Goal: Task Accomplishment & Management: Manage account settings

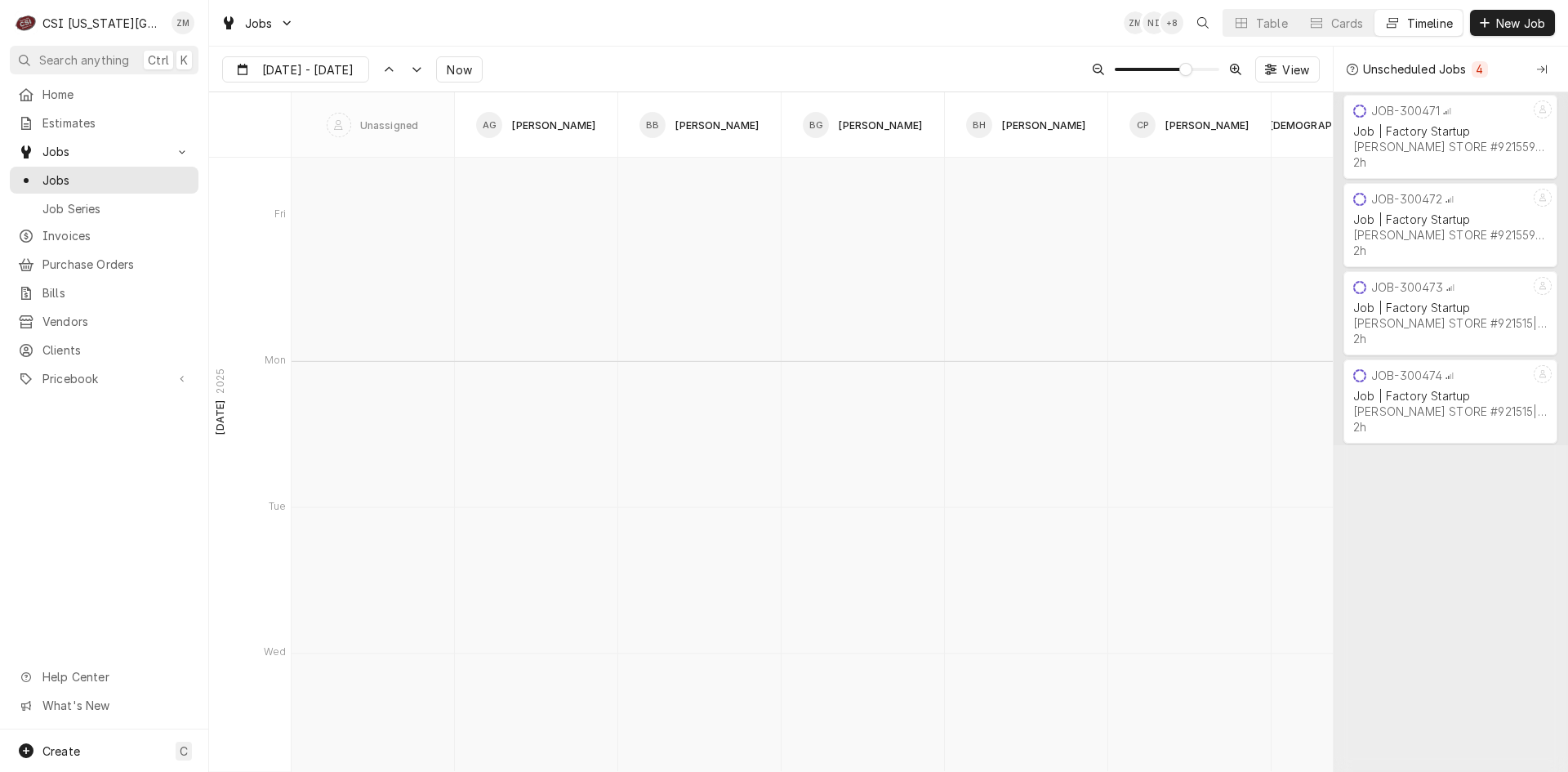
scroll to position [11585, 0]
type input "Oct 16"
click at [1288, 30] on button "Table" at bounding box center [1261, 22] width 75 height 26
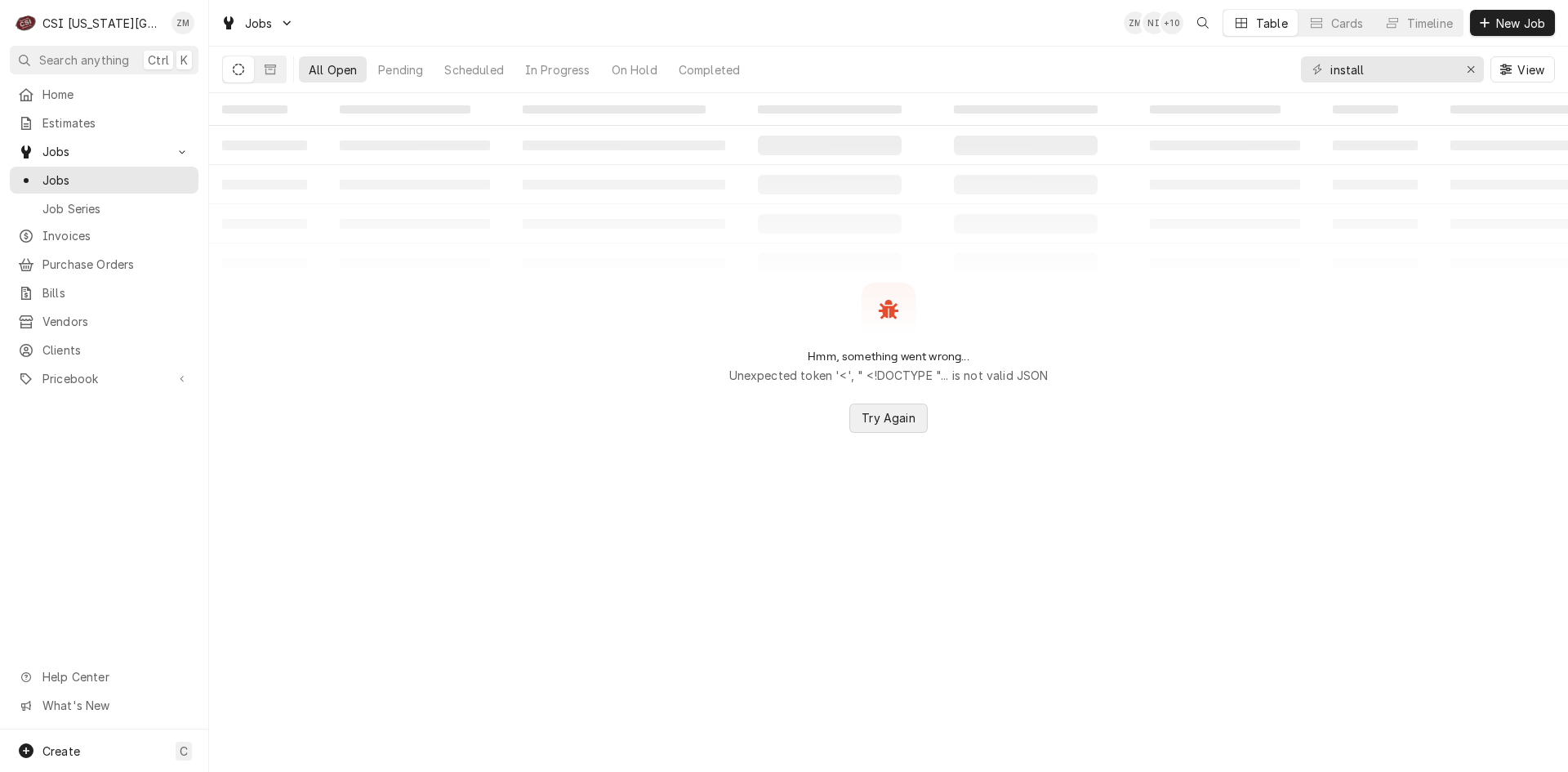
click at [892, 426] on span "Try Again" at bounding box center [888, 418] width 60 height 17
click at [1462, 79] on button "Erase input" at bounding box center [1471, 69] width 26 height 26
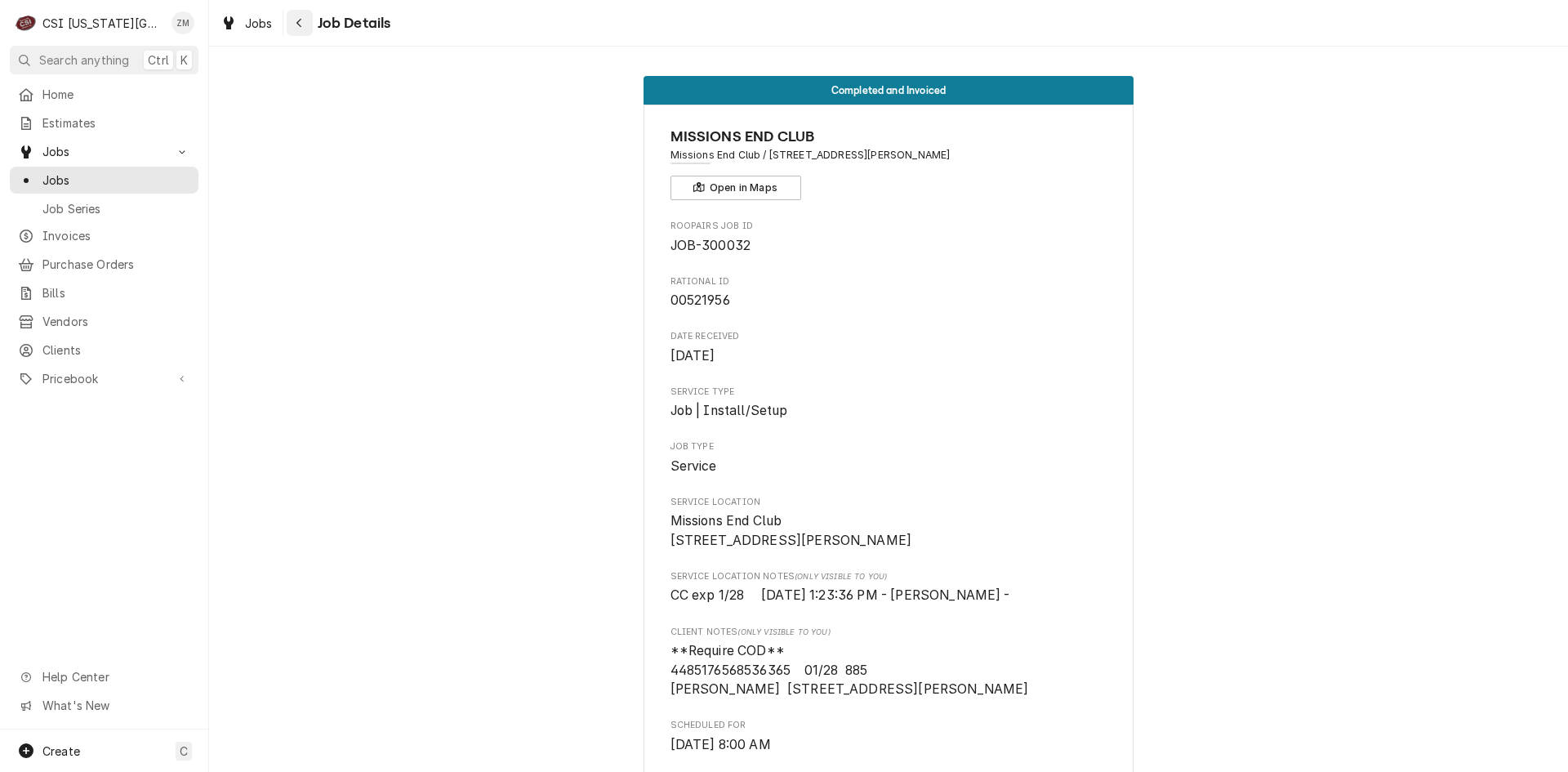
click at [294, 21] on div "Navigate back" at bounding box center [299, 22] width 16 height 16
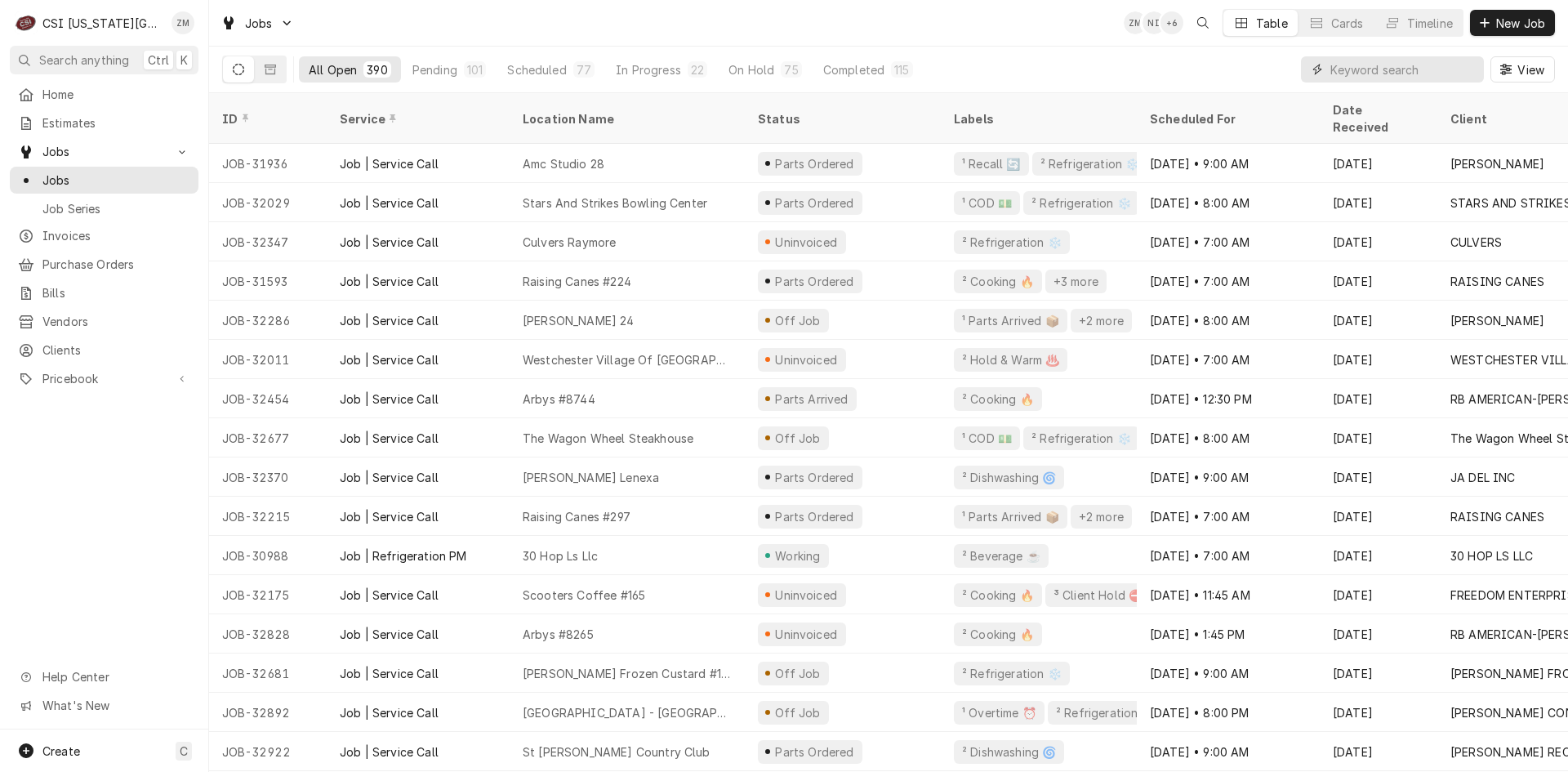
click at [1401, 70] on input "Dynamic Content Wrapper" at bounding box center [1404, 69] width 146 height 26
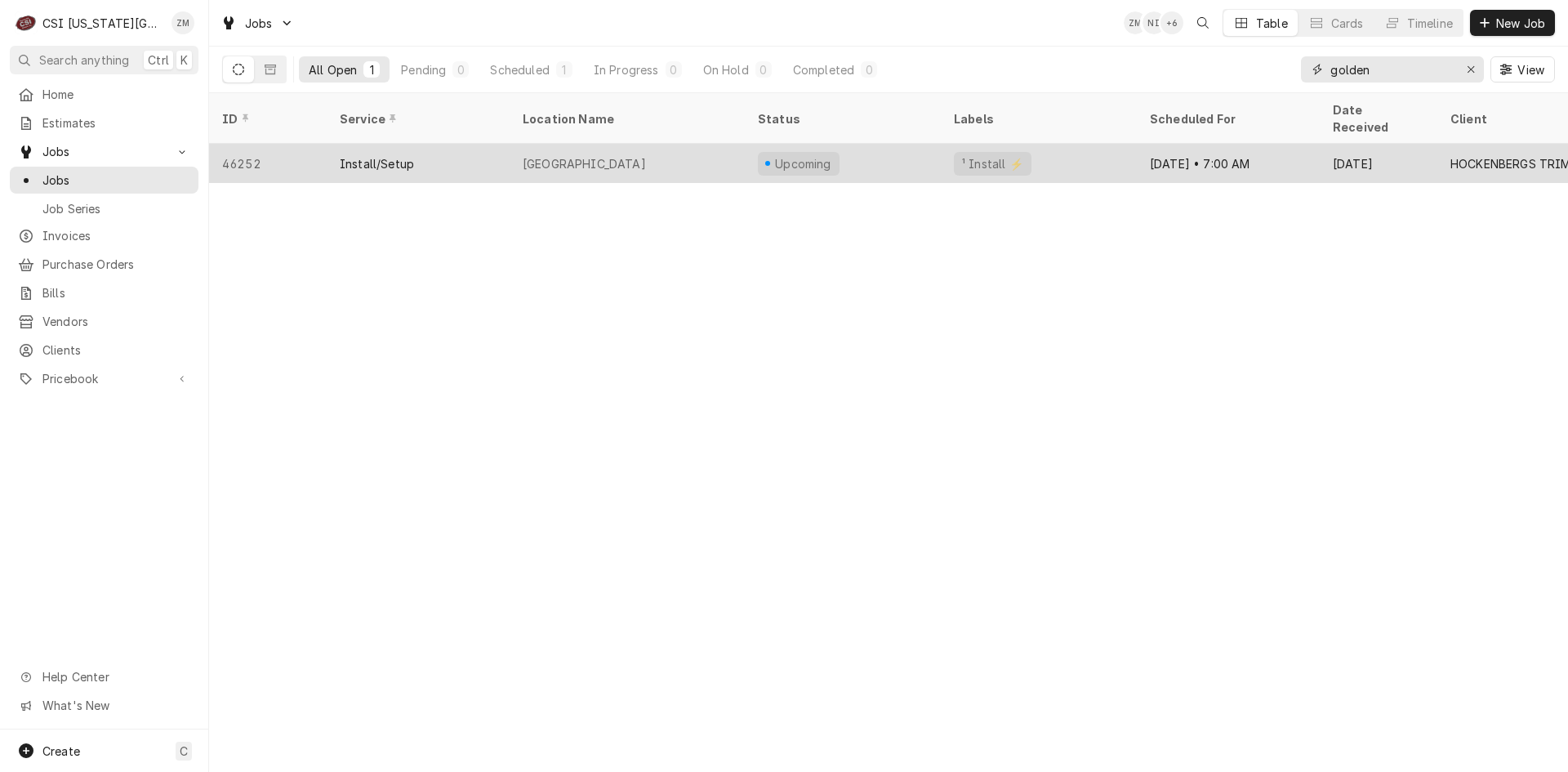
type input "golden"
click at [646, 155] on div "[GEOGRAPHIC_DATA]" at bounding box center [584, 164] width 123 height 17
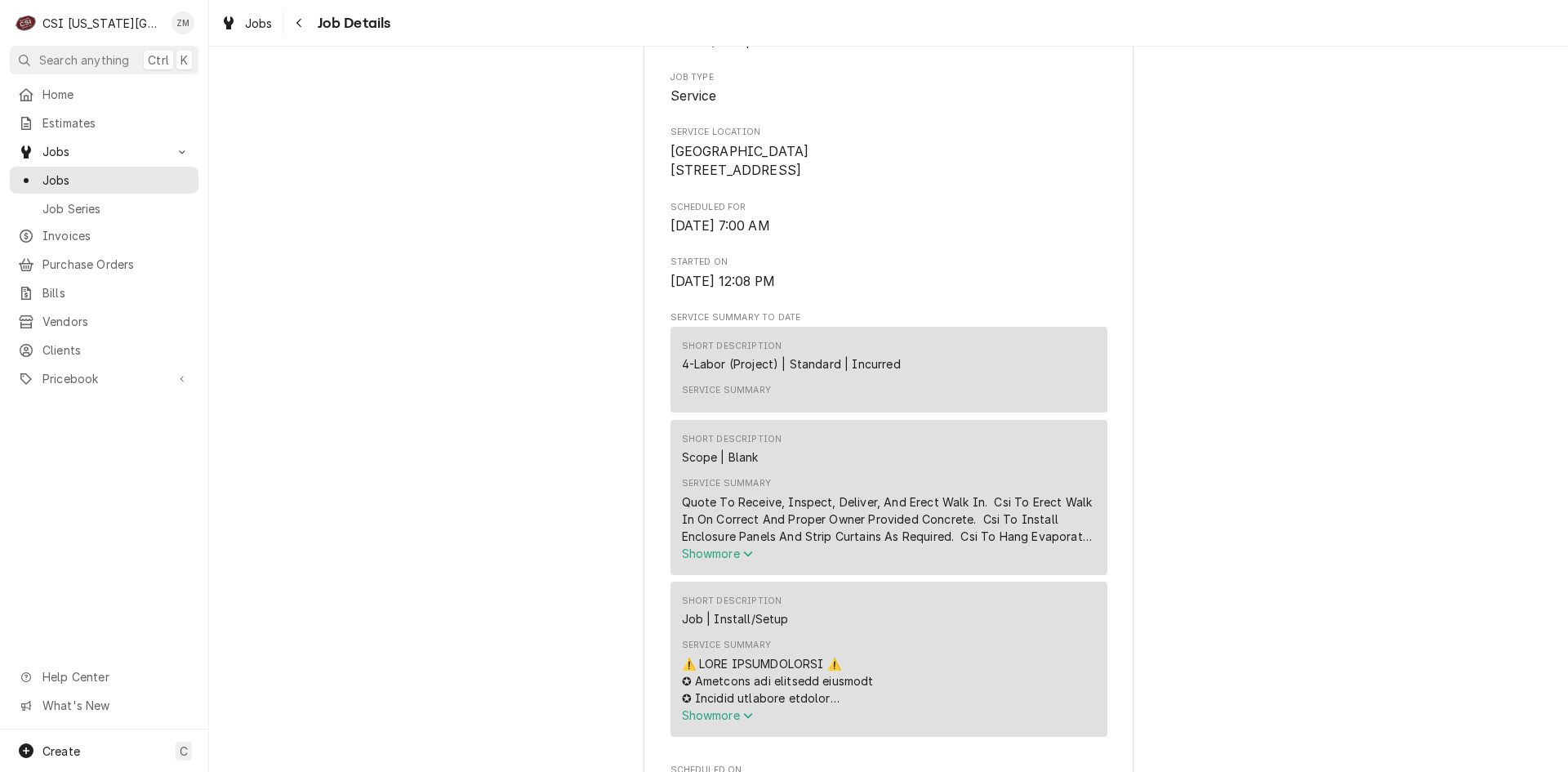
scroll to position [461, 0]
click at [746, 559] on icon "Service Summary" at bounding box center [748, 553] width 9 height 11
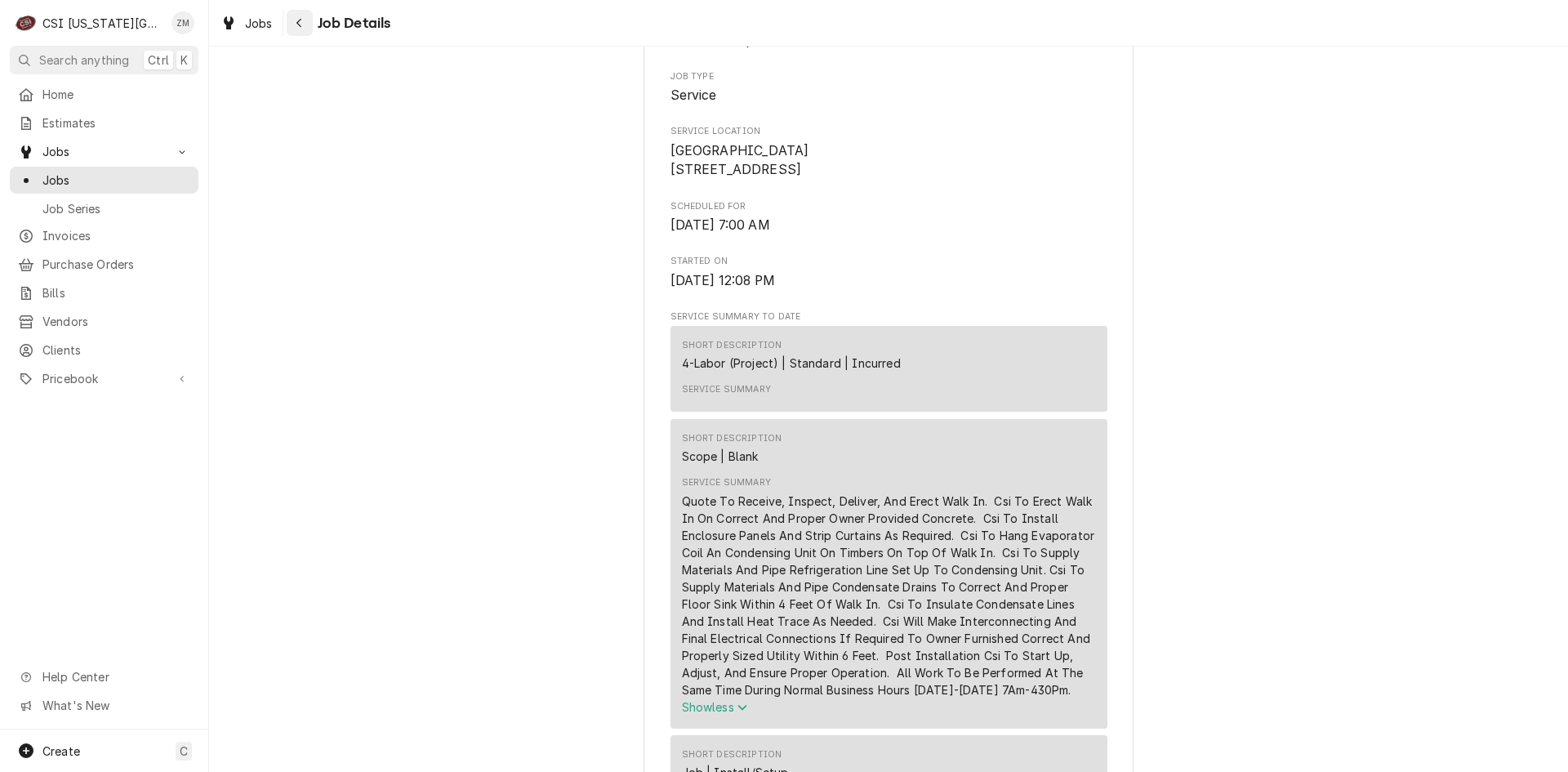
click at [310, 29] on button "Navigate back" at bounding box center [300, 22] width 26 height 26
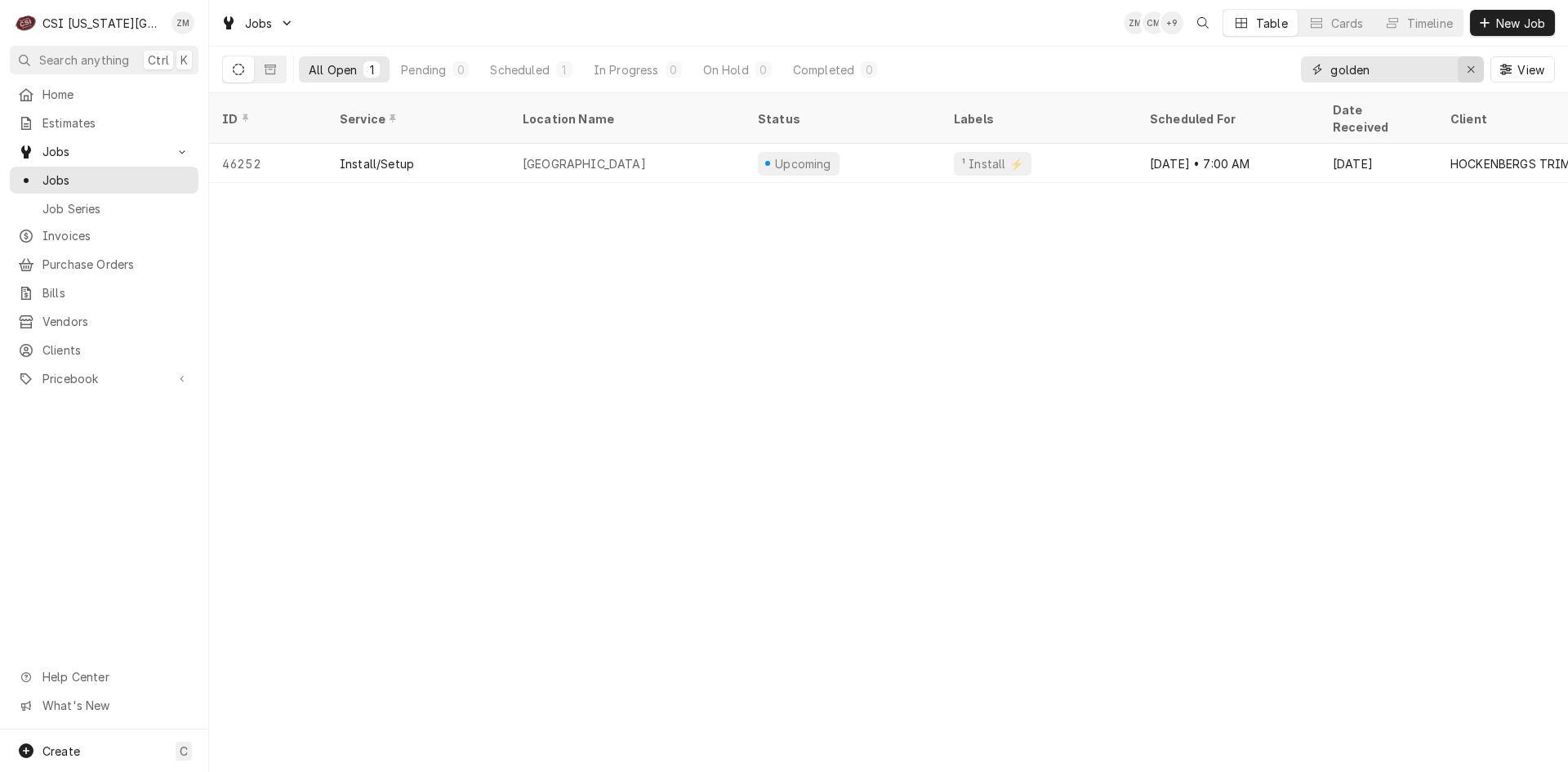
click at [1461, 64] on button "Erase input" at bounding box center [1471, 69] width 26 height 26
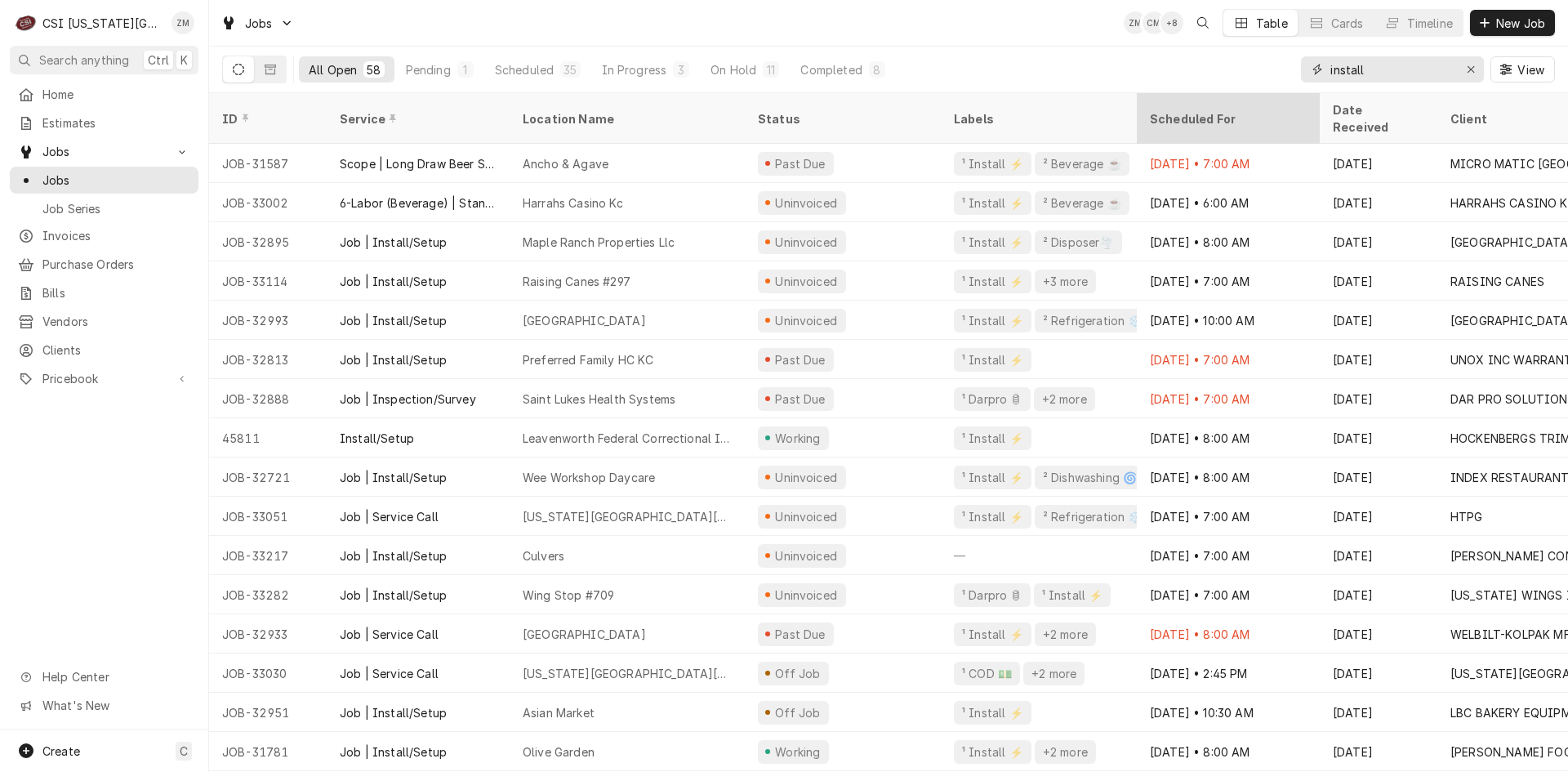
type input "install"
click at [1226, 110] on div "Scheduled For" at bounding box center [1226, 119] width 153 height 17
click at [1226, 101] on div "Scheduled For" at bounding box center [1228, 118] width 177 height 44
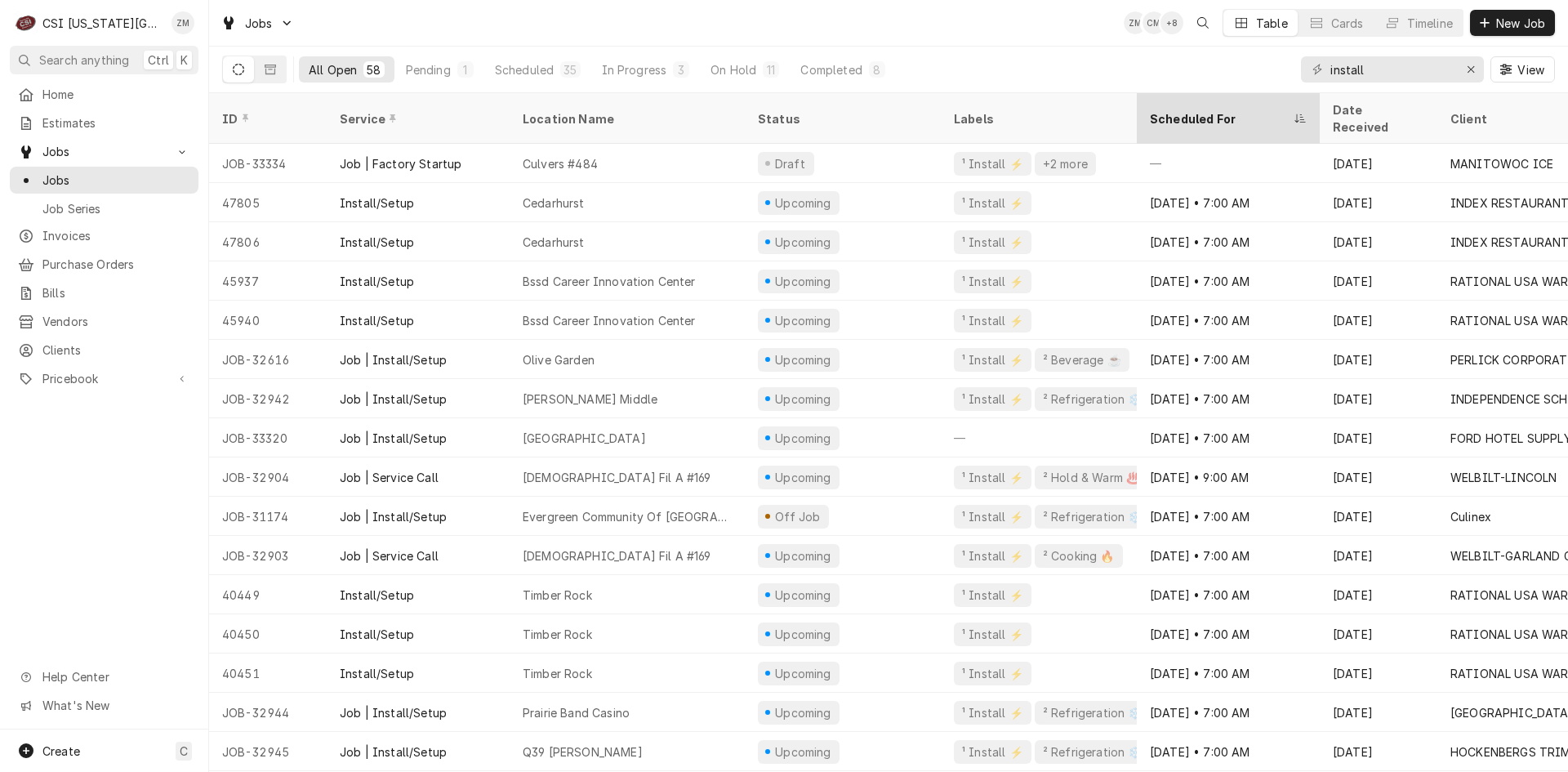
click at [1234, 110] on div "Scheduled For" at bounding box center [1219, 119] width 140 height 17
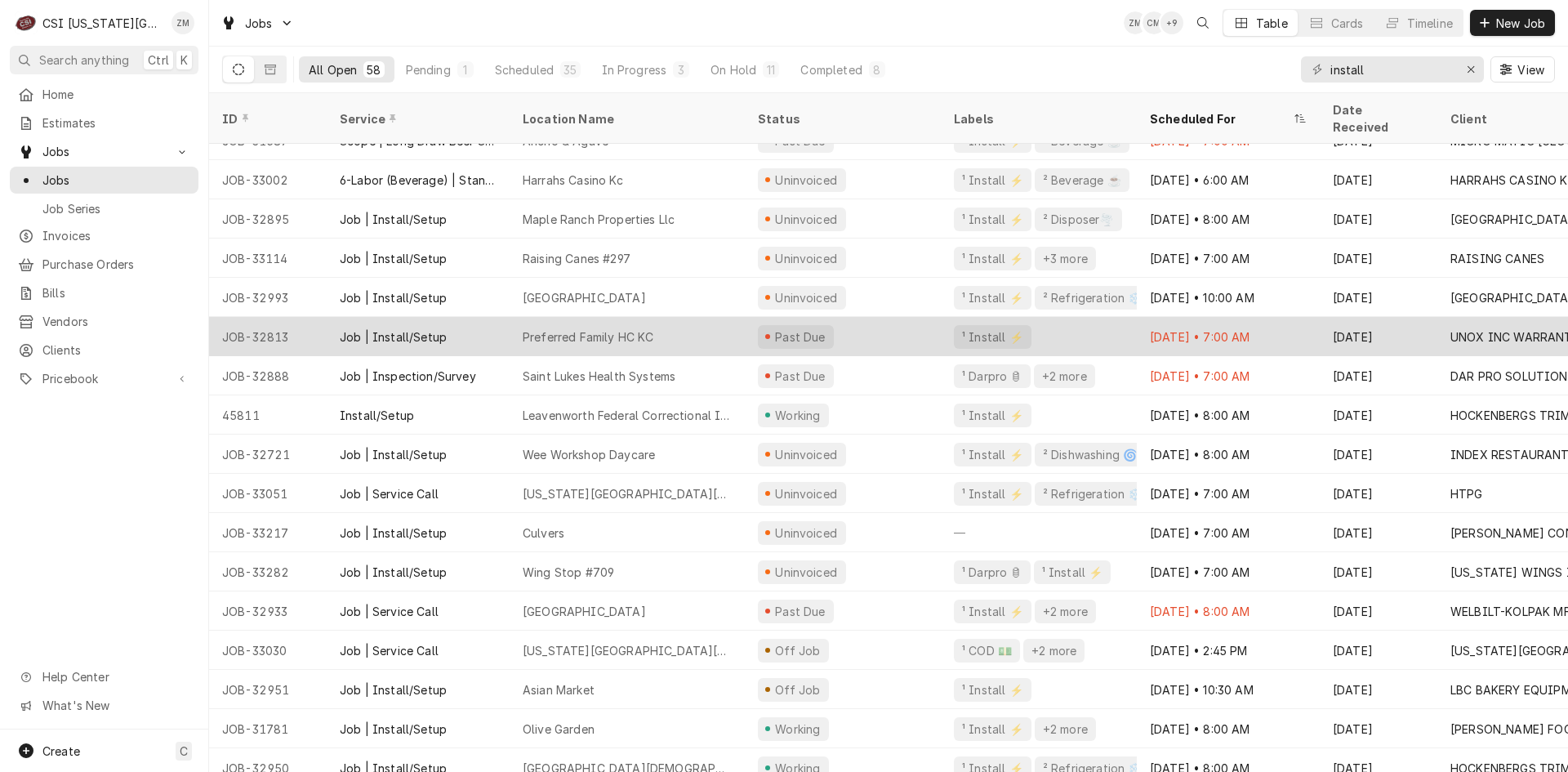
scroll to position [25, 0]
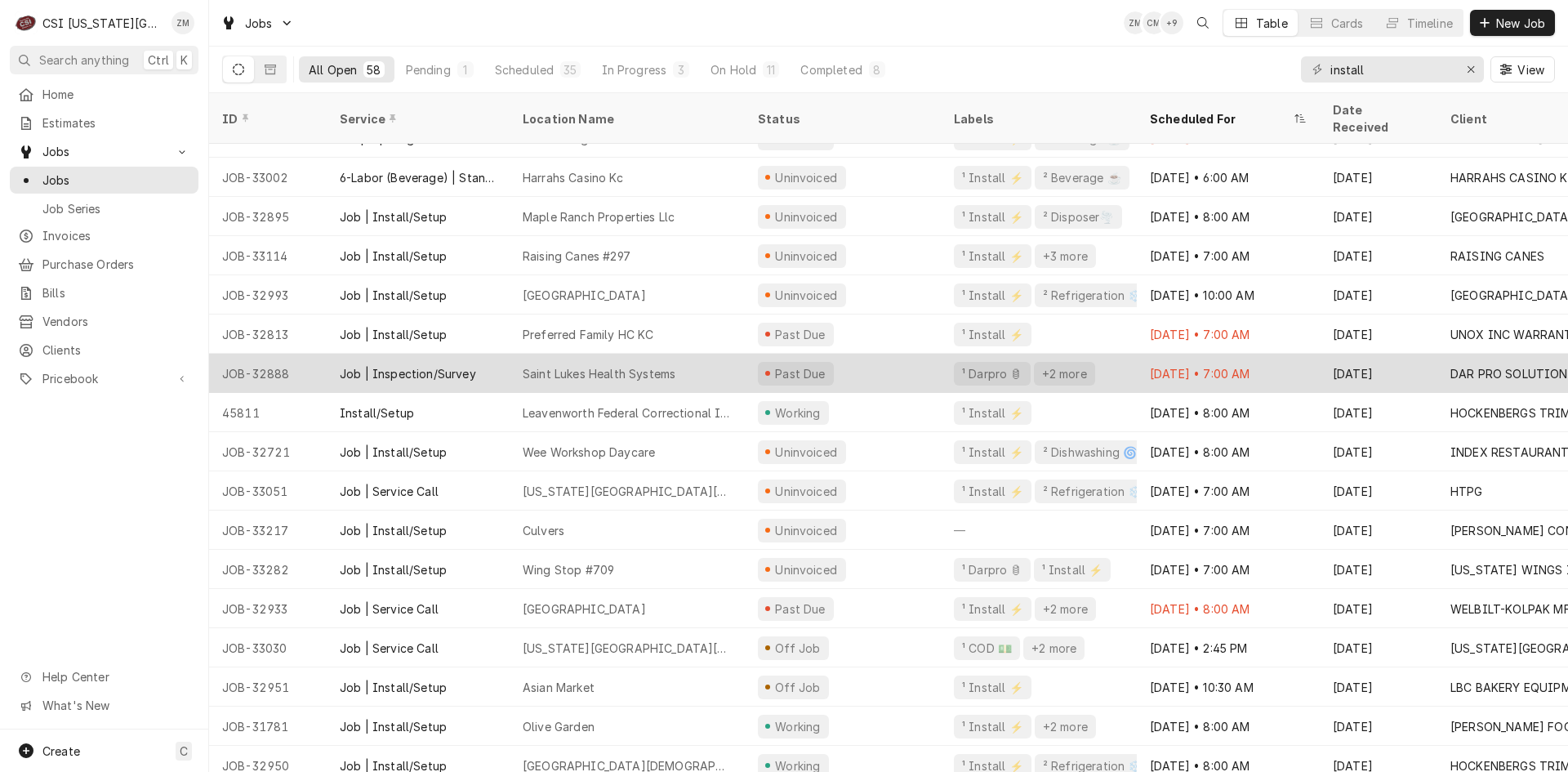
click at [898, 354] on div "Past Due" at bounding box center [843, 373] width 196 height 39
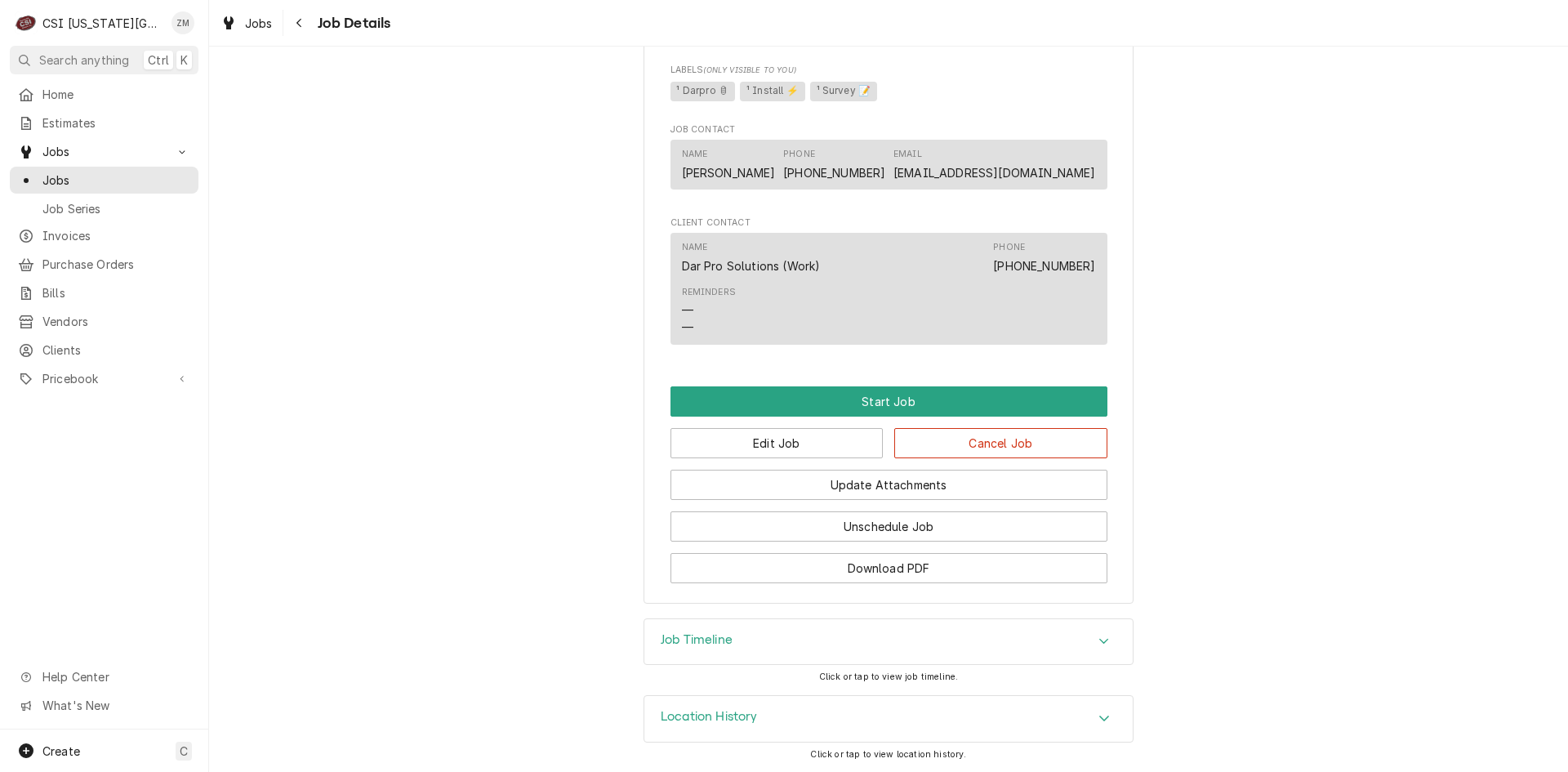
scroll to position [1044, 0]
click at [804, 452] on button "Edit Job" at bounding box center [777, 443] width 213 height 30
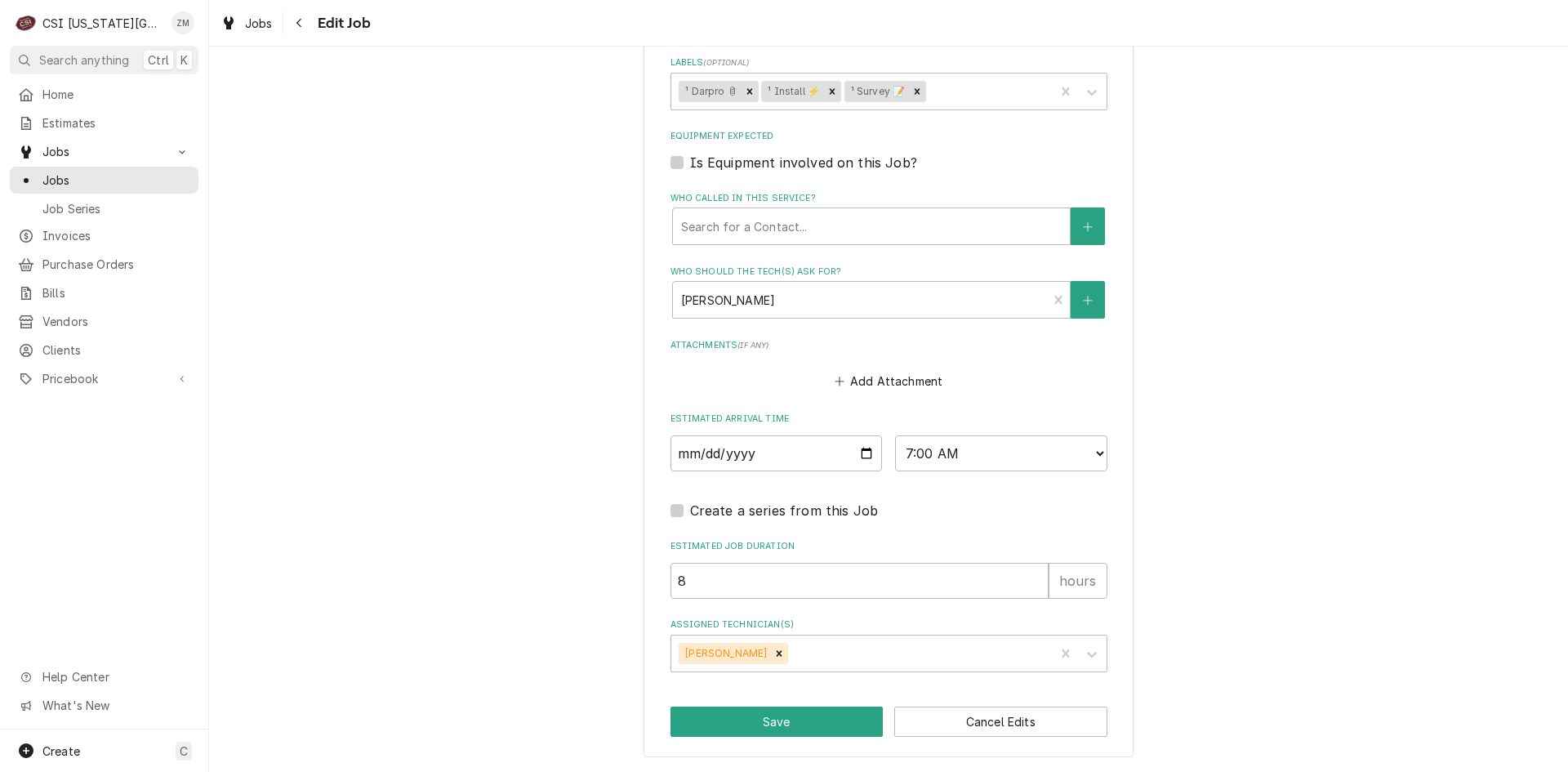
scroll to position [1204, 0]
click at [861, 461] on input "[DATE]" at bounding box center [776, 455] width 212 height 36
type textarea "x"
type input "[DATE]"
click at [749, 722] on button "Save" at bounding box center [777, 723] width 213 height 30
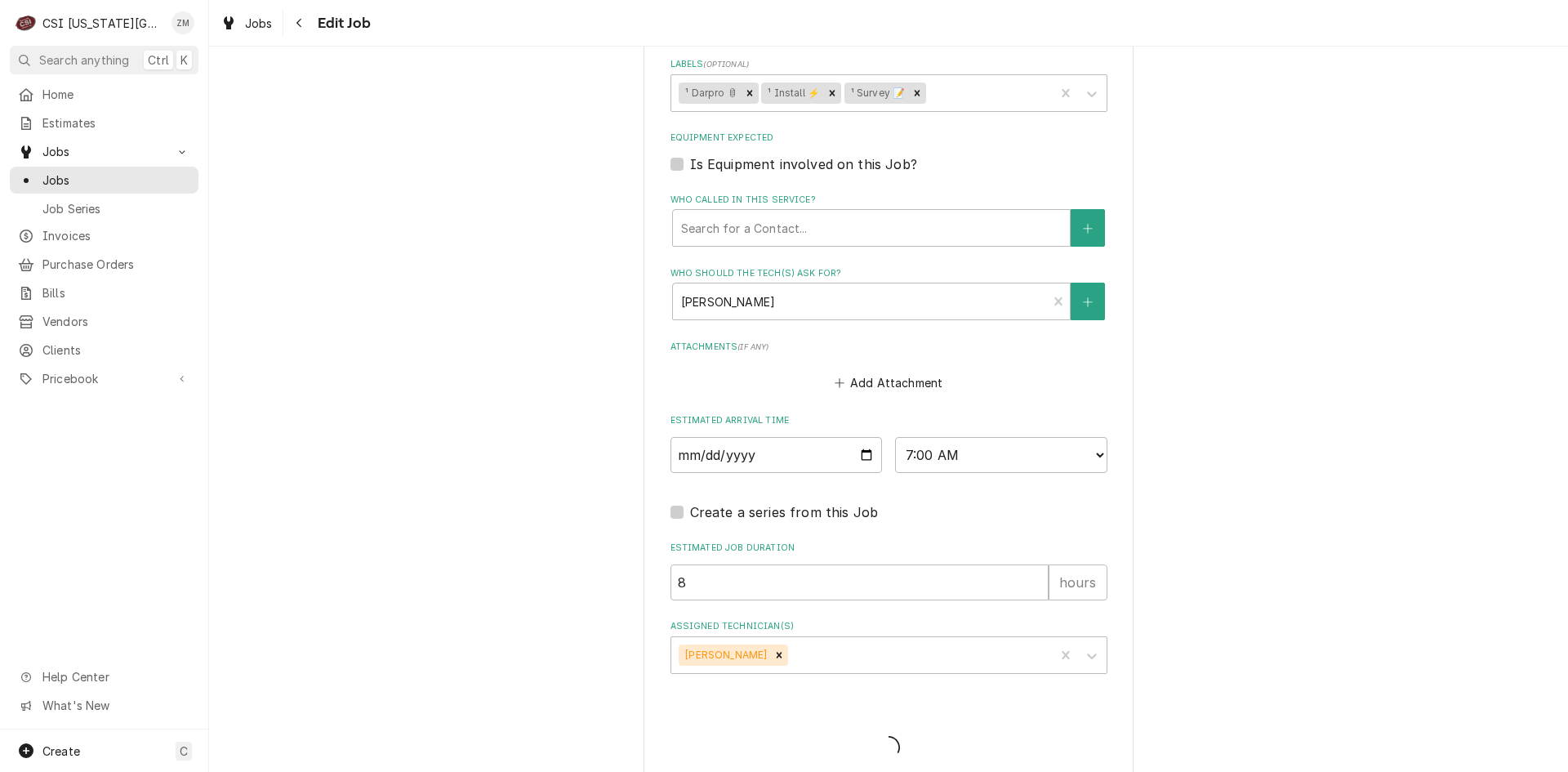
type textarea "x"
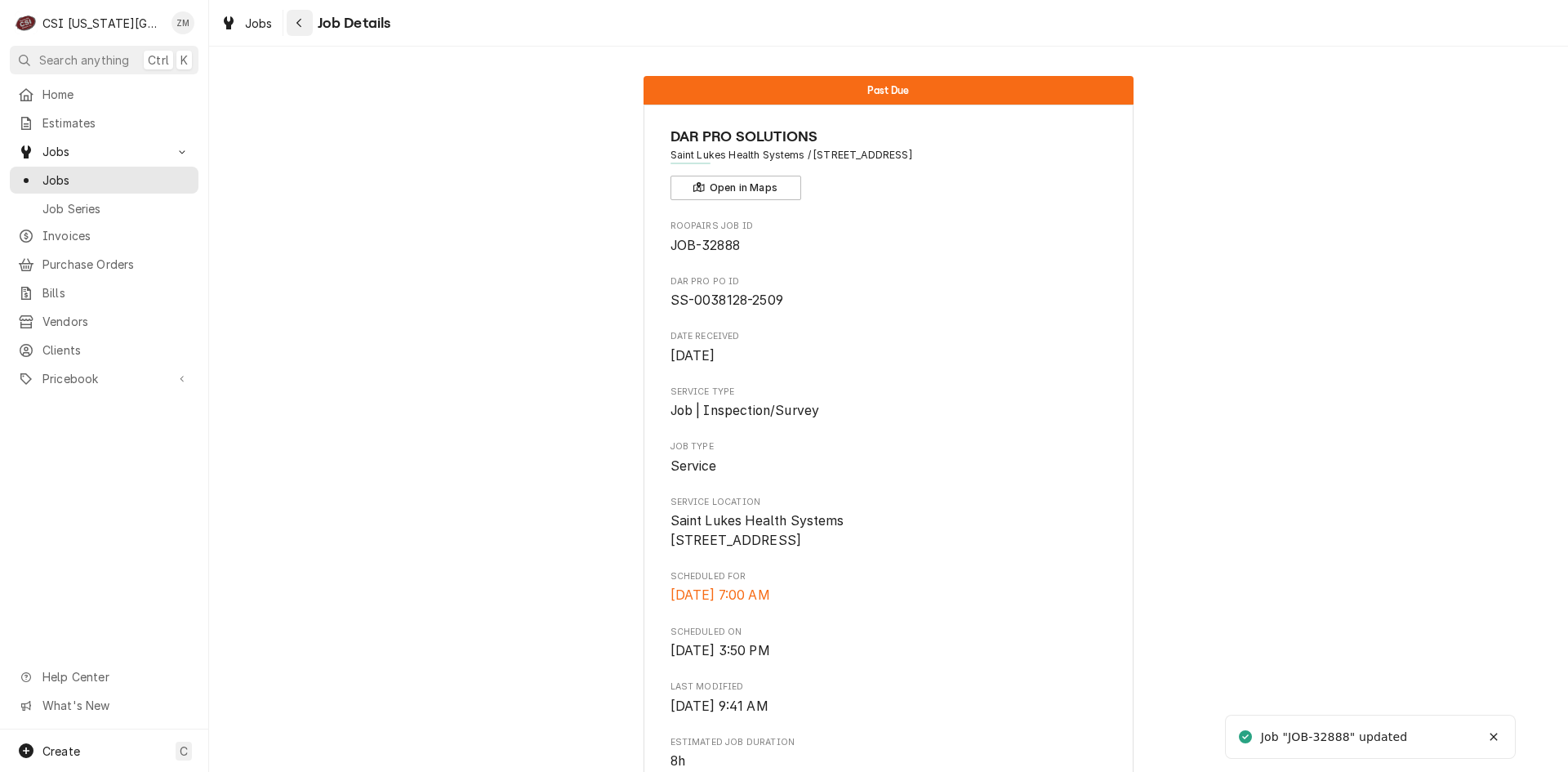
click at [305, 25] on div "Navigate back" at bounding box center [299, 22] width 16 height 16
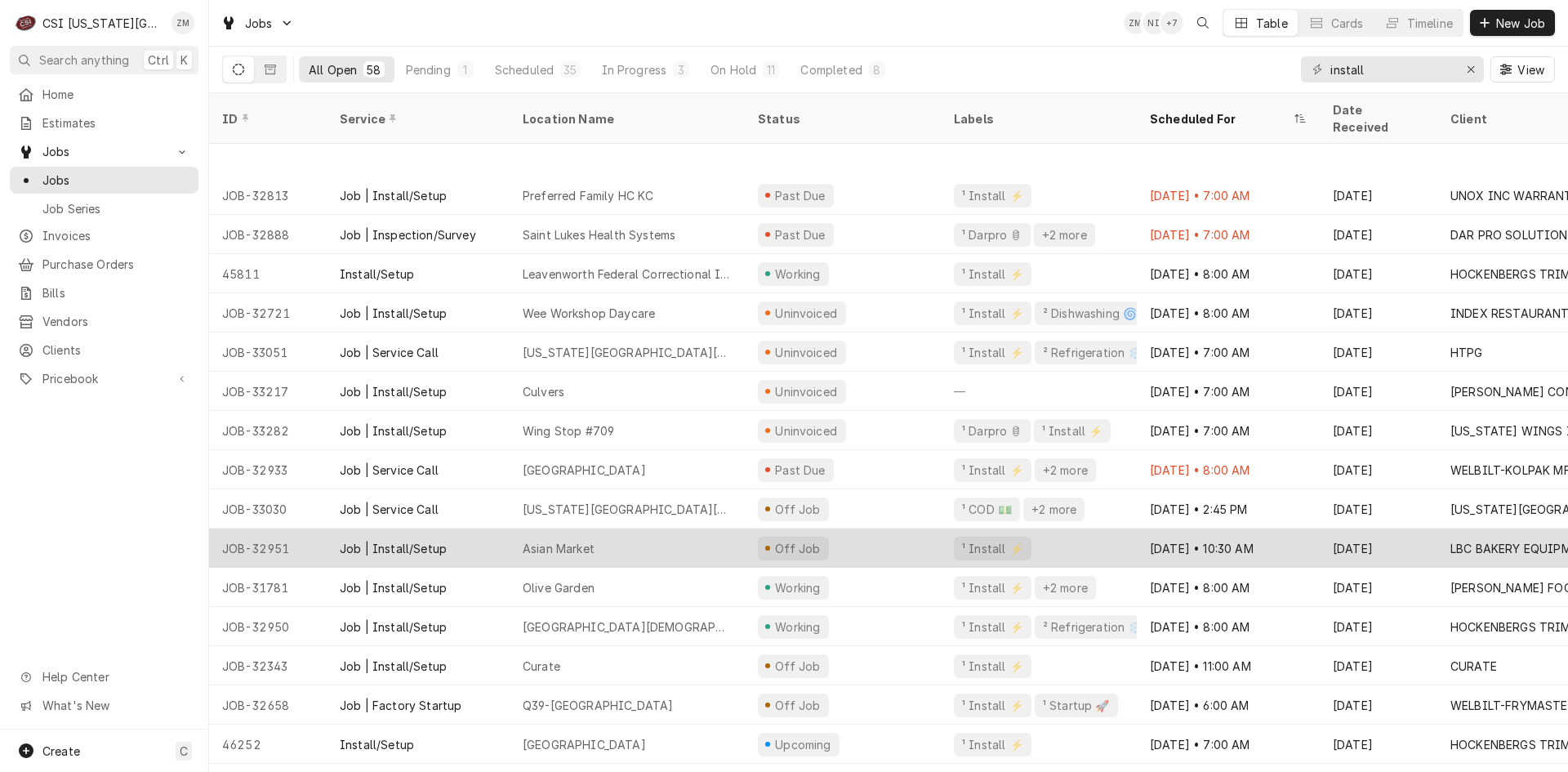
scroll to position [246, 0]
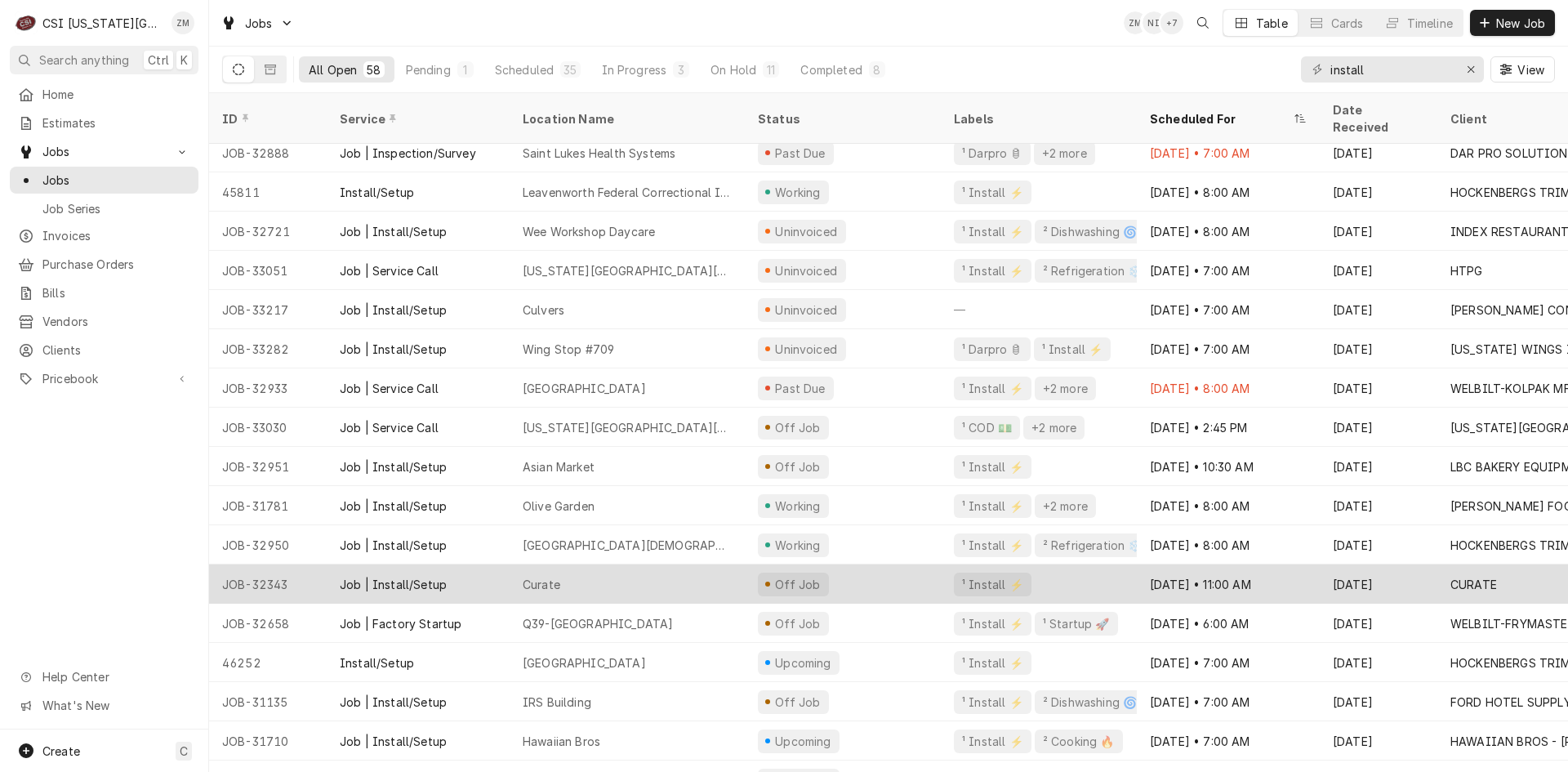
click at [640, 570] on div "Curate" at bounding box center [627, 584] width 235 height 39
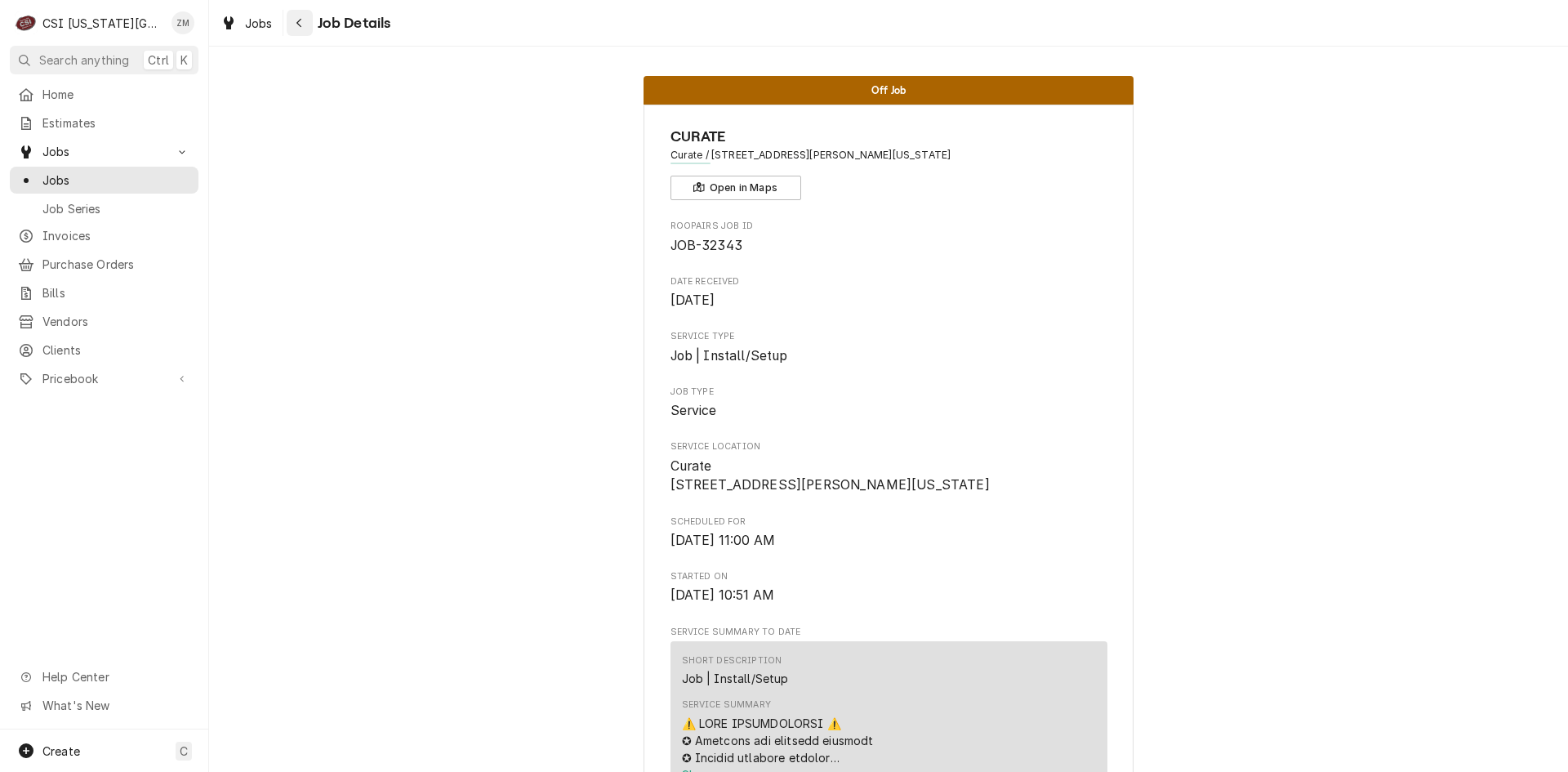
click at [297, 28] on icon "Navigate back" at bounding box center [299, 22] width 7 height 11
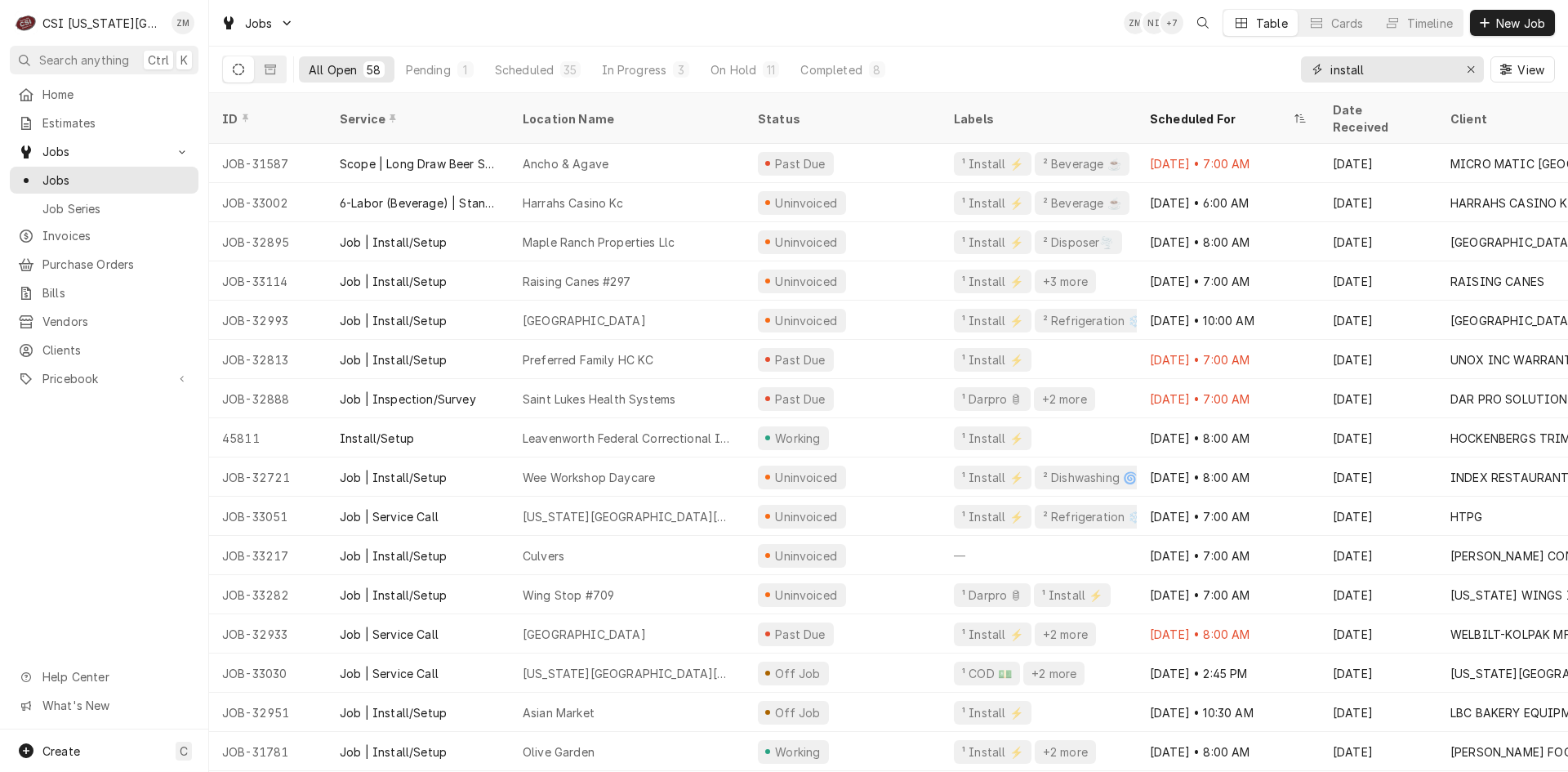
click at [1467, 77] on div "Erase input" at bounding box center [1470, 69] width 16 height 16
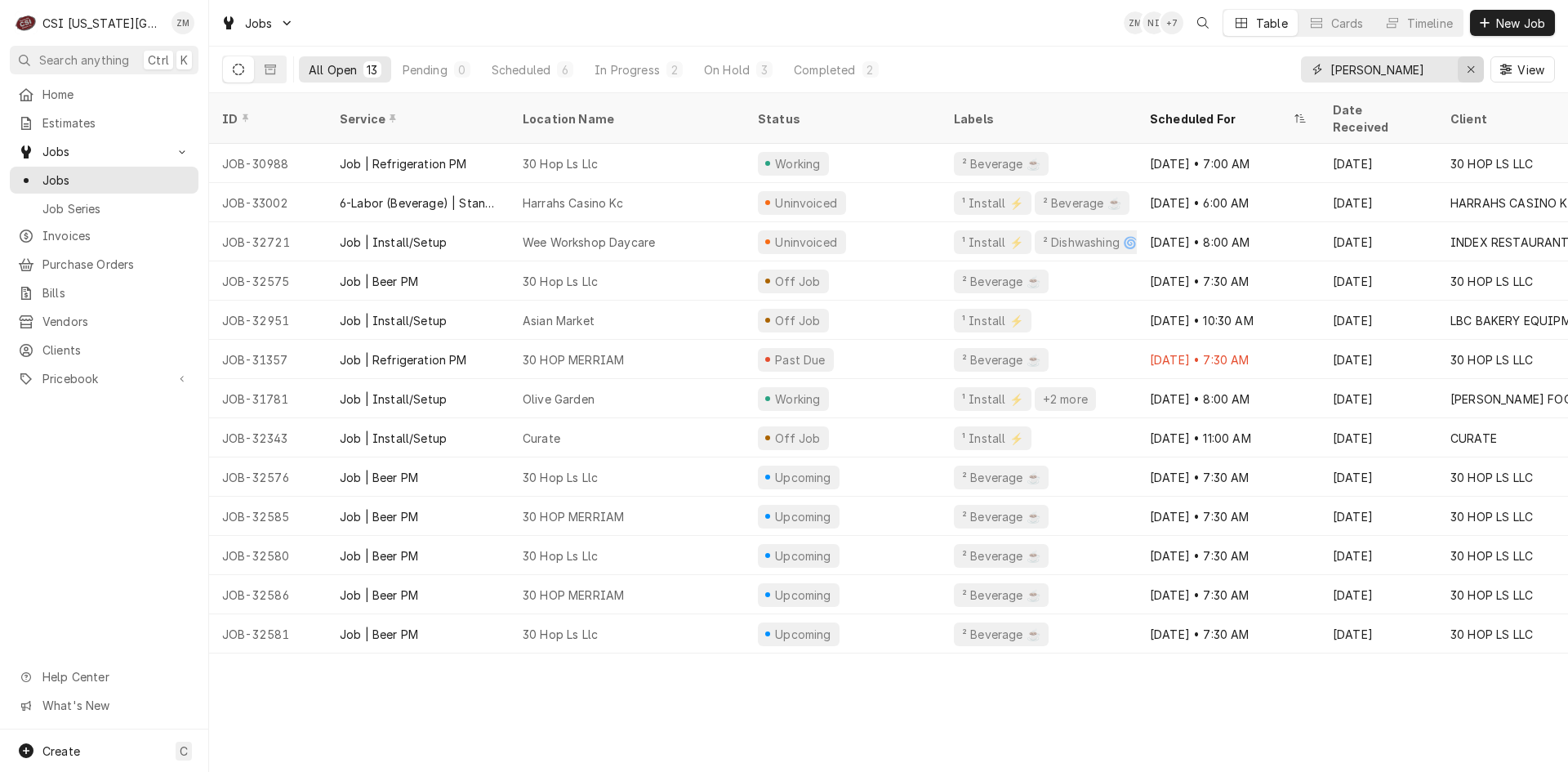
type input "damon"
click at [1474, 79] on button "Erase input" at bounding box center [1471, 69] width 26 height 26
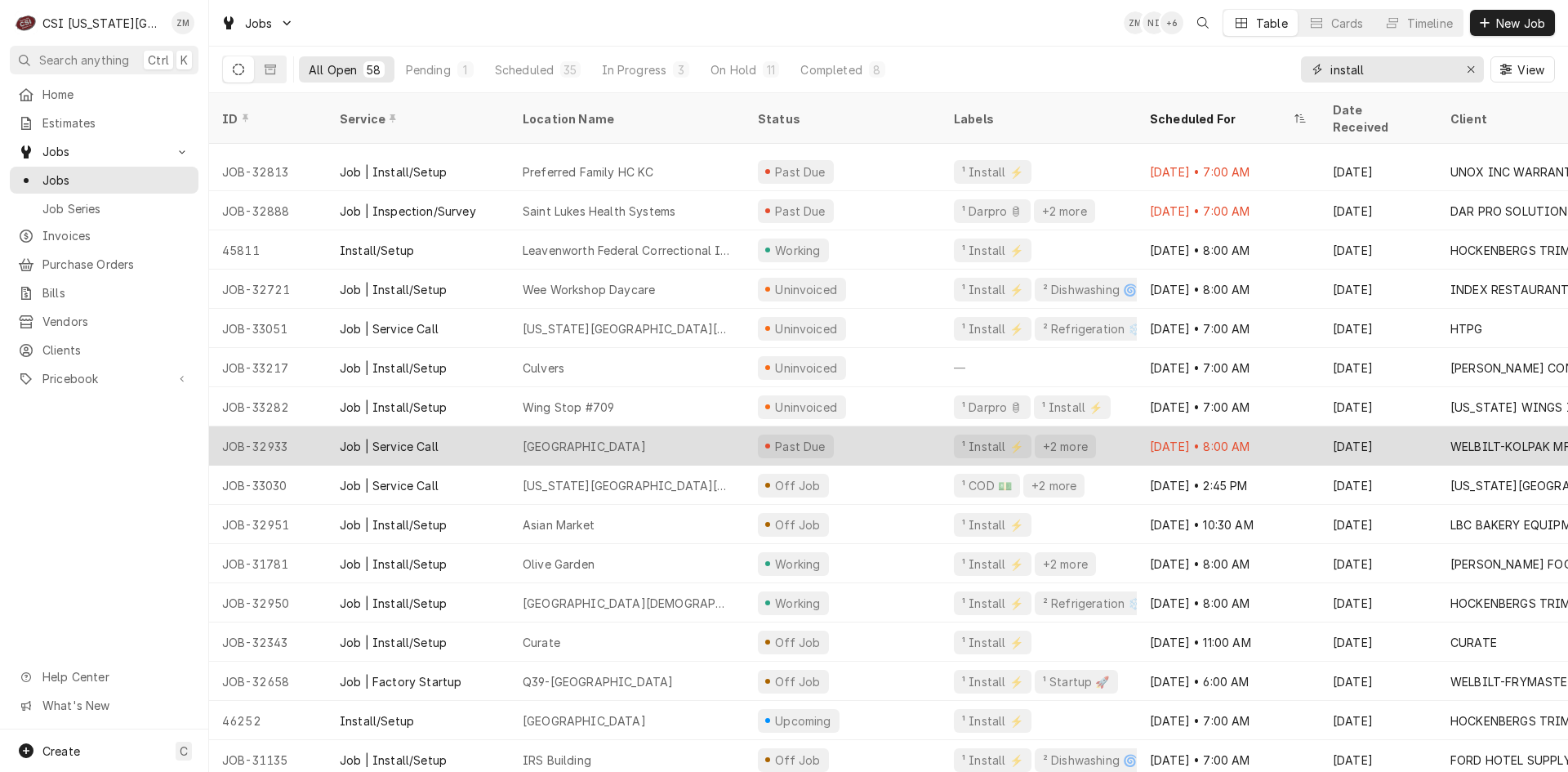
scroll to position [306, 0]
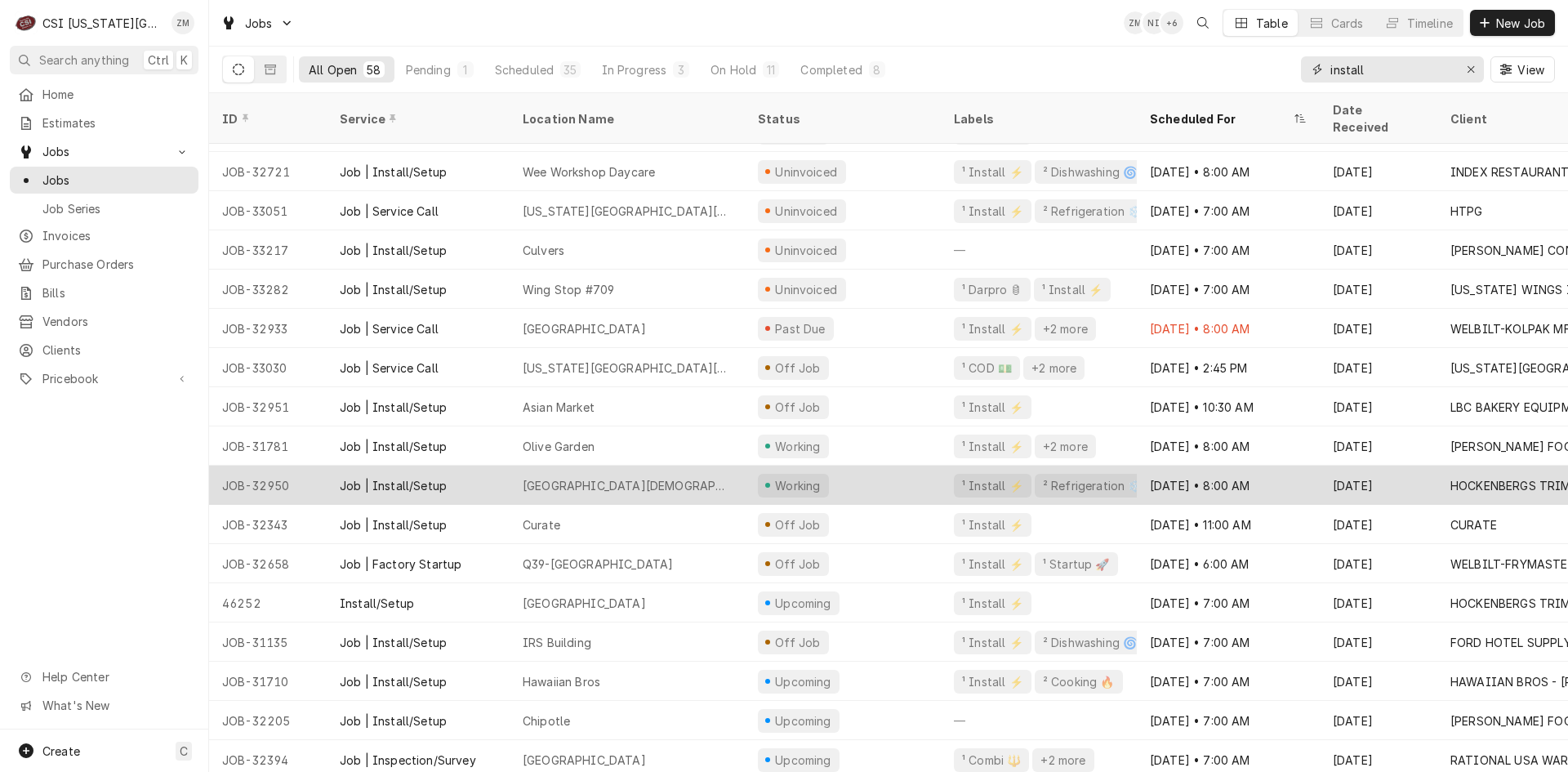
type input "install"
click at [573, 477] on div "Ku Chabad Jewish Center" at bounding box center [627, 485] width 209 height 17
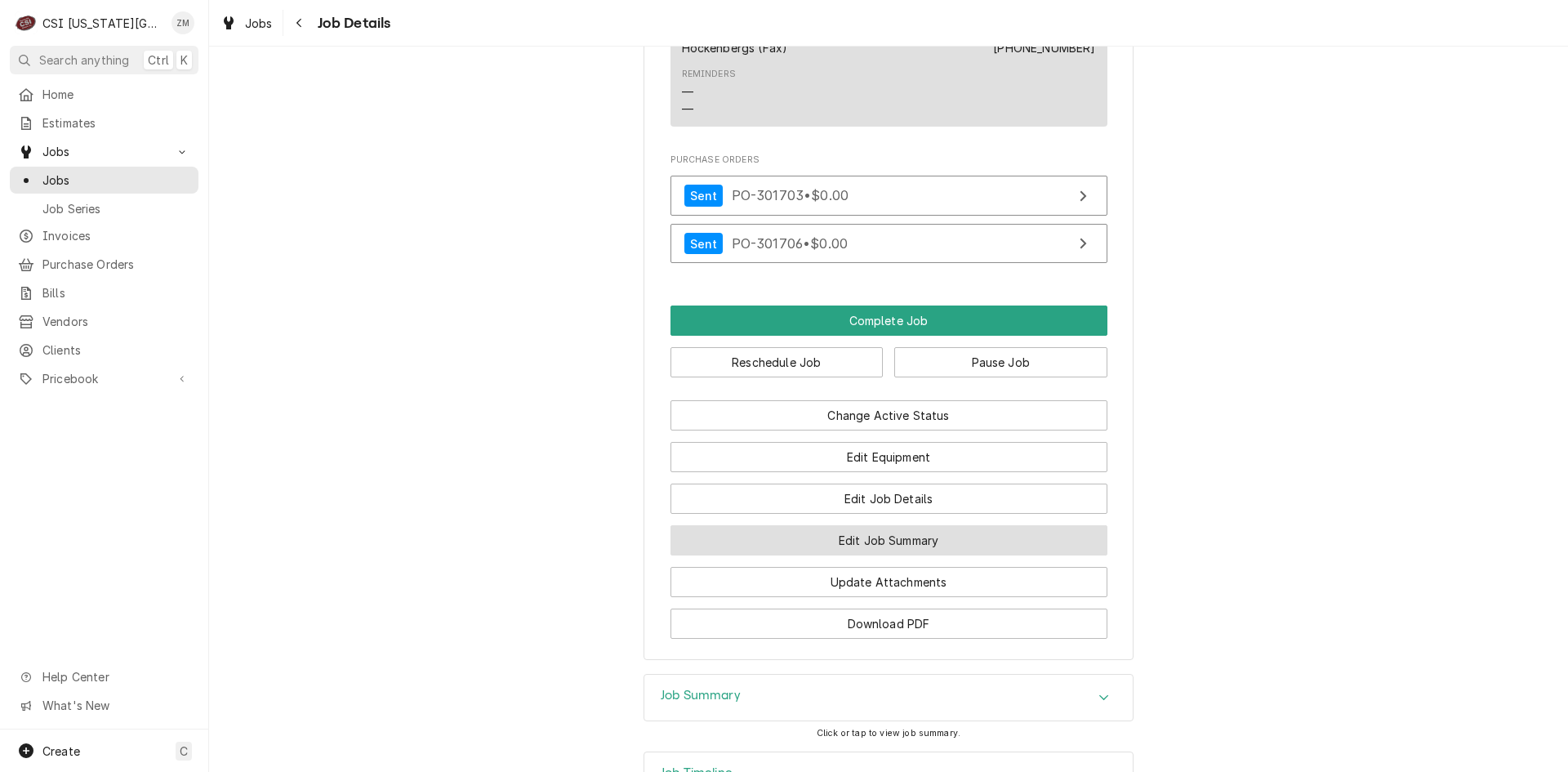
scroll to position [1389, 0]
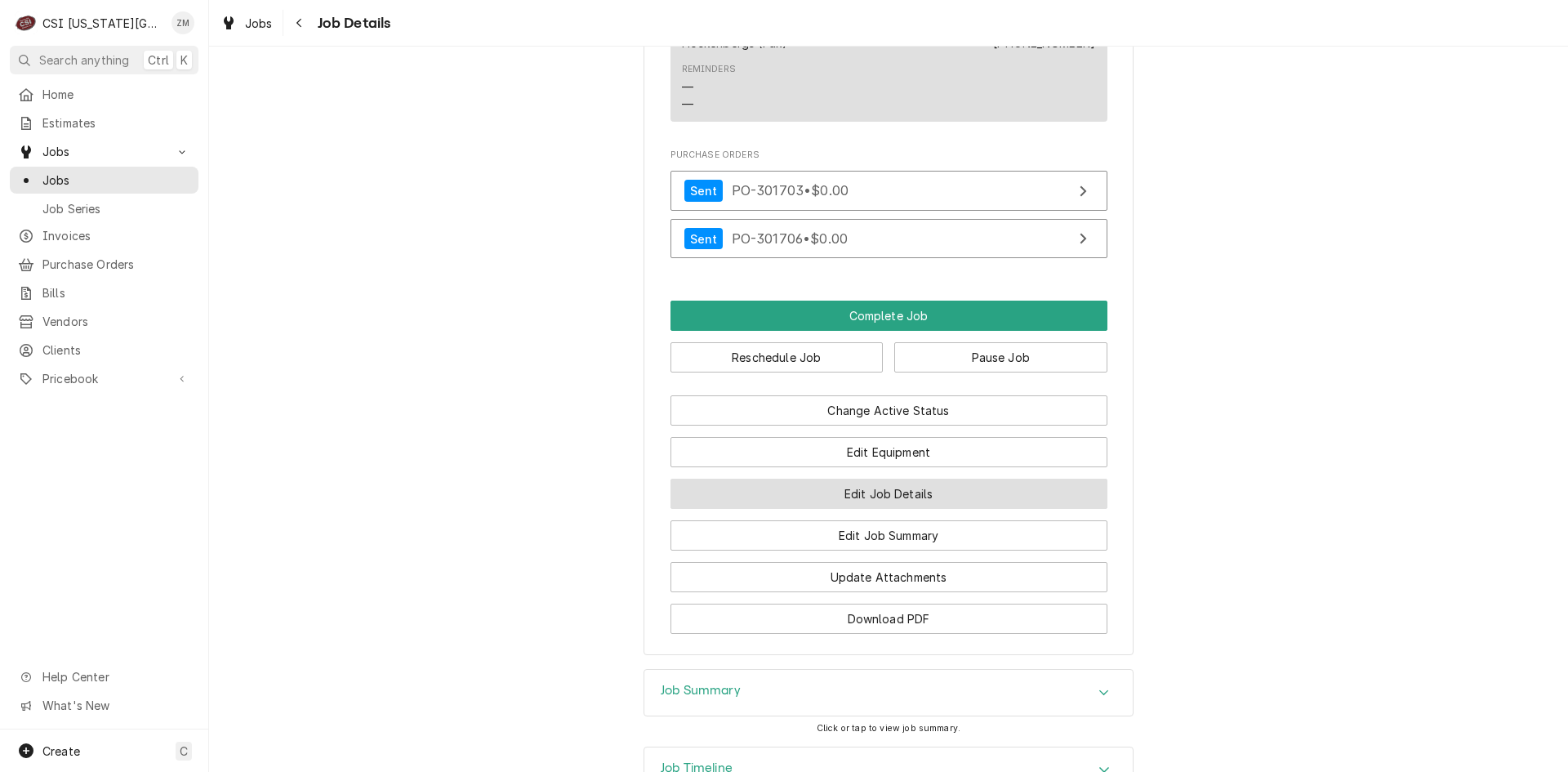
click at [830, 508] on button "Edit Job Details" at bounding box center [889, 493] width 437 height 30
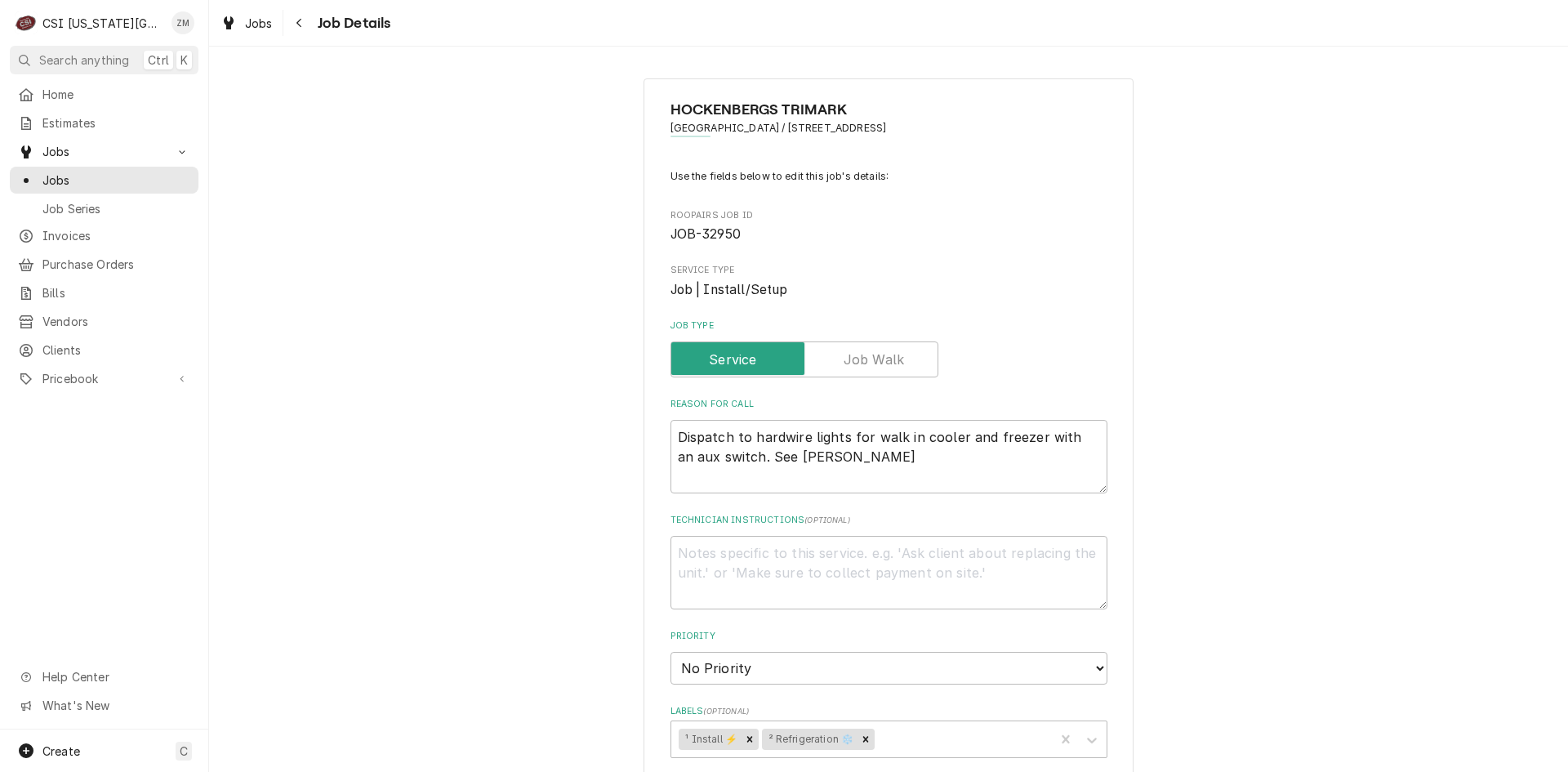
type textarea "x"
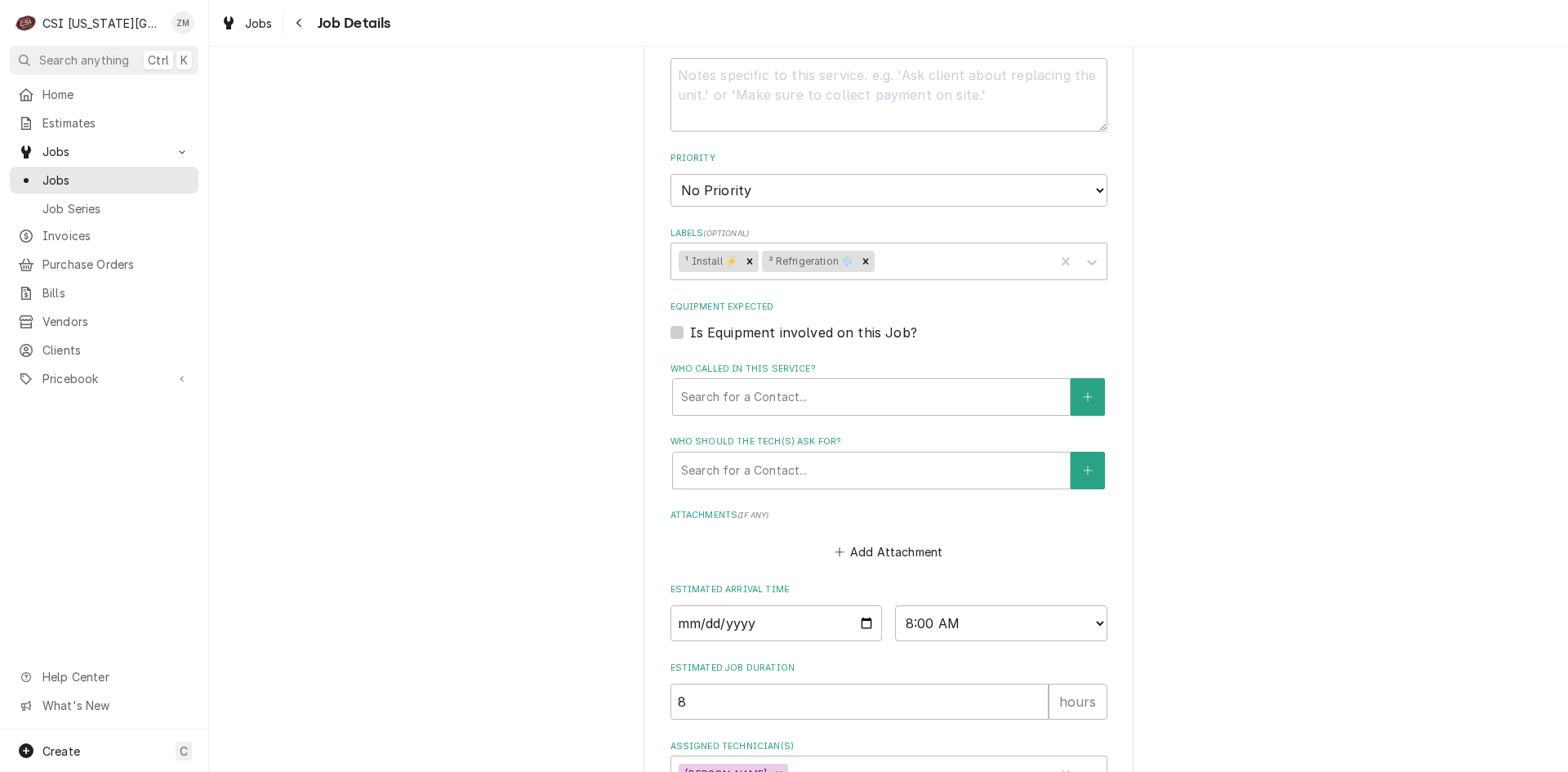
scroll to position [599, 0]
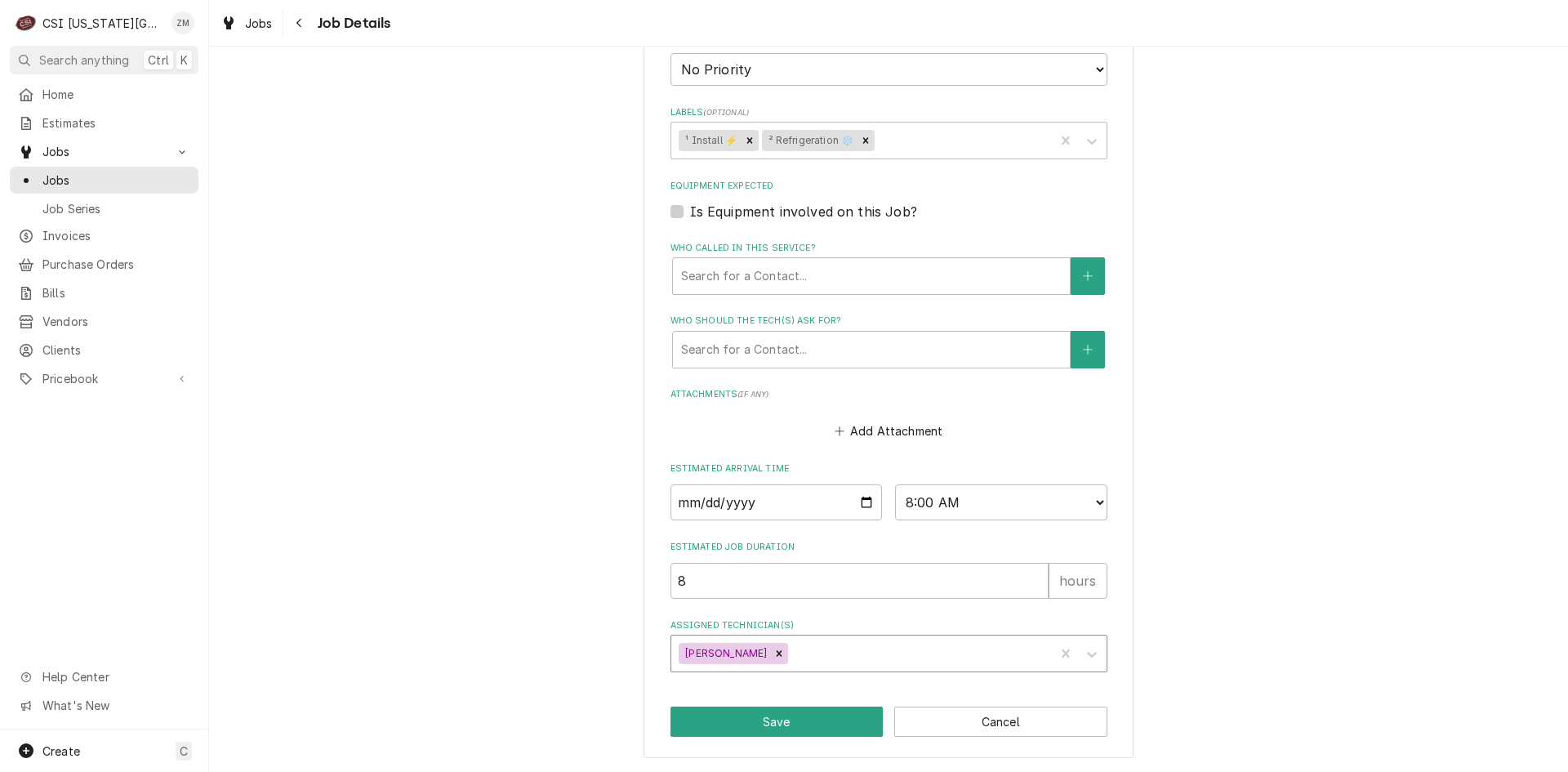
click at [834, 657] on div "Assigned Technician(s)" at bounding box center [919, 652] width 255 height 29
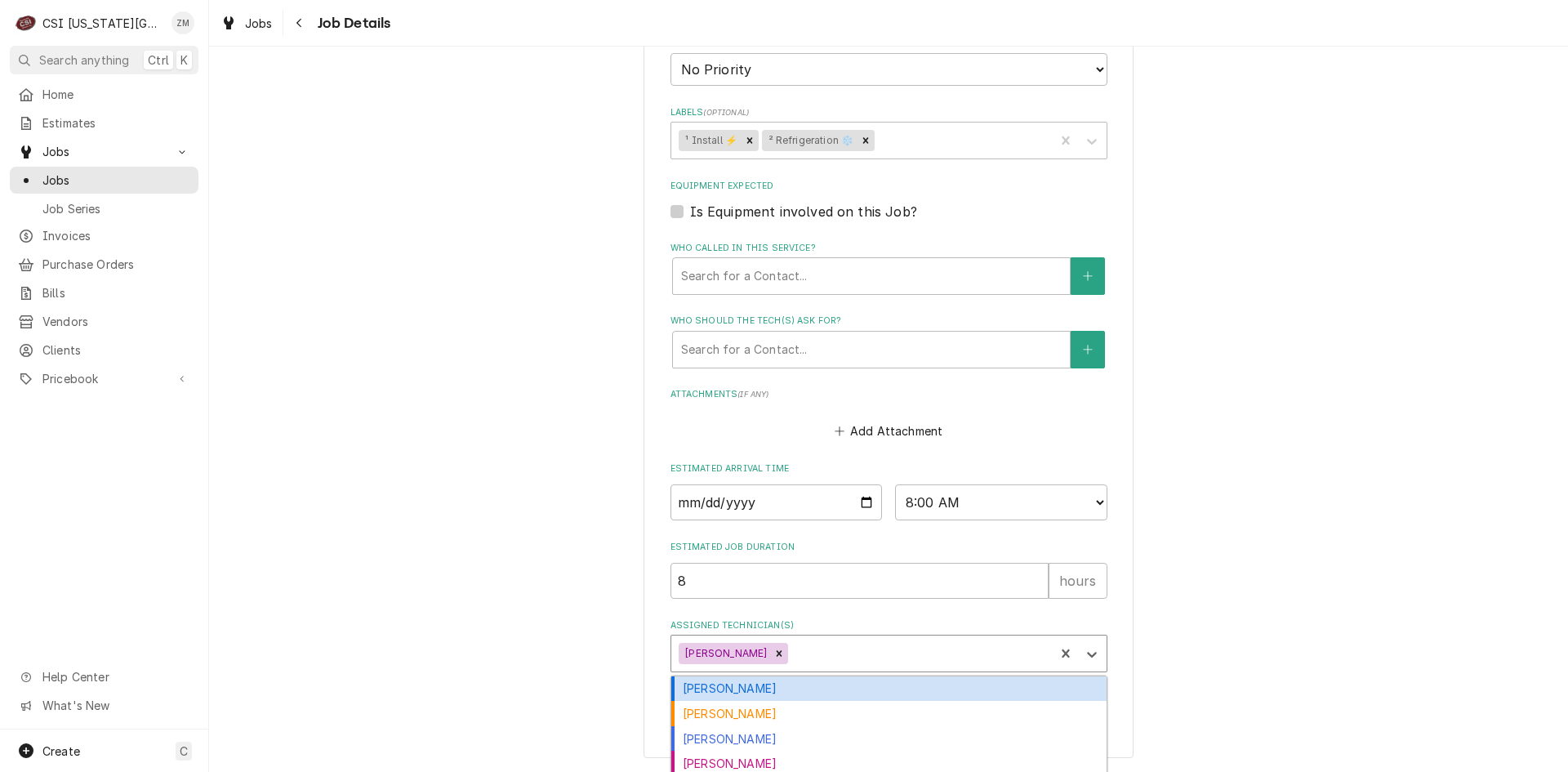
type input "a"
click at [754, 688] on div "[PERSON_NAME]" at bounding box center [889, 689] width 435 height 25
type textarea "x"
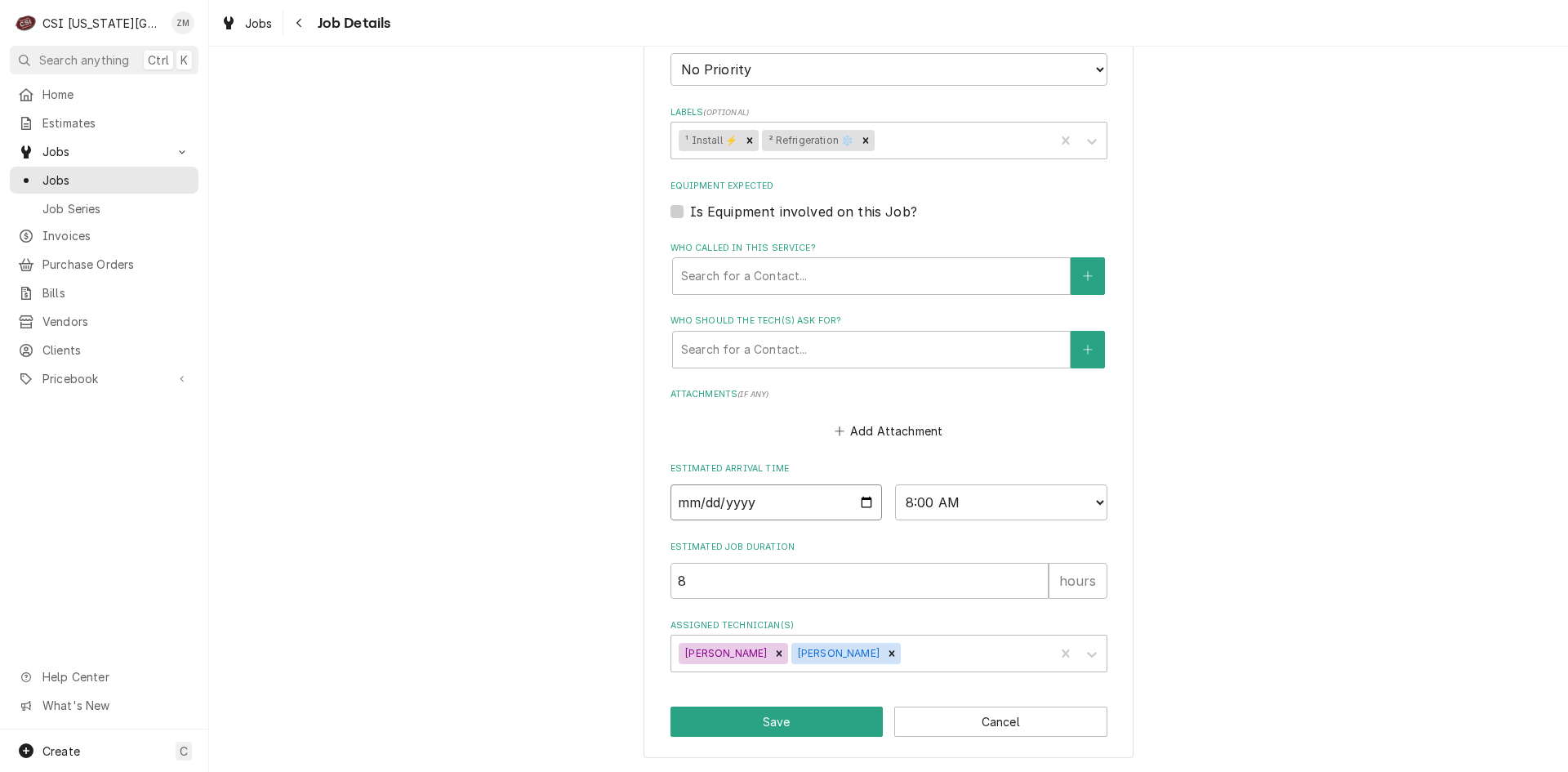
click at [864, 499] on input "2025-10-09" at bounding box center [776, 502] width 212 height 36
click at [799, 725] on button "Save" at bounding box center [777, 722] width 213 height 30
type textarea "x"
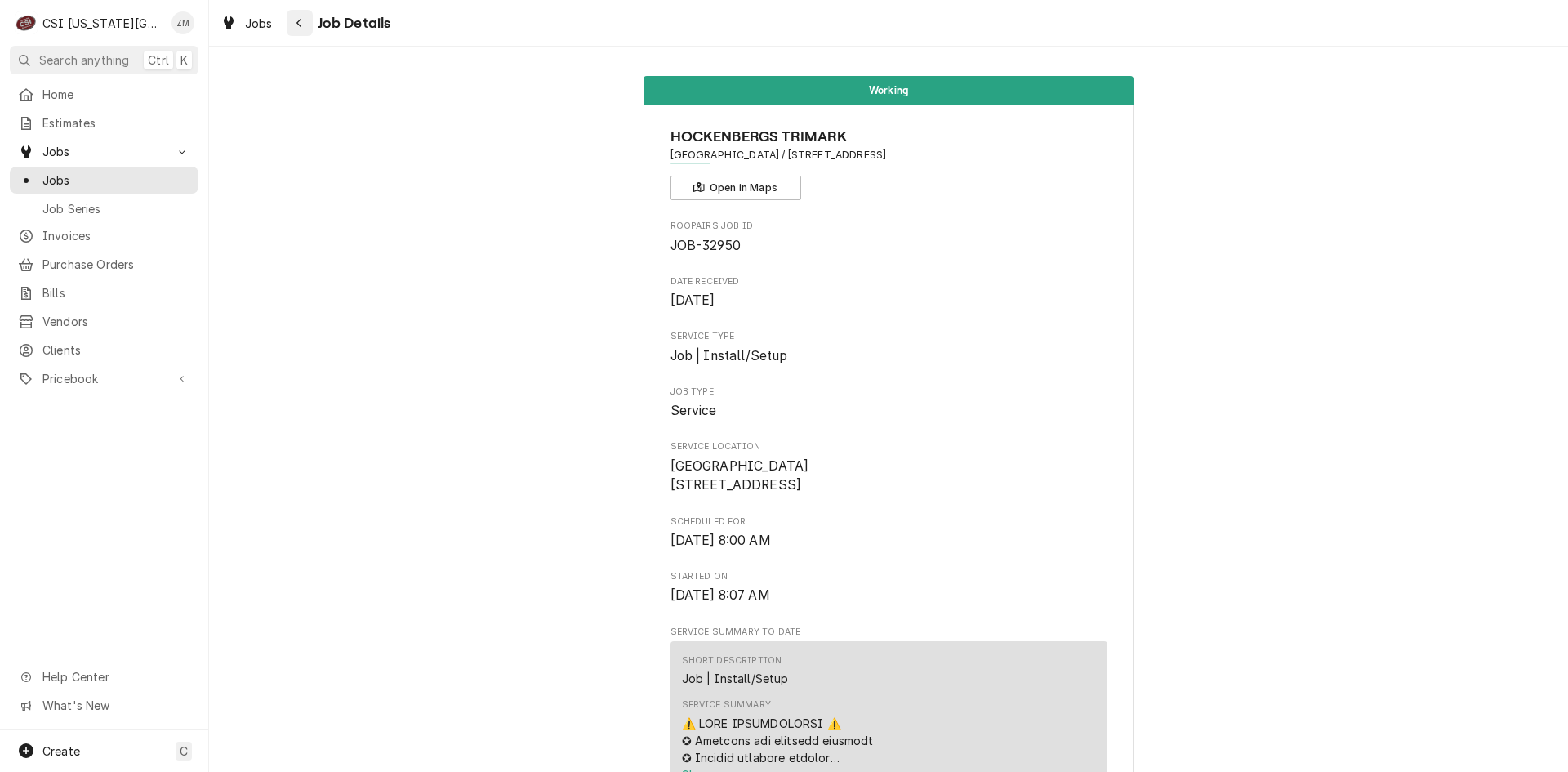
click at [297, 29] on div "Navigate back" at bounding box center [299, 22] width 16 height 16
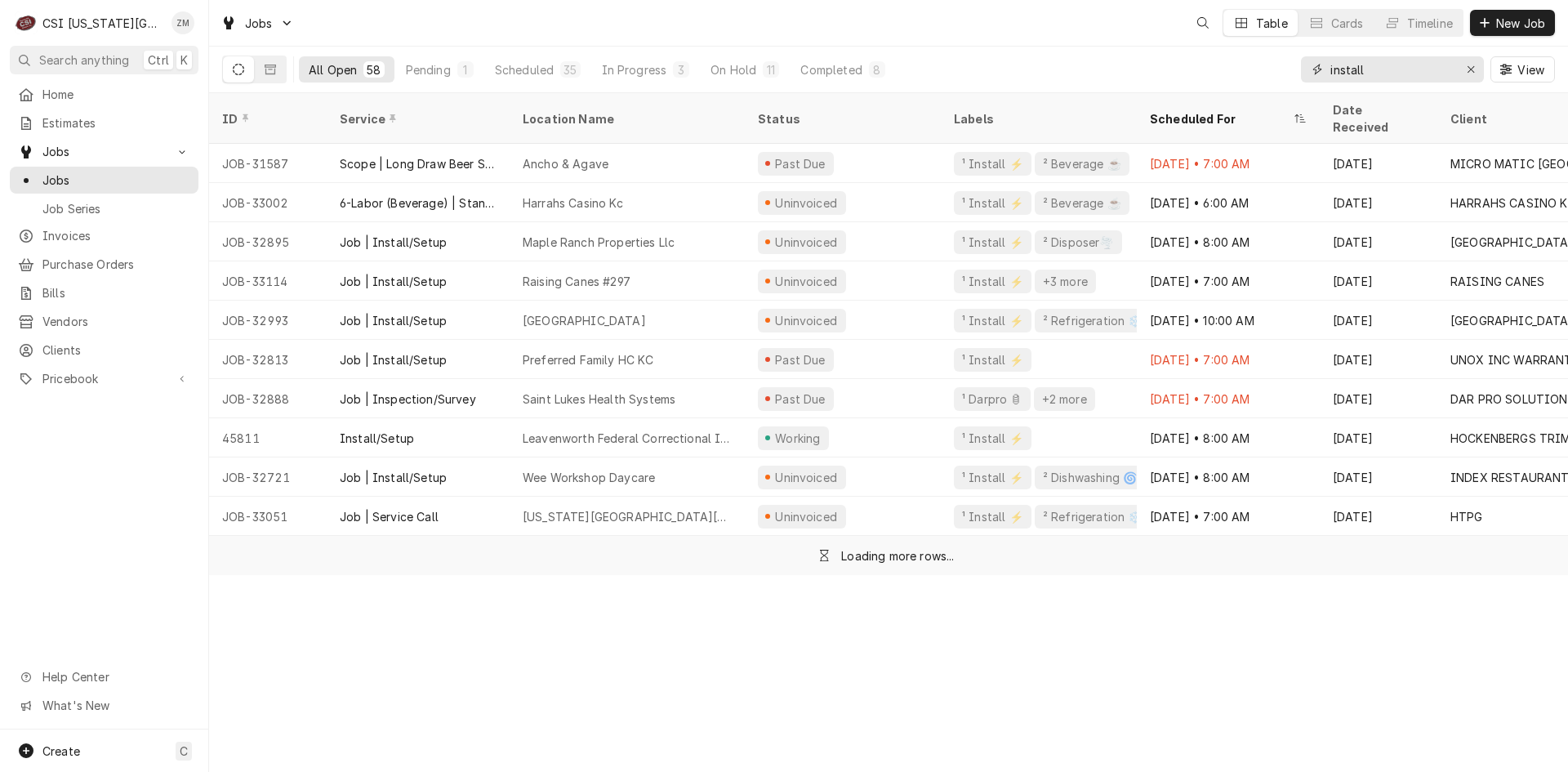
click at [1397, 71] on input "install" at bounding box center [1391, 69] width 122 height 26
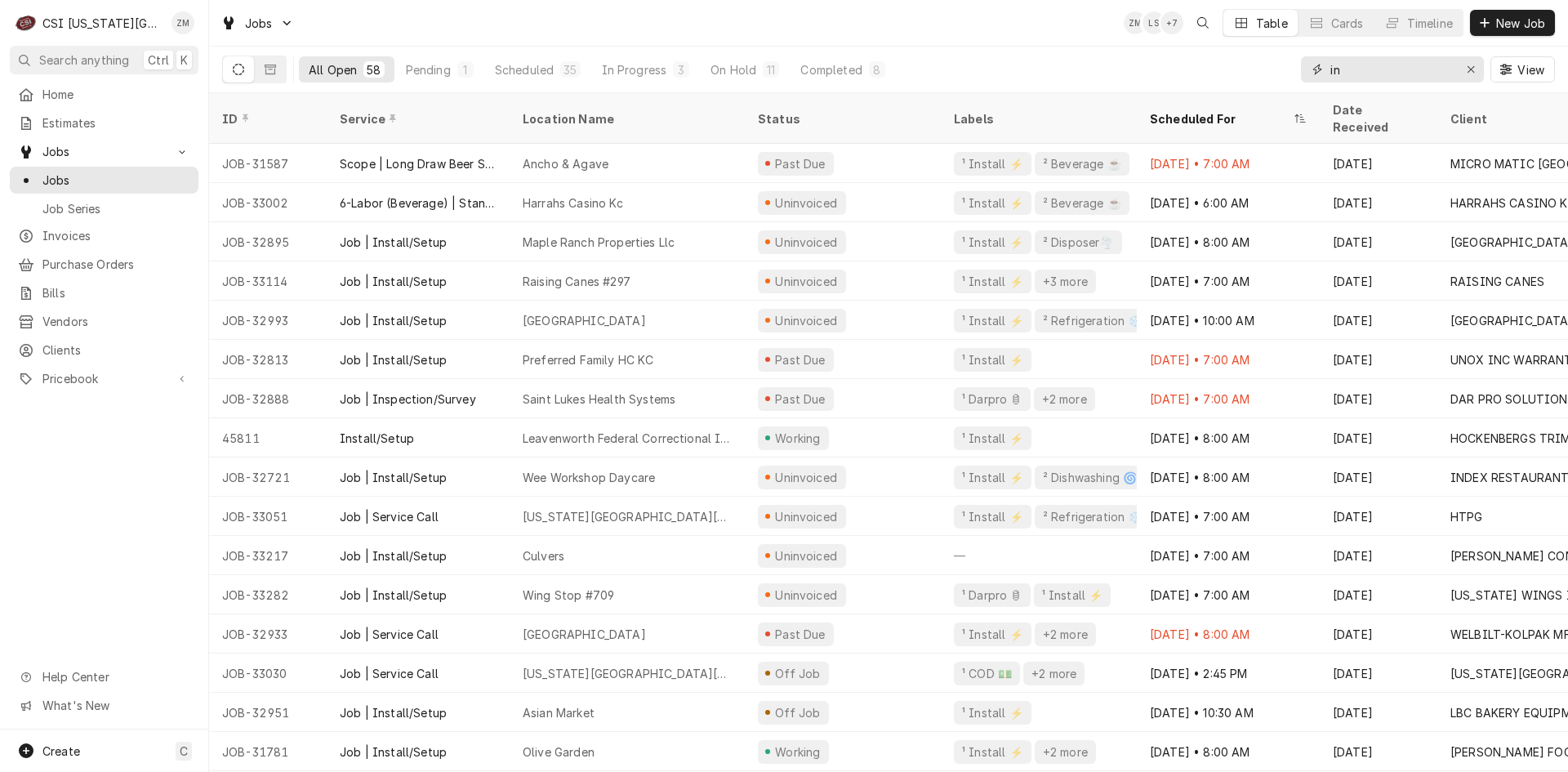
type input "i"
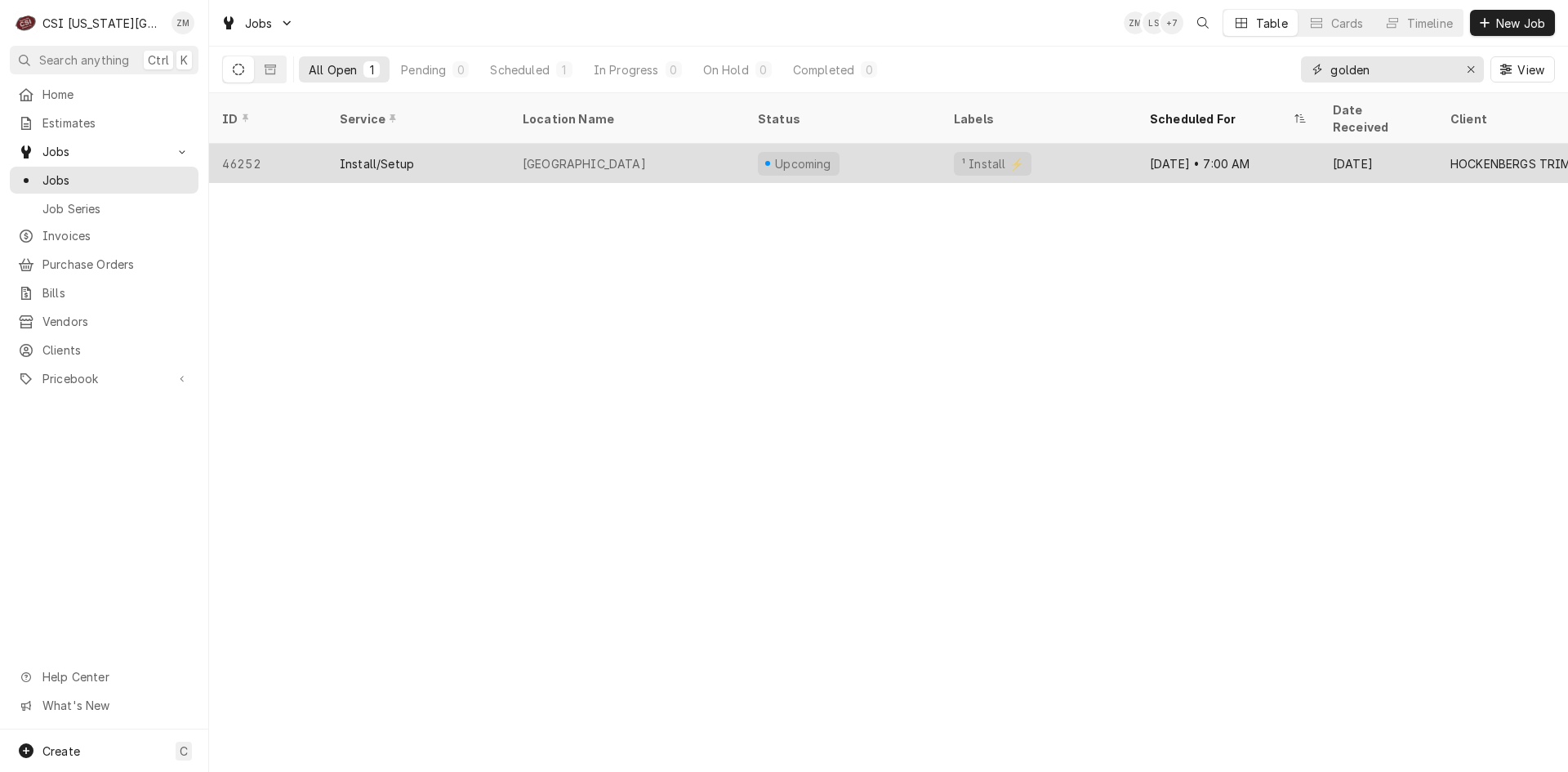
type input "golden"
click at [1012, 144] on div "¹ Install ⚡️" at bounding box center [1039, 164] width 196 height 39
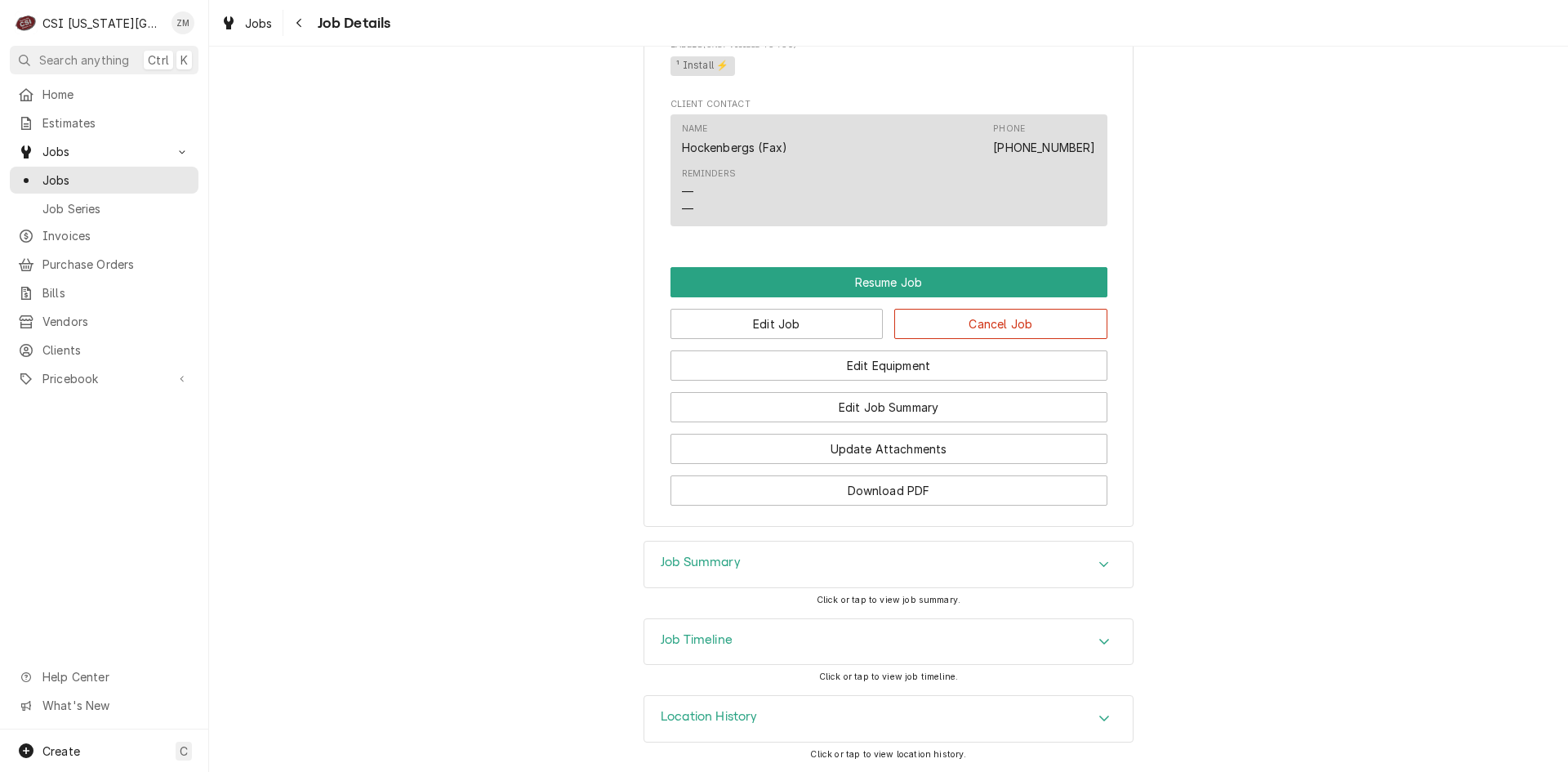
scroll to position [1840, 0]
click at [809, 329] on button "Edit Job" at bounding box center [777, 323] width 213 height 30
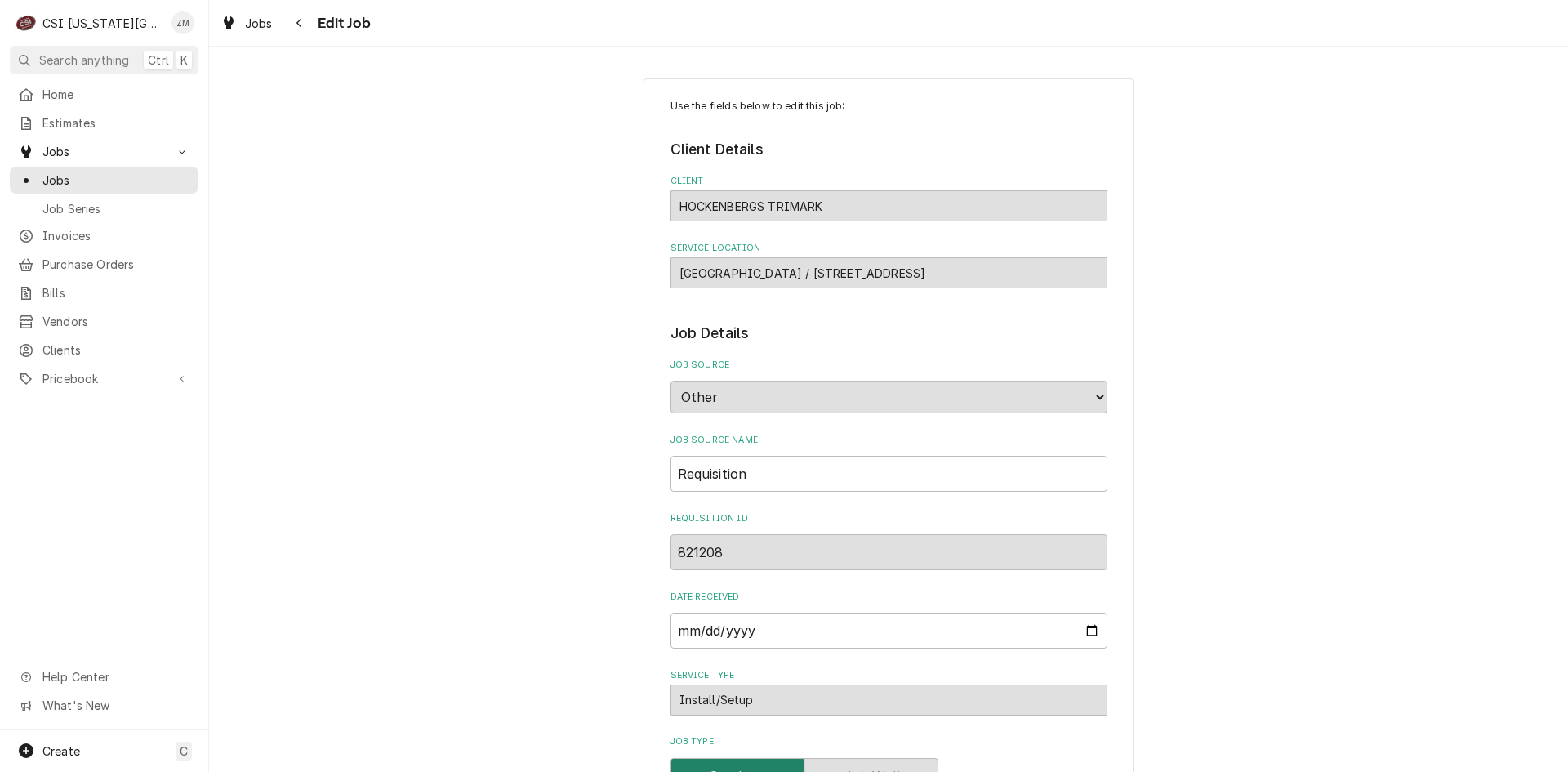
type textarea "x"
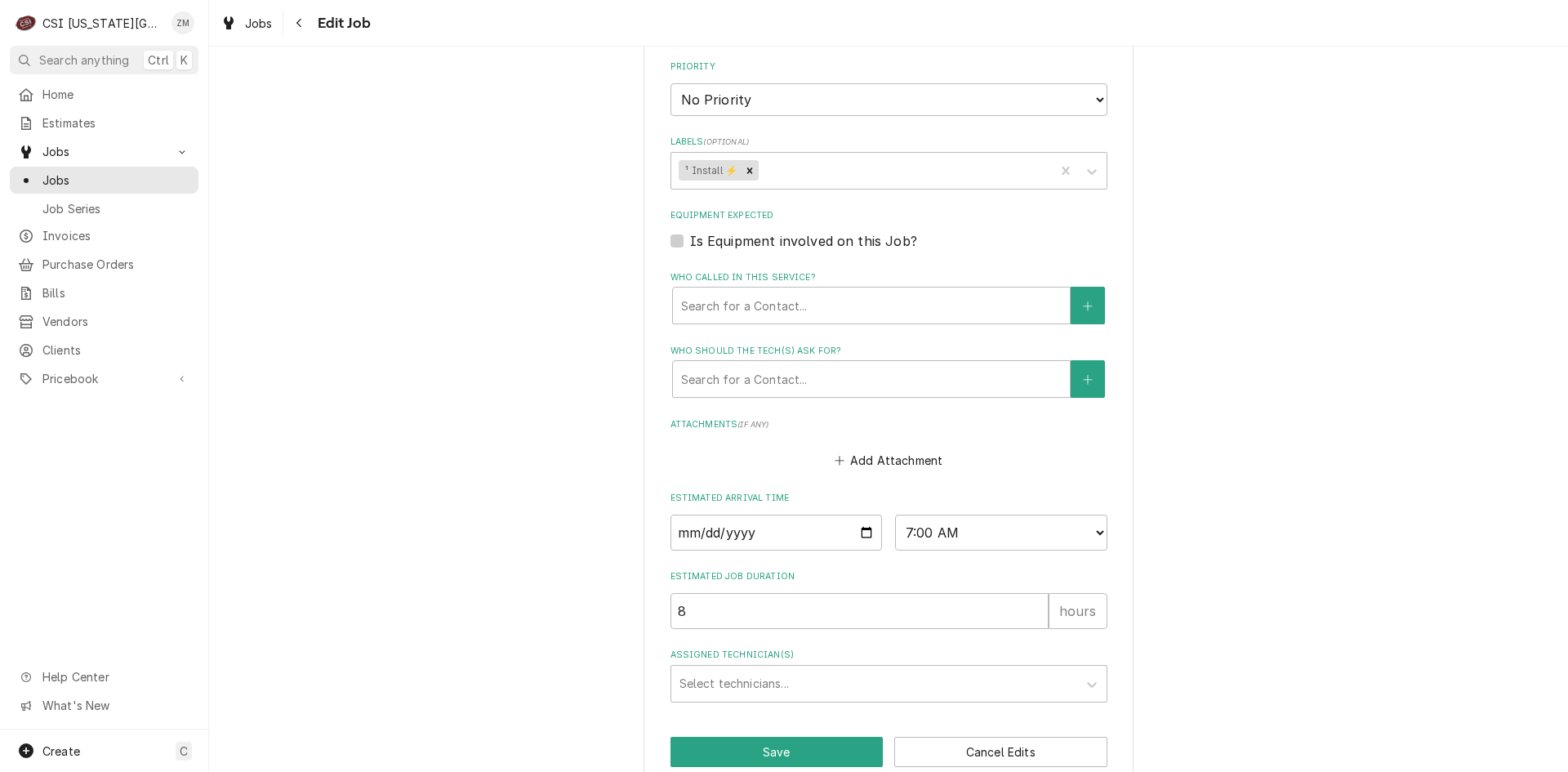
scroll to position [1211, 0]
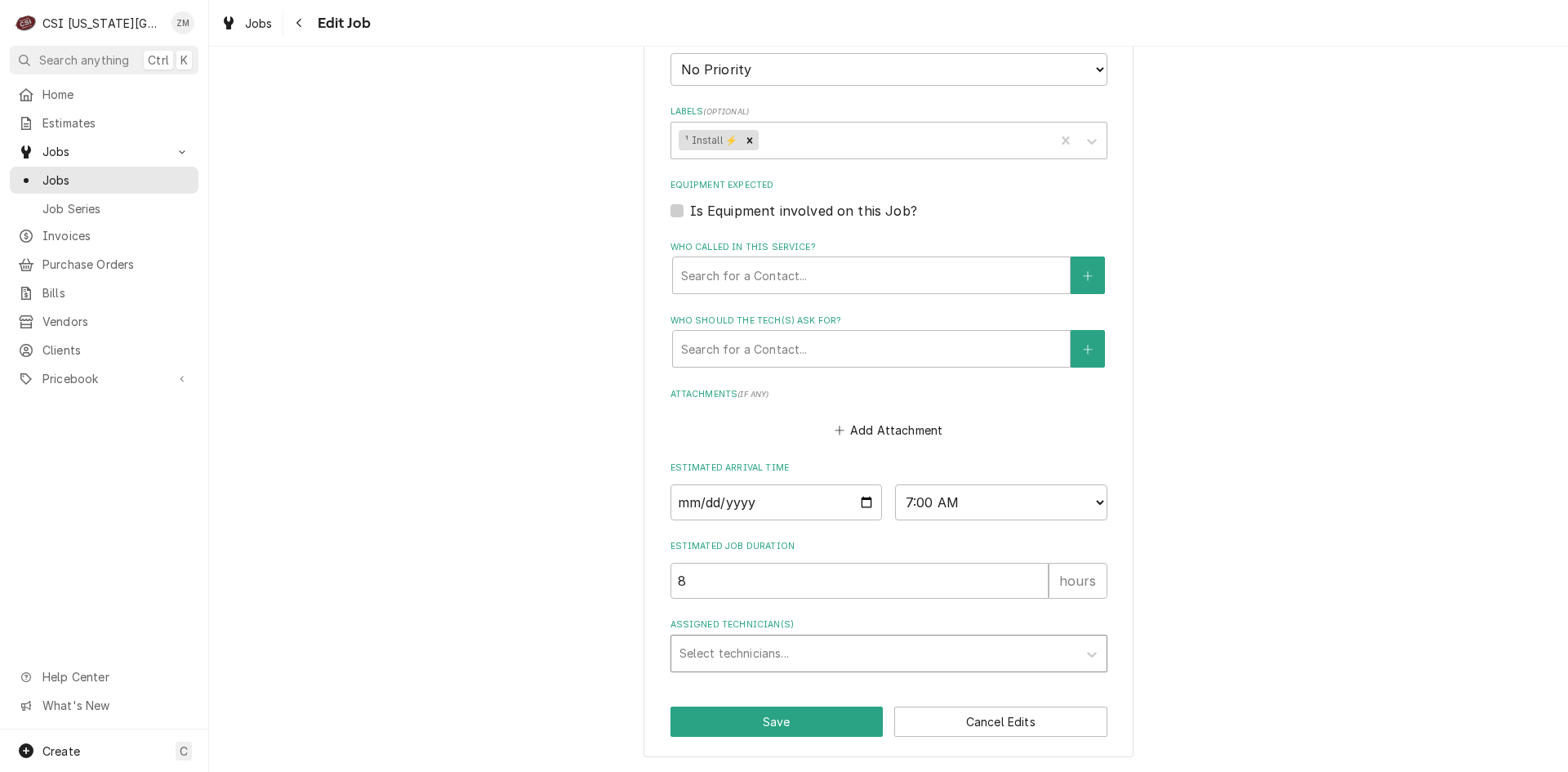
click at [754, 651] on div "Assigned Technician(s)" at bounding box center [874, 652] width 390 height 29
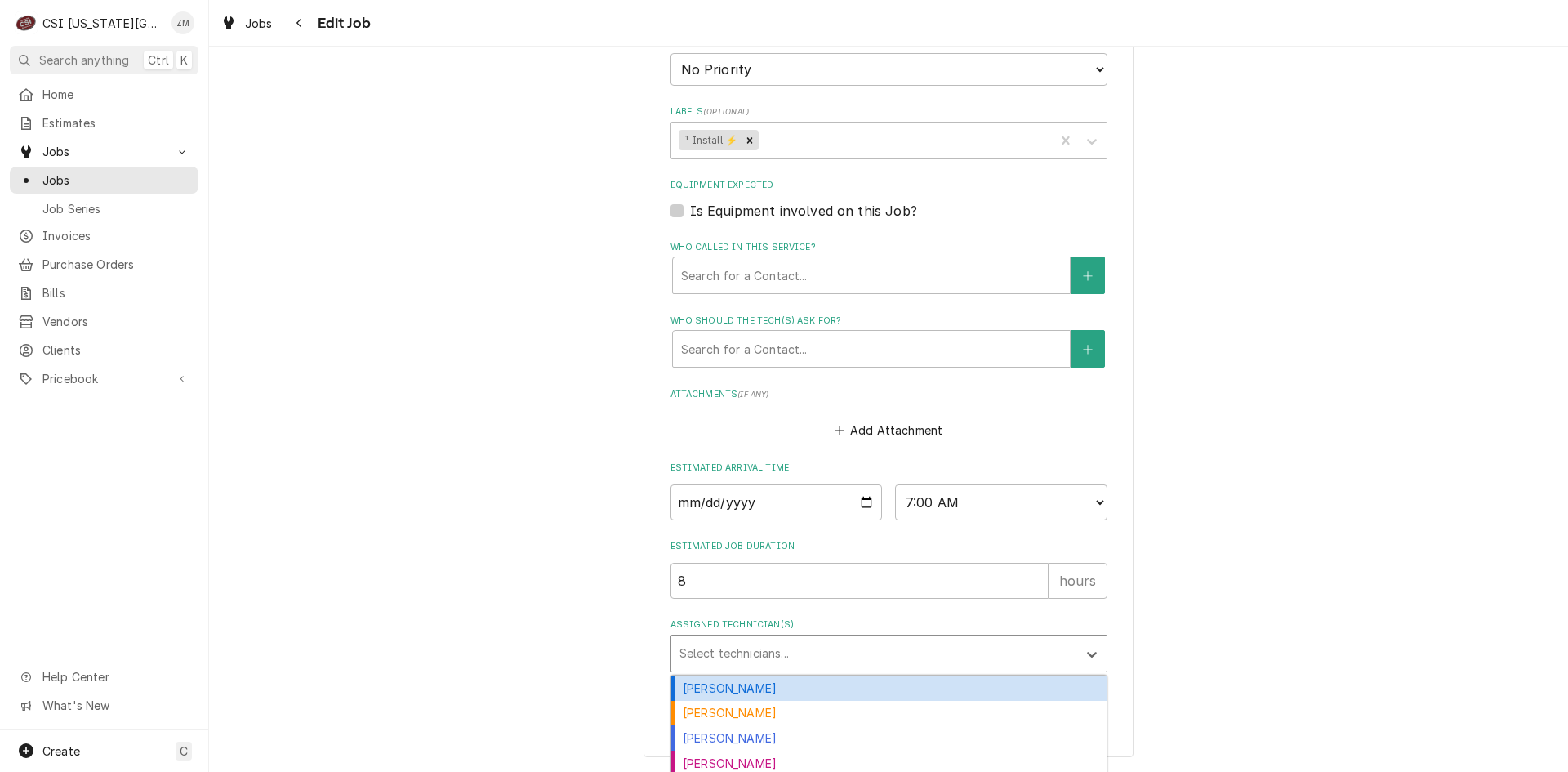
type input "r"
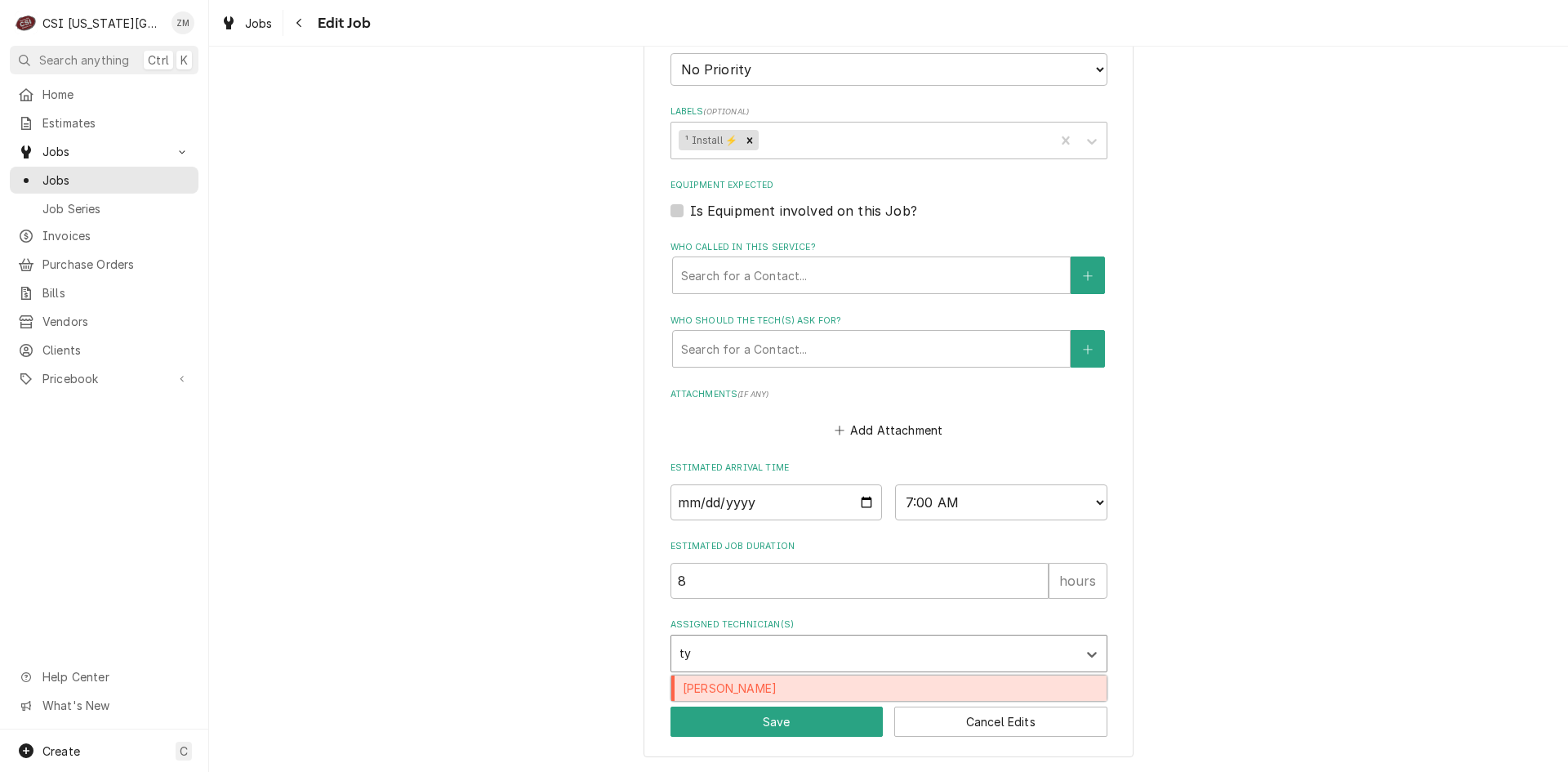
type input "tyl"
click at [709, 692] on div "[PERSON_NAME]" at bounding box center [889, 688] width 435 height 25
type textarea "x"
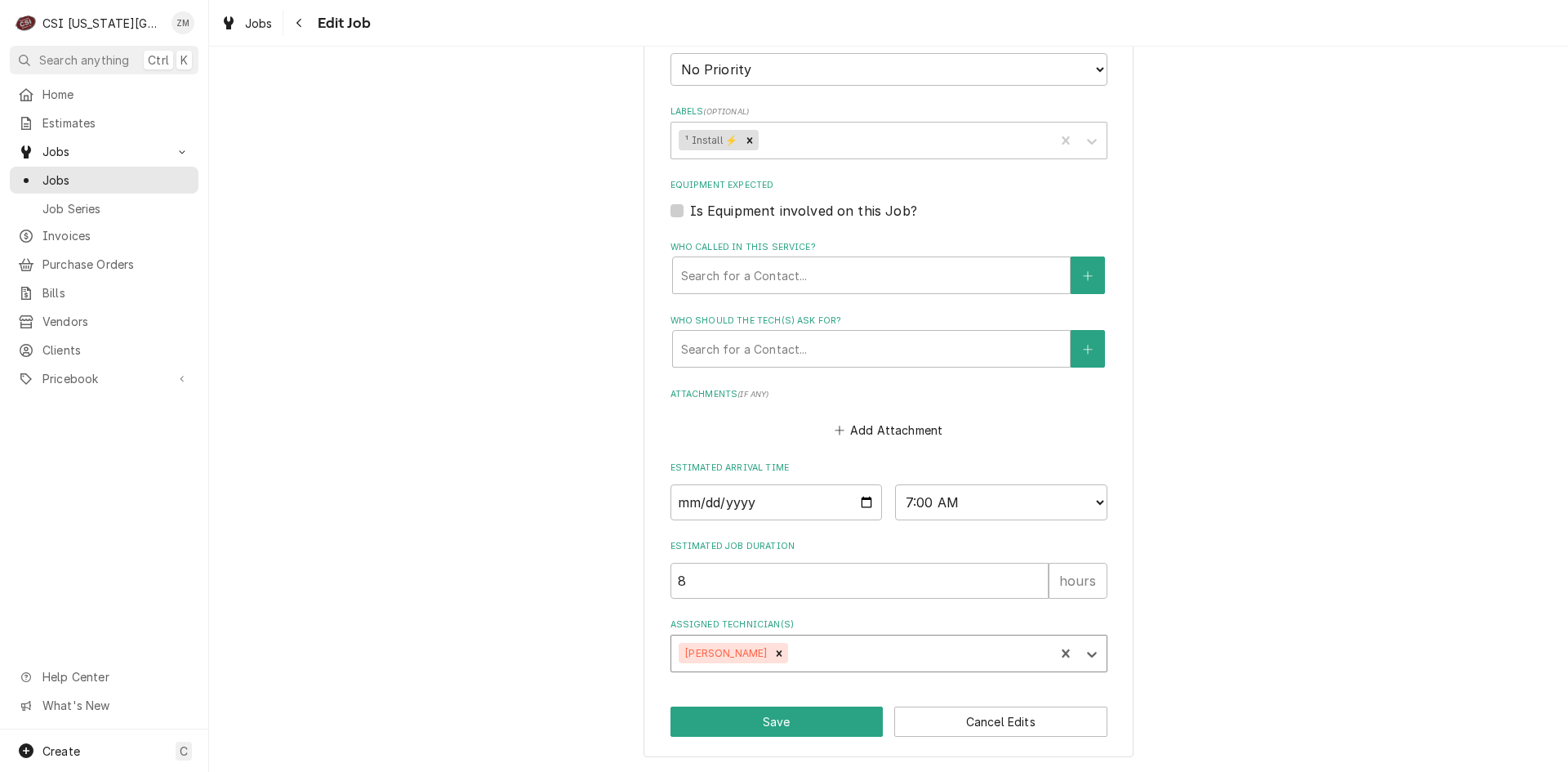
type textarea "x"
click at [805, 654] on div "Assigned Technician(s)" at bounding box center [919, 652] width 255 height 29
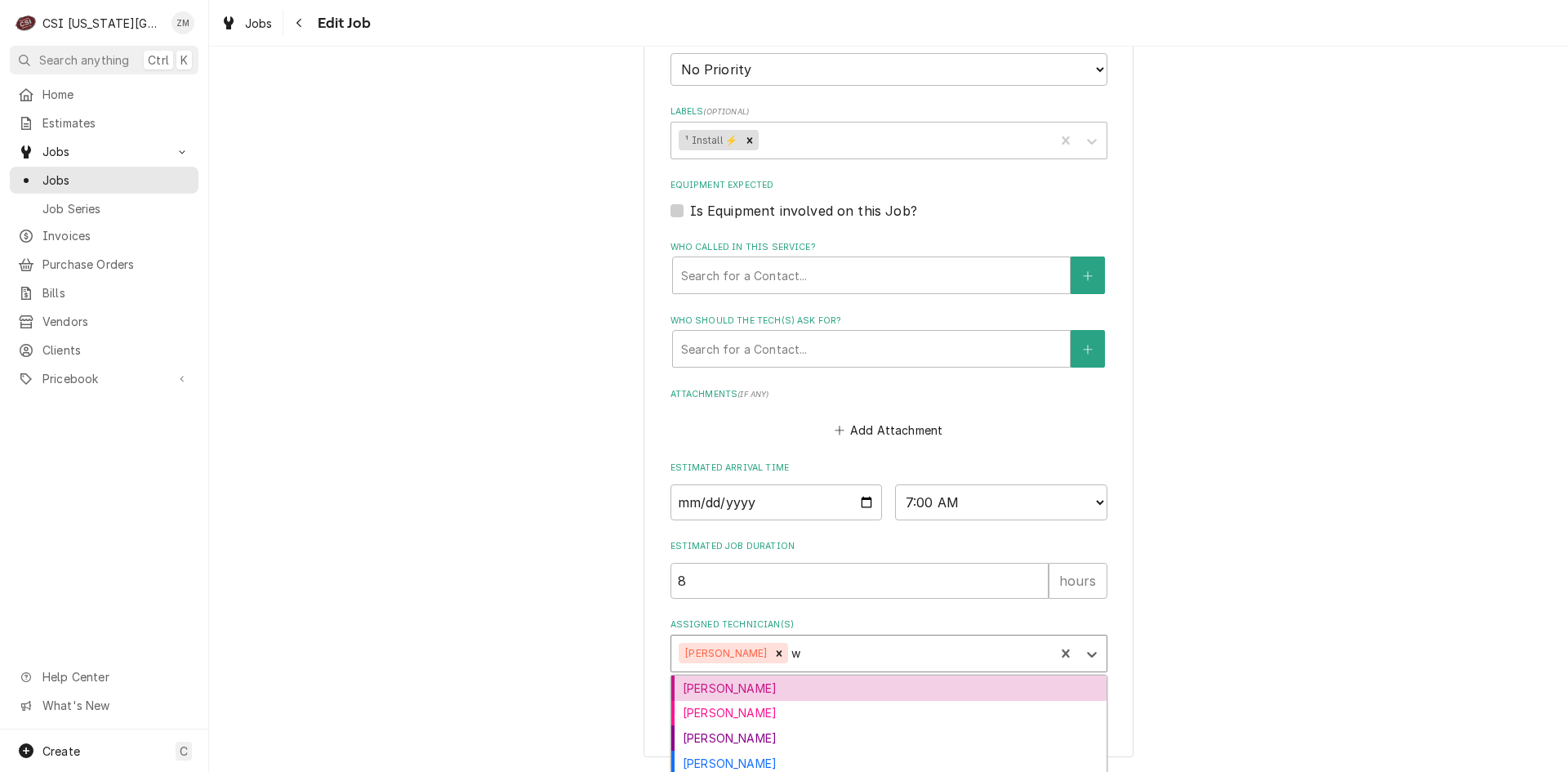
type input "wy"
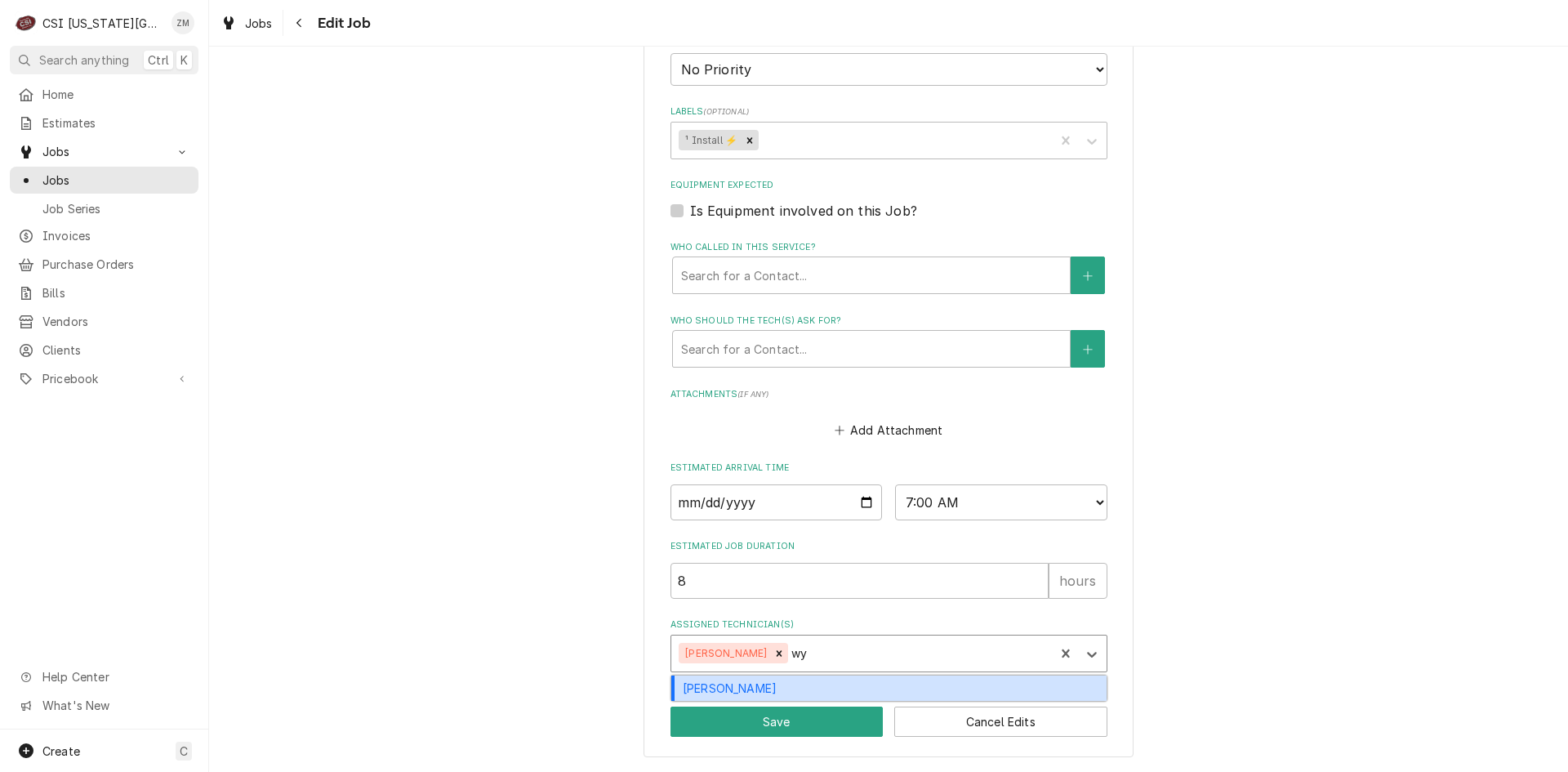
click at [783, 682] on div "[PERSON_NAME]" at bounding box center [889, 688] width 435 height 25
type textarea "x"
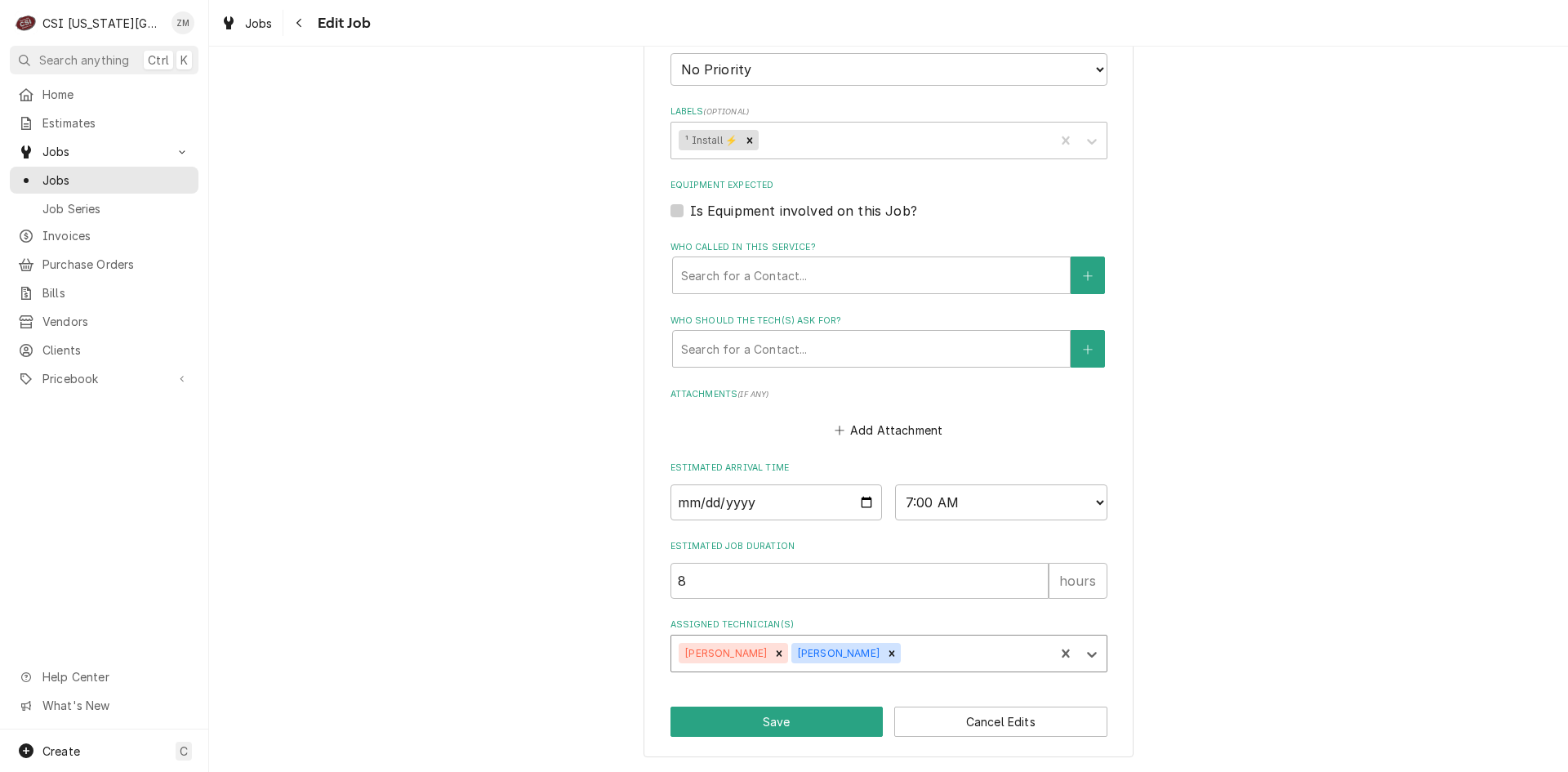
type textarea "x"
type input "jes"
type textarea "x"
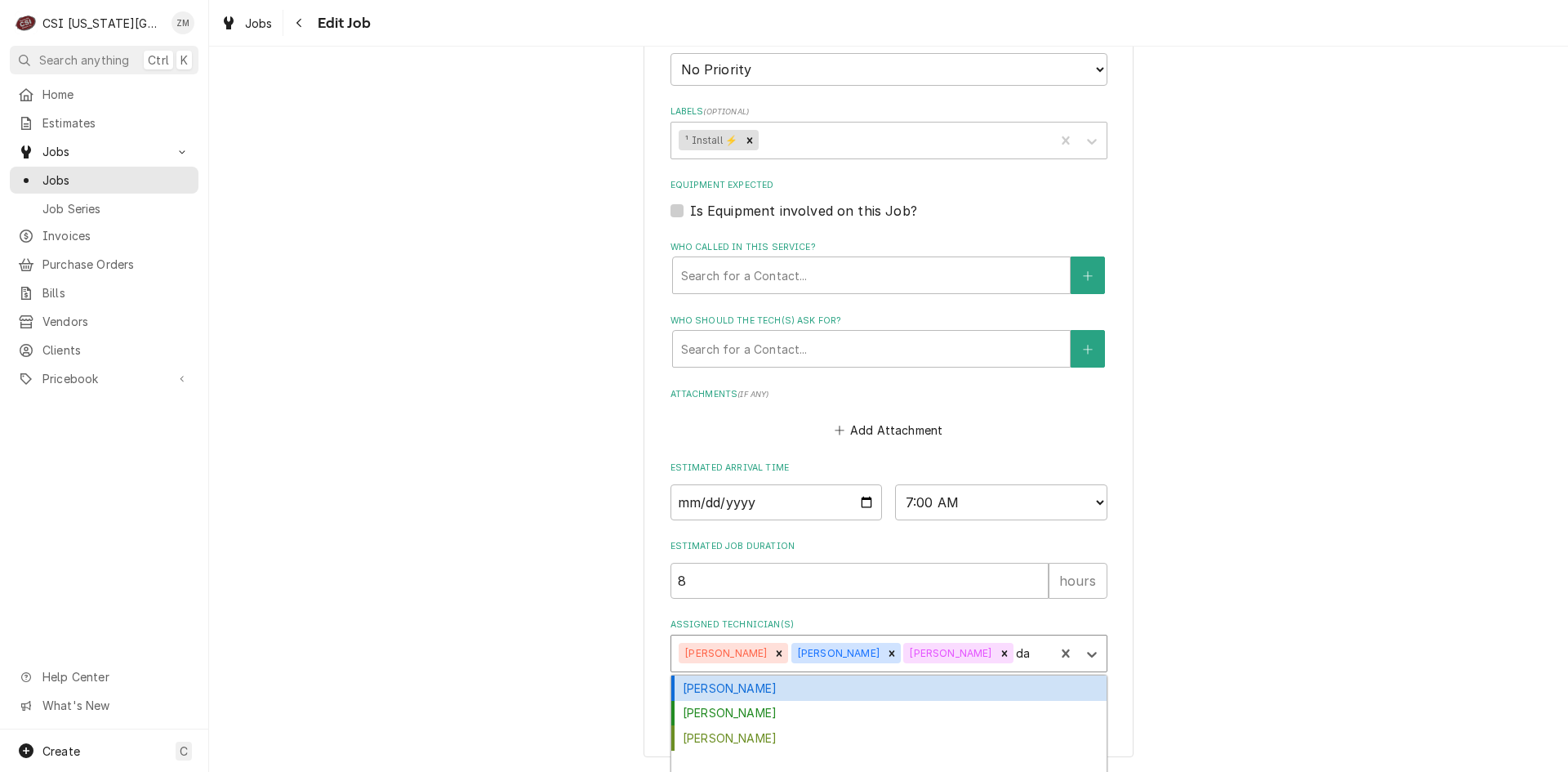
type input "dam"
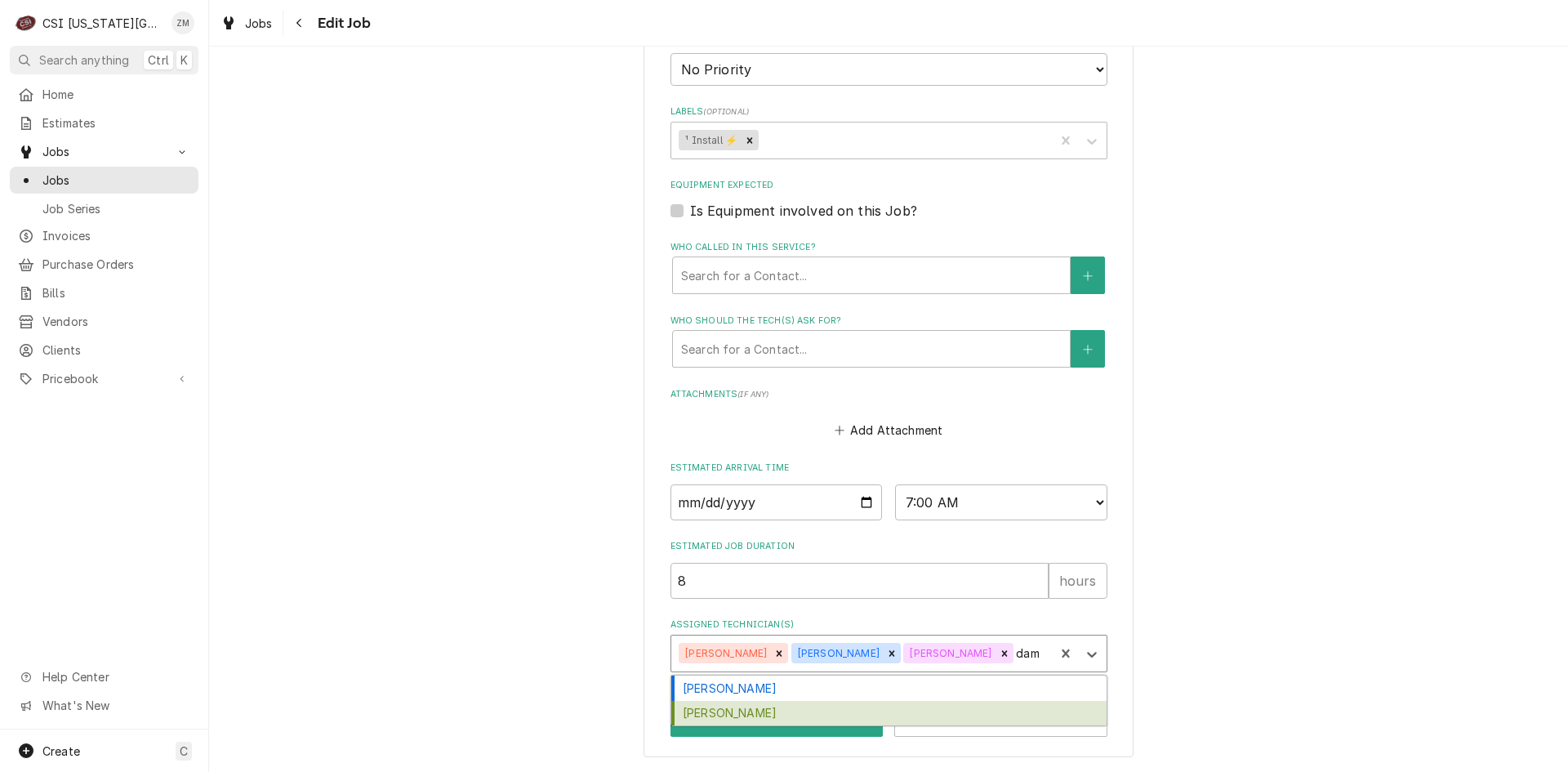
type textarea "x"
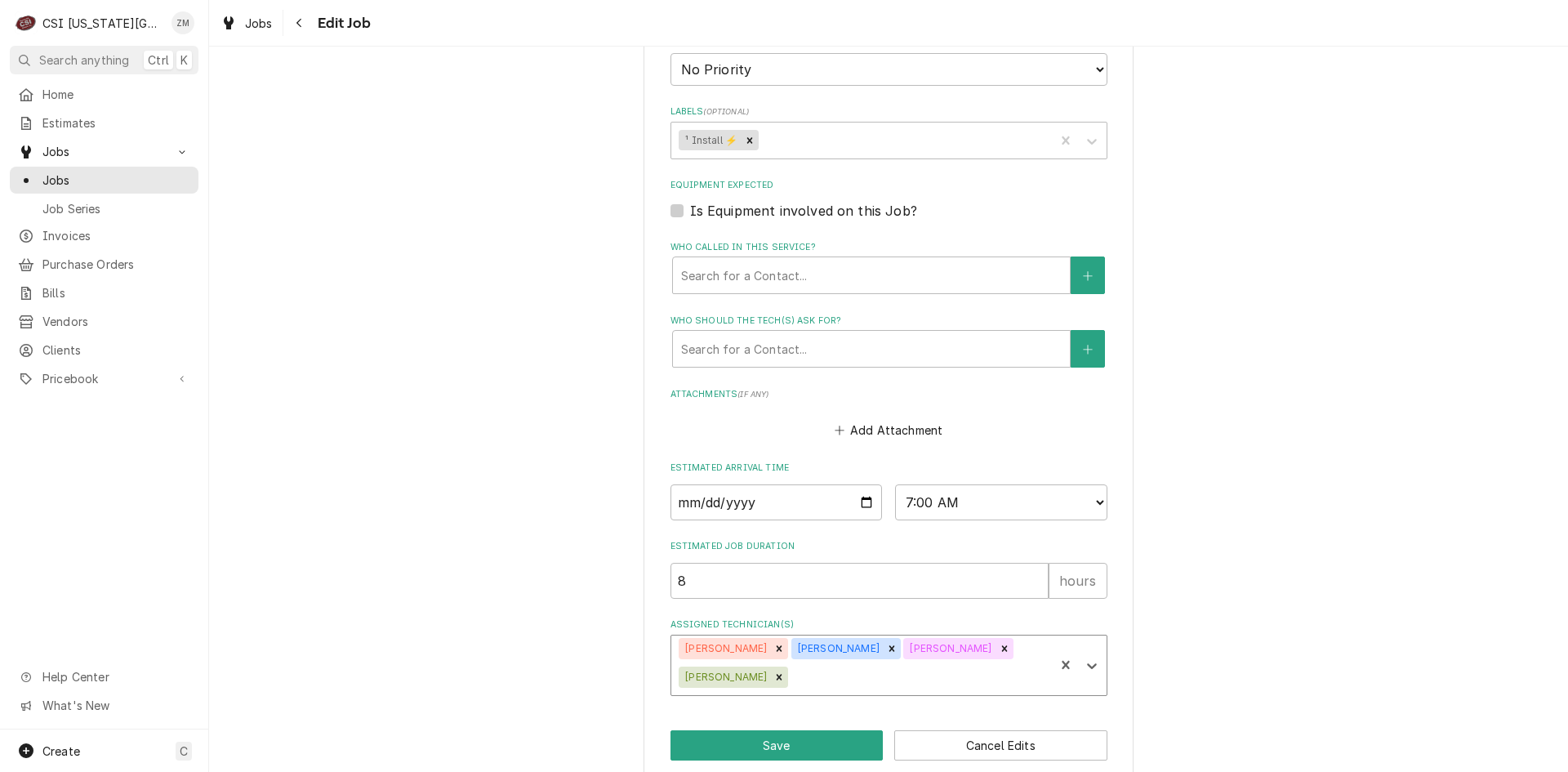
type textarea "x"
click at [1091, 499] on select "AM / PM 6:00 AM 6:15 AM 6:30 AM 6:45 AM 7:00 AM 7:15 AM 7:30 AM 7:45 AM 8:00 AM…" at bounding box center [1001, 502] width 212 height 36
select select "08:00:00"
click at [895, 484] on select "AM / PM 6:00 AM 6:15 AM 6:30 AM 6:45 AM 7:00 AM 7:15 AM 7:30 AM 7:45 AM 8:00 AM…" at bounding box center [1001, 502] width 212 height 36
click at [750, 746] on button "Save" at bounding box center [777, 745] width 213 height 30
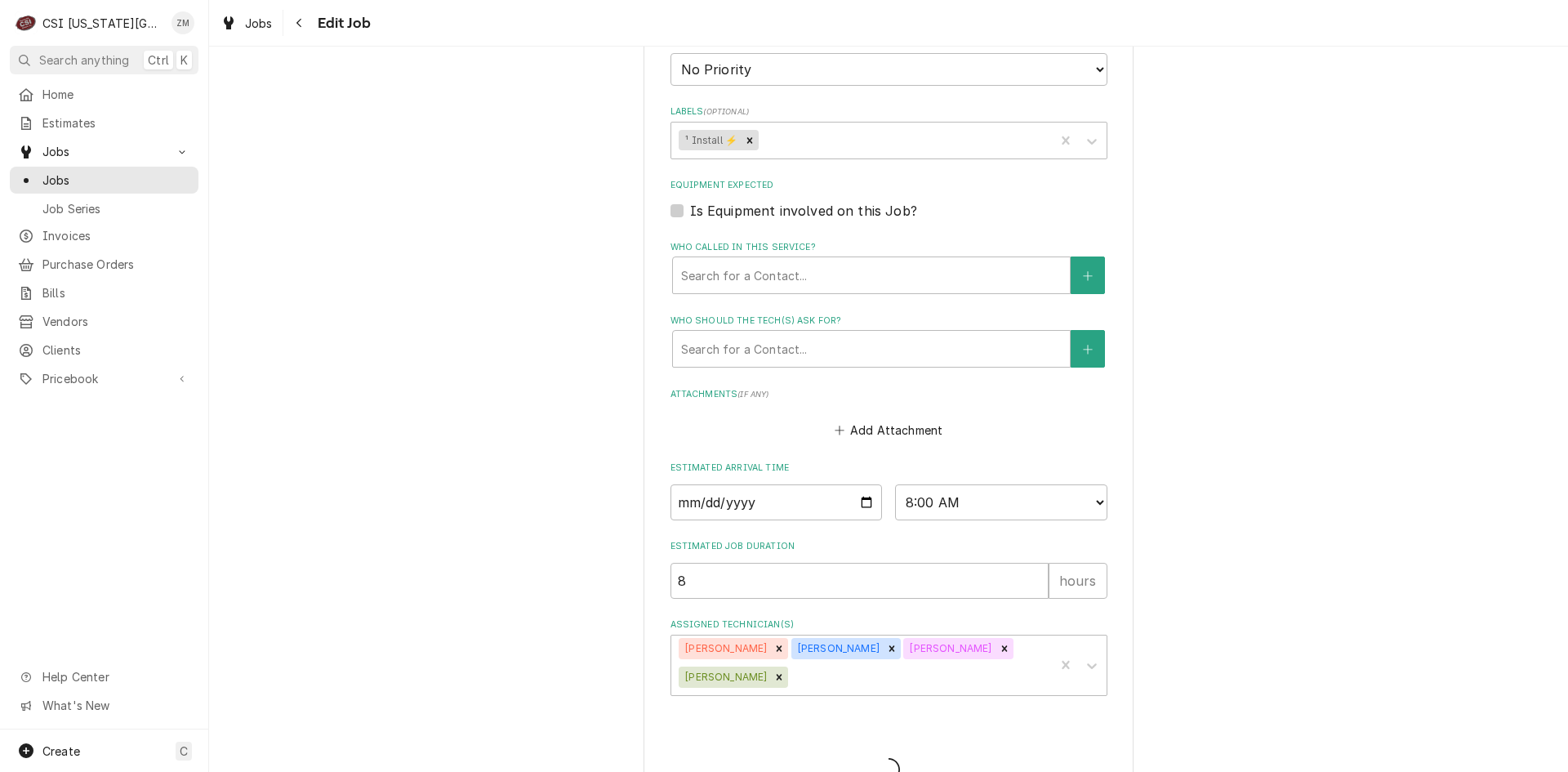
type textarea "x"
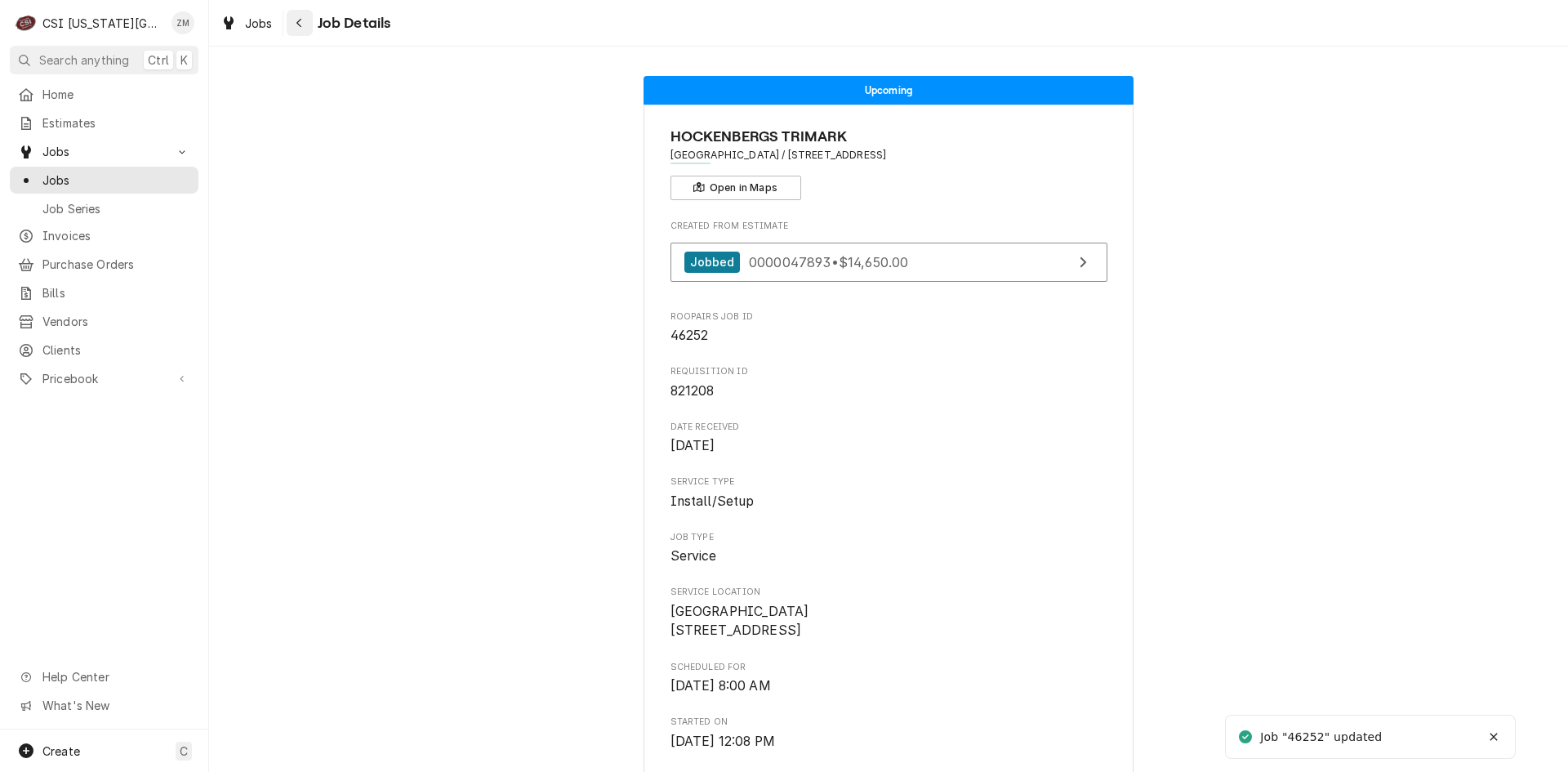
click at [306, 21] on div "Navigate back" at bounding box center [299, 22] width 16 height 16
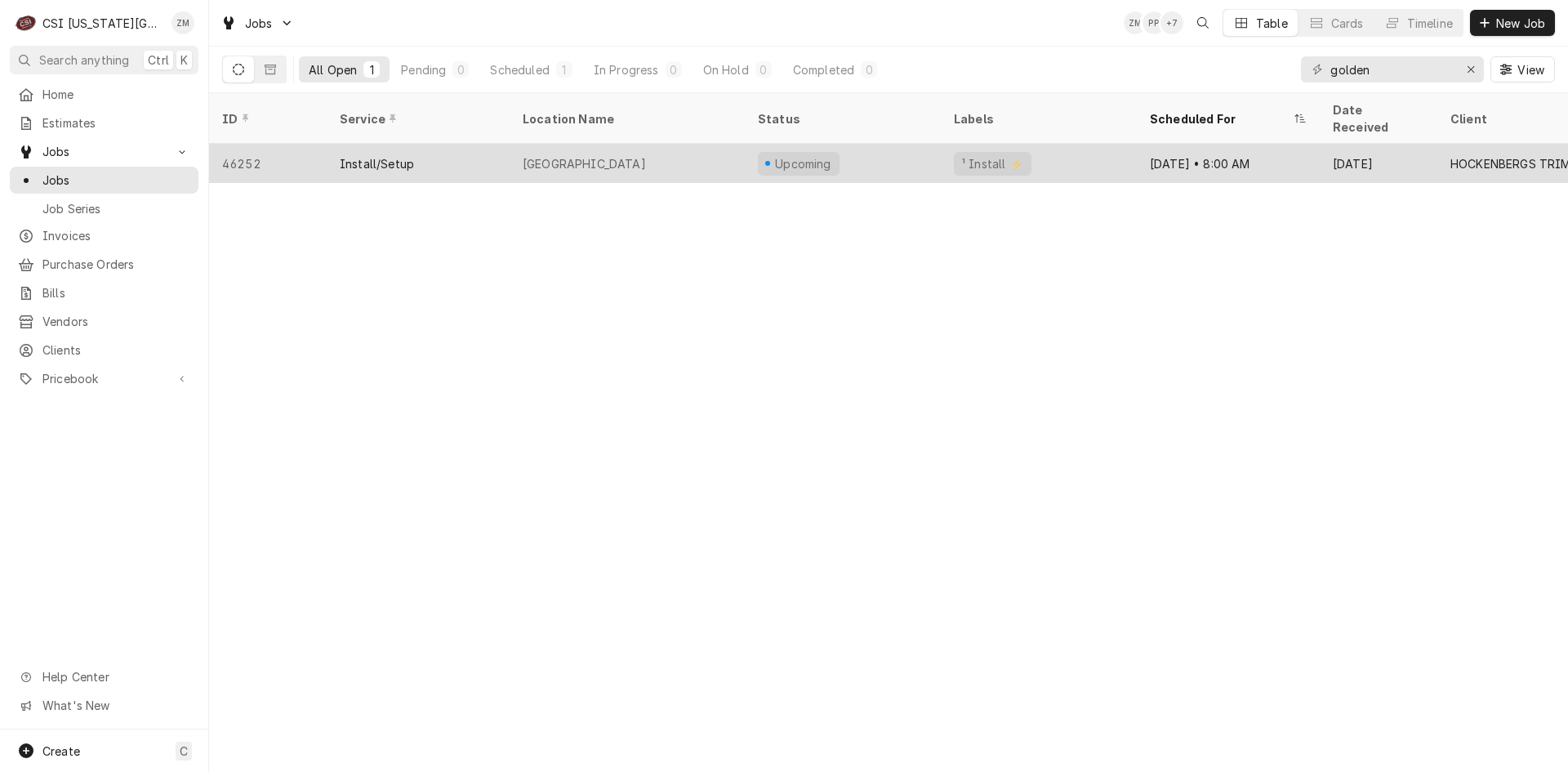
click at [1236, 159] on div "Oct 13 • 8:00 AM" at bounding box center [1228, 164] width 183 height 39
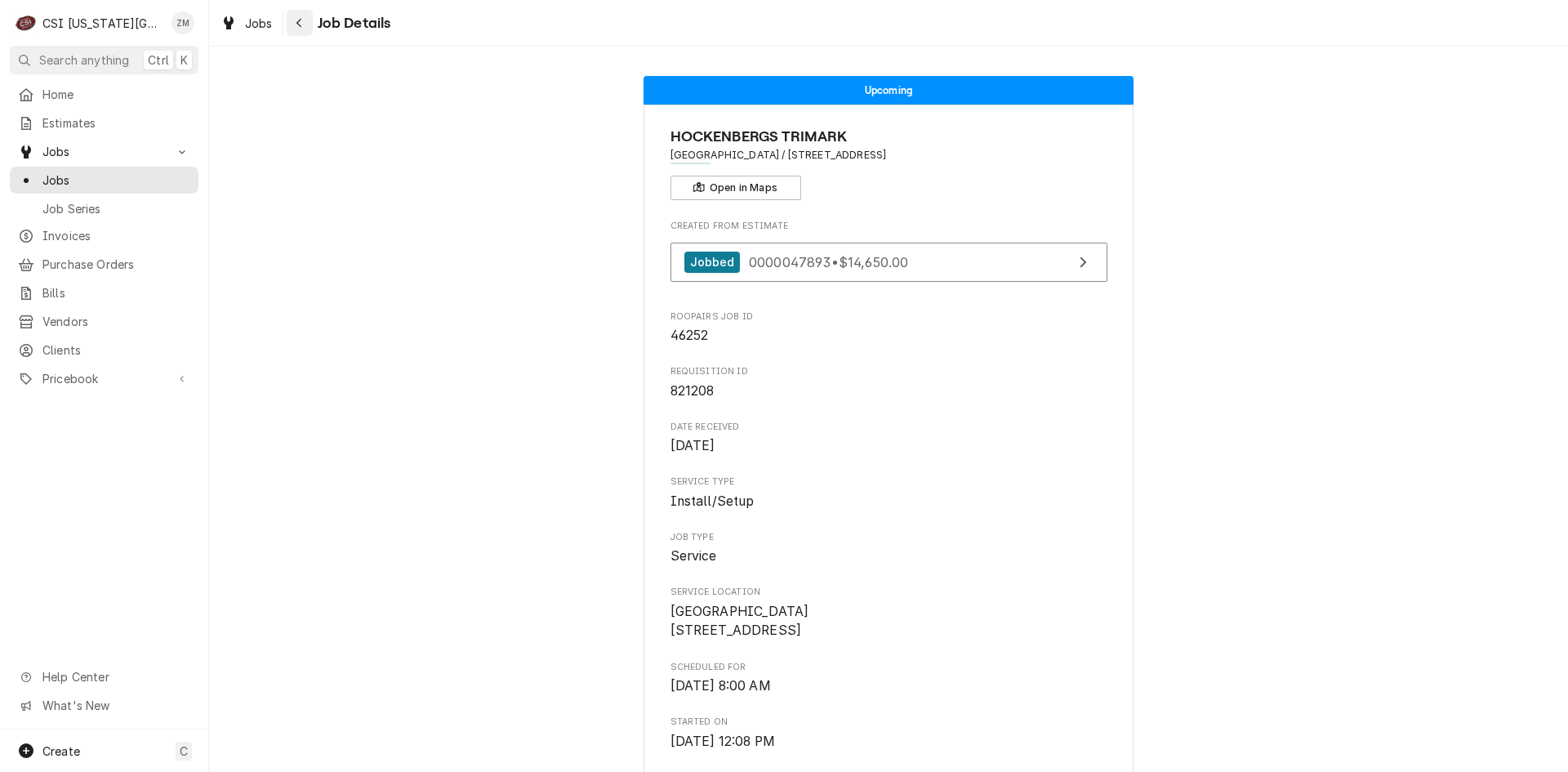
click at [306, 18] on div "Navigate back" at bounding box center [299, 22] width 16 height 16
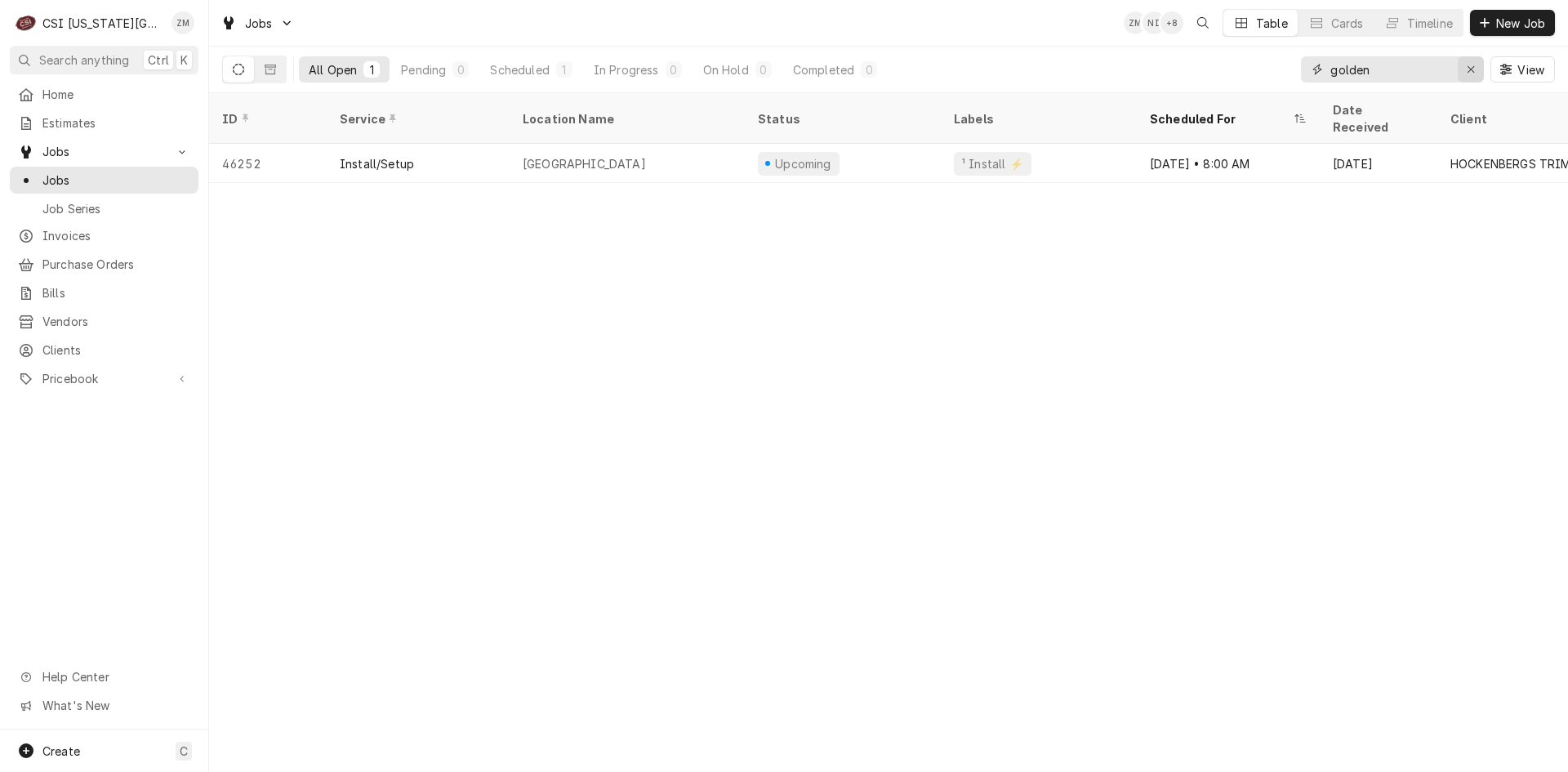
click at [1475, 75] on div "Erase input" at bounding box center [1470, 69] width 16 height 16
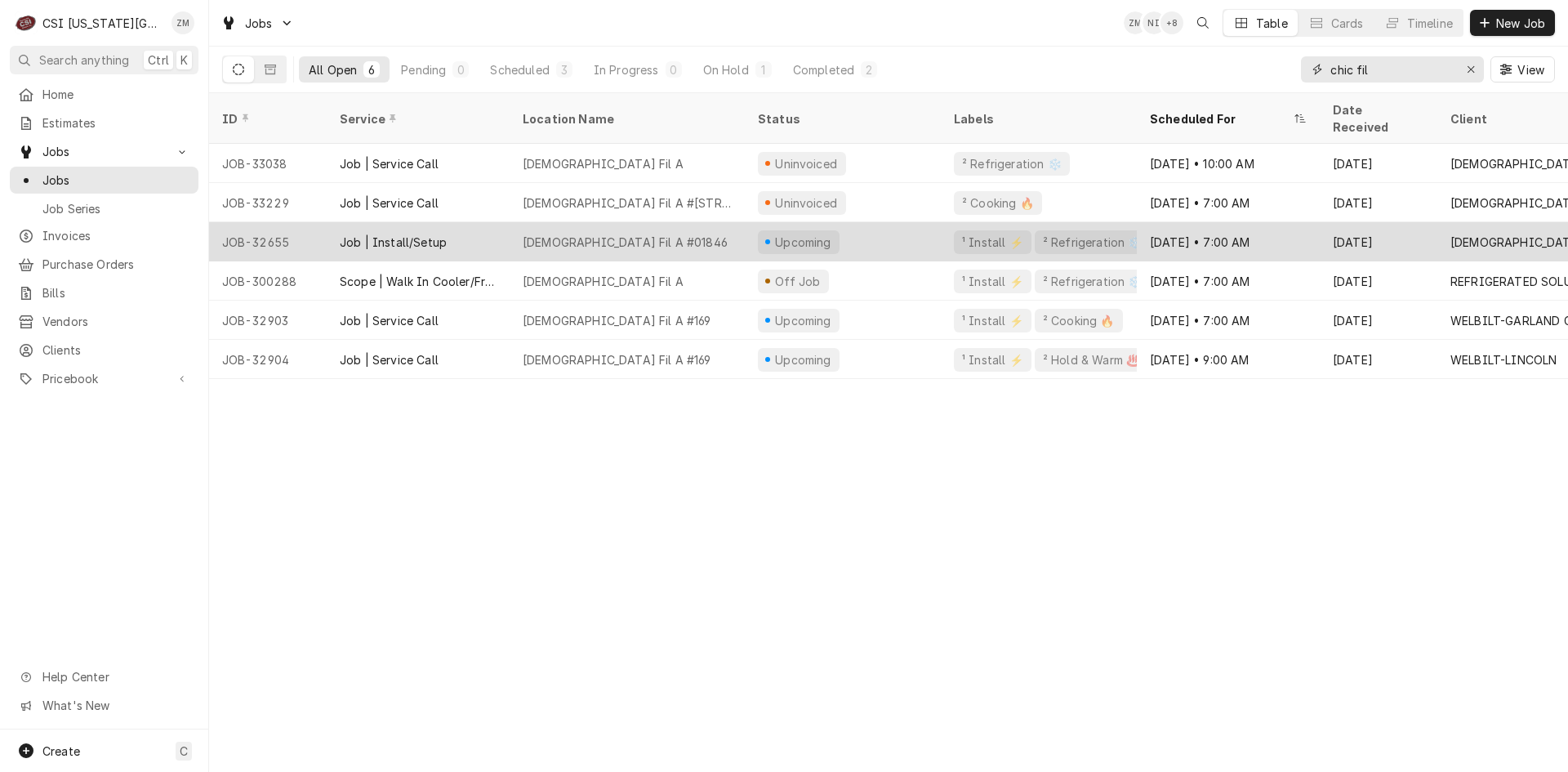
type input "chic fil"
click at [774, 236] on div "Upcoming" at bounding box center [843, 242] width 196 height 39
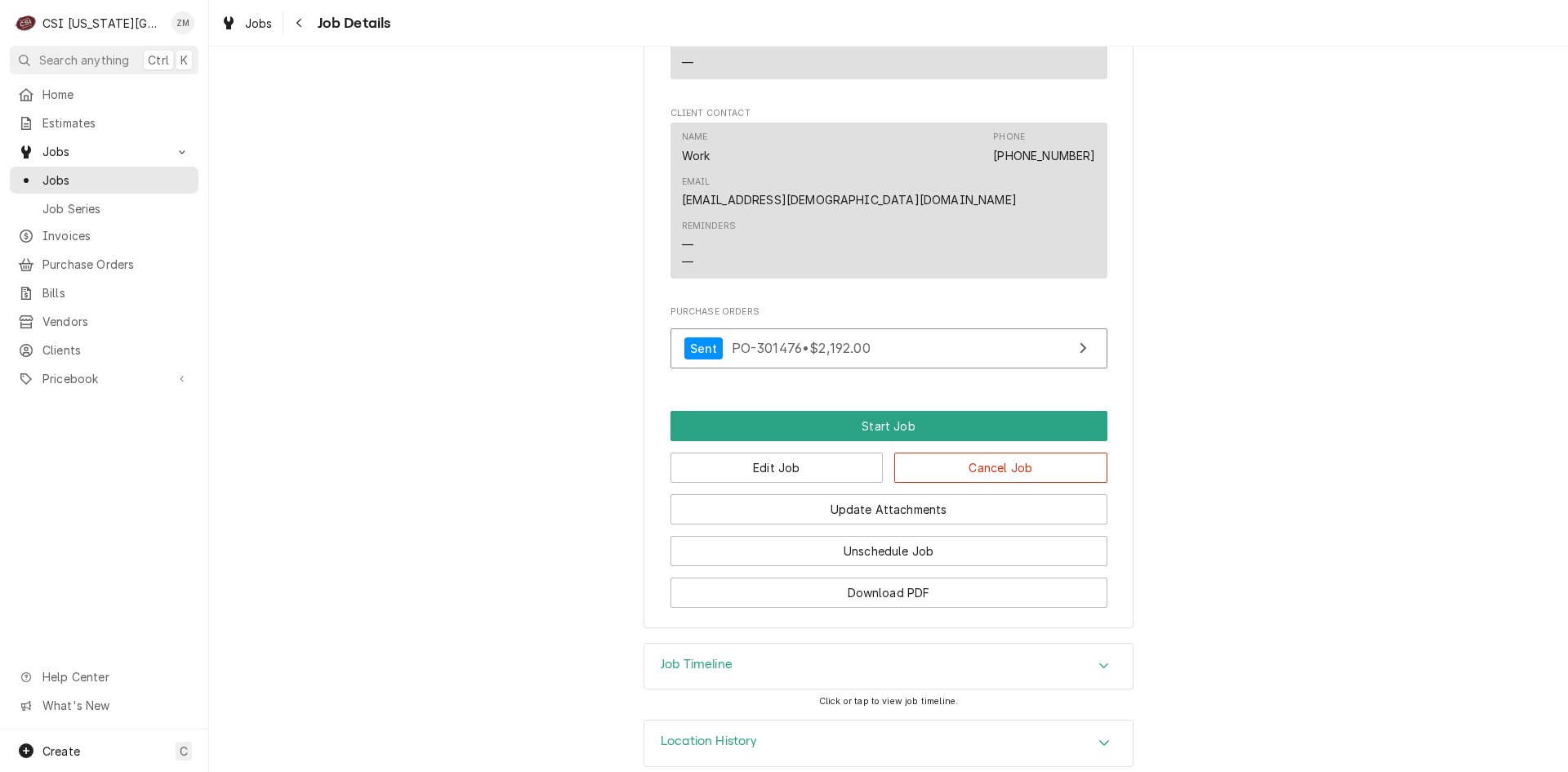
scroll to position [1557, 0]
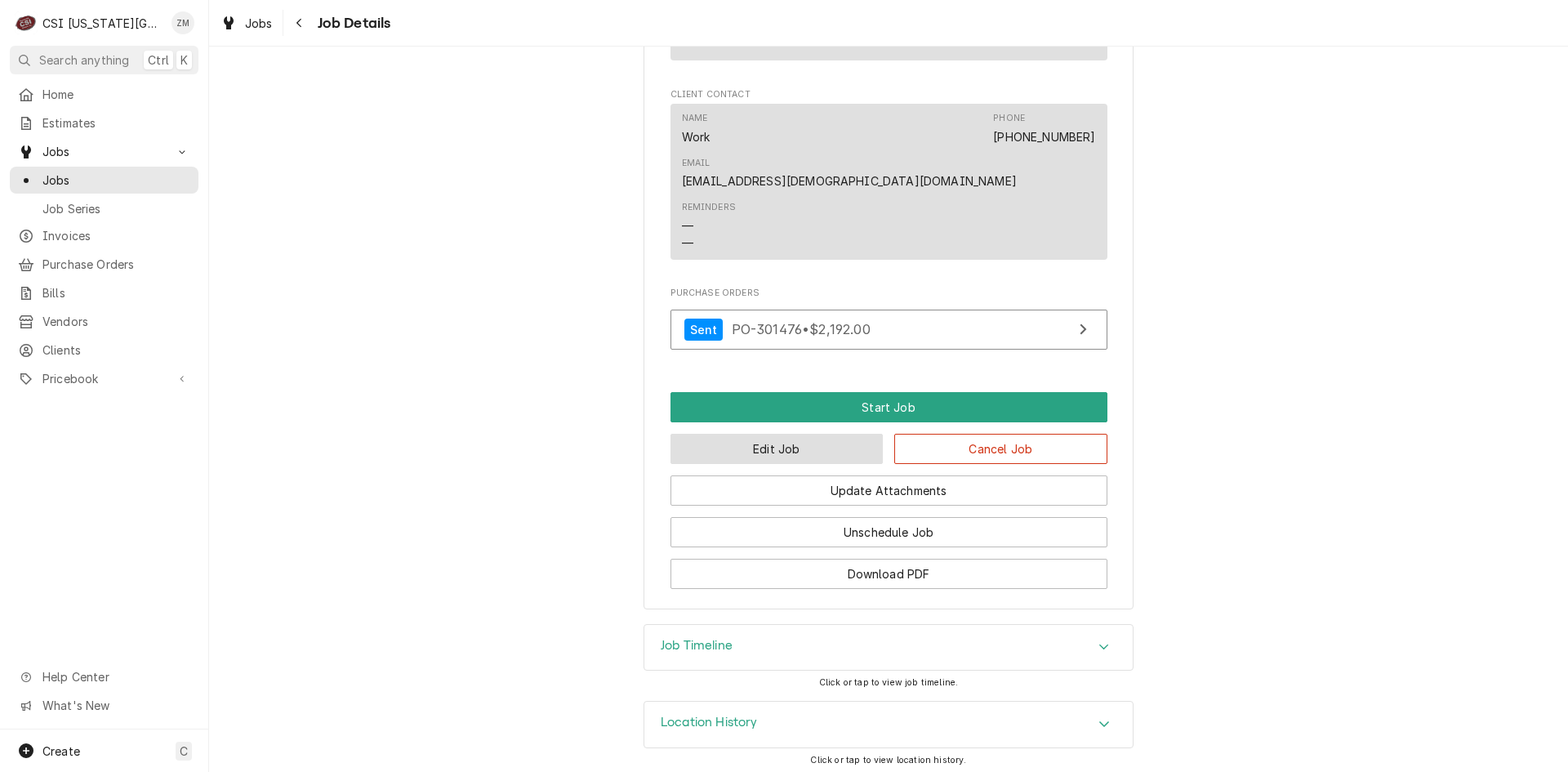
click at [770, 449] on button "Edit Job" at bounding box center [777, 449] width 213 height 30
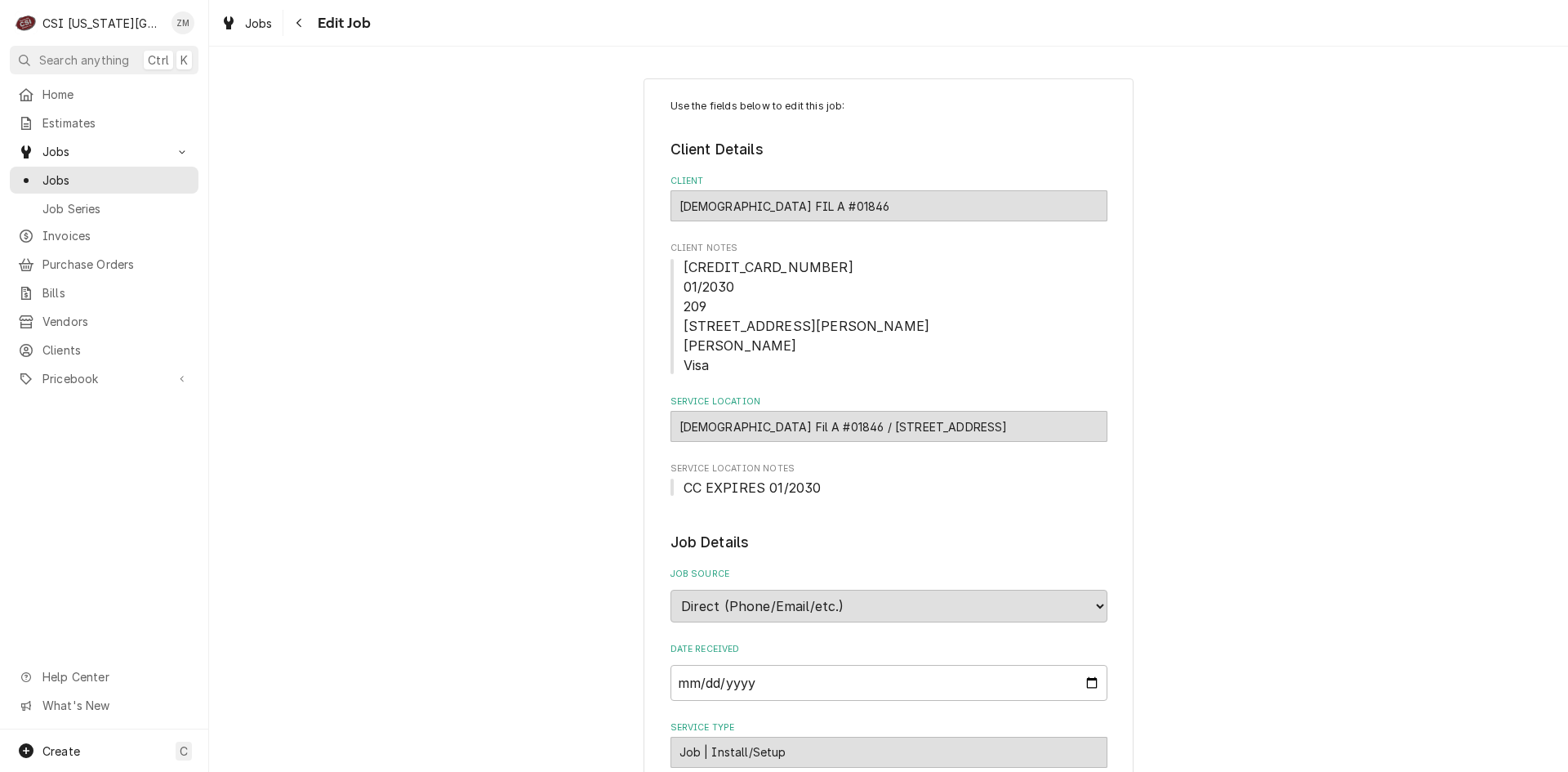
type textarea "x"
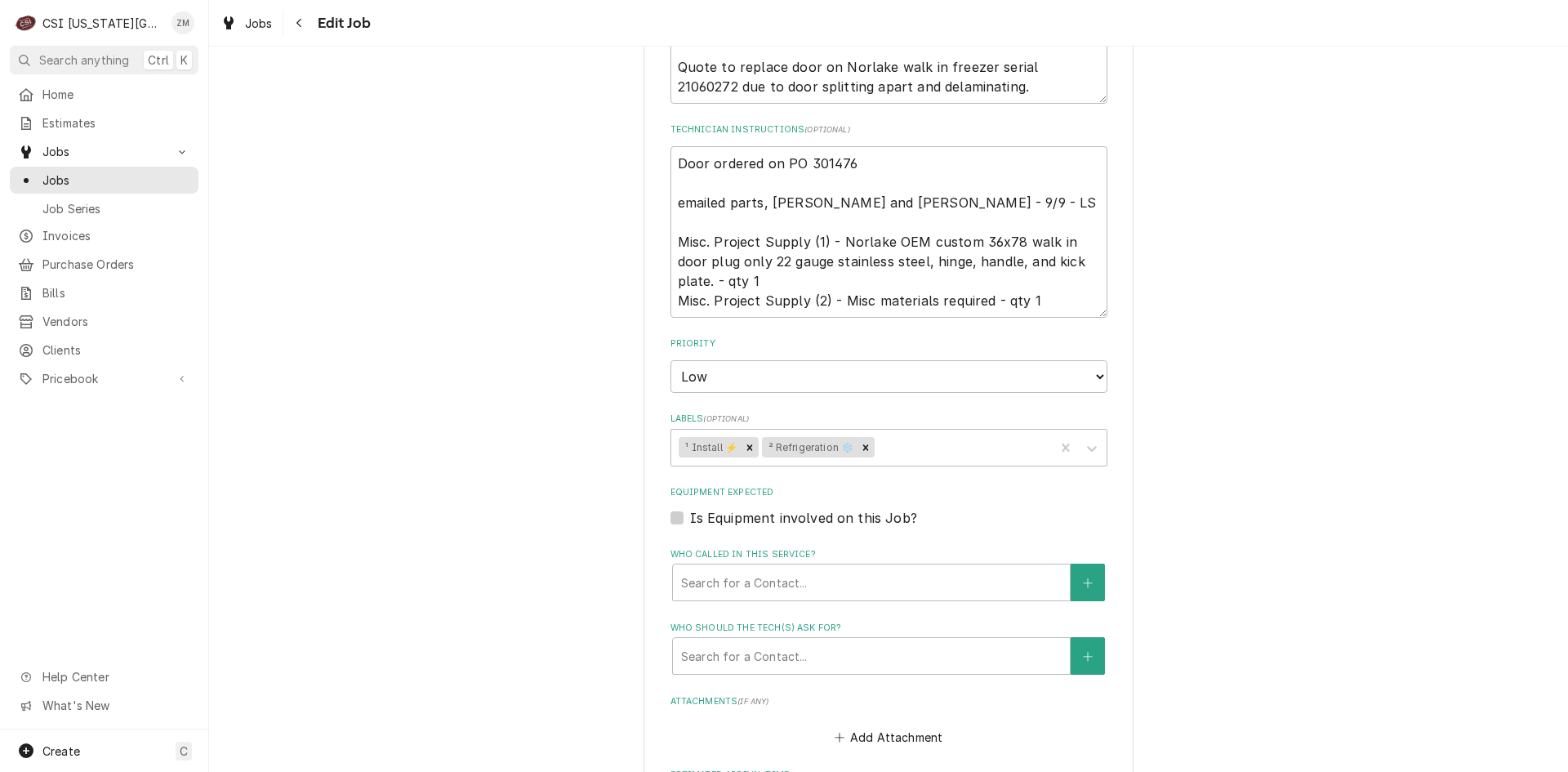
scroll to position [1244, 0]
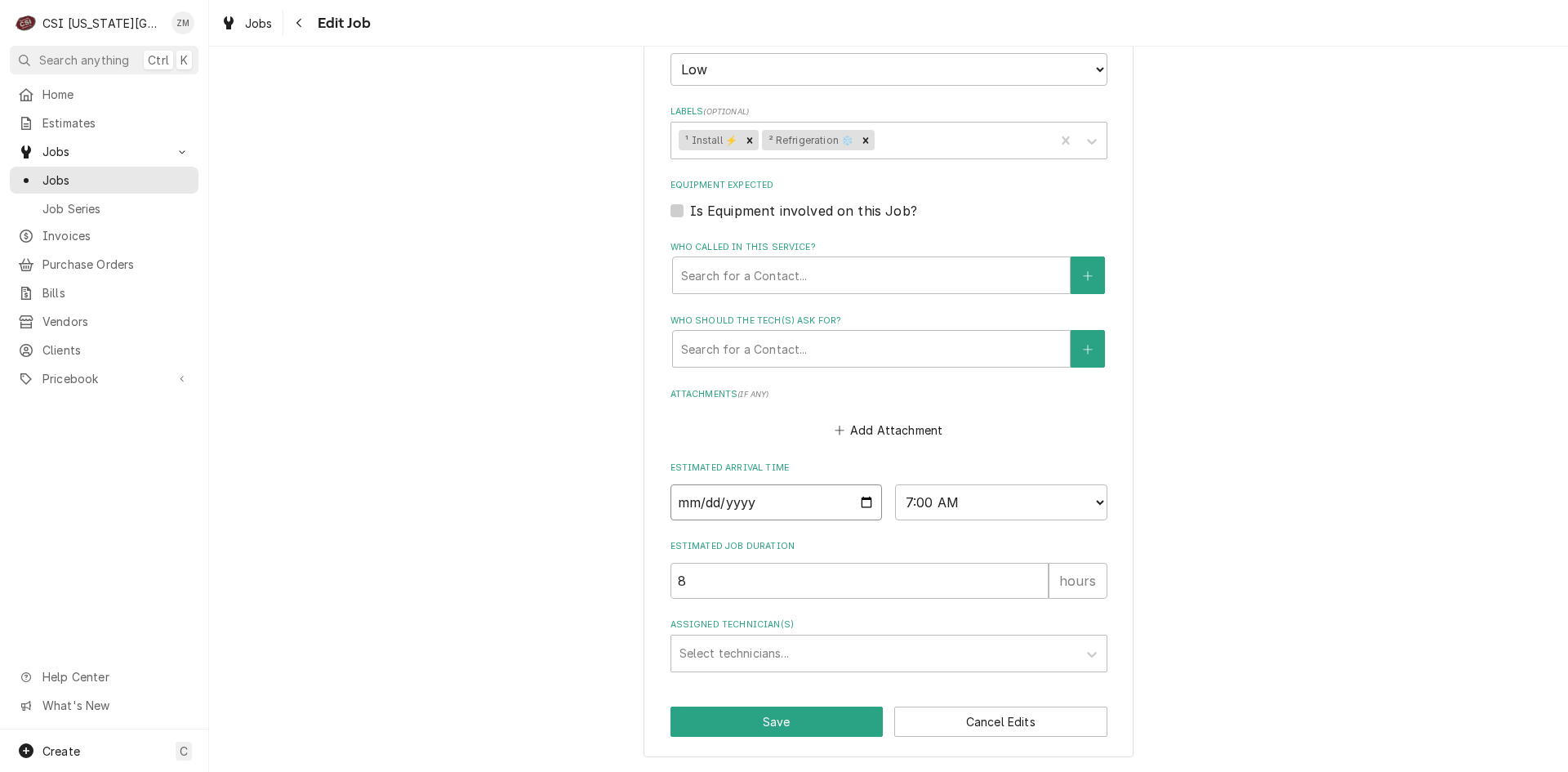
click at [867, 504] on input "[DATE]" at bounding box center [776, 502] width 212 height 36
click at [748, 658] on div "Assigned Technician(s)" at bounding box center [874, 652] width 390 height 29
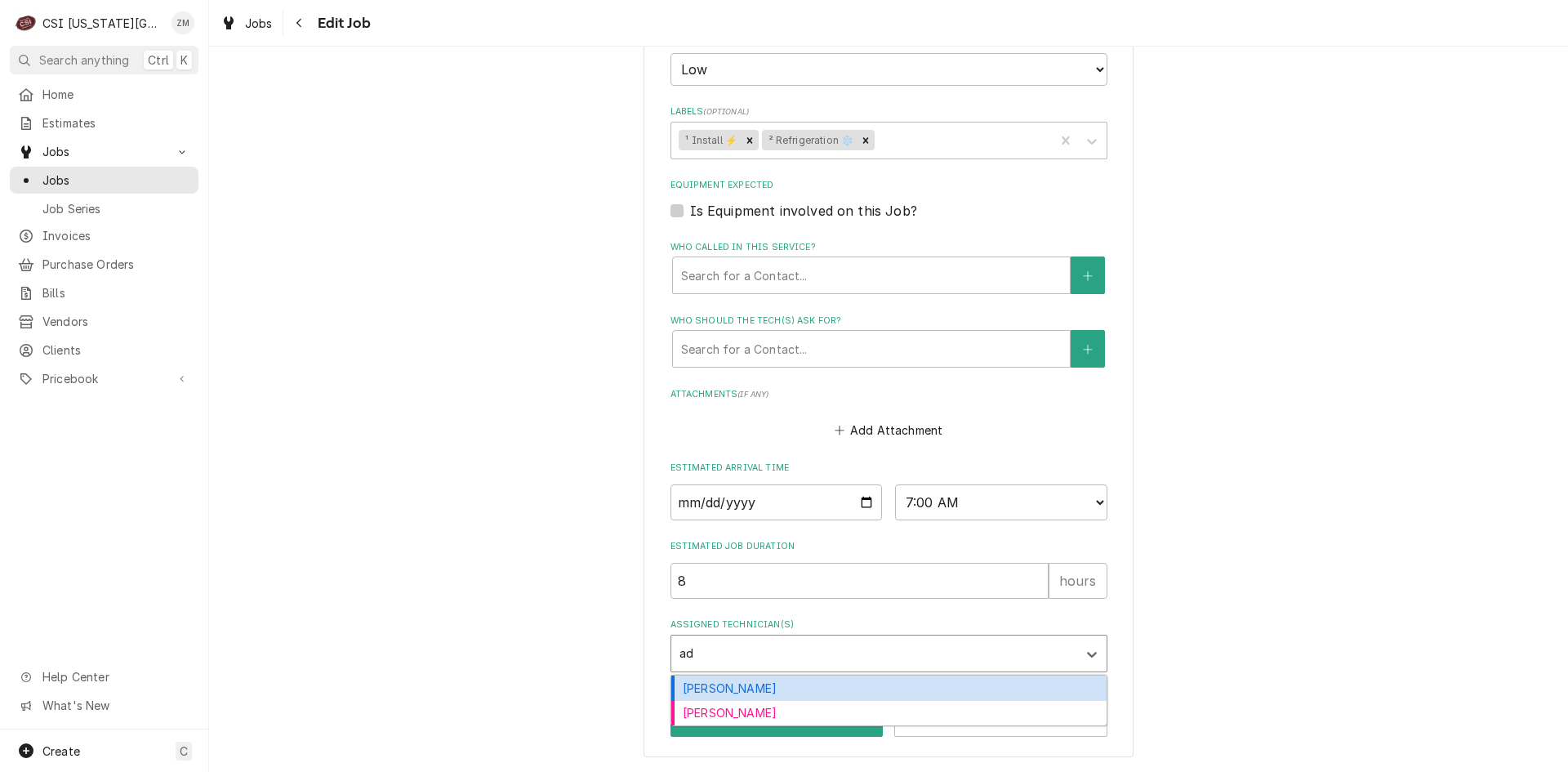
type input "ada"
click at [745, 677] on div "[PERSON_NAME]" at bounding box center [889, 688] width 435 height 25
type textarea "x"
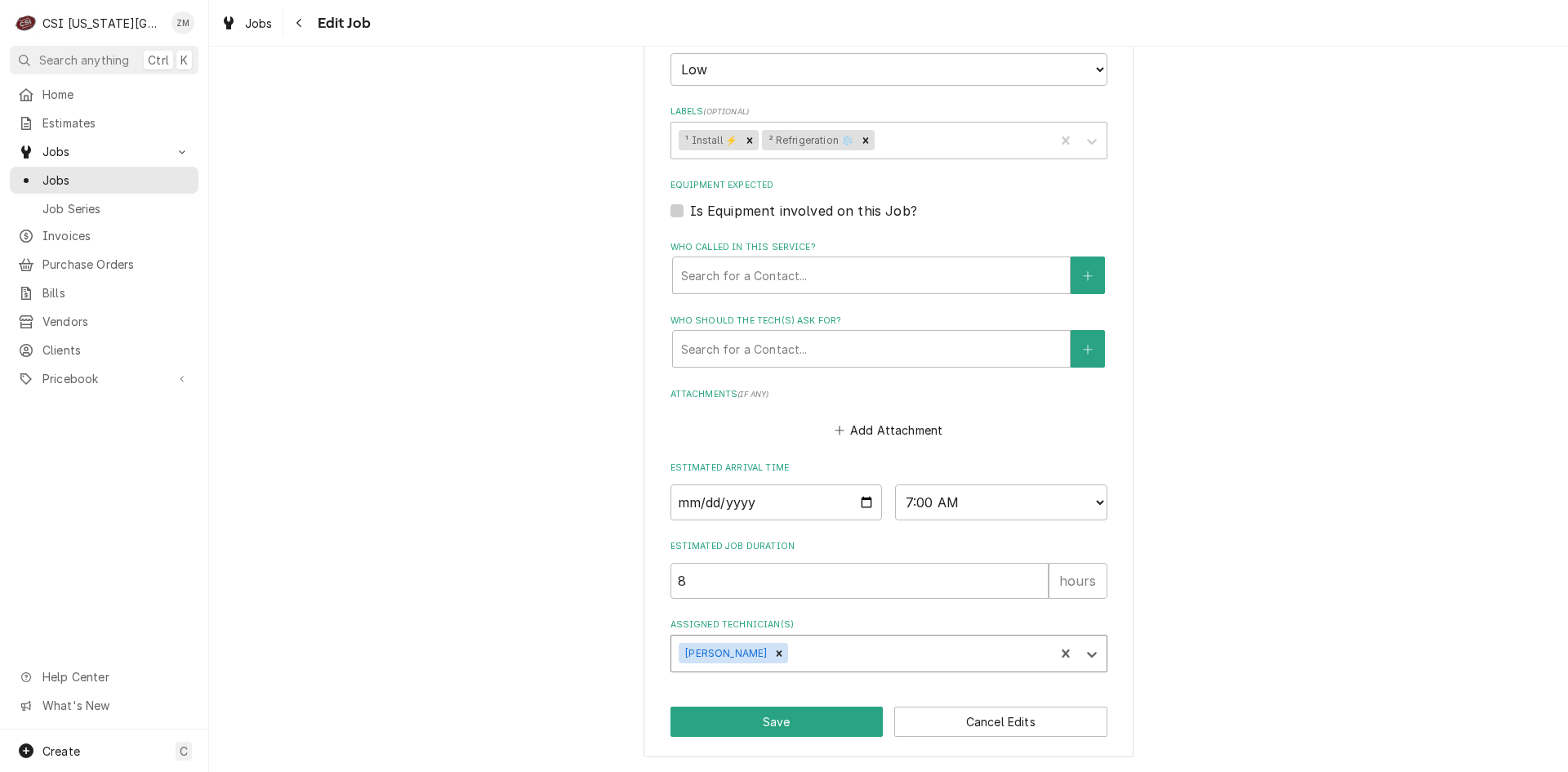
type textarea "x"
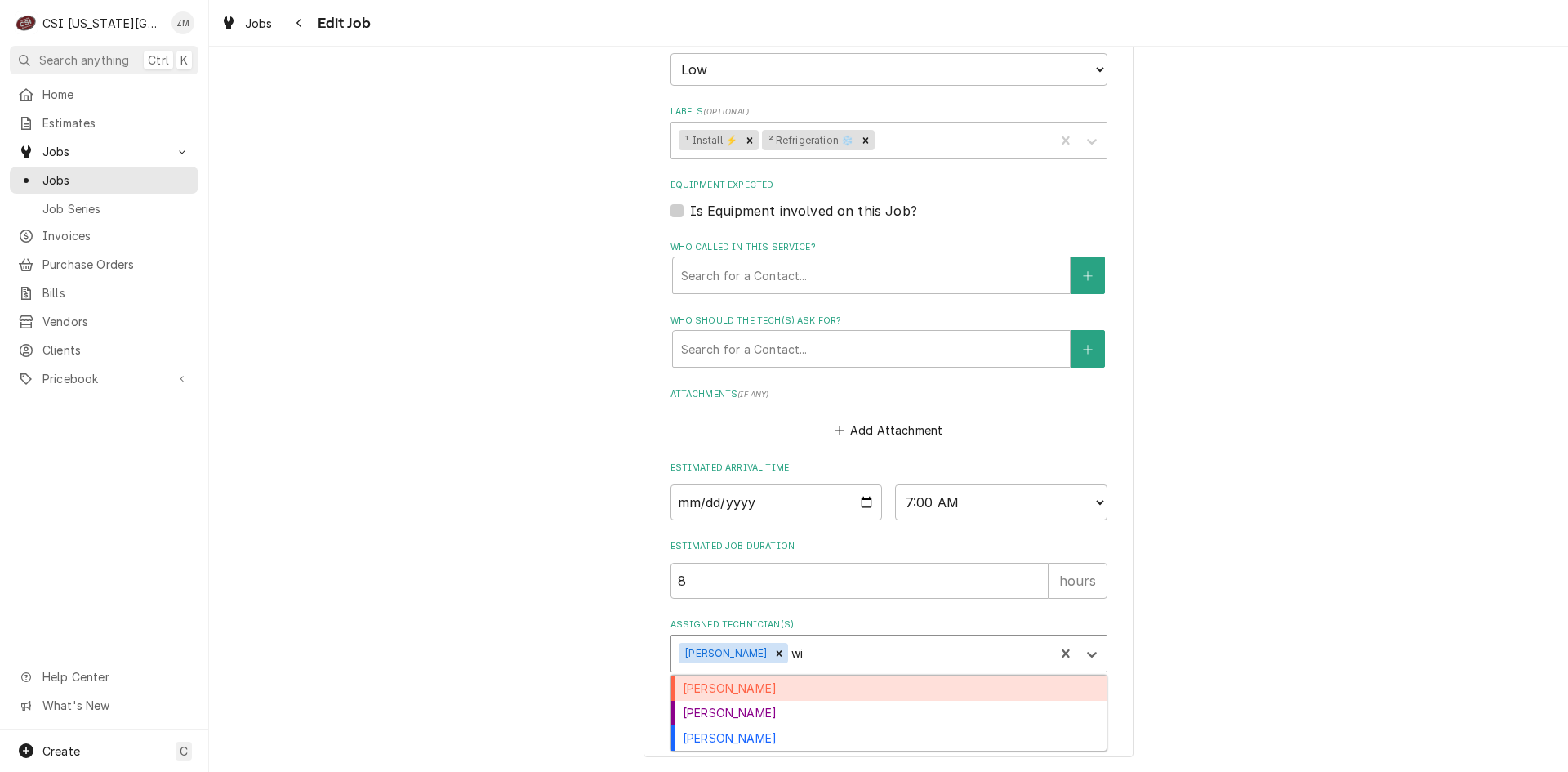
type input "wil"
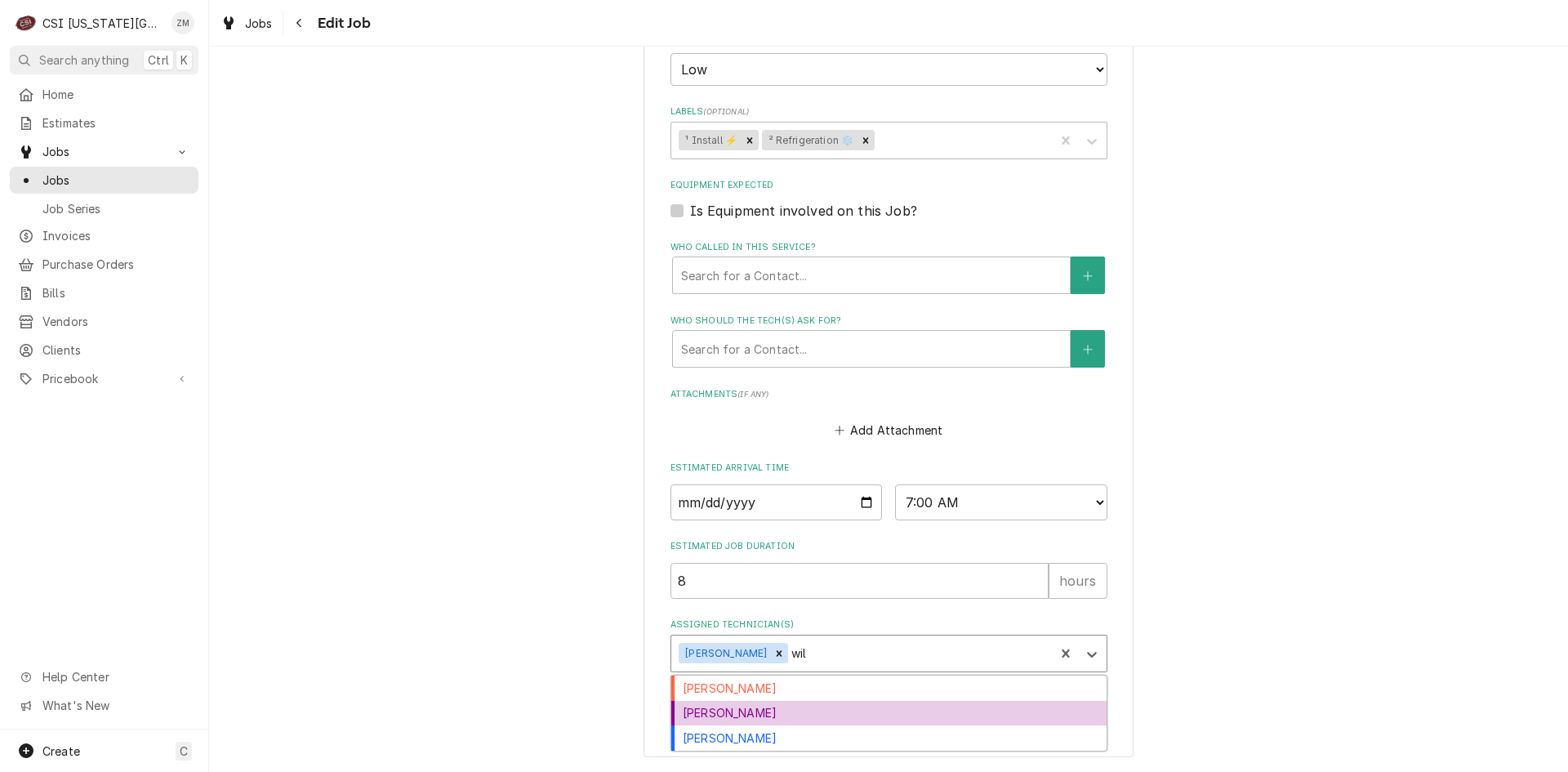
click at [714, 717] on div "[PERSON_NAME]" at bounding box center [889, 713] width 435 height 25
type textarea "x"
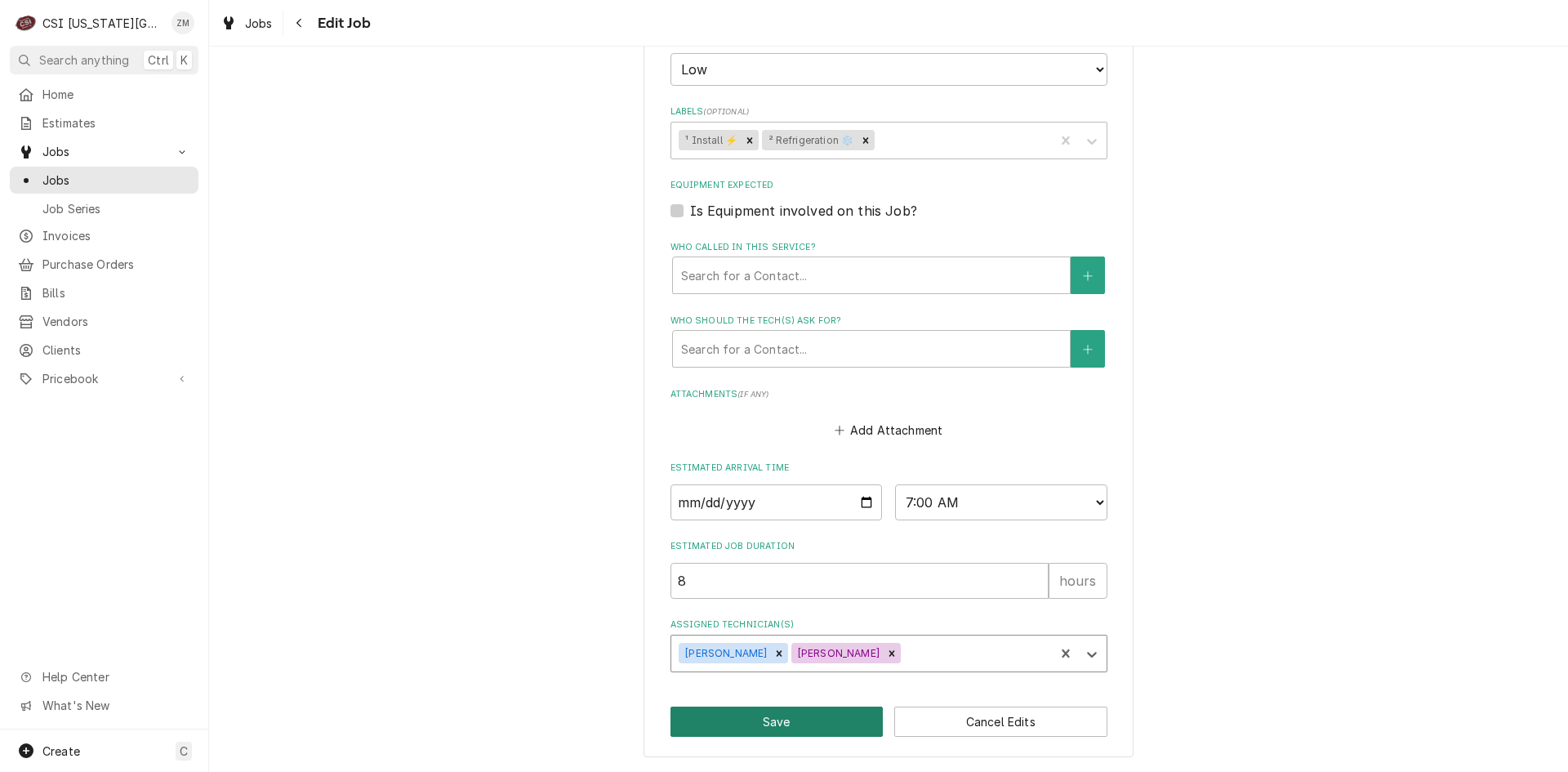
click at [755, 714] on button "Save" at bounding box center [777, 722] width 213 height 30
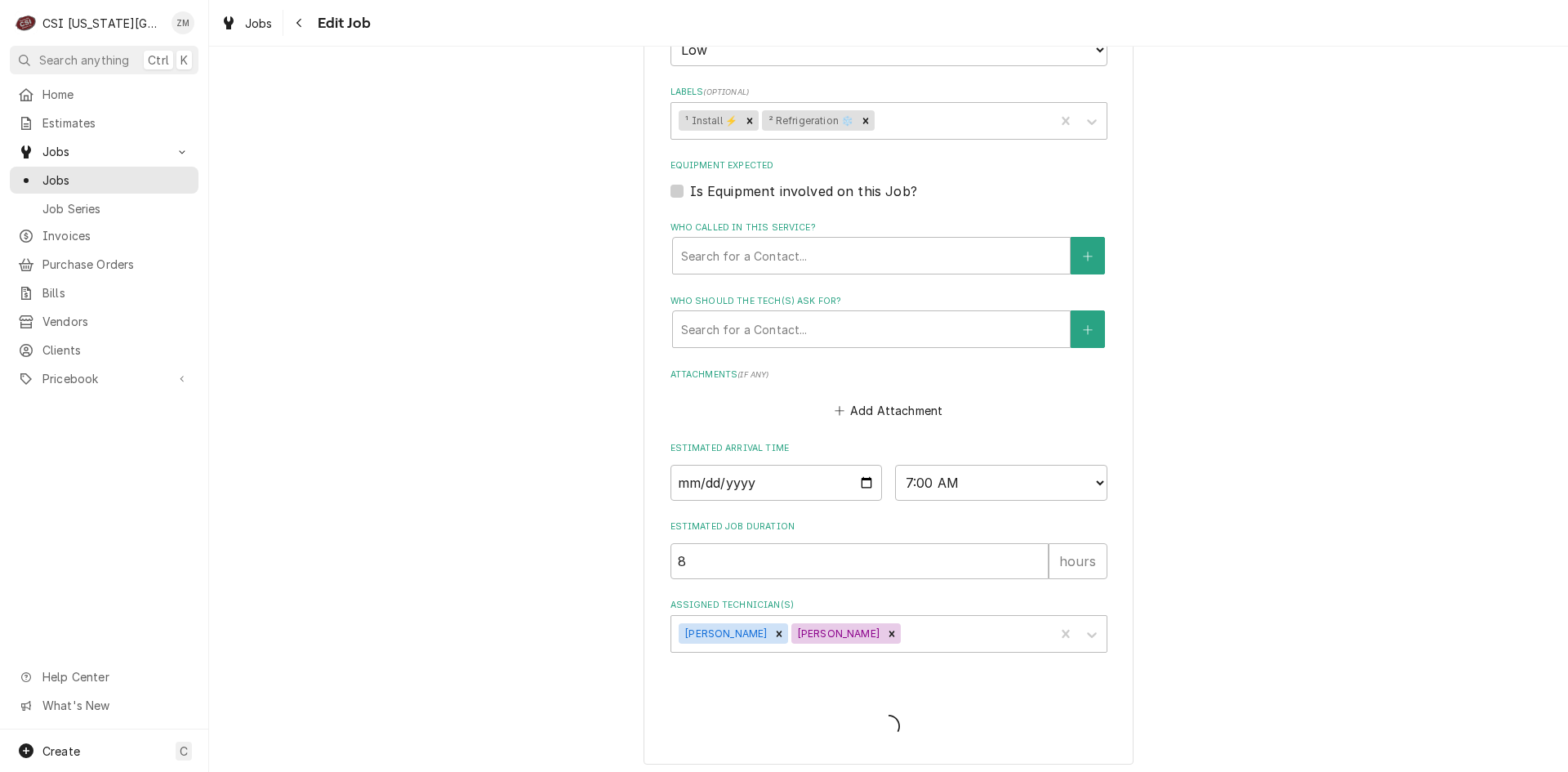
type textarea "x"
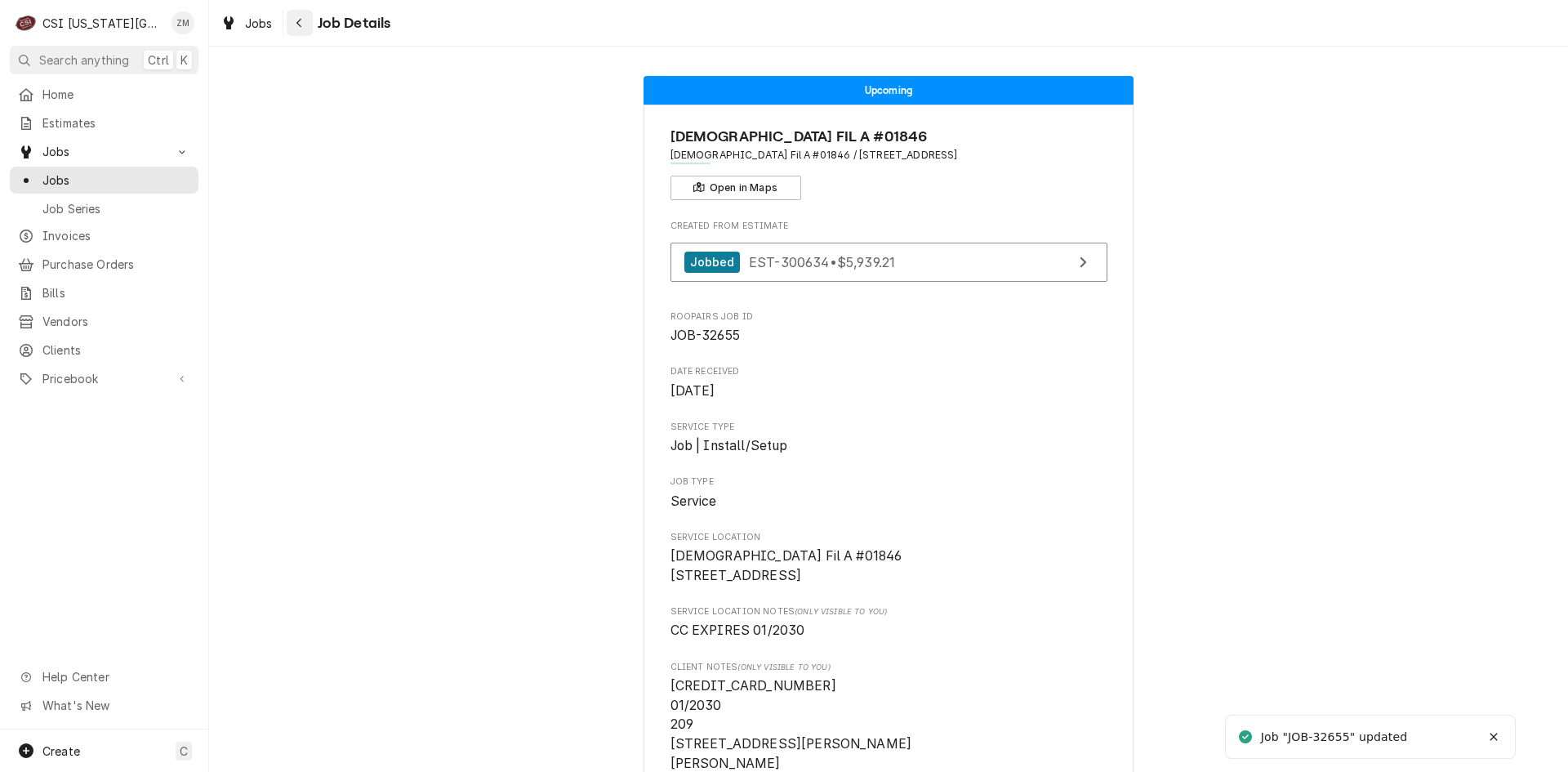
click at [292, 32] on button "Navigate back" at bounding box center [300, 22] width 26 height 26
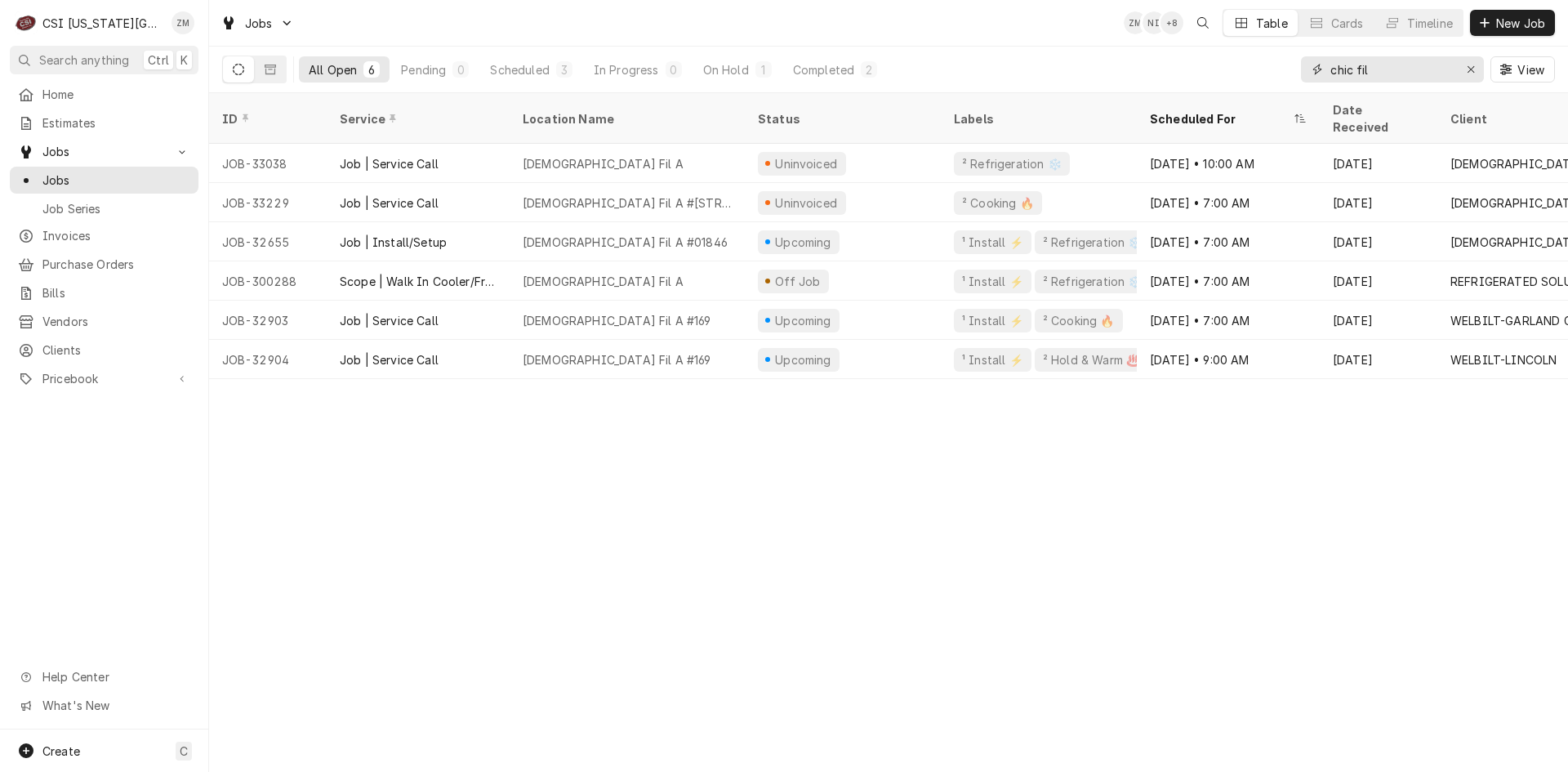
click at [1405, 81] on input "chic fil" at bounding box center [1391, 69] width 122 height 26
type input "c"
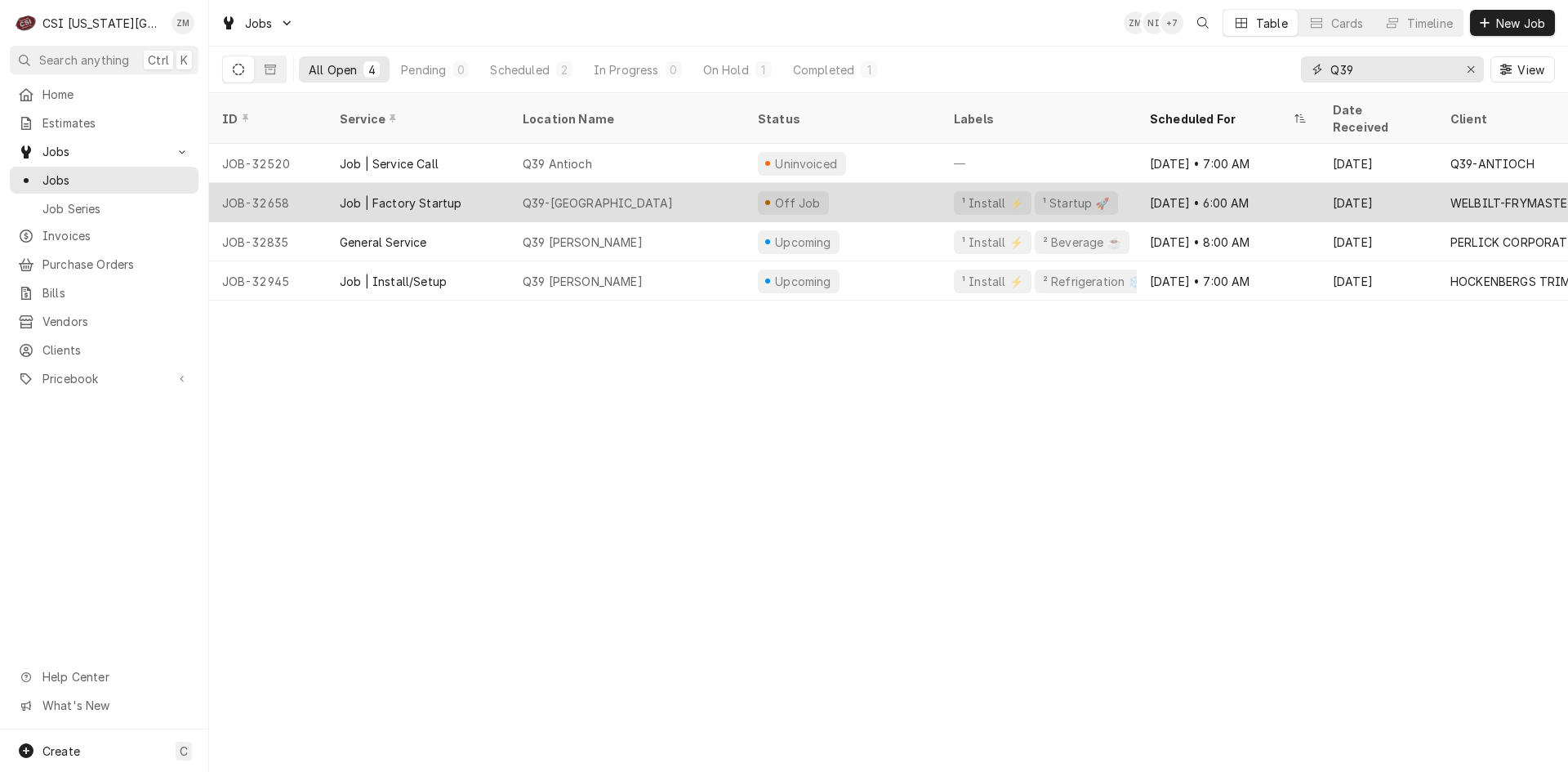
type input "Q39"
click at [830, 183] on div "Off Job" at bounding box center [843, 203] width 196 height 39
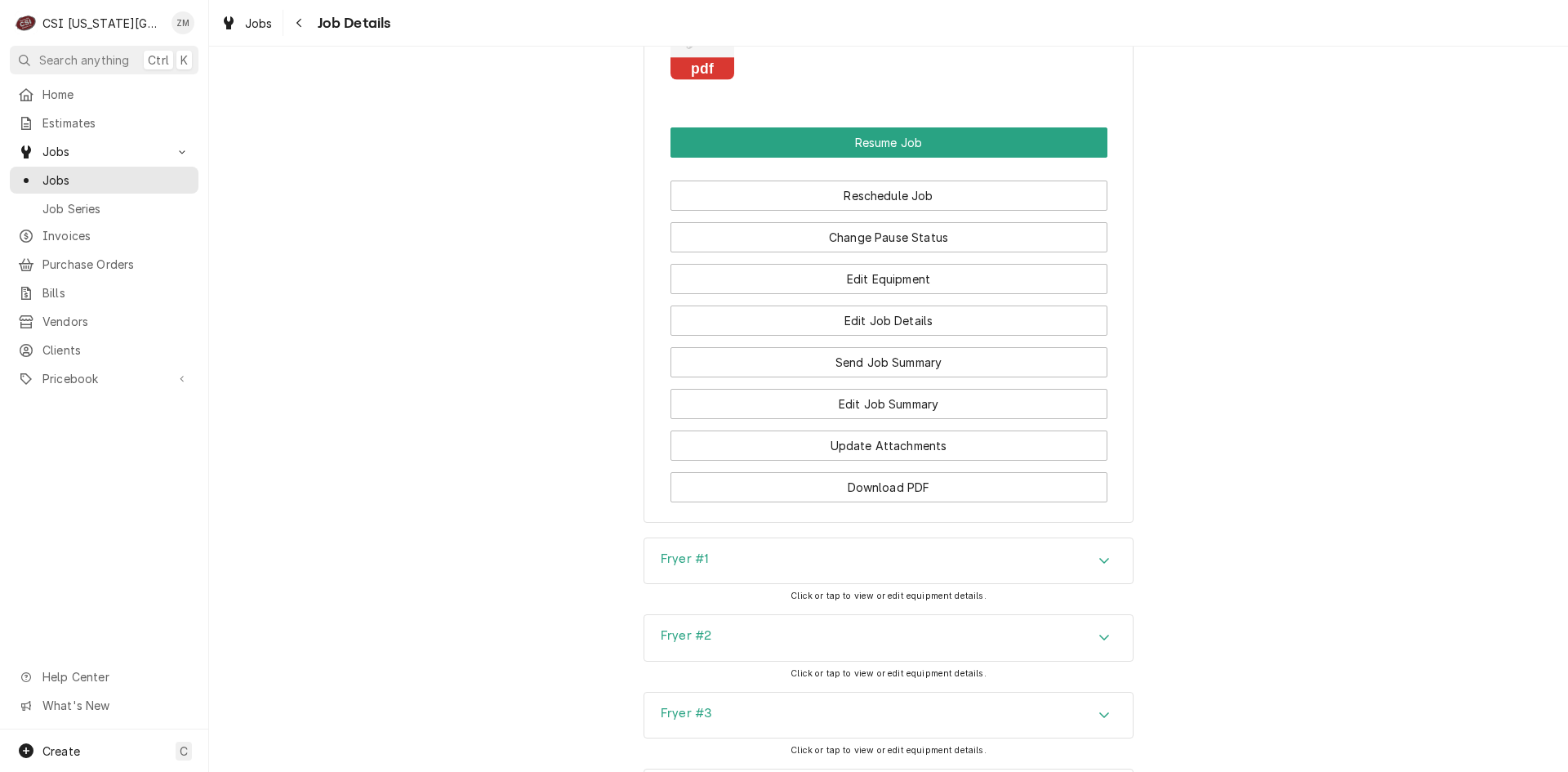
scroll to position [2678, 0]
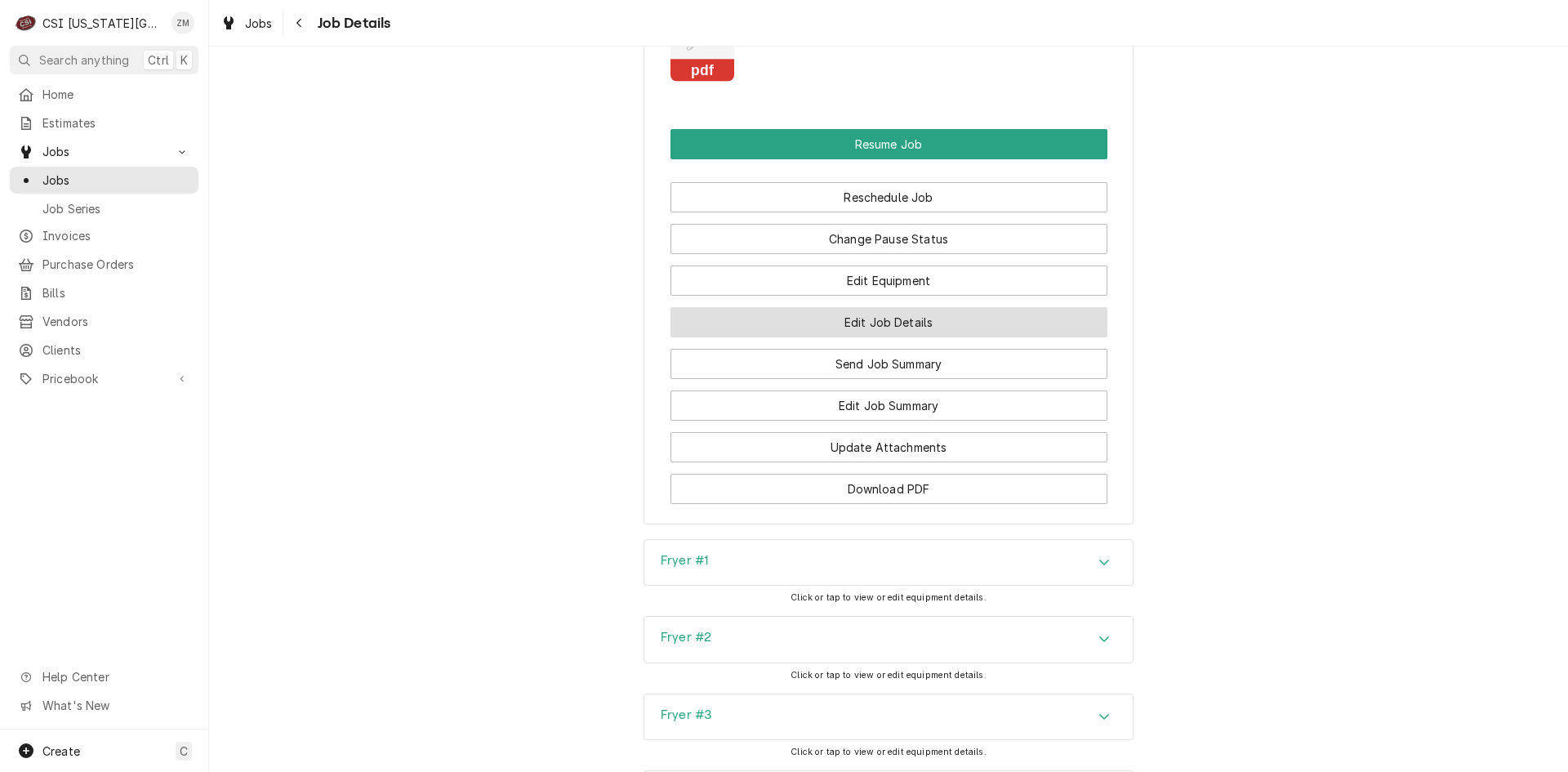
click at [873, 324] on button "Edit Job Details" at bounding box center [889, 322] width 437 height 30
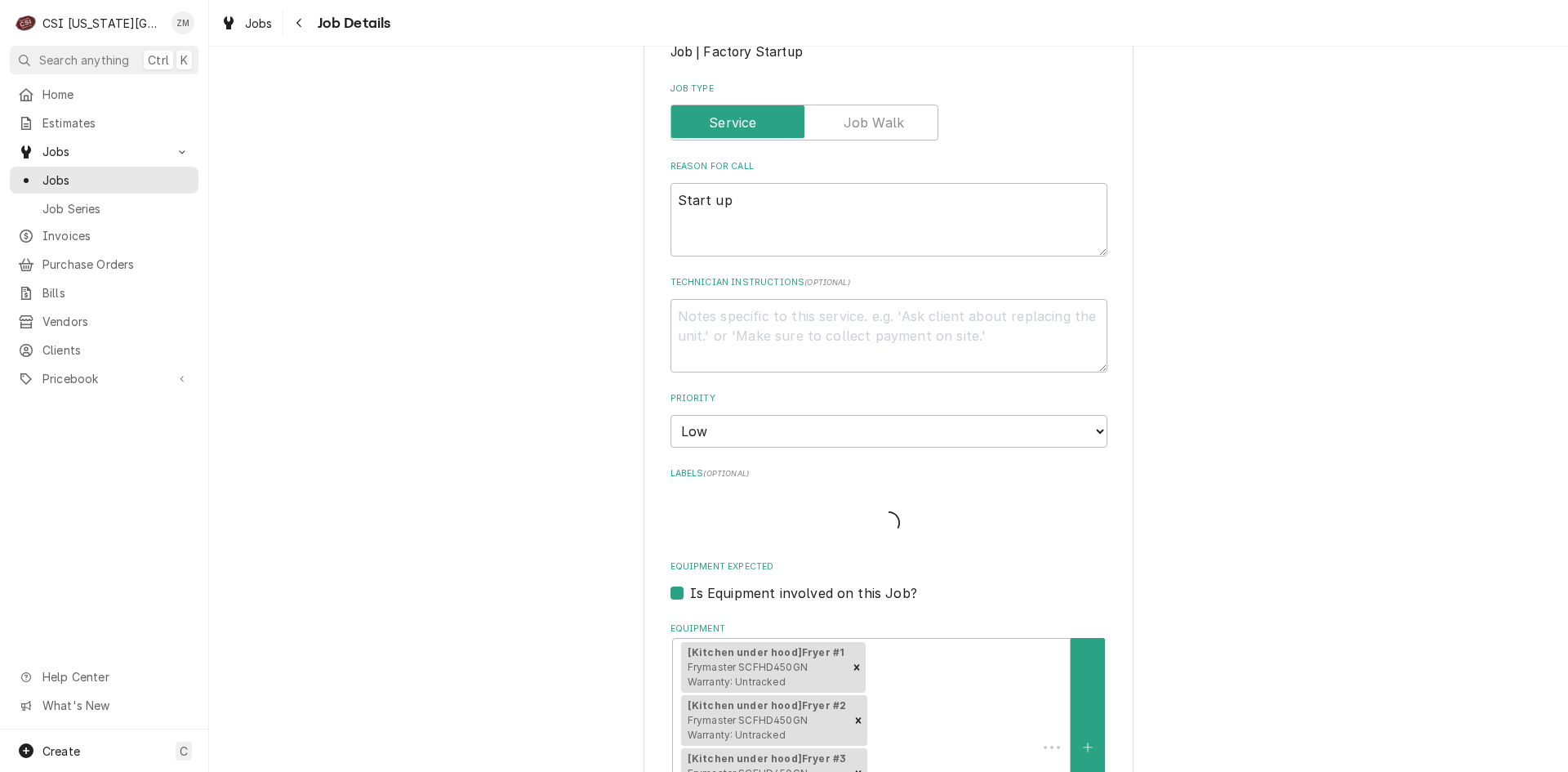
type textarea "x"
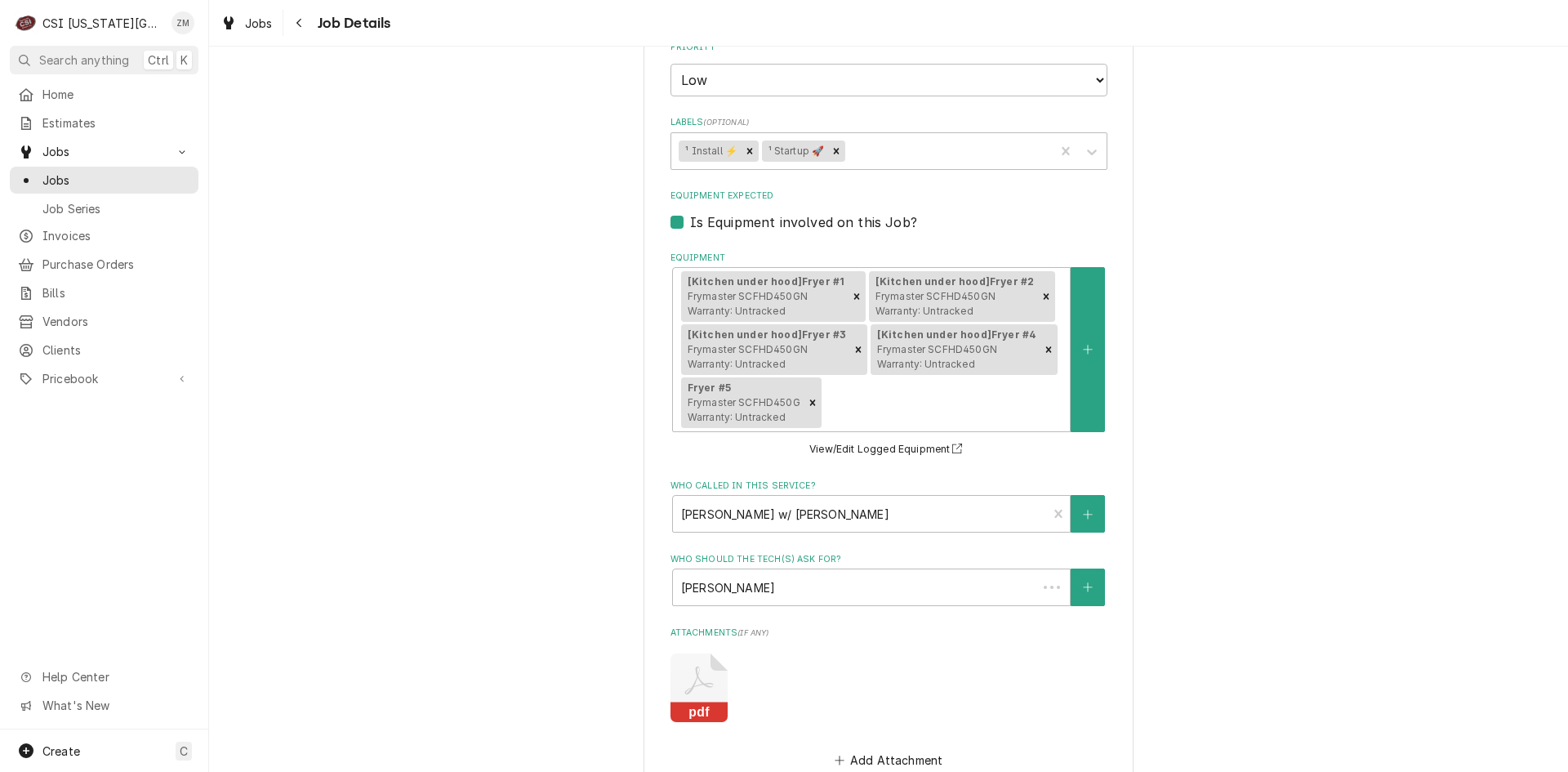
scroll to position [973, 0]
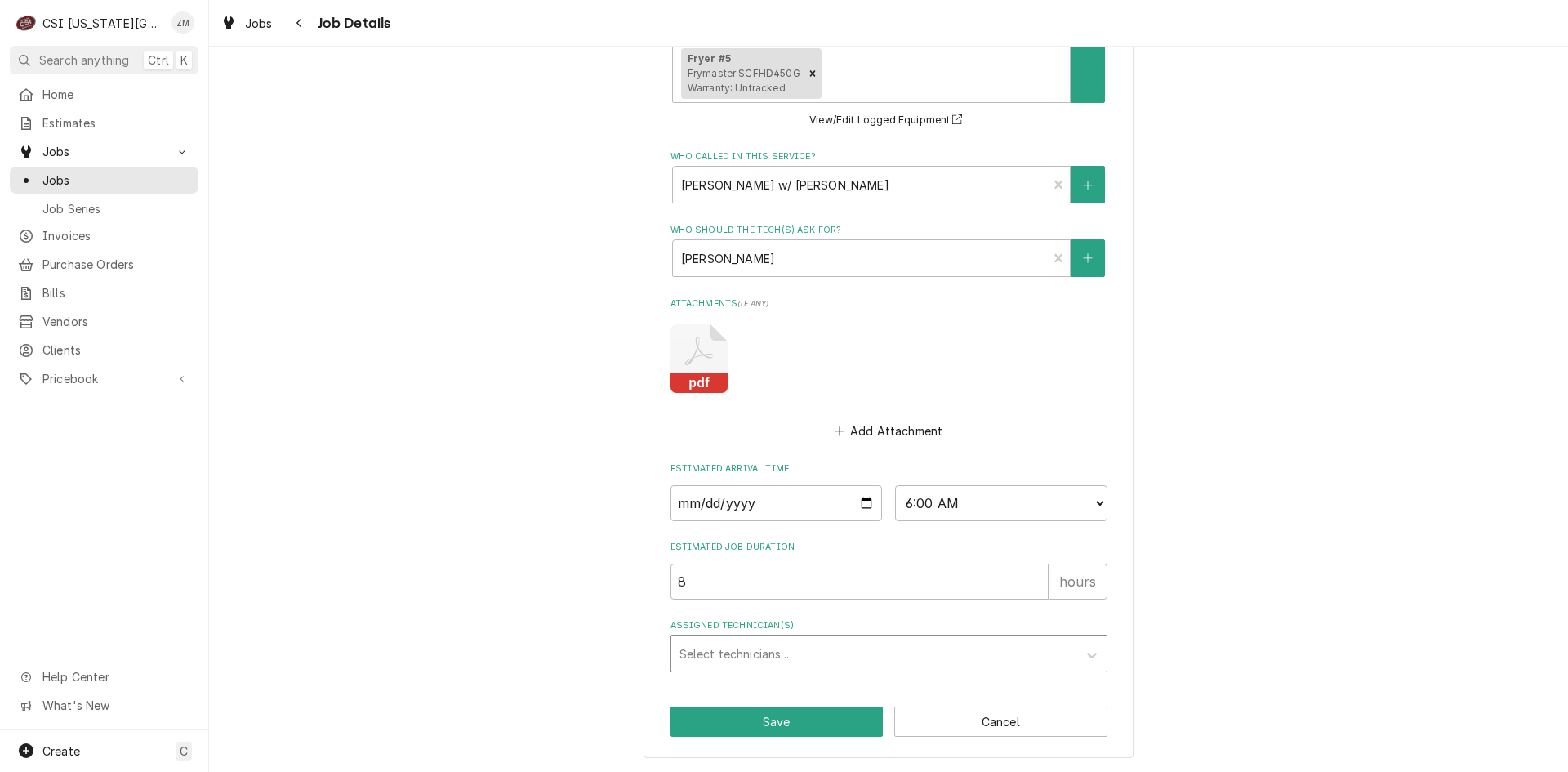
click at [707, 655] on div "Assigned Technician(s)" at bounding box center [874, 652] width 390 height 29
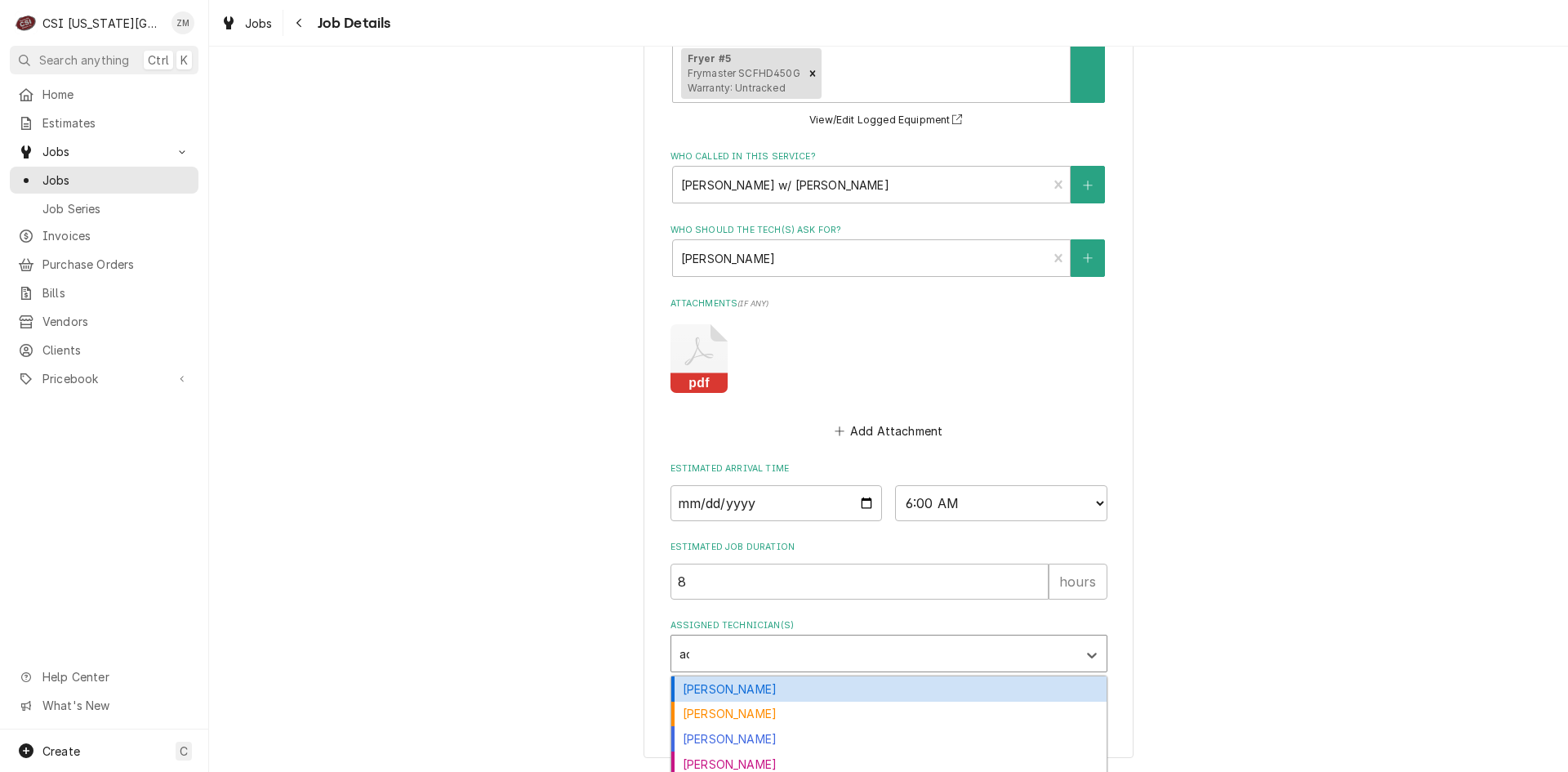
type input "ada"
click at [694, 695] on div "[PERSON_NAME]" at bounding box center [889, 689] width 435 height 25
type textarea "x"
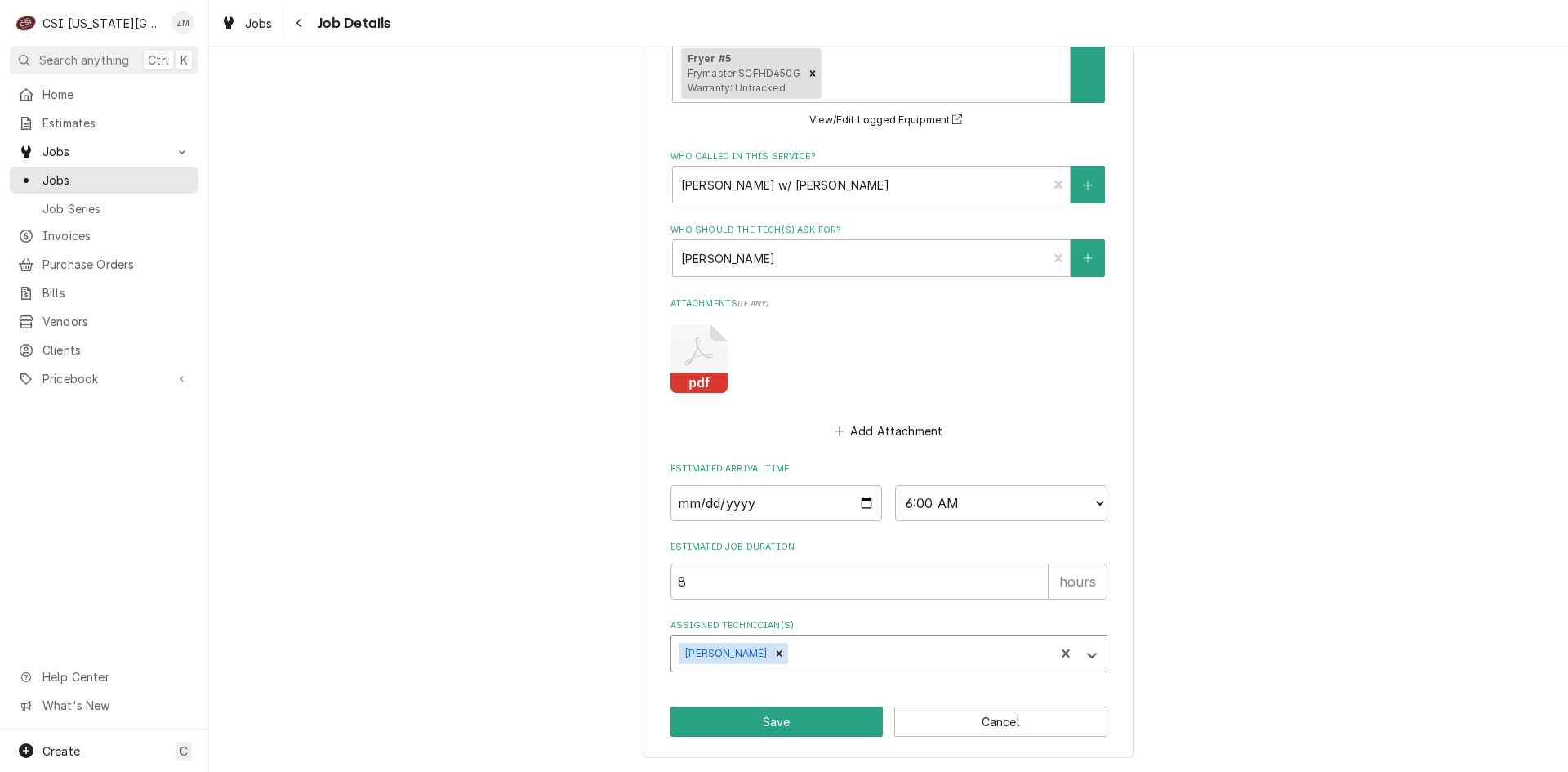
type textarea "x"
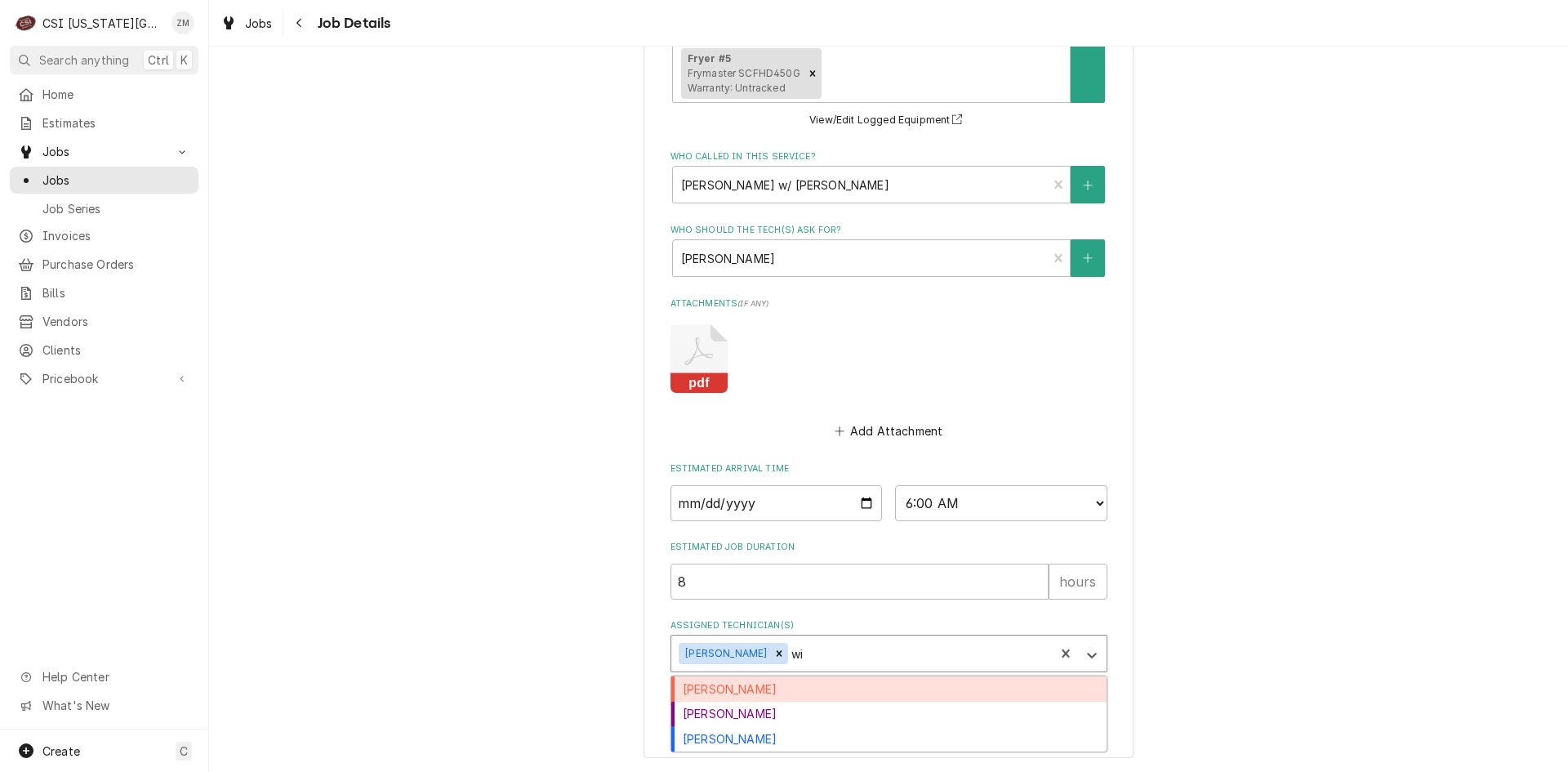
type input "wil"
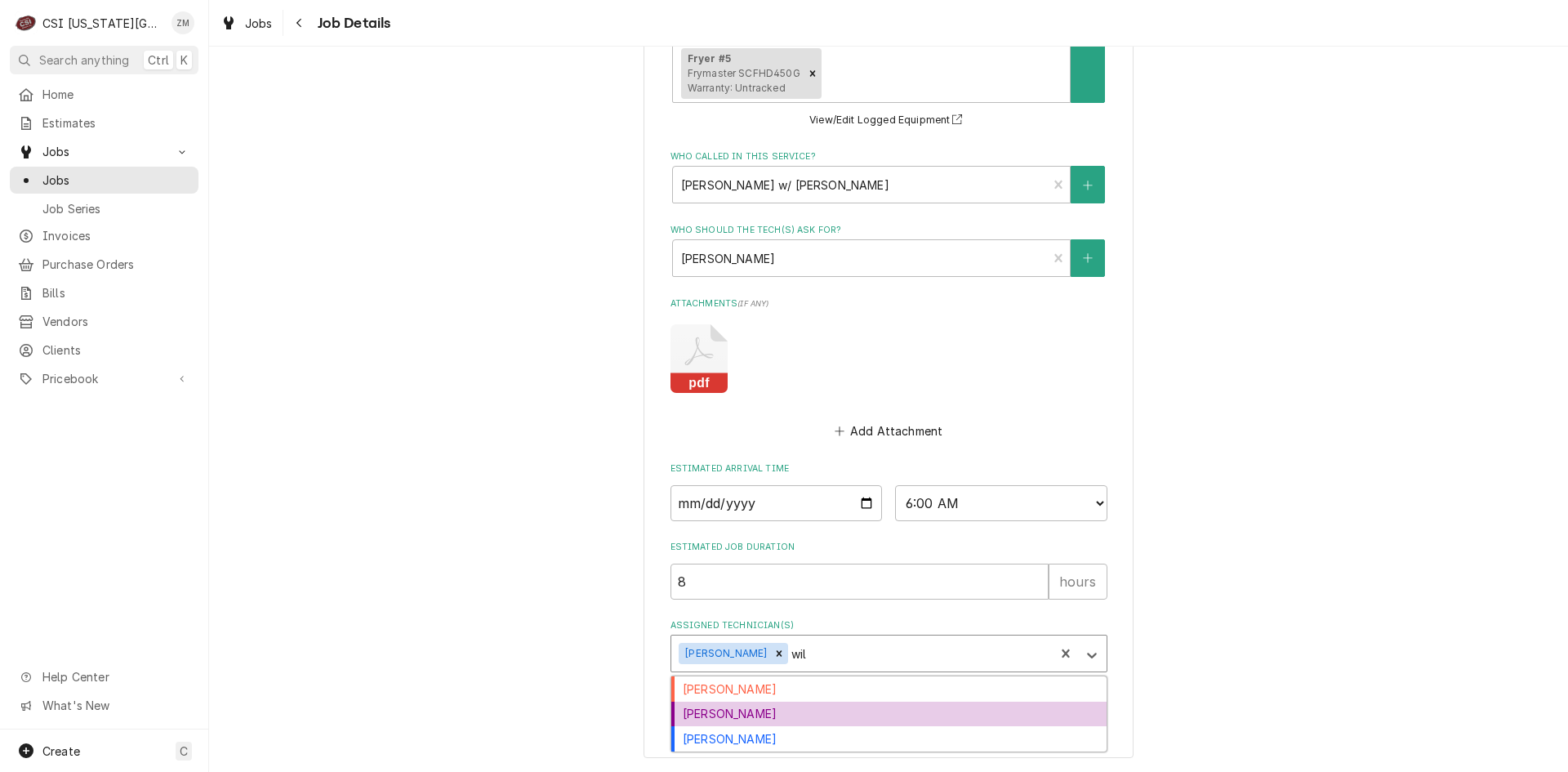
click at [806, 713] on div "[PERSON_NAME]" at bounding box center [889, 714] width 435 height 25
type textarea "x"
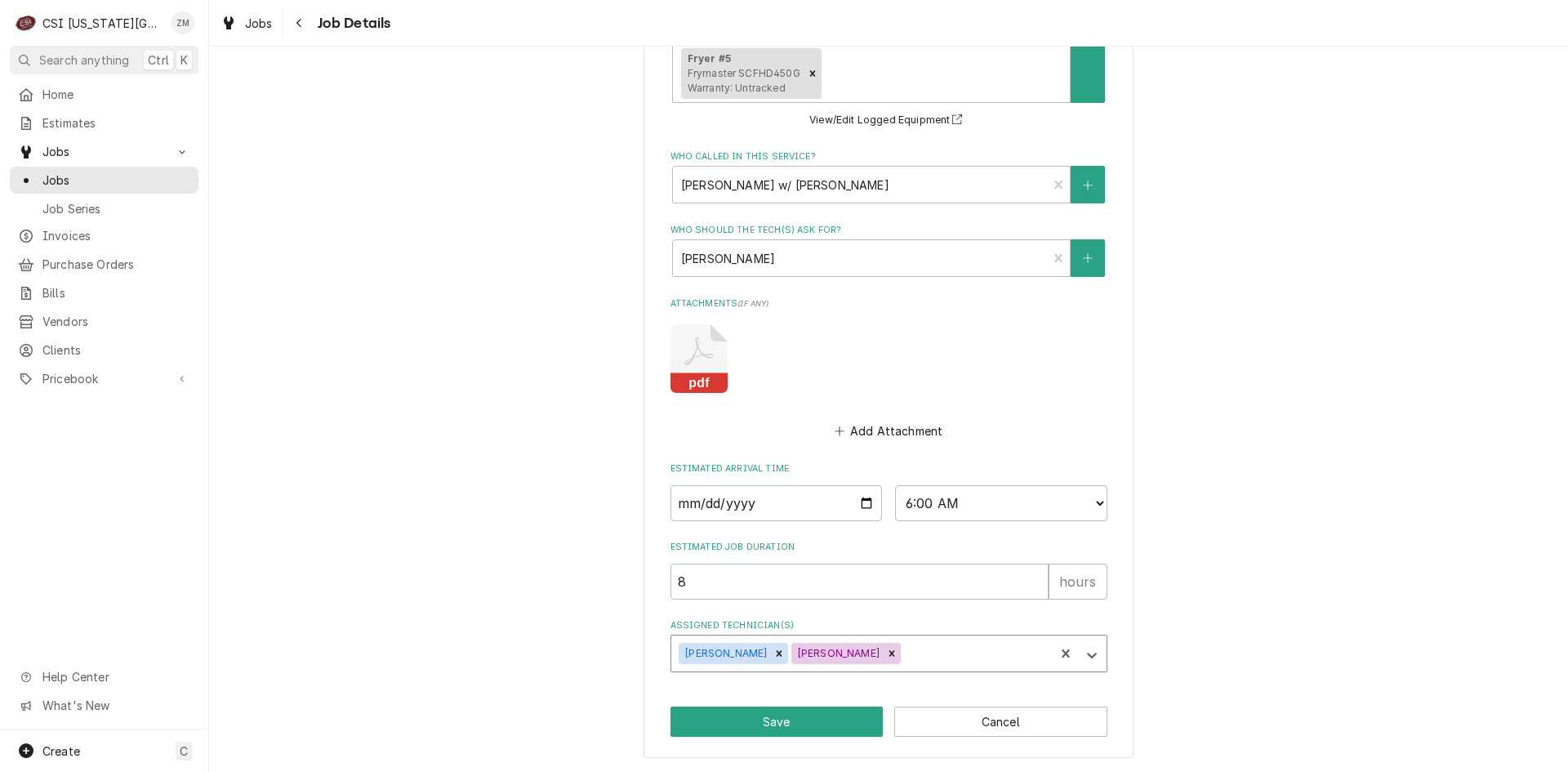
type textarea "x"
click at [1085, 503] on select "AM / PM 6:00 AM 6:15 AM 6:30 AM 6:45 AM 7:00 AM 7:15 AM 7:30 AM 7:45 AM 8:00 AM…" at bounding box center [1001, 503] width 212 height 36
select select "06:30:00"
click at [895, 485] on select "AM / PM 6:00 AM 6:15 AM 6:30 AM 6:45 AM 7:00 AM 7:15 AM 7:30 AM 7:45 AM 8:00 AM…" at bounding box center [1001, 503] width 212 height 36
type textarea "x"
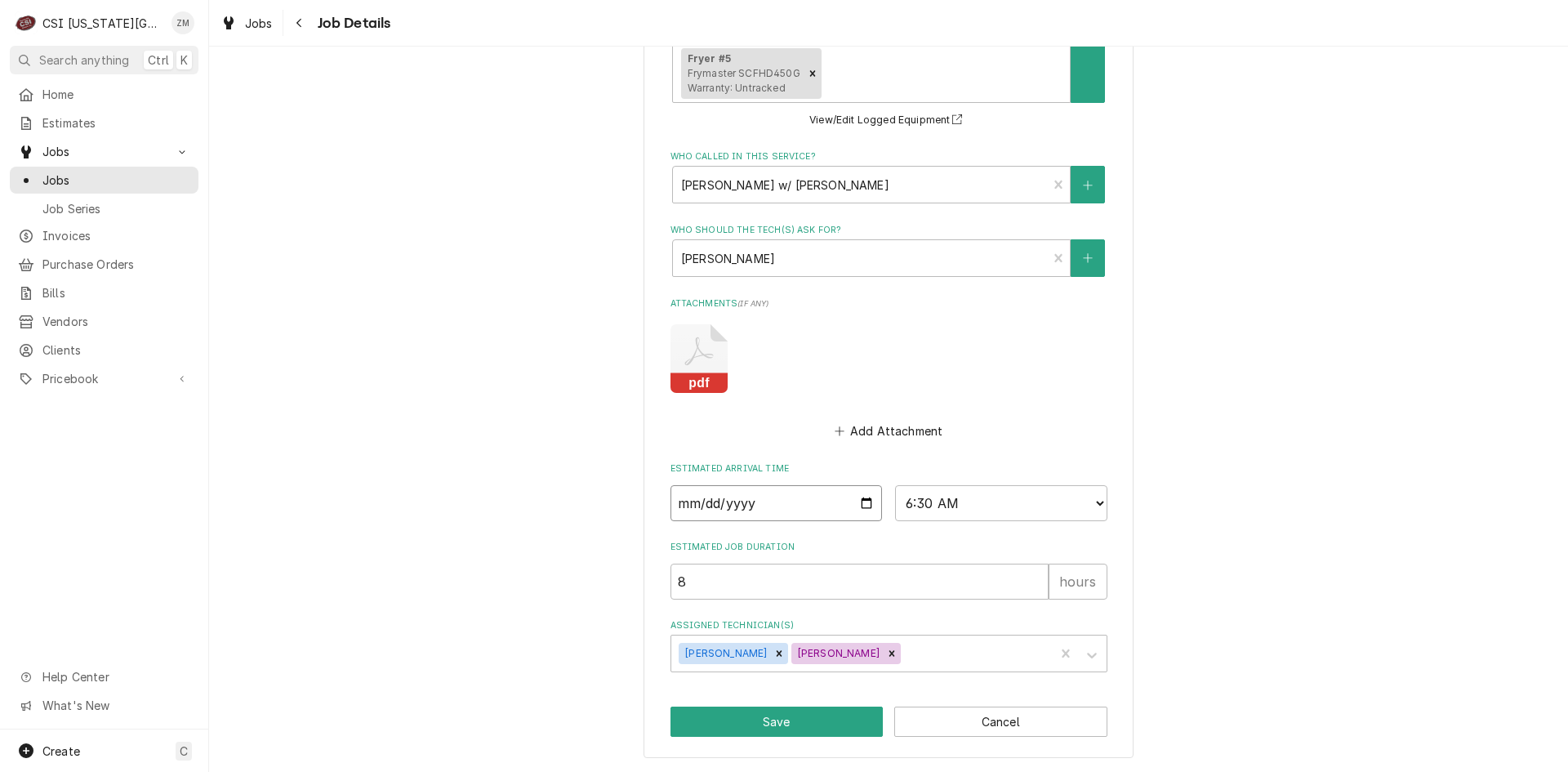
click at [871, 497] on input "2025-10-13" at bounding box center [776, 503] width 212 height 36
click at [1090, 502] on select "AM / PM 6:00 AM 6:15 AM 6:30 AM 6:45 AM 7:00 AM 7:15 AM 7:30 AM 7:45 AM 8:00 AM…" at bounding box center [1001, 503] width 212 height 36
select select "07:00:00"
click at [895, 485] on select "AM / PM 6:00 AM 6:15 AM 6:30 AM 6:45 AM 7:00 AM 7:15 AM 7:30 AM 7:45 AM 8:00 AM…" at bounding box center [1001, 503] width 212 height 36
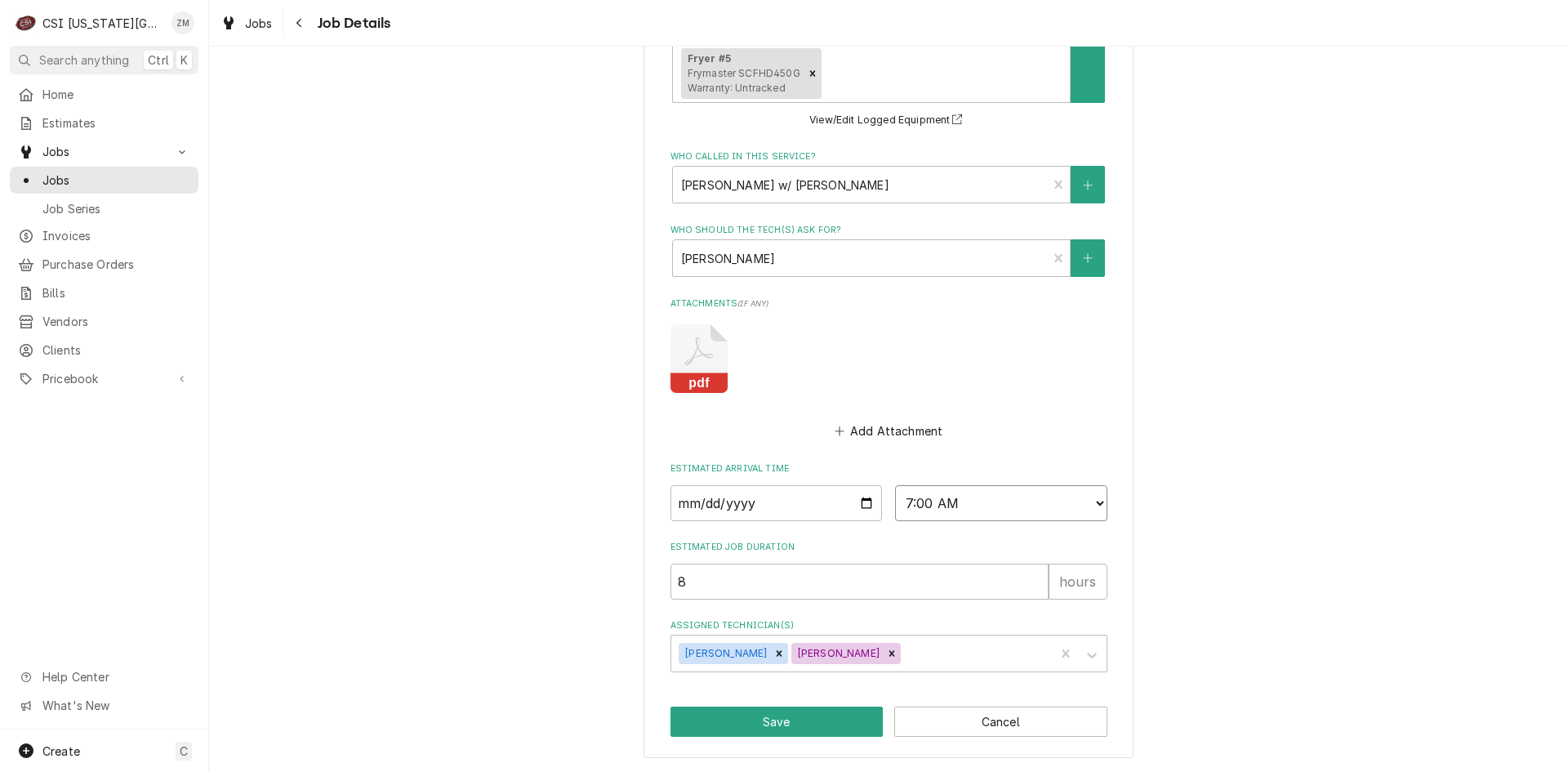
type textarea "x"
click at [867, 507] on input "2025-10-13" at bounding box center [776, 503] width 212 height 36
click at [865, 500] on input "2025-10-13" at bounding box center [776, 503] width 212 height 36
type input "2025-10-14"
click at [754, 728] on button "Save" at bounding box center [777, 722] width 213 height 30
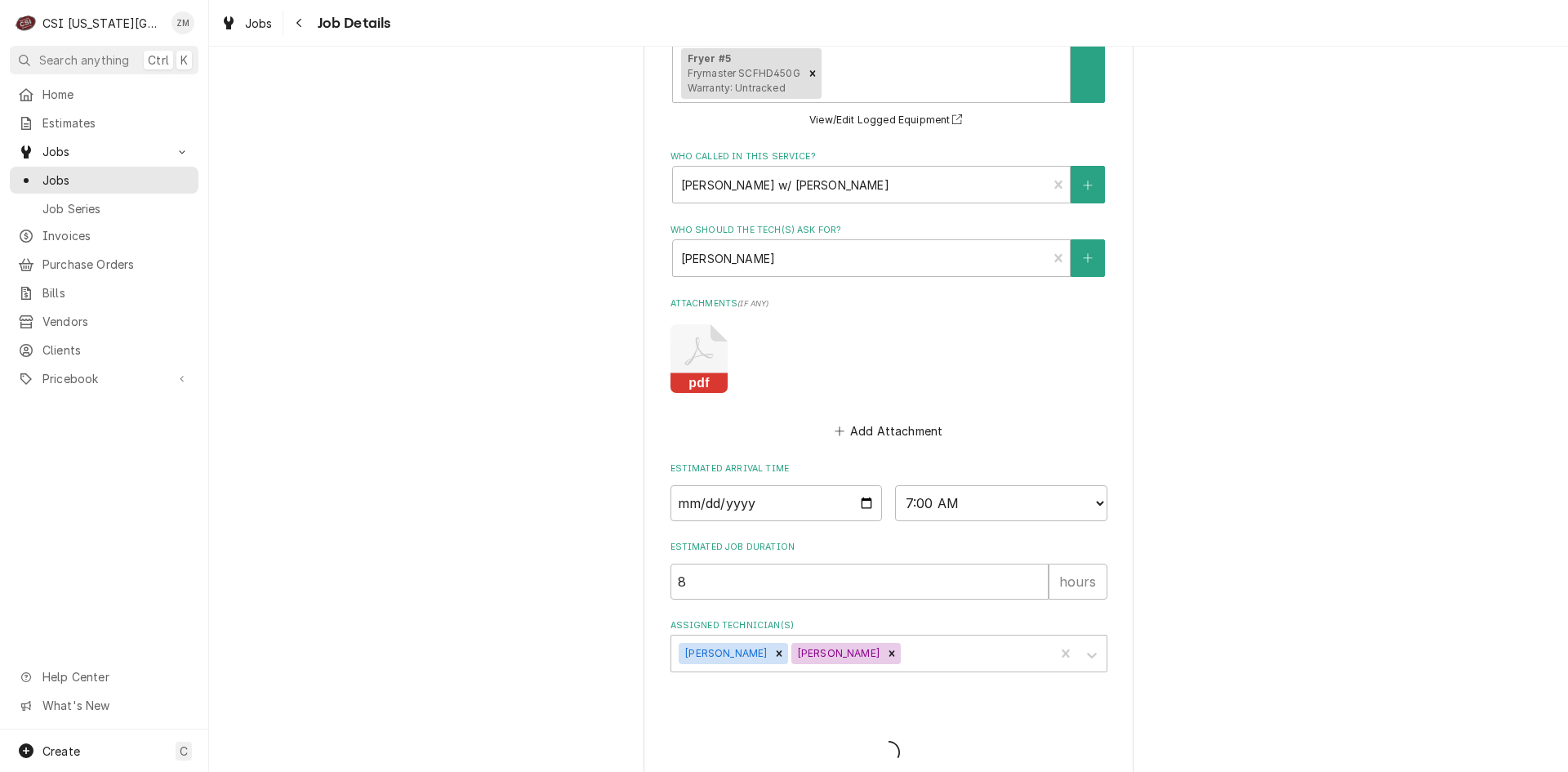
type textarea "x"
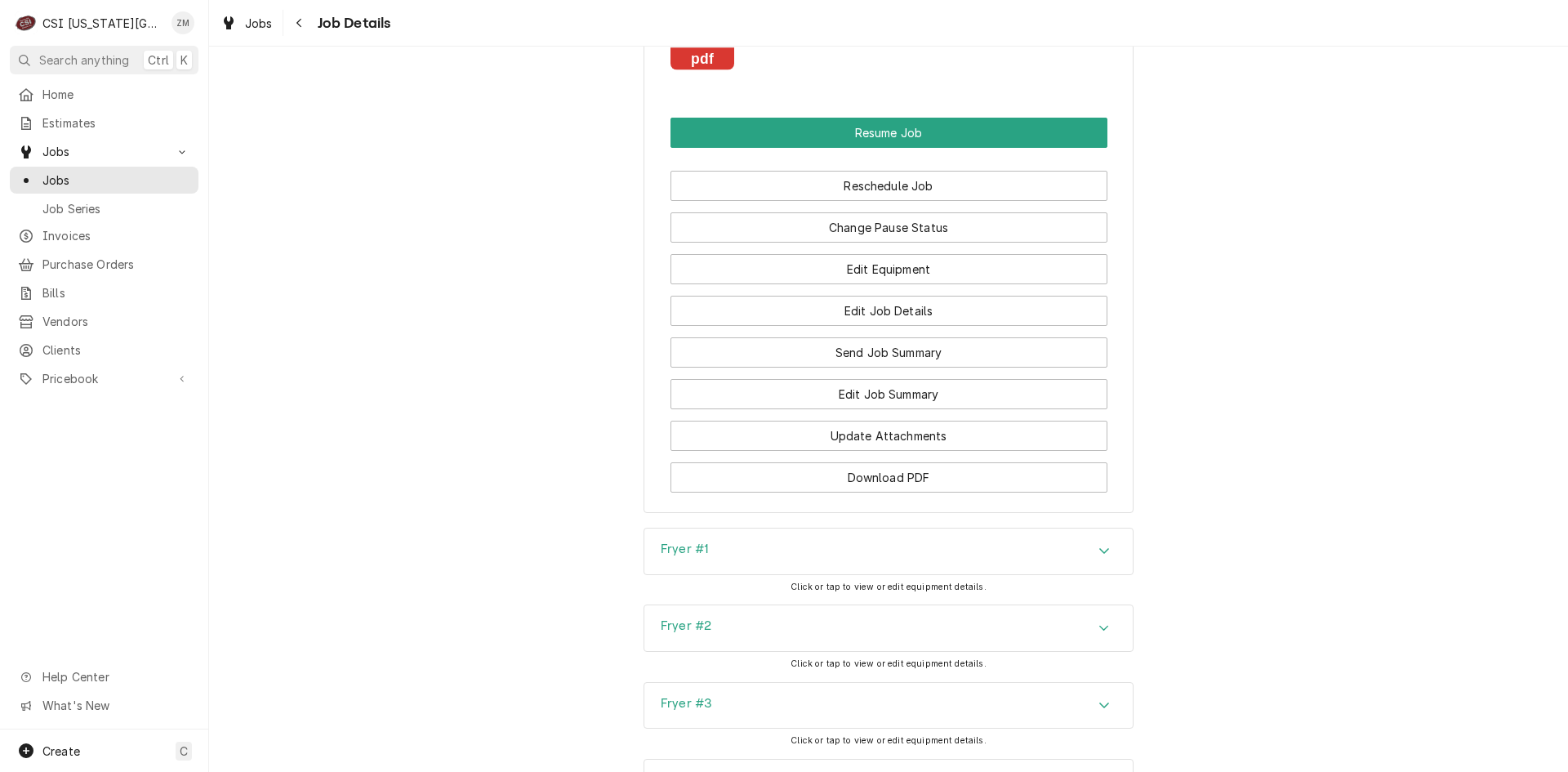
scroll to position [2763, 0]
click at [862, 315] on button "Edit Job Details" at bounding box center [889, 311] width 437 height 30
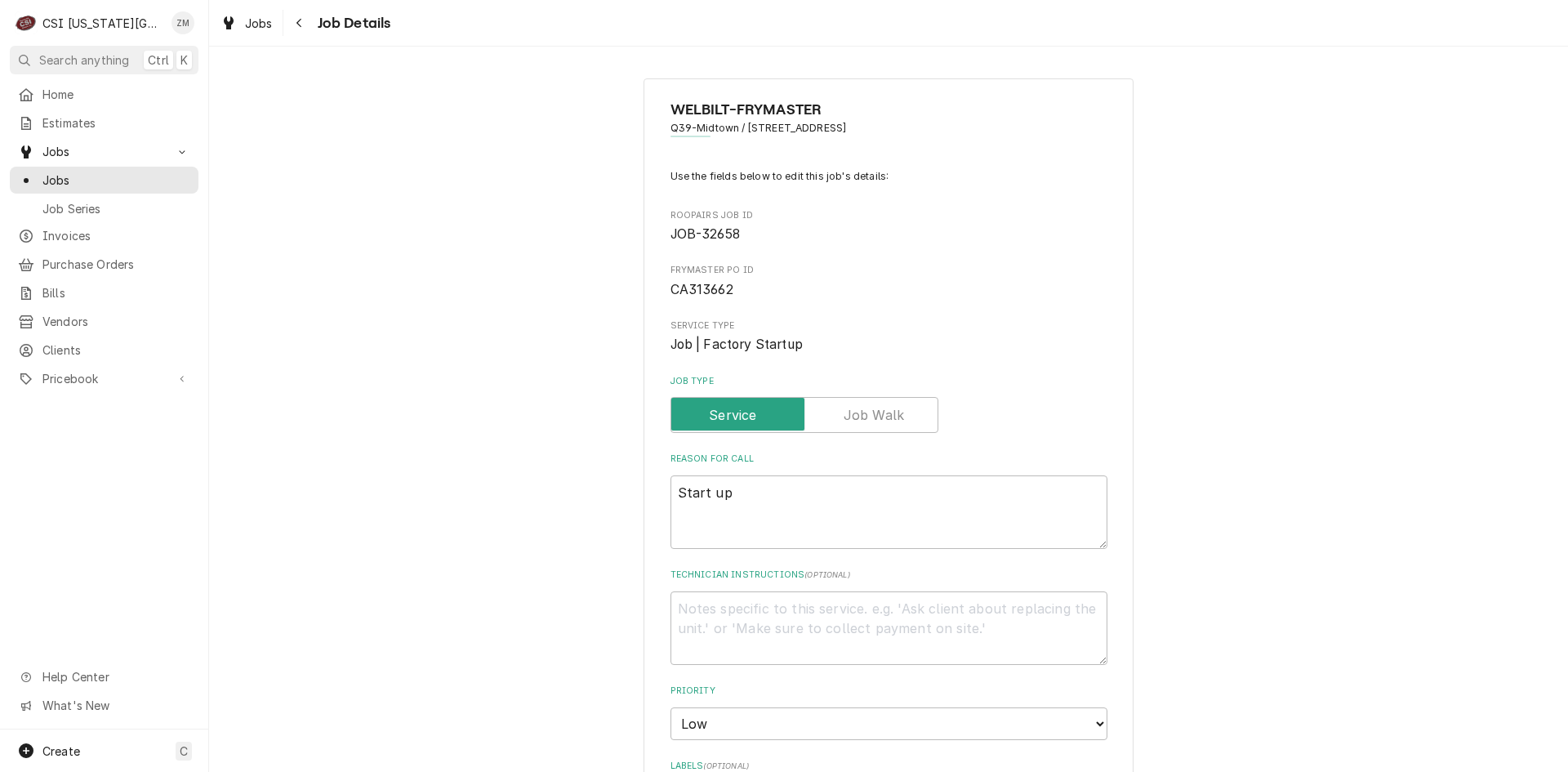
type textarea "x"
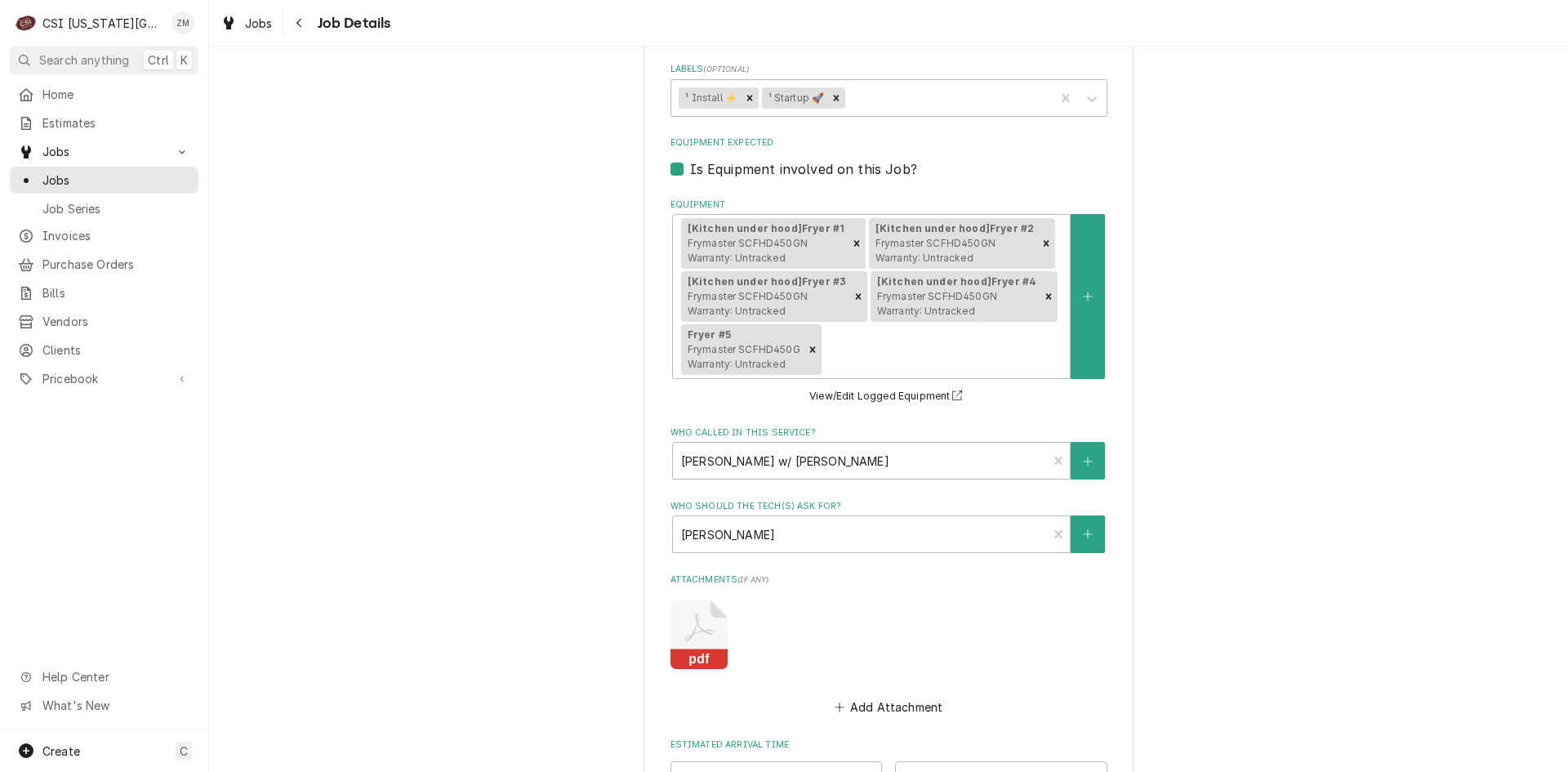
scroll to position [550, 0]
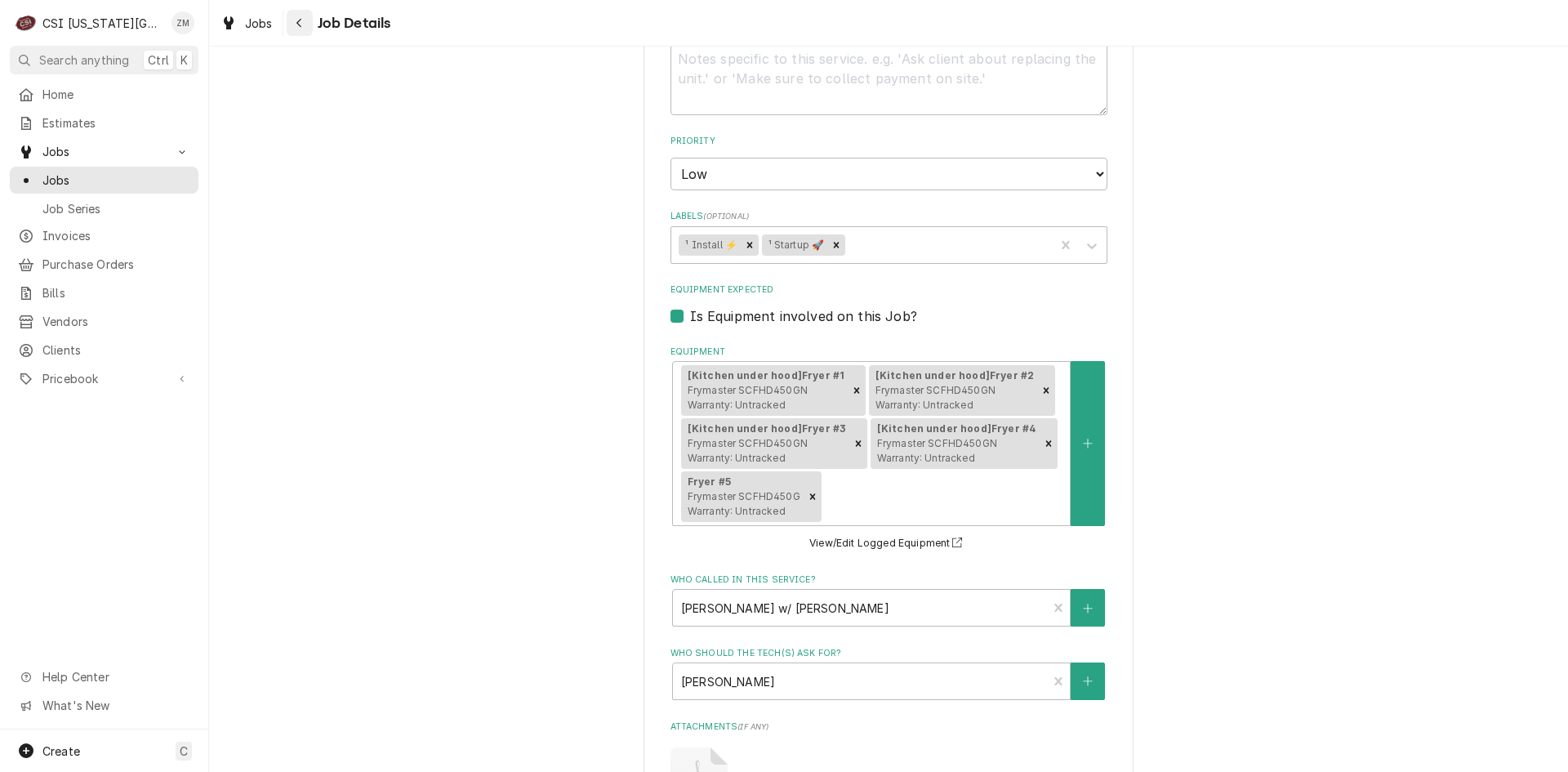
click at [301, 22] on icon "Navigate back" at bounding box center [299, 22] width 7 height 11
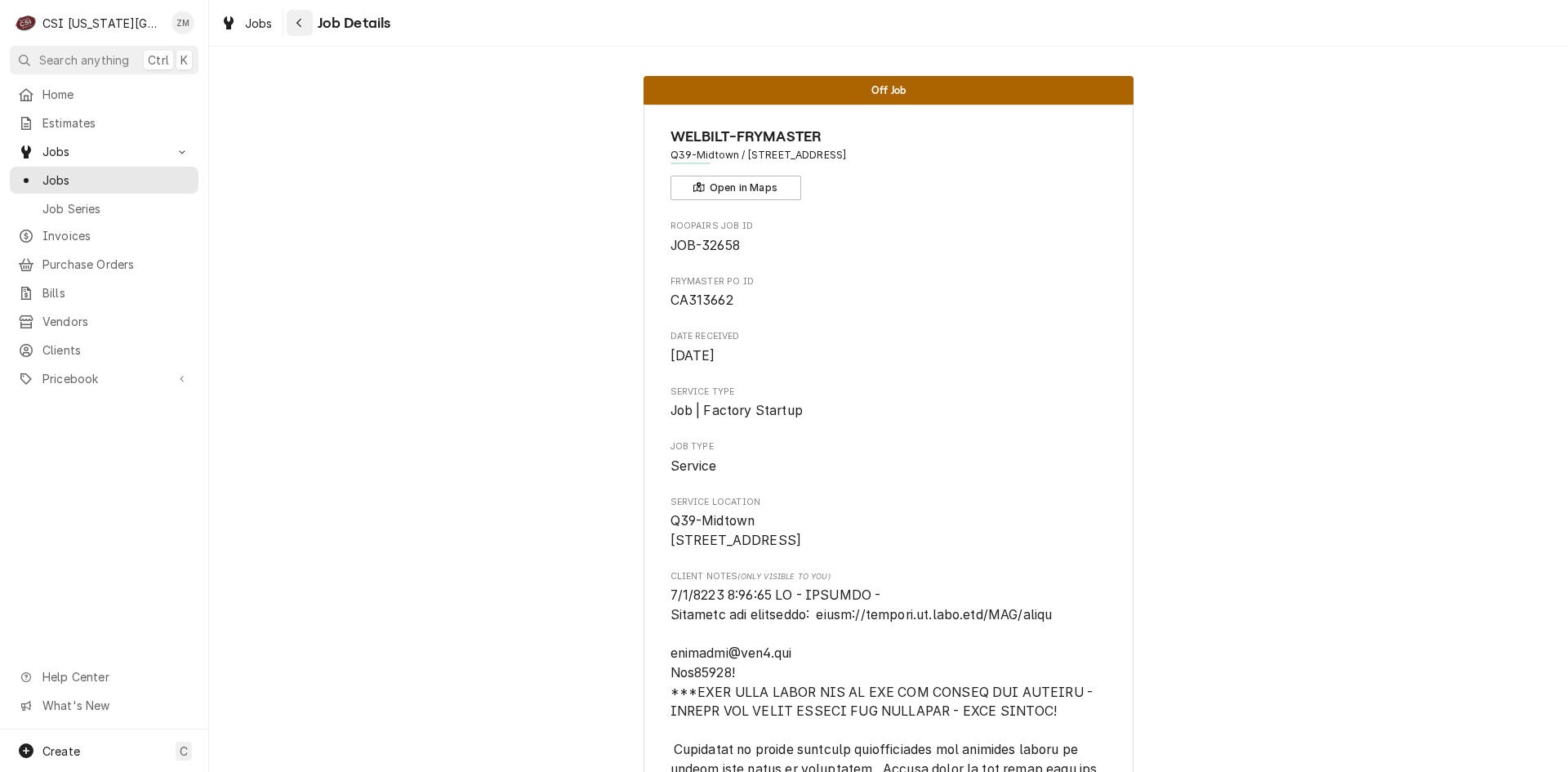
click at [304, 23] on div "Navigate back" at bounding box center [299, 22] width 16 height 16
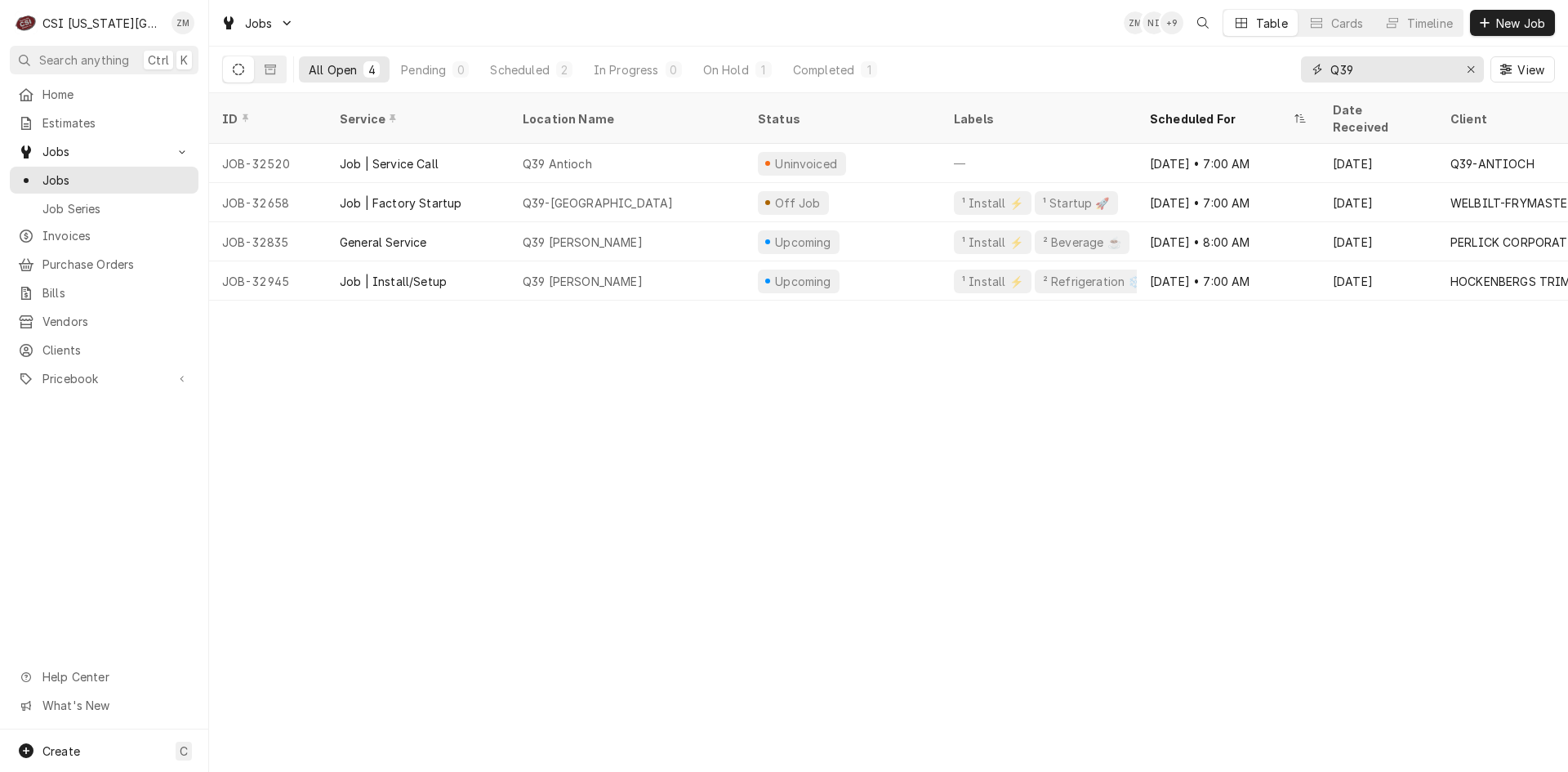
click at [1425, 64] on input "Q39" at bounding box center [1391, 69] width 122 height 26
type input "Q"
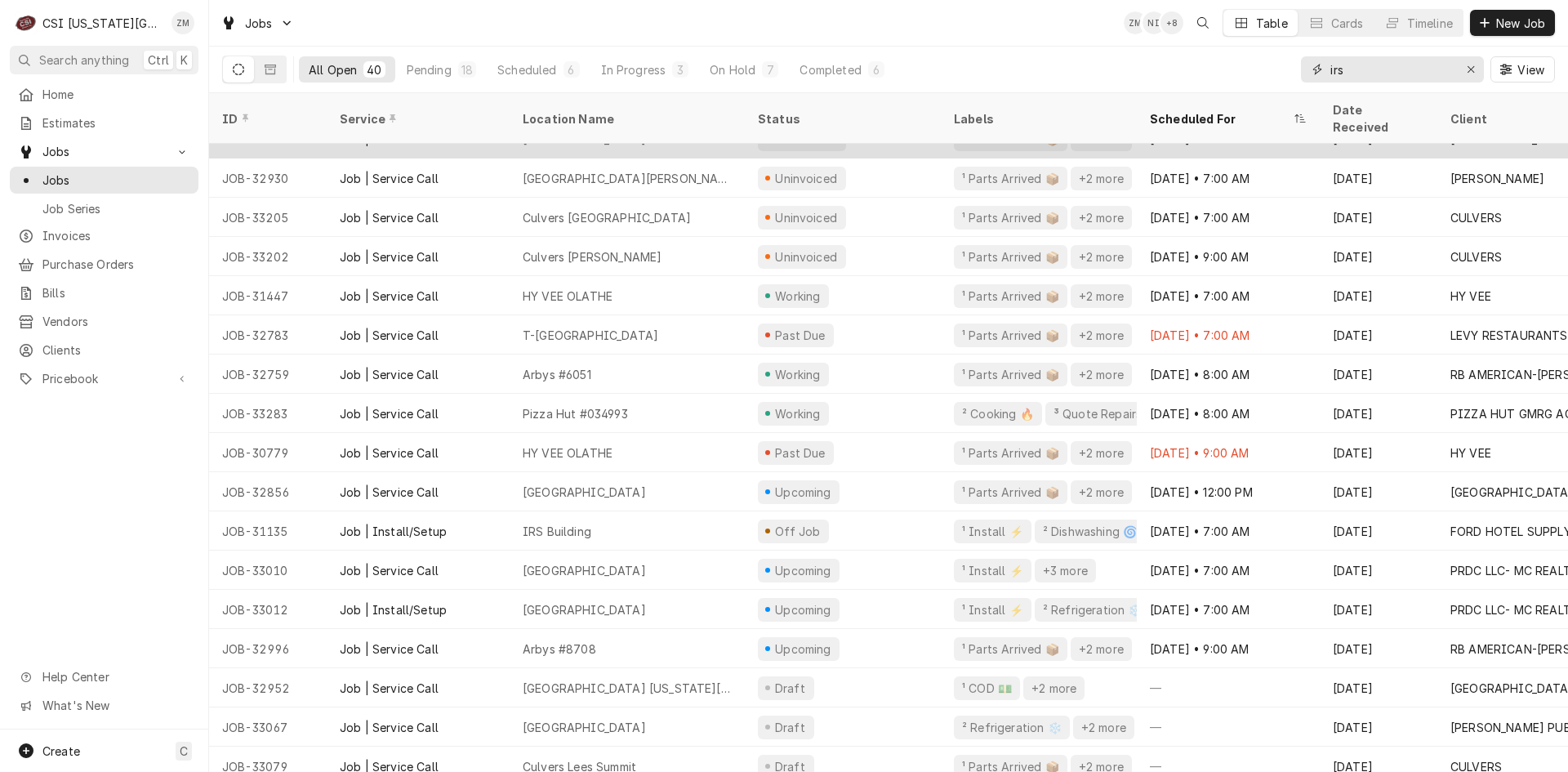
scroll to position [336, 0]
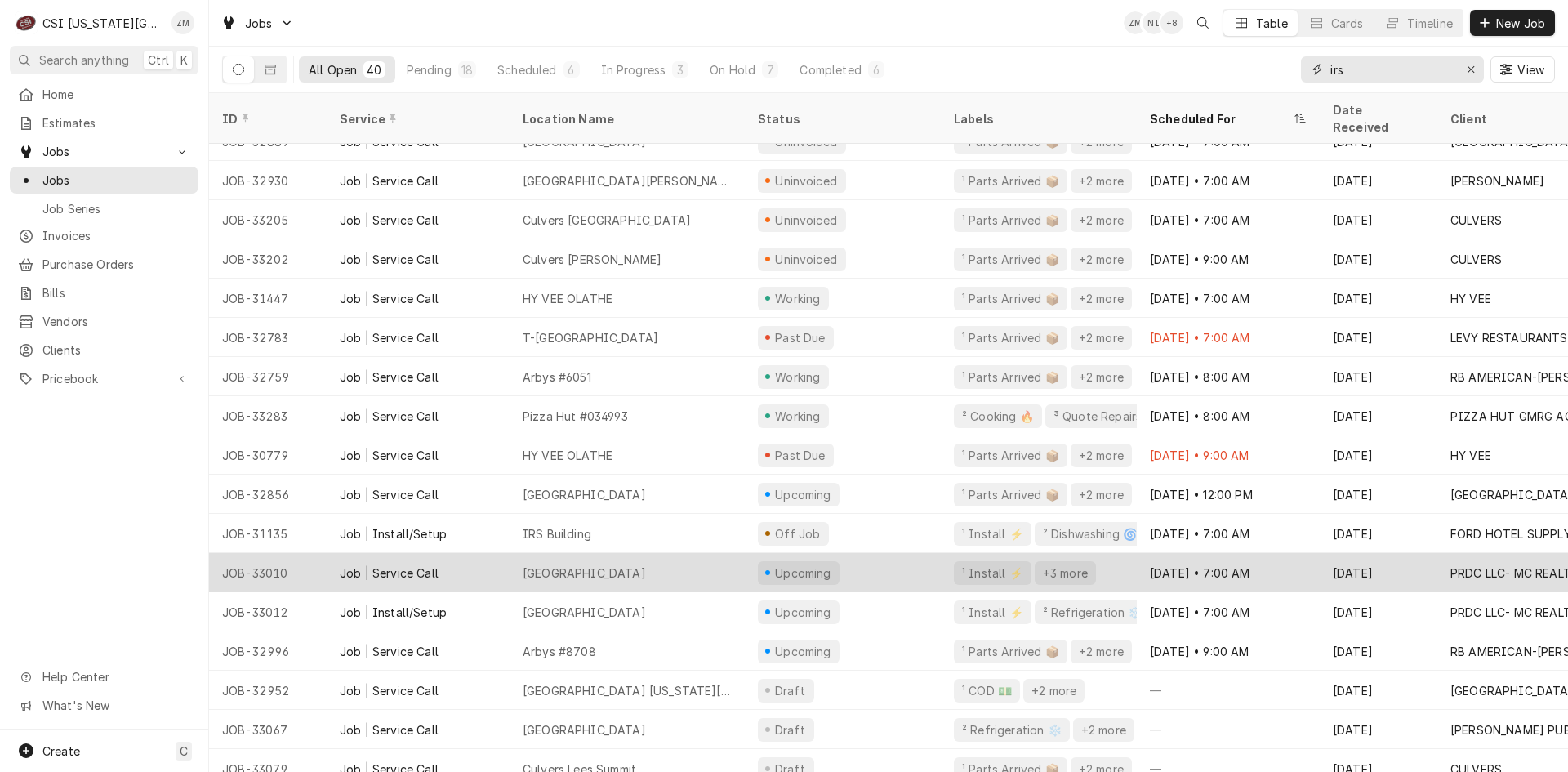
type input "irs"
click at [948, 562] on div "¹ Install ⚡️ +3 more" at bounding box center [1039, 573] width 196 height 39
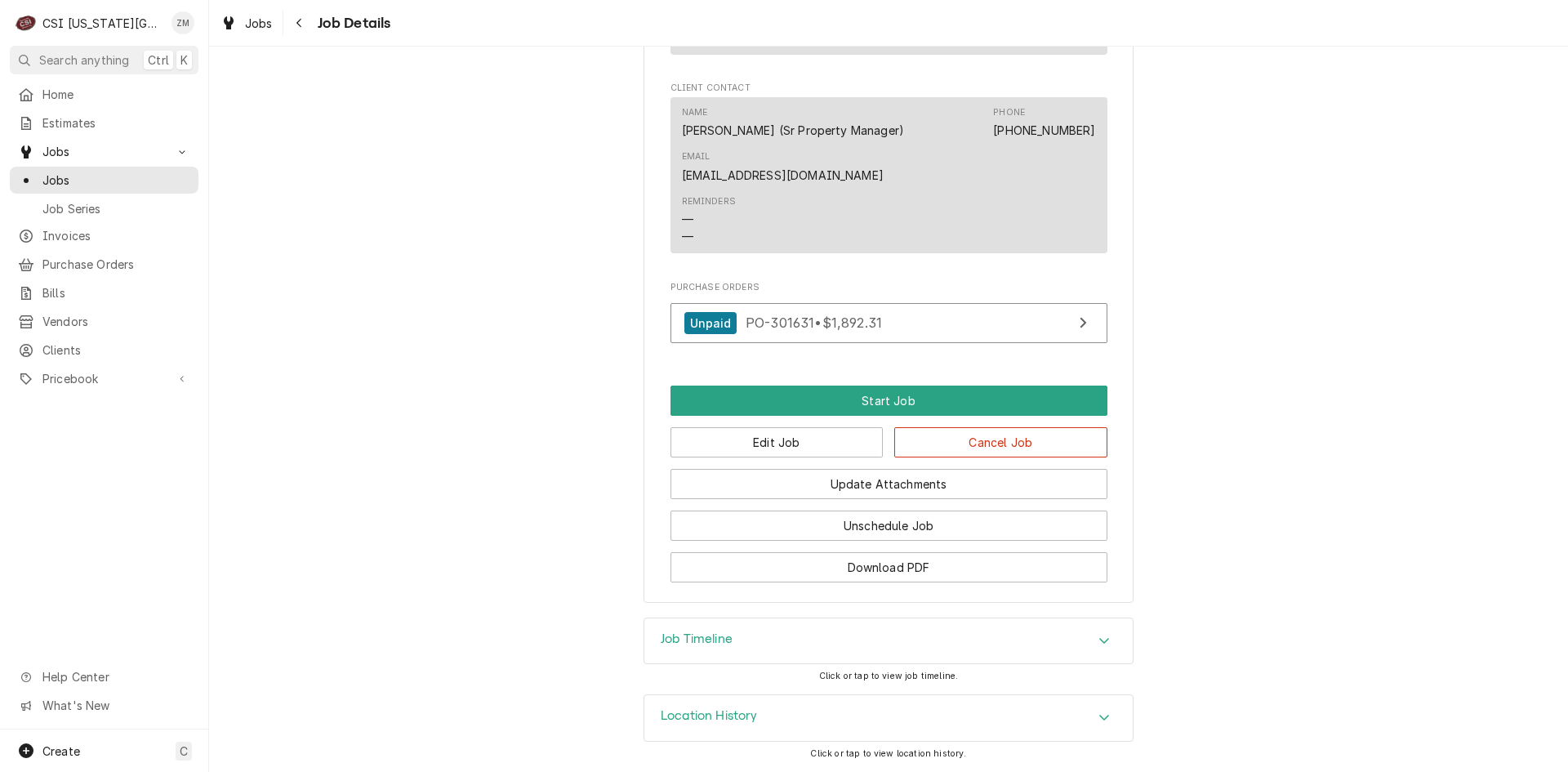
scroll to position [1909, 0]
click at [759, 462] on div "Update Attachments" at bounding box center [889, 479] width 437 height 42
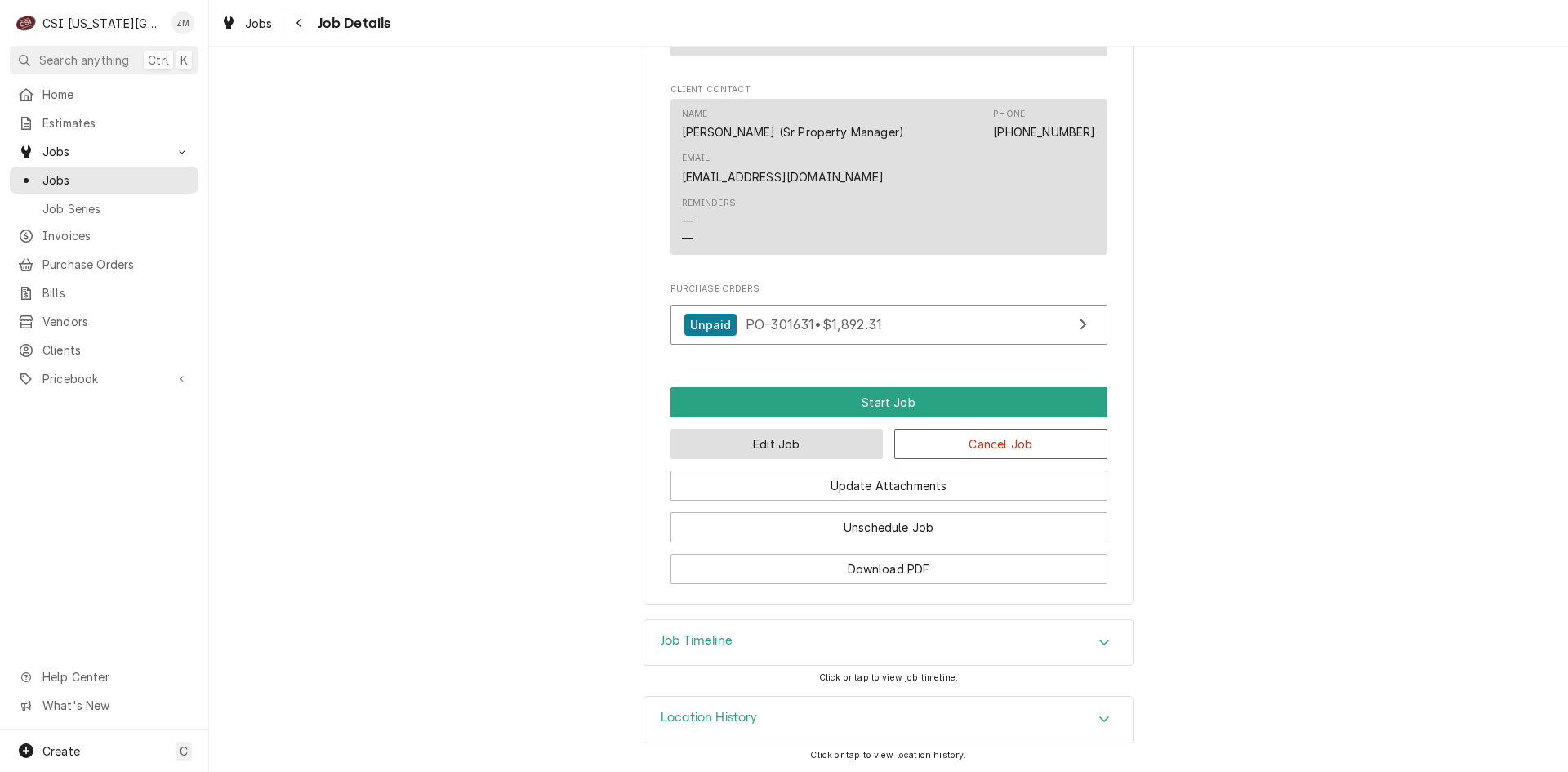
click at [762, 450] on button "Edit Job" at bounding box center [777, 444] width 213 height 30
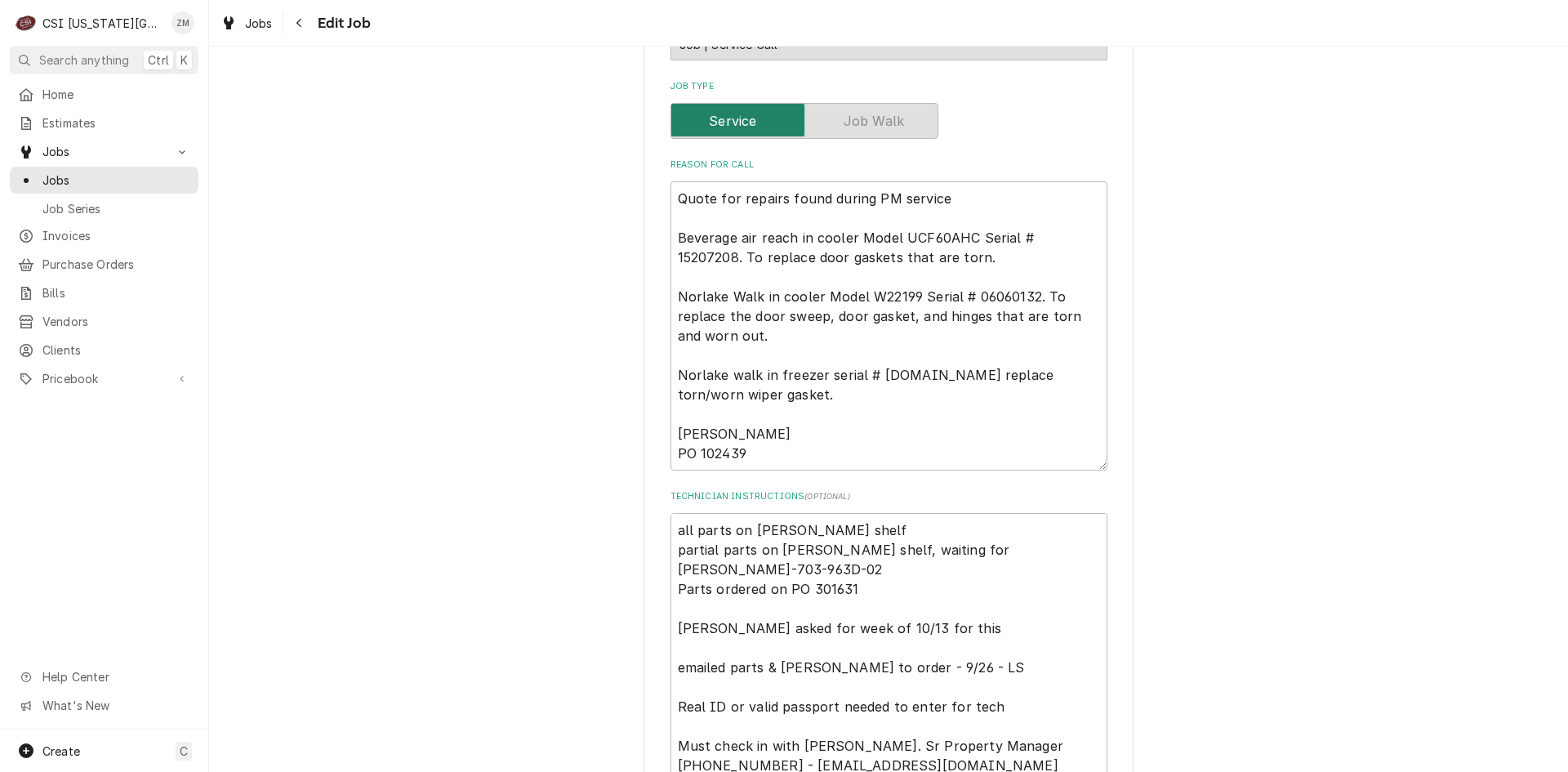
type textarea "x"
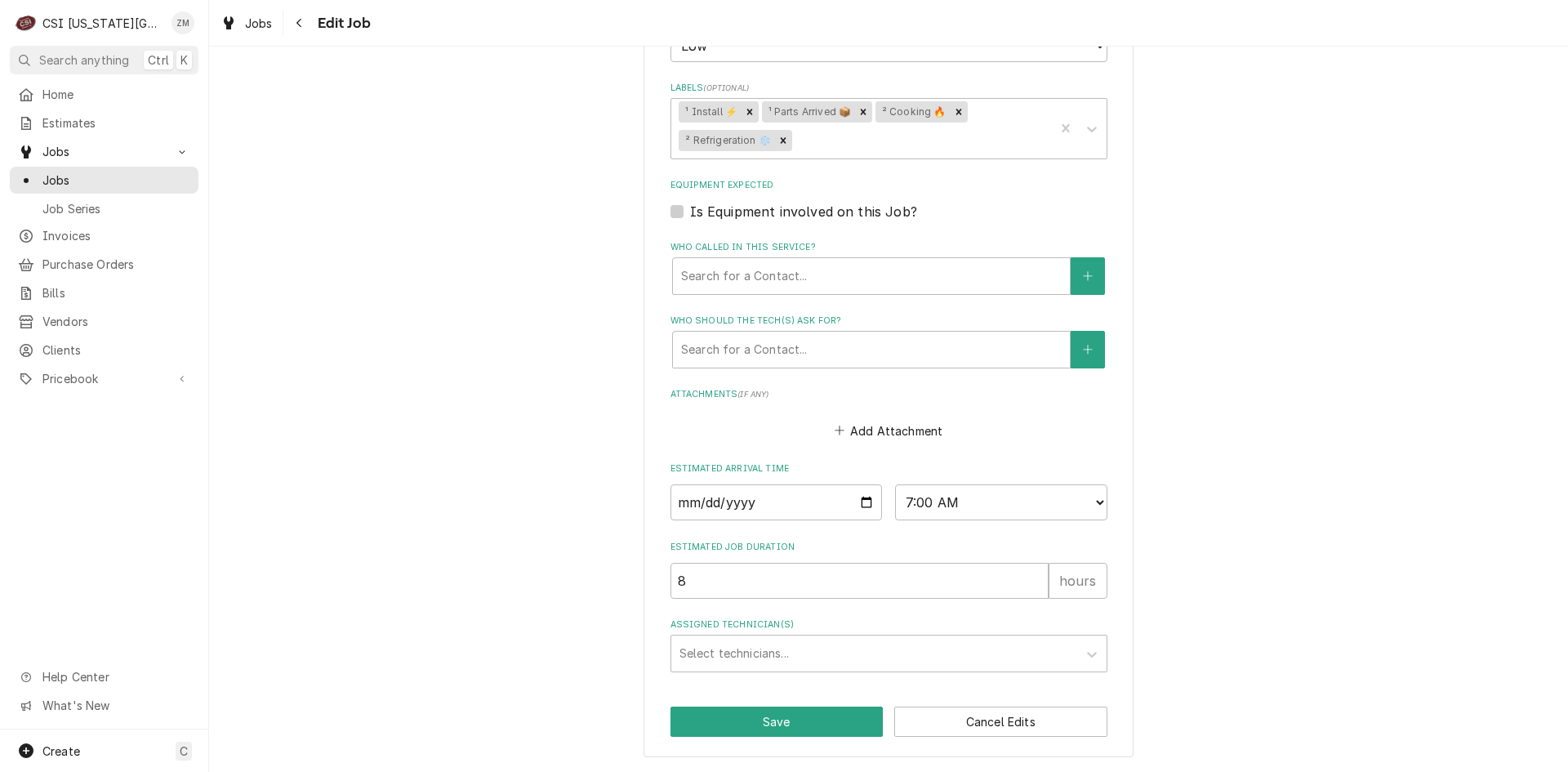
scroll to position [1601, 0]
click at [715, 659] on div "Assigned Technician(s)" at bounding box center [874, 652] width 390 height 29
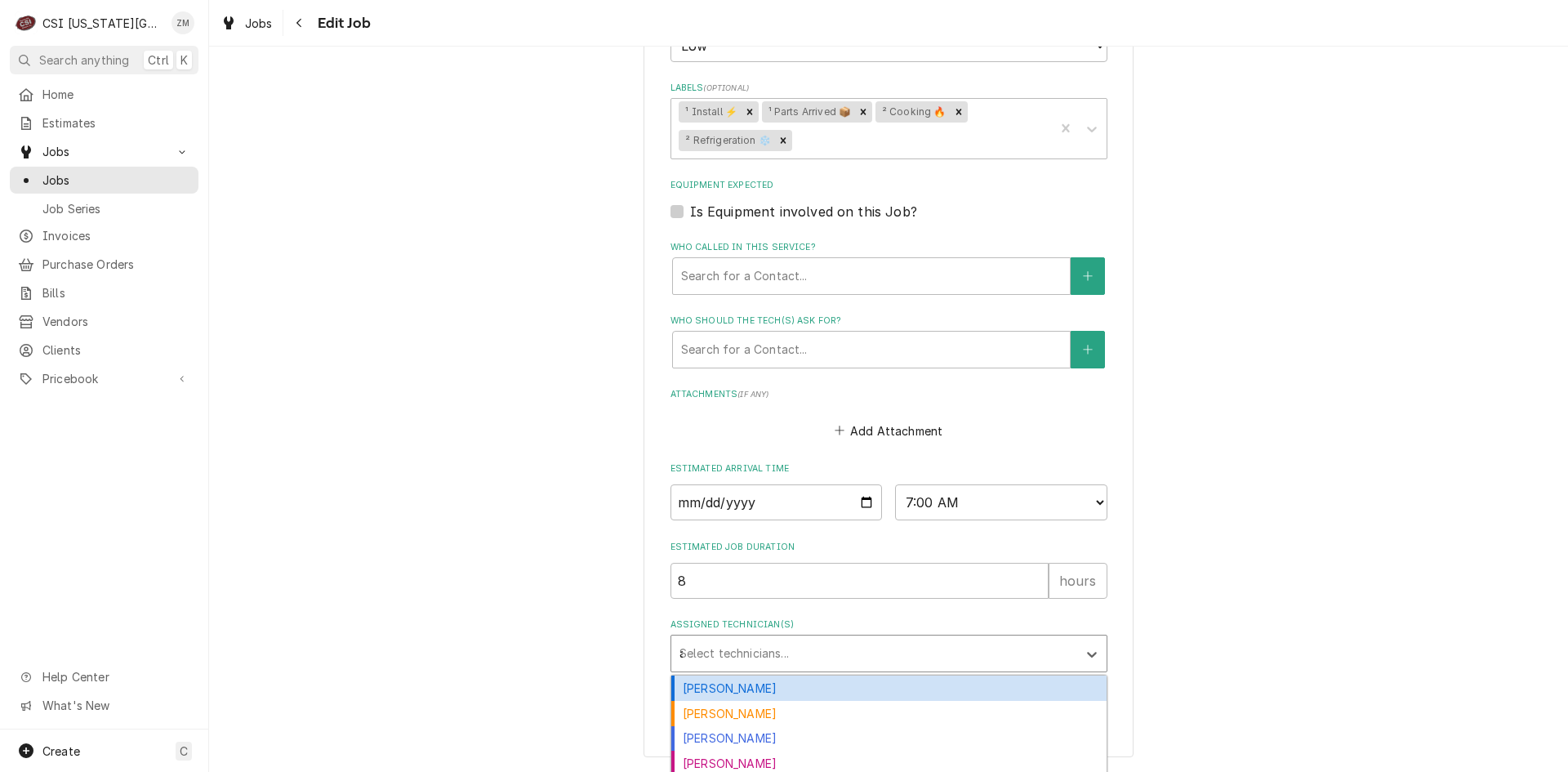
type input "ad"
click at [709, 699] on div "Adam Goodrich" at bounding box center [889, 688] width 435 height 25
type textarea "x"
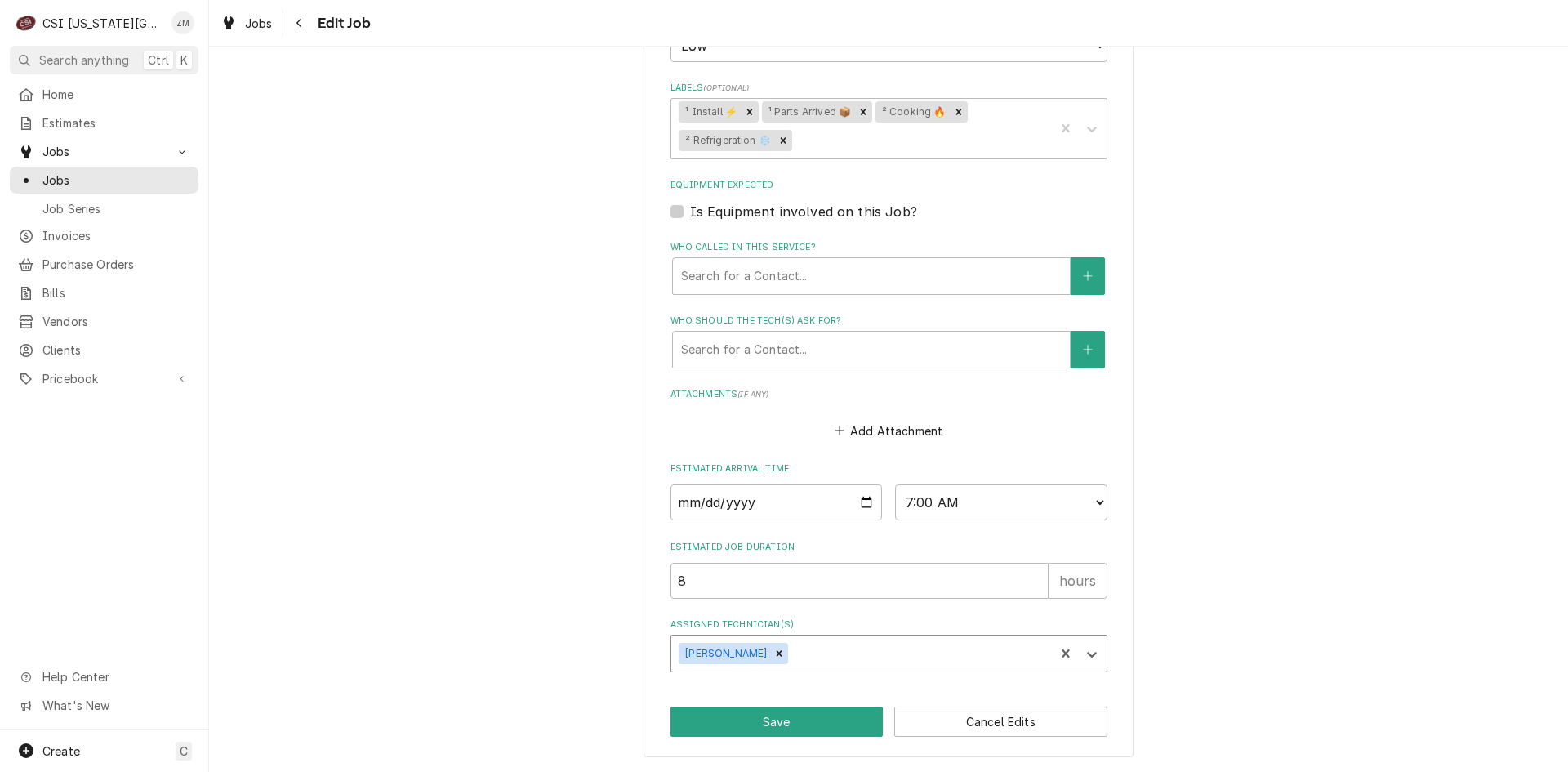
type textarea "x"
click at [854, 497] on input "2025-10-13" at bounding box center [776, 502] width 212 height 36
type input "2025-10-17"
click at [726, 715] on button "Save" at bounding box center [777, 722] width 213 height 30
type textarea "x"
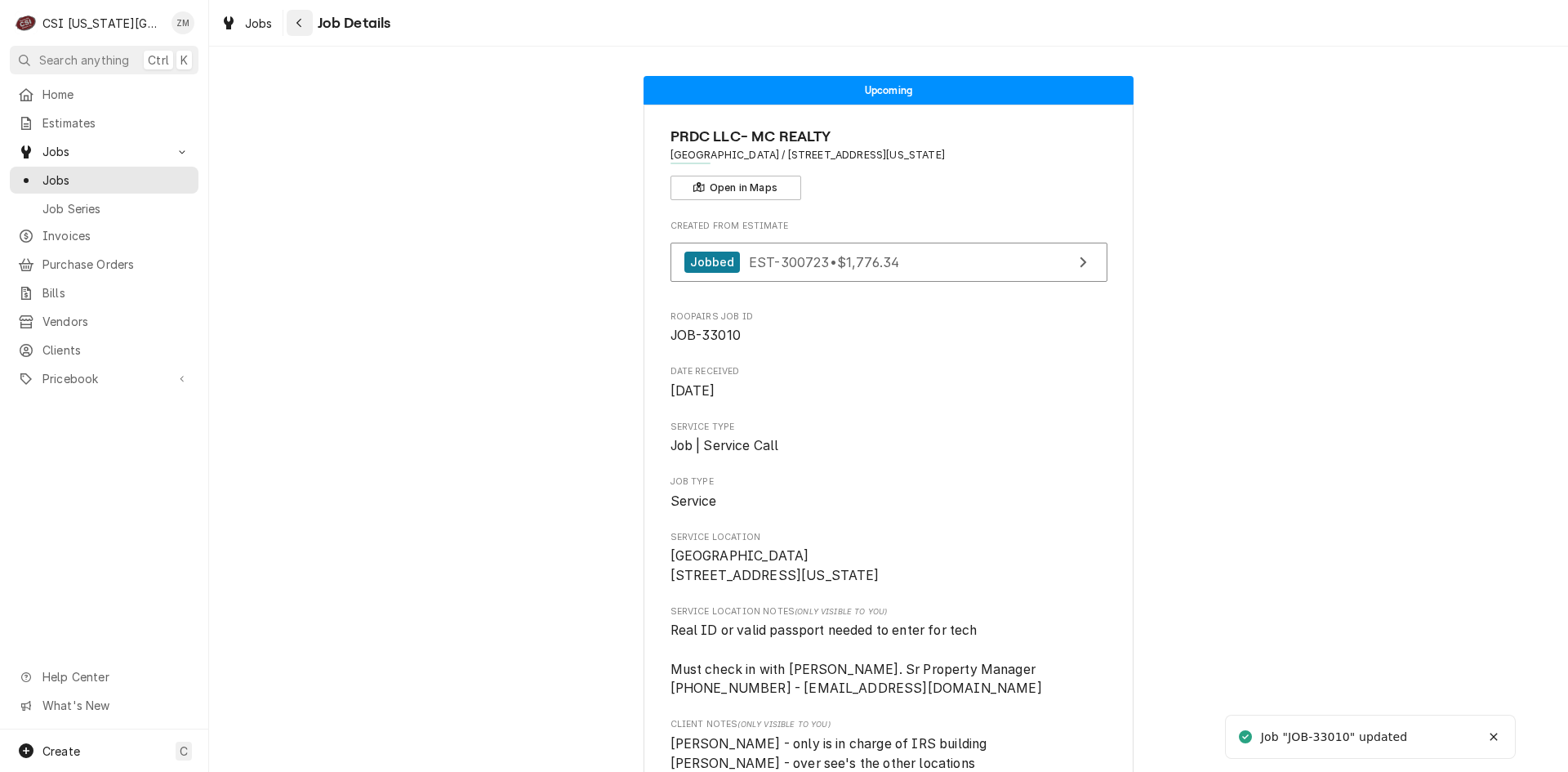
click at [299, 22] on icon "Navigate back" at bounding box center [299, 22] width 7 height 11
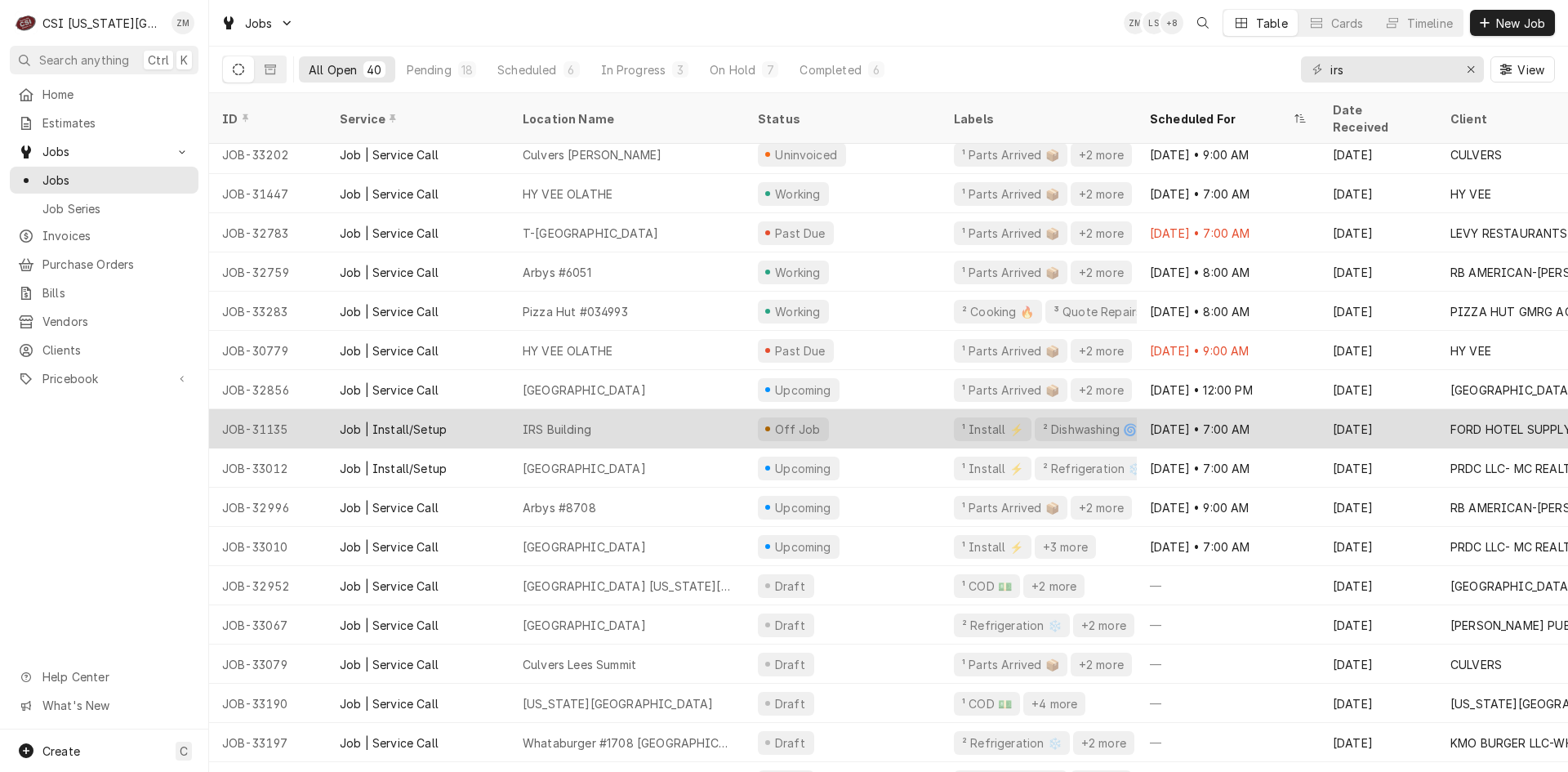
scroll to position [444, 0]
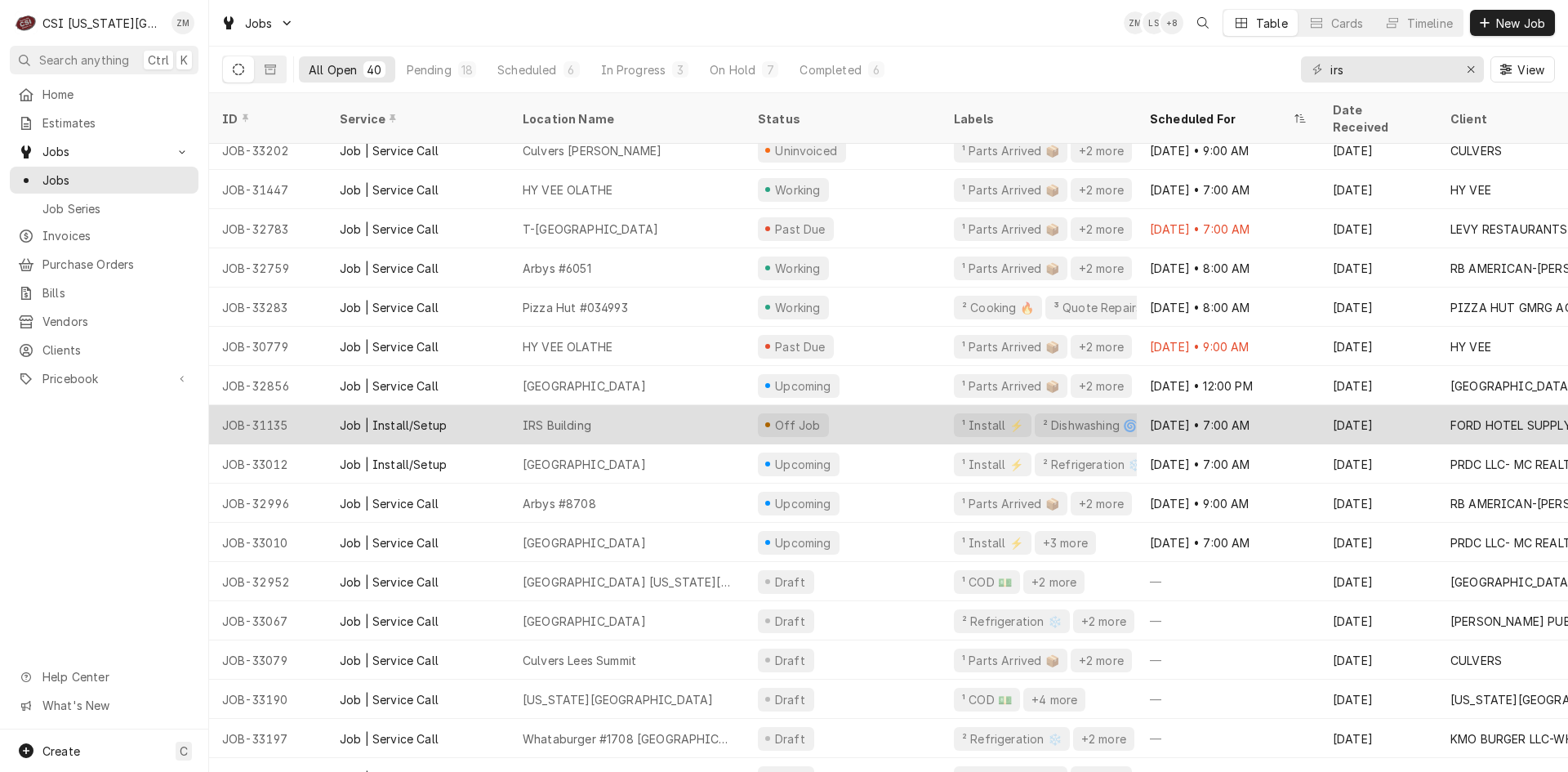
click at [696, 413] on div "IRS Building" at bounding box center [627, 424] width 235 height 39
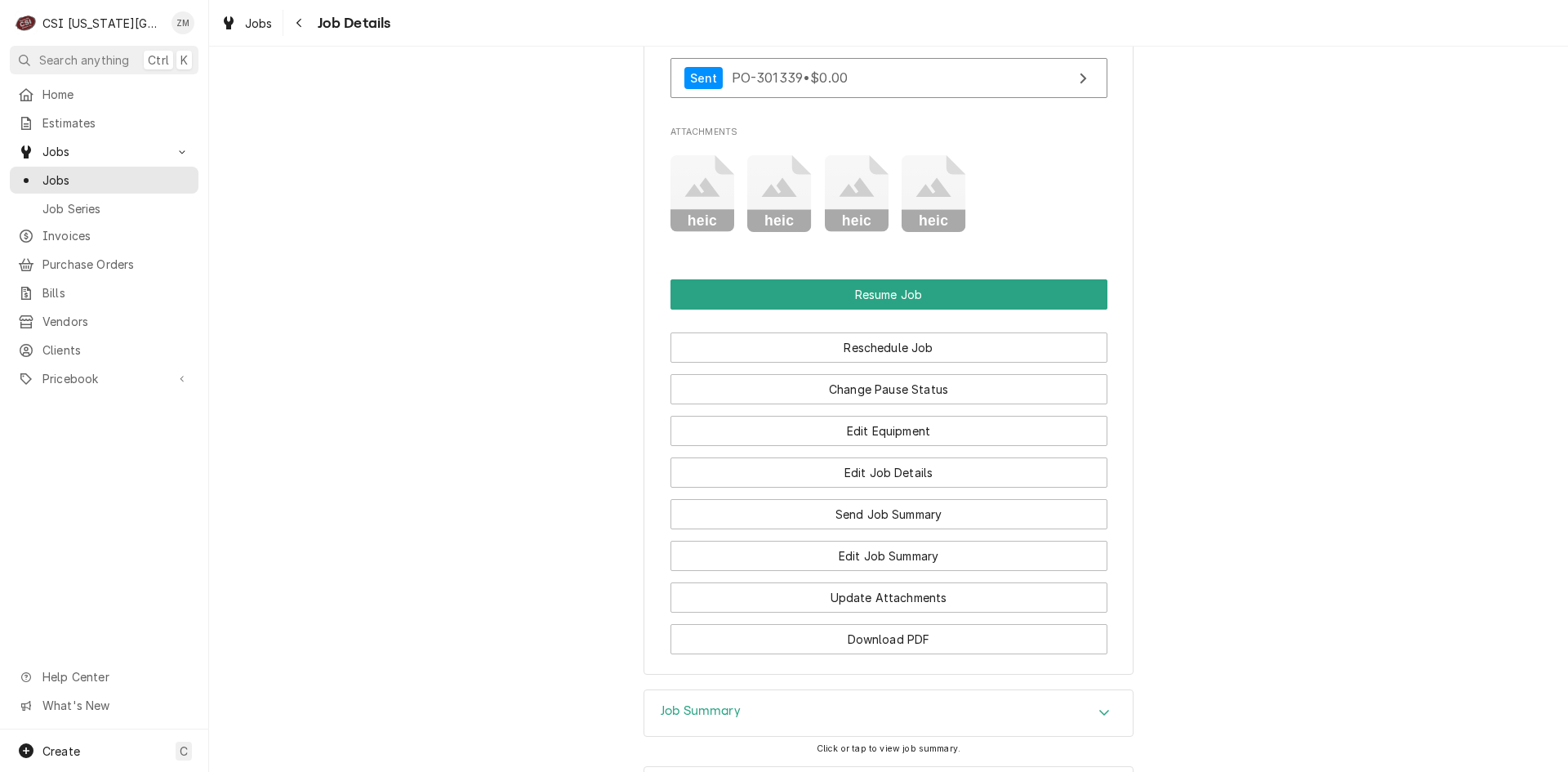
scroll to position [2354, 0]
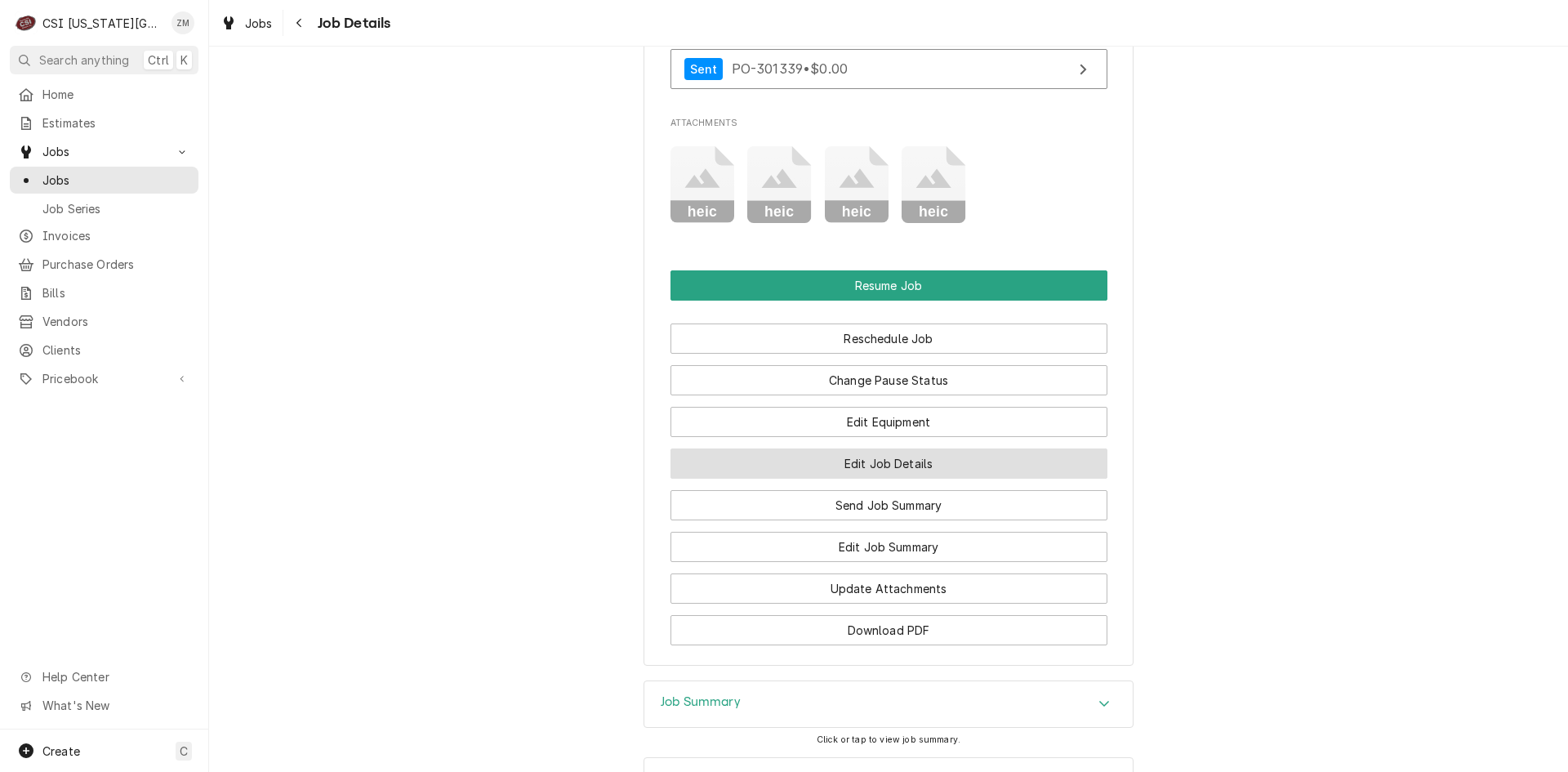
click at [842, 449] on button "Edit Job Details" at bounding box center [889, 464] width 437 height 30
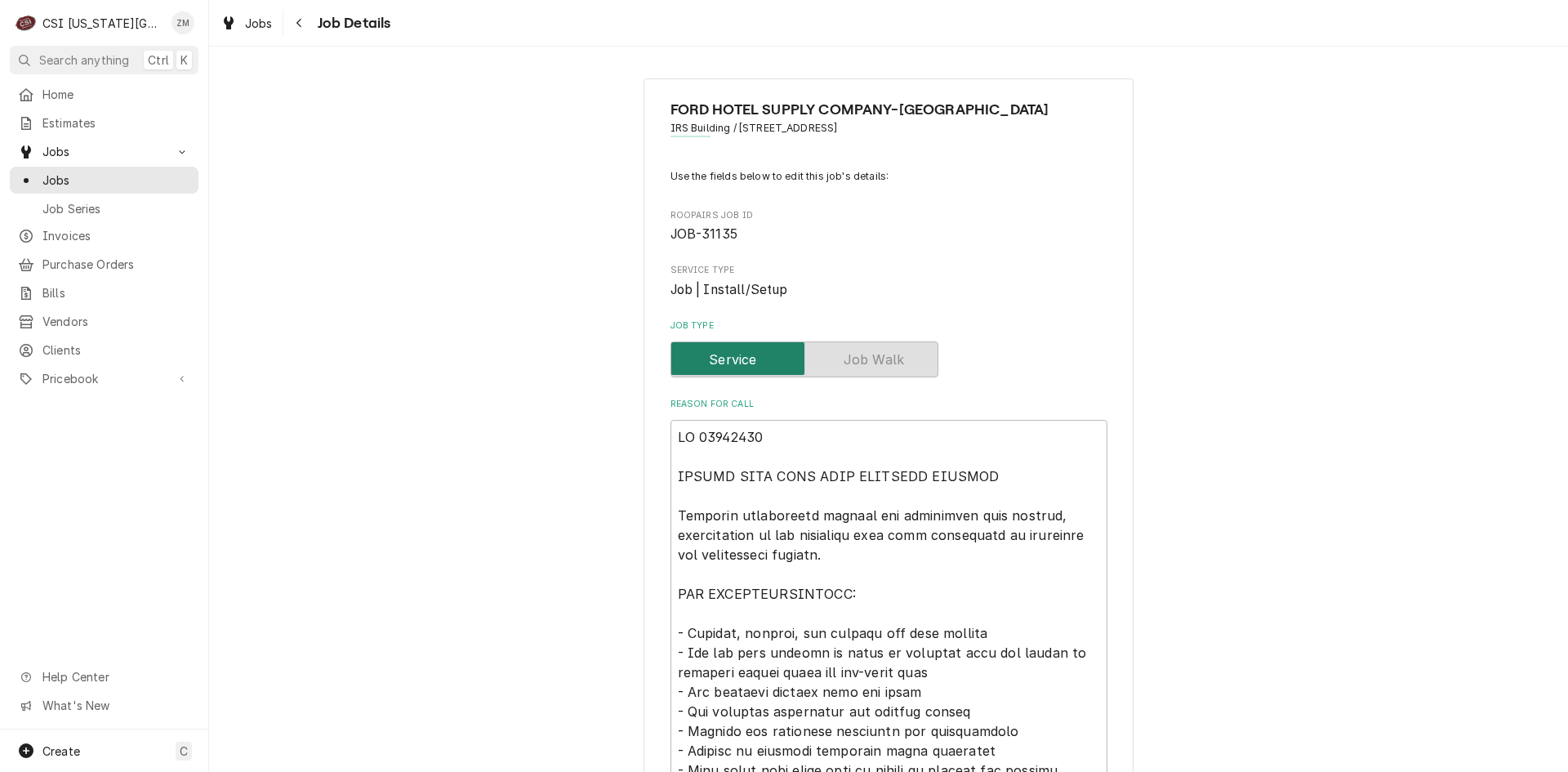
type textarea "x"
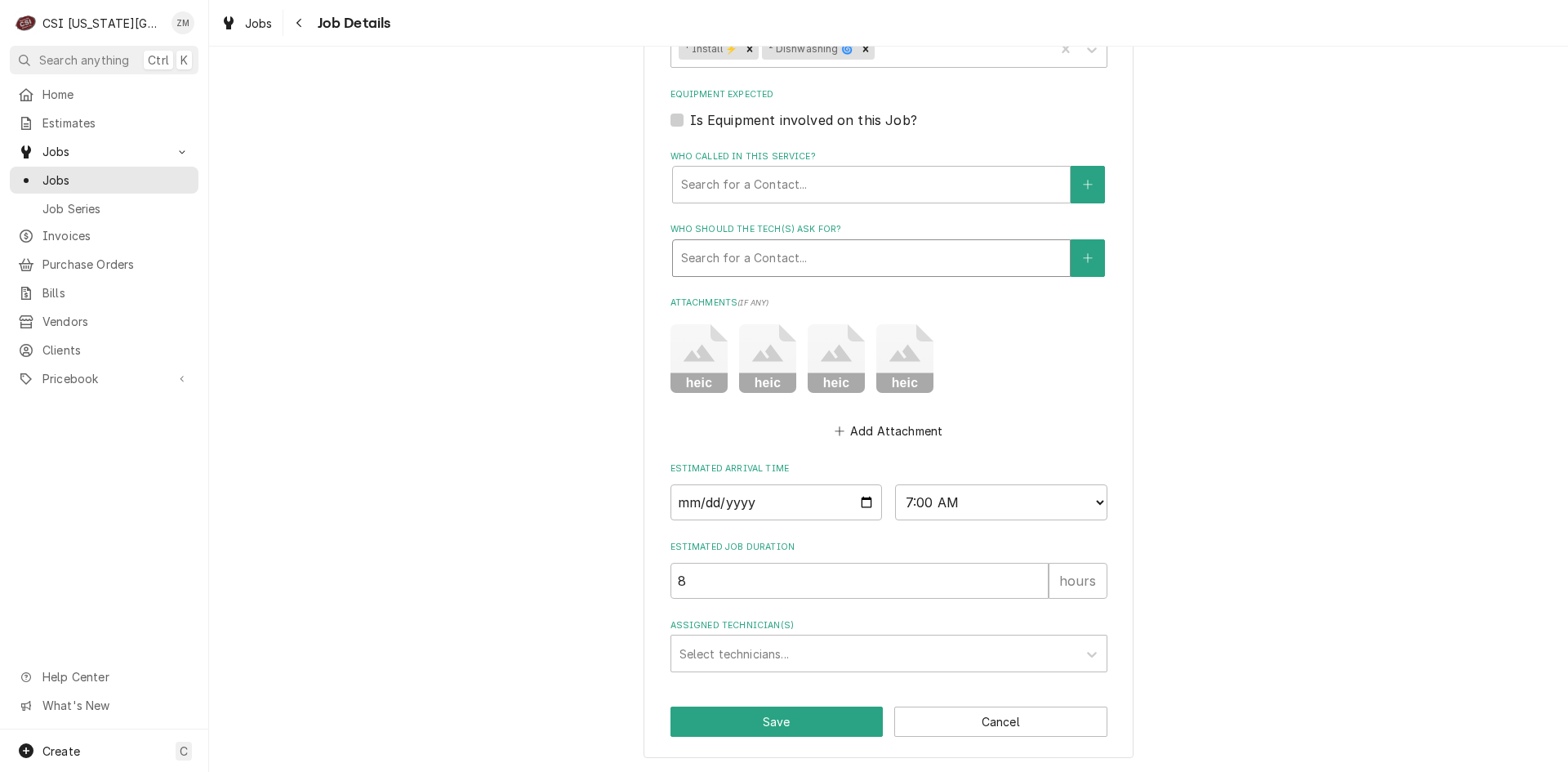
scroll to position [1356, 0]
click at [860, 499] on input "2025-10-13" at bounding box center [776, 503] width 212 height 36
type input "2025-10-14"
type textarea "x"
click at [1093, 502] on select "AM / PM 6:00 AM 6:15 AM 6:30 AM 6:45 AM 7:00 AM 7:15 AM 7:30 AM 7:45 AM 8:00 AM…" at bounding box center [1001, 503] width 212 height 36
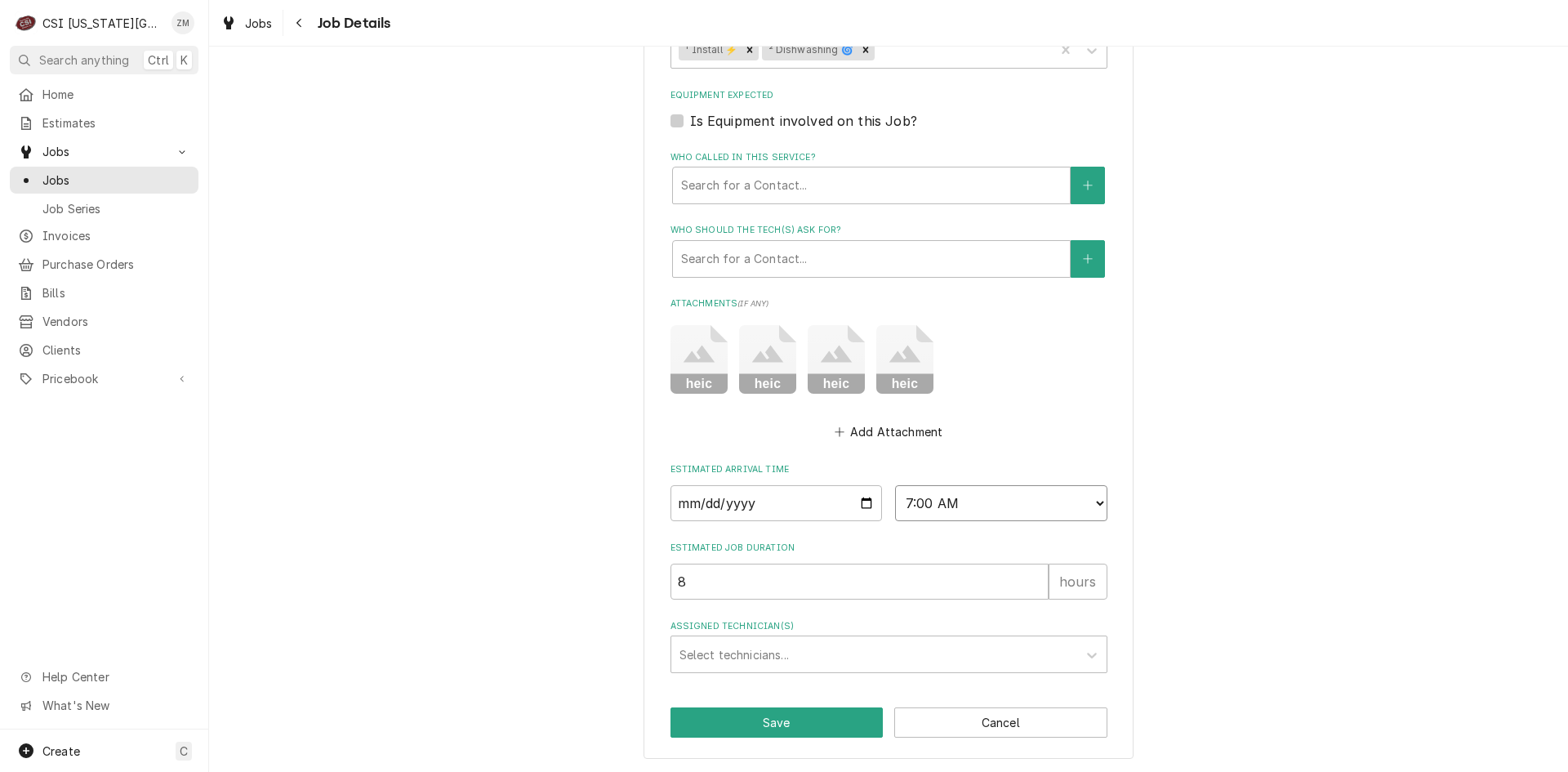
select select "10:00:00"
click at [895, 485] on select "AM / PM 6:00 AM 6:15 AM 6:30 AM 6:45 AM 7:00 AM 7:15 AM 7:30 AM 7:45 AM 8:00 AM…" at bounding box center [1001, 503] width 212 height 36
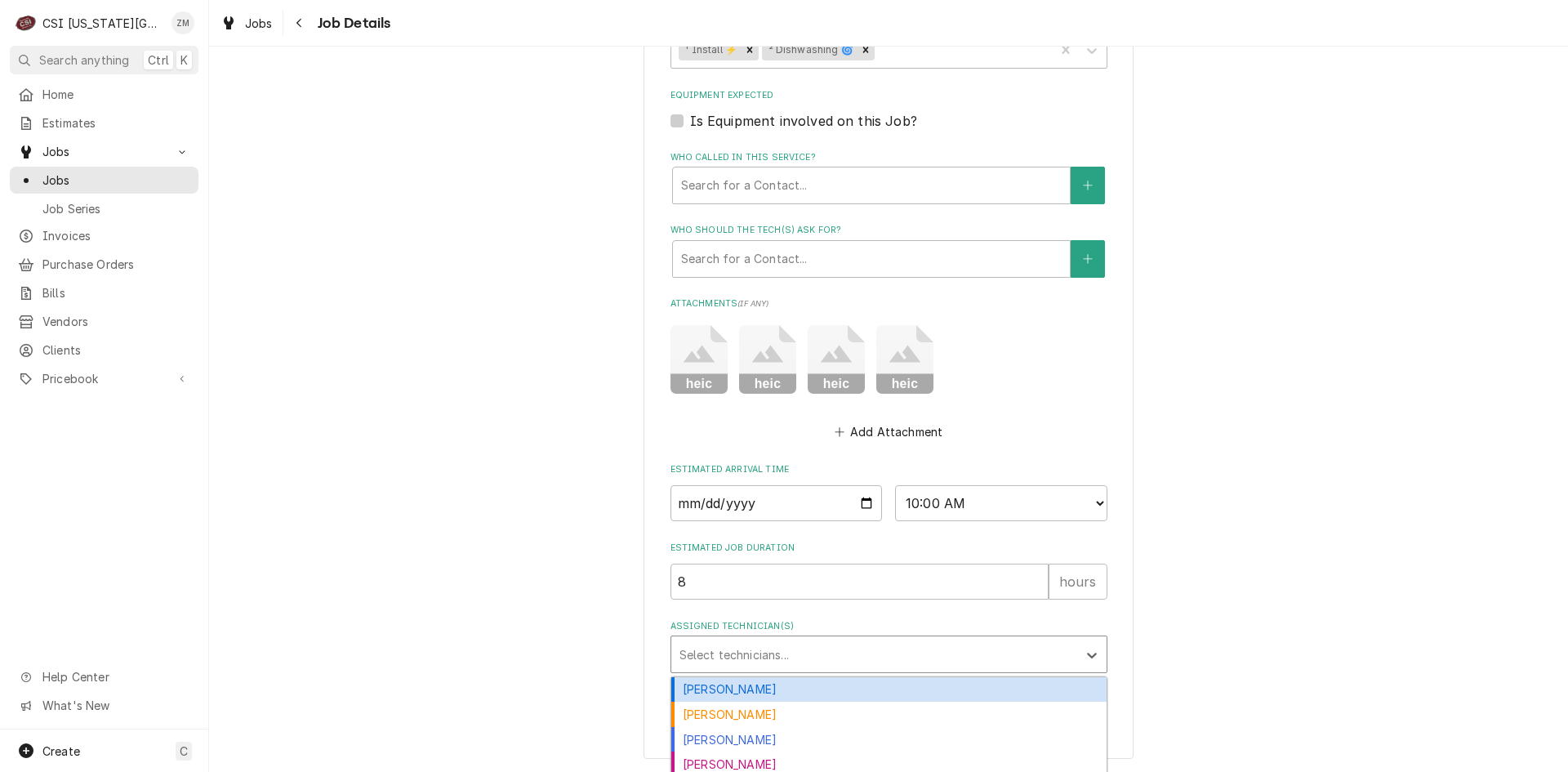
click at [807, 646] on div "Assigned Technician(s)" at bounding box center [874, 653] width 390 height 29
click at [720, 688] on div "[PERSON_NAME]" at bounding box center [889, 689] width 435 height 25
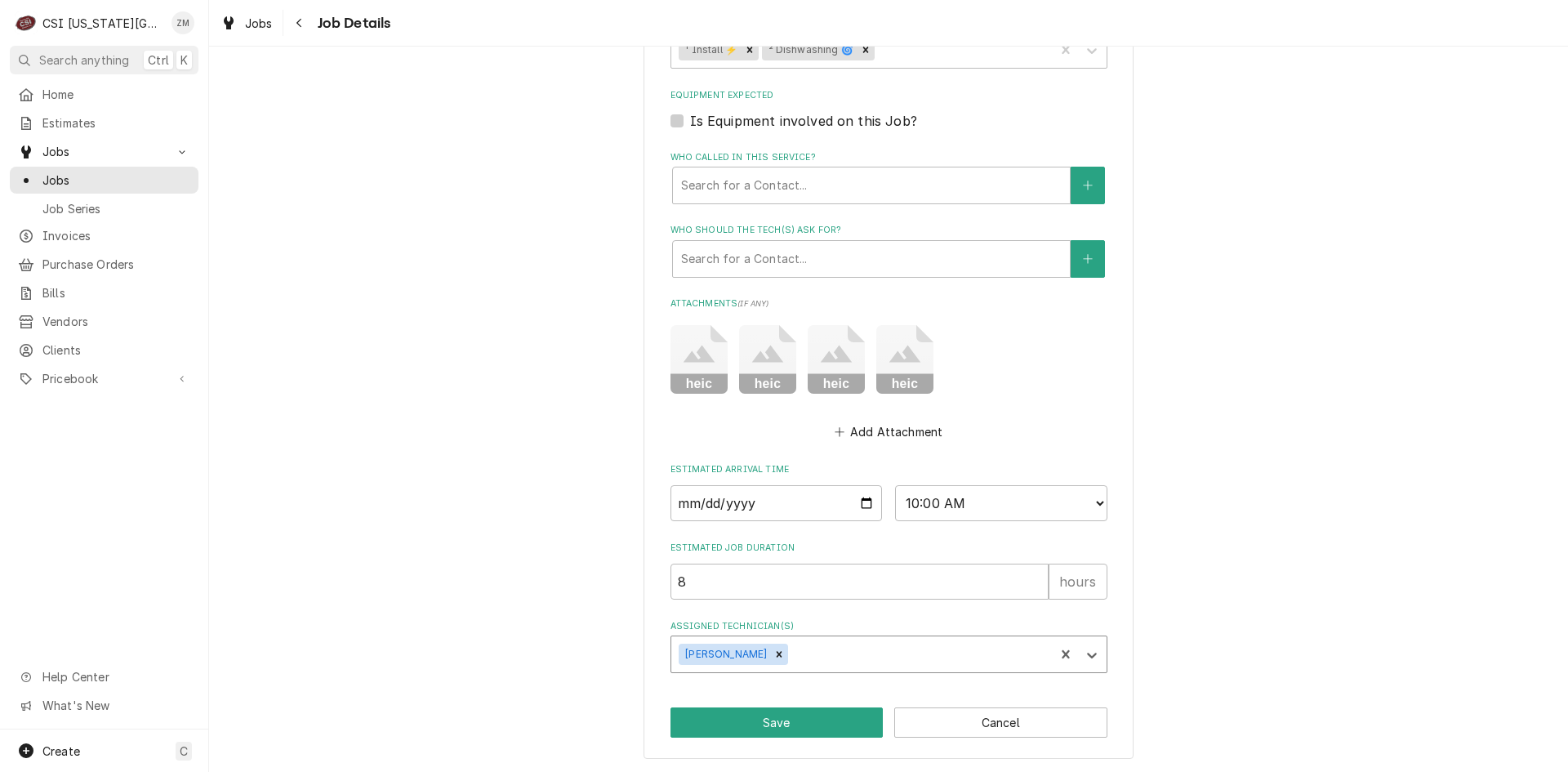
type textarea "x"
click at [1090, 502] on select "AM / PM 6:00 AM 6:15 AM 6:30 AM 6:45 AM 7:00 AM 7:15 AM 7:30 AM 7:45 AM 8:00 AM…" at bounding box center [1001, 503] width 212 height 36
select select "12:00:00"
click at [895, 485] on select "AM / PM 6:00 AM 6:15 AM 6:30 AM 6:45 AM 7:00 AM 7:15 AM 7:30 AM 7:45 AM 8:00 AM…" at bounding box center [1001, 503] width 212 height 36
type textarea "x"
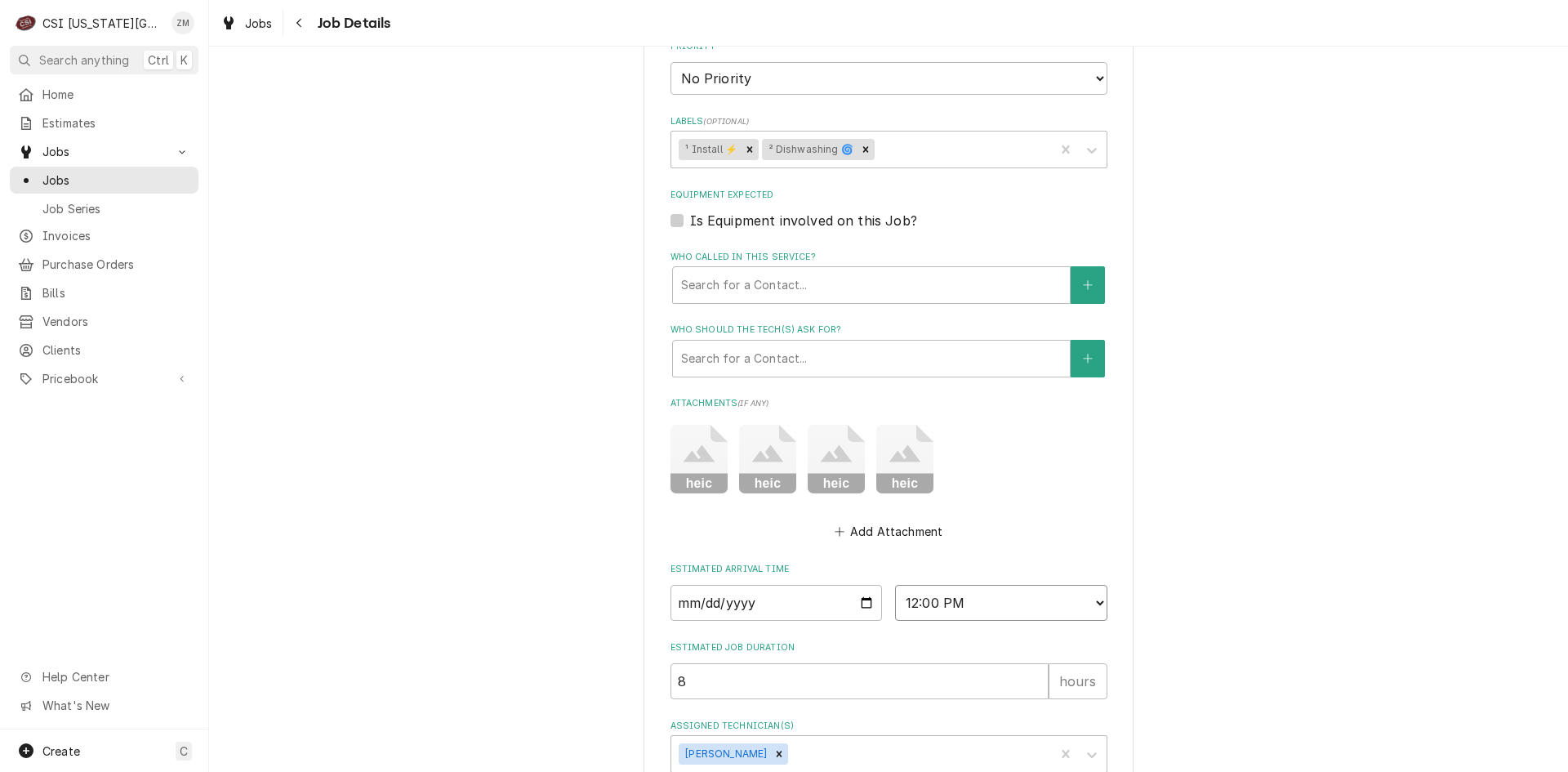
scroll to position [1357, 0]
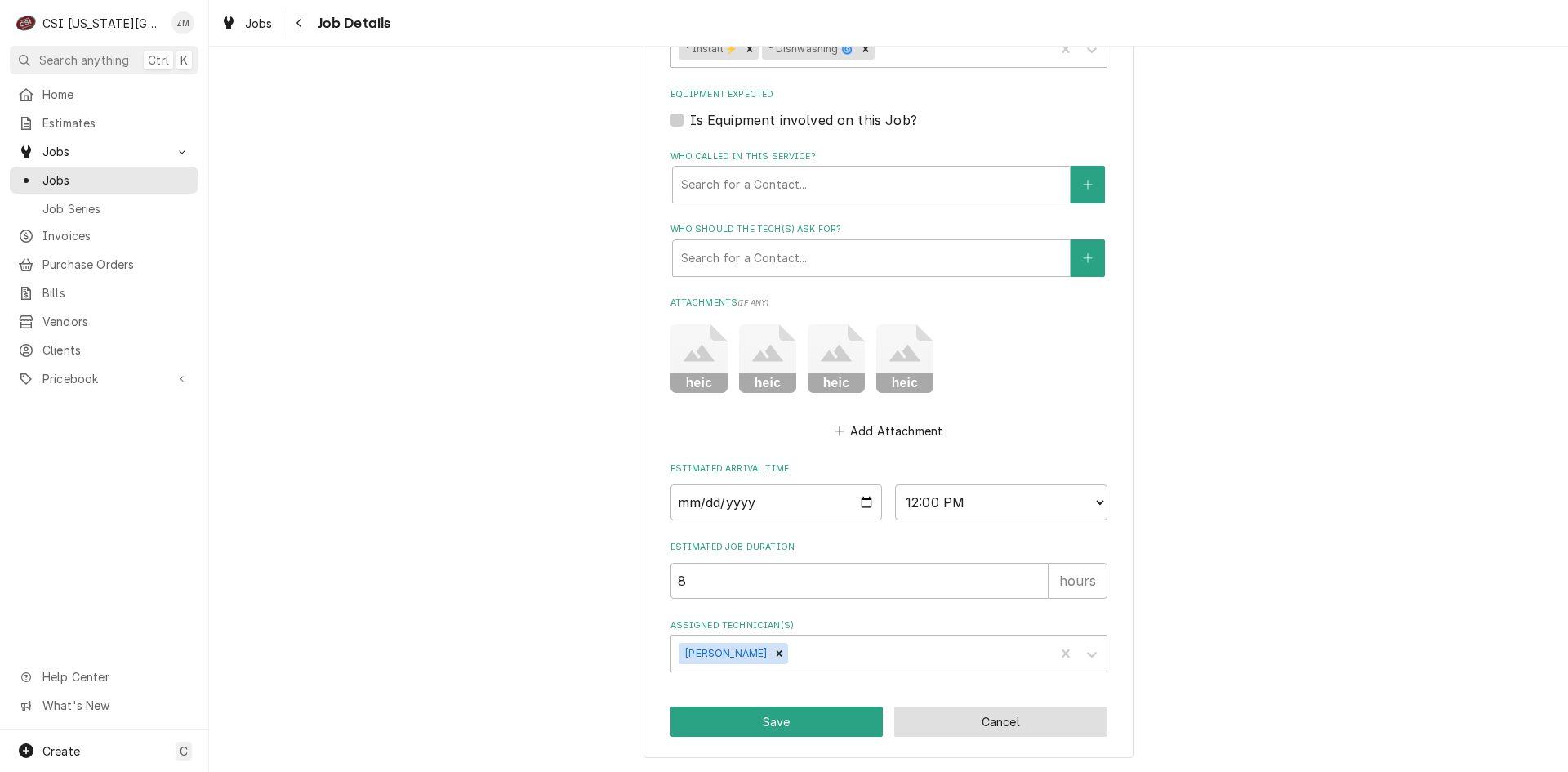
click at [968, 722] on button "Cancel" at bounding box center [1001, 722] width 213 height 30
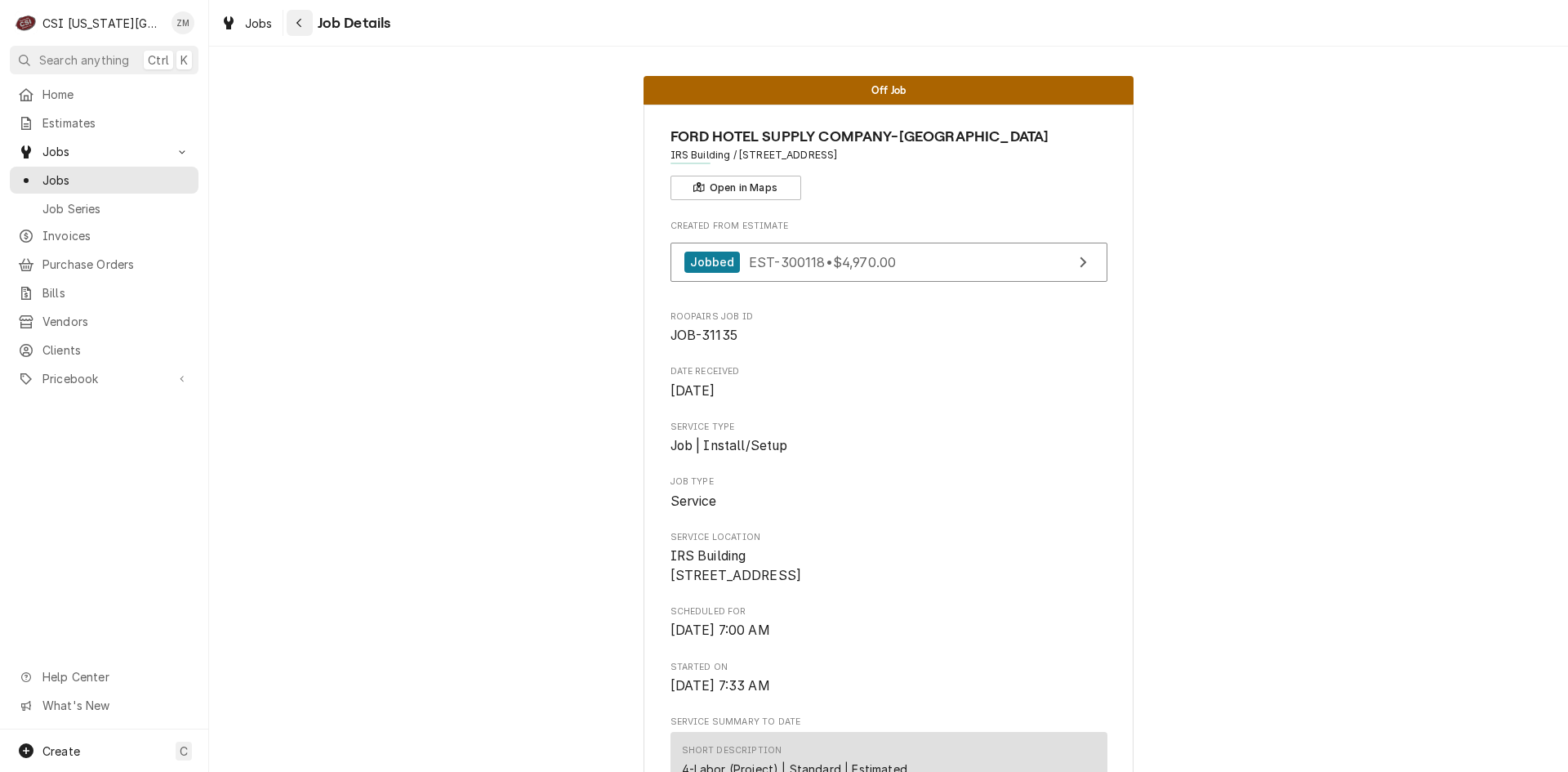
click at [303, 32] on button "Navigate back" at bounding box center [300, 22] width 26 height 26
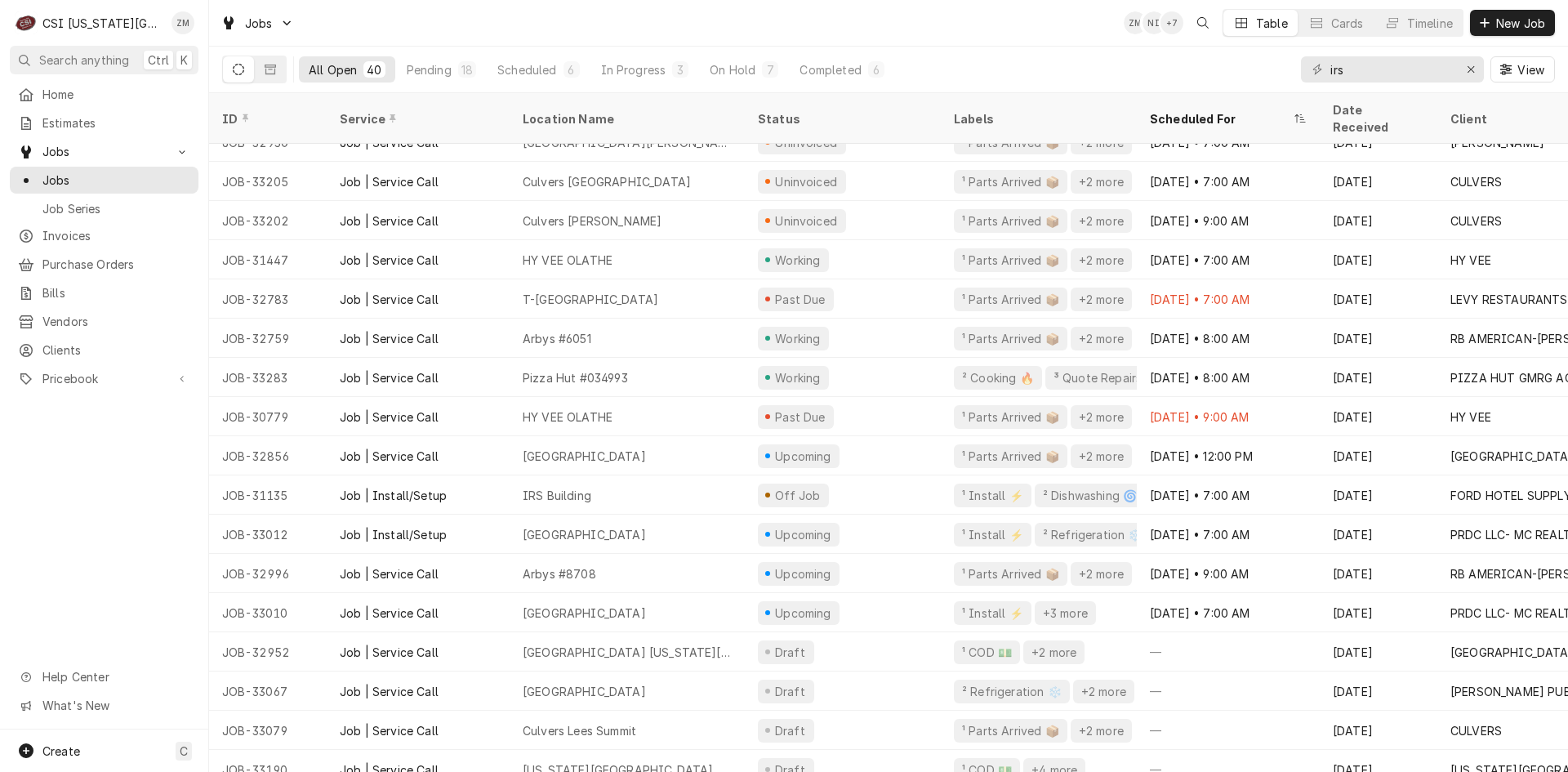
scroll to position [374, 0]
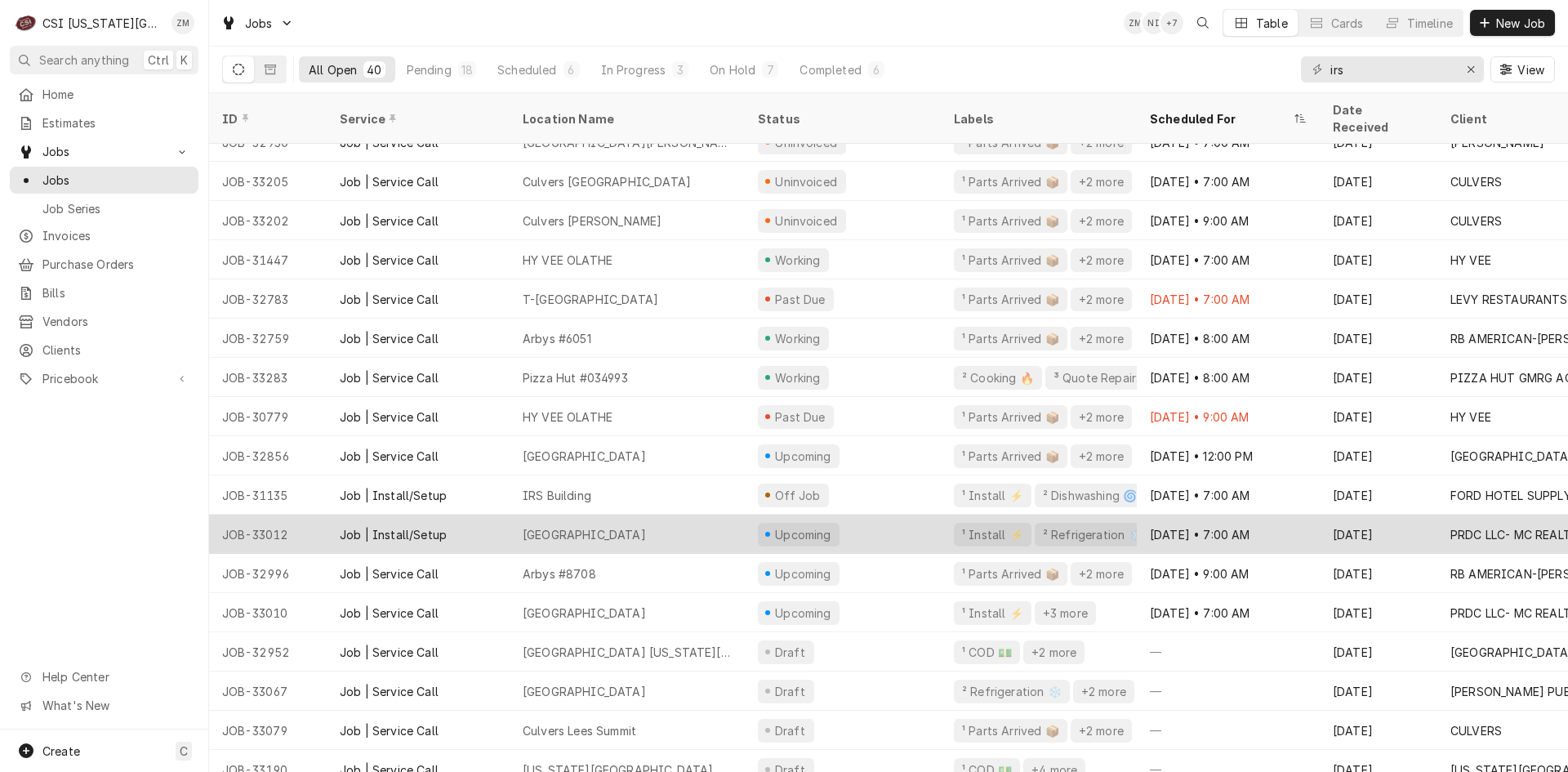
click at [904, 527] on div "Upcoming" at bounding box center [843, 535] width 196 height 39
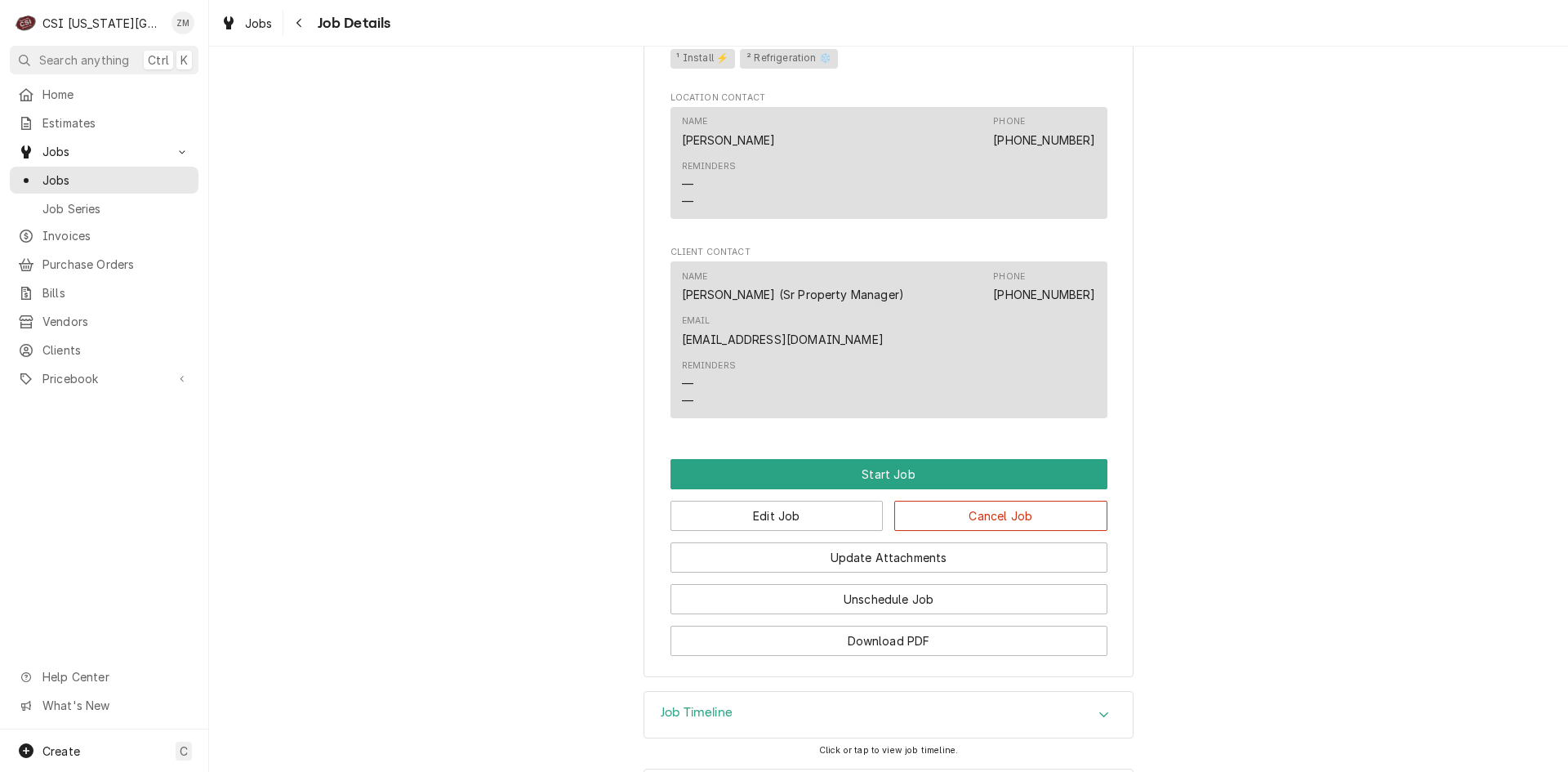
scroll to position [1324, 0]
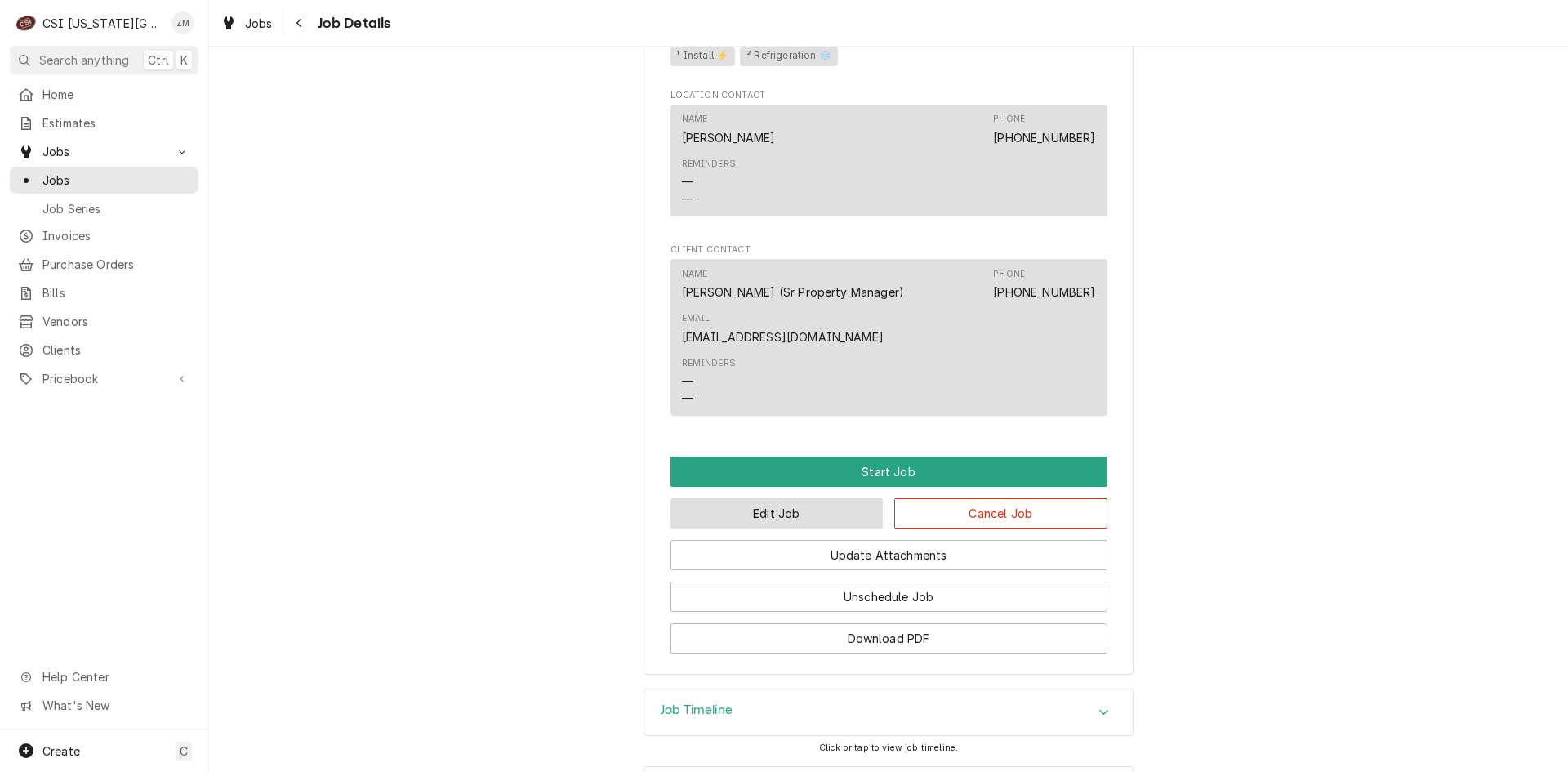
click at [847, 528] on button "Edit Job" at bounding box center [777, 513] width 213 height 30
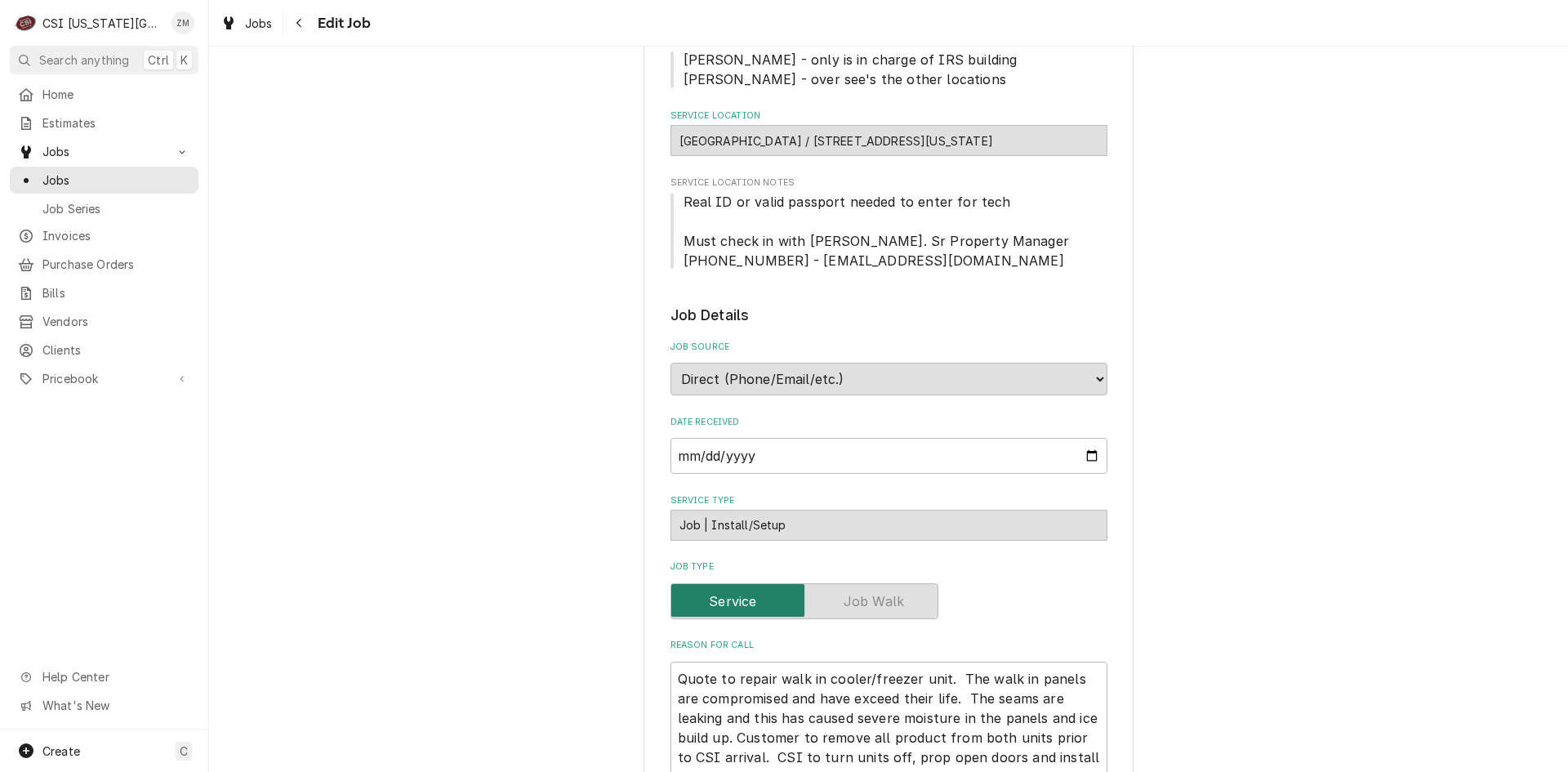
type textarea "x"
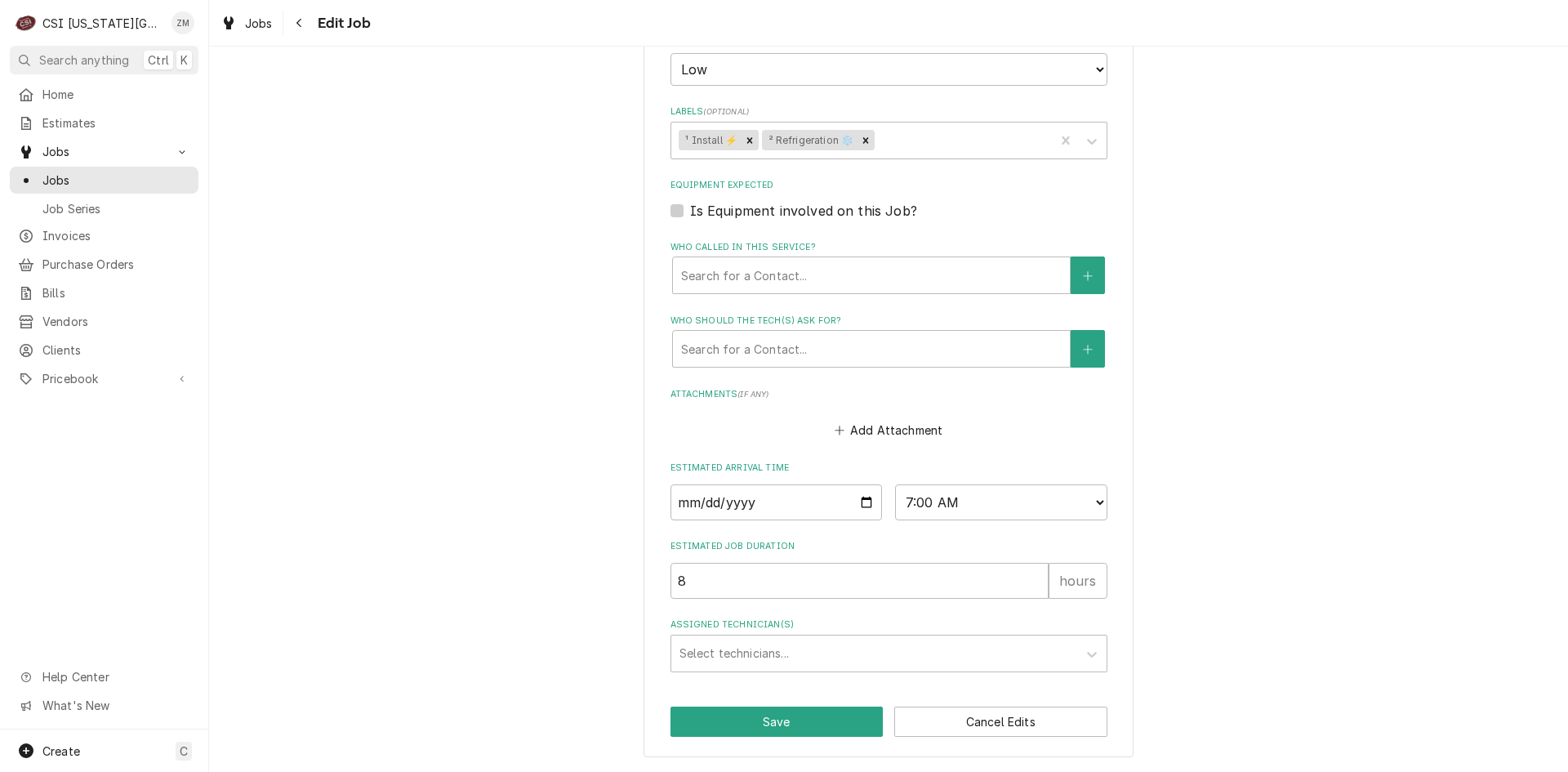
scroll to position [1205, 0]
click at [858, 515] on input "2025-10-13" at bounding box center [776, 502] width 212 height 36
click at [862, 493] on input "2025-10-13" at bounding box center [776, 502] width 212 height 36
type input "2025-10-14"
type textarea "x"
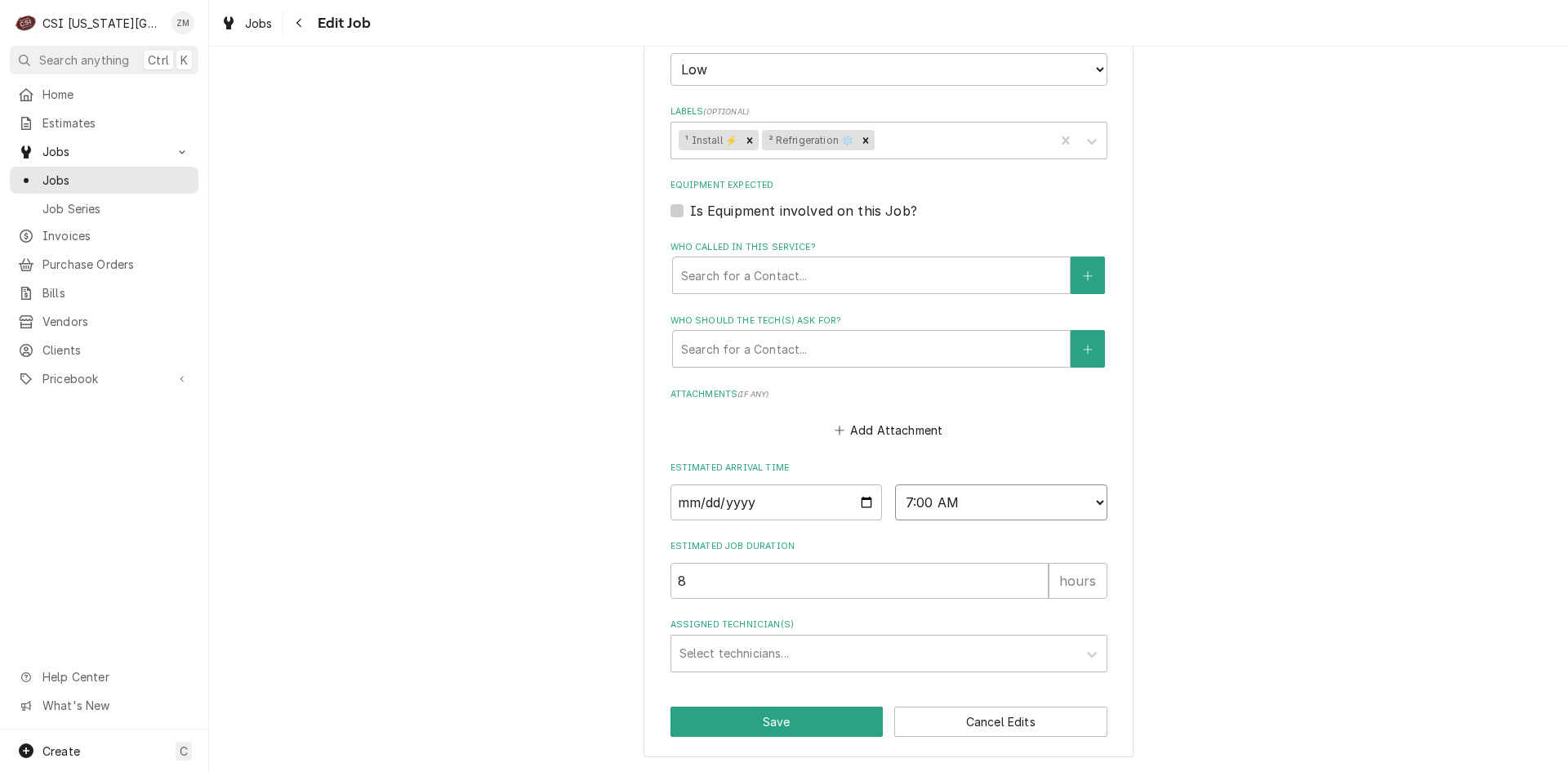
click at [1094, 499] on select "AM / PM 6:00 AM 6:15 AM 6:30 AM 6:45 AM 7:00 AM 7:15 AM 7:30 AM 7:45 AM 8:00 AM…" at bounding box center [1001, 502] width 212 height 36
select select "12:00:00"
click at [895, 484] on select "AM / PM 6:00 AM 6:15 AM 6:30 AM 6:45 AM 7:00 AM 7:15 AM 7:30 AM 7:45 AM 8:00 AM…" at bounding box center [1001, 502] width 212 height 36
click at [789, 663] on div "Assigned Technician(s)" at bounding box center [874, 652] width 390 height 29
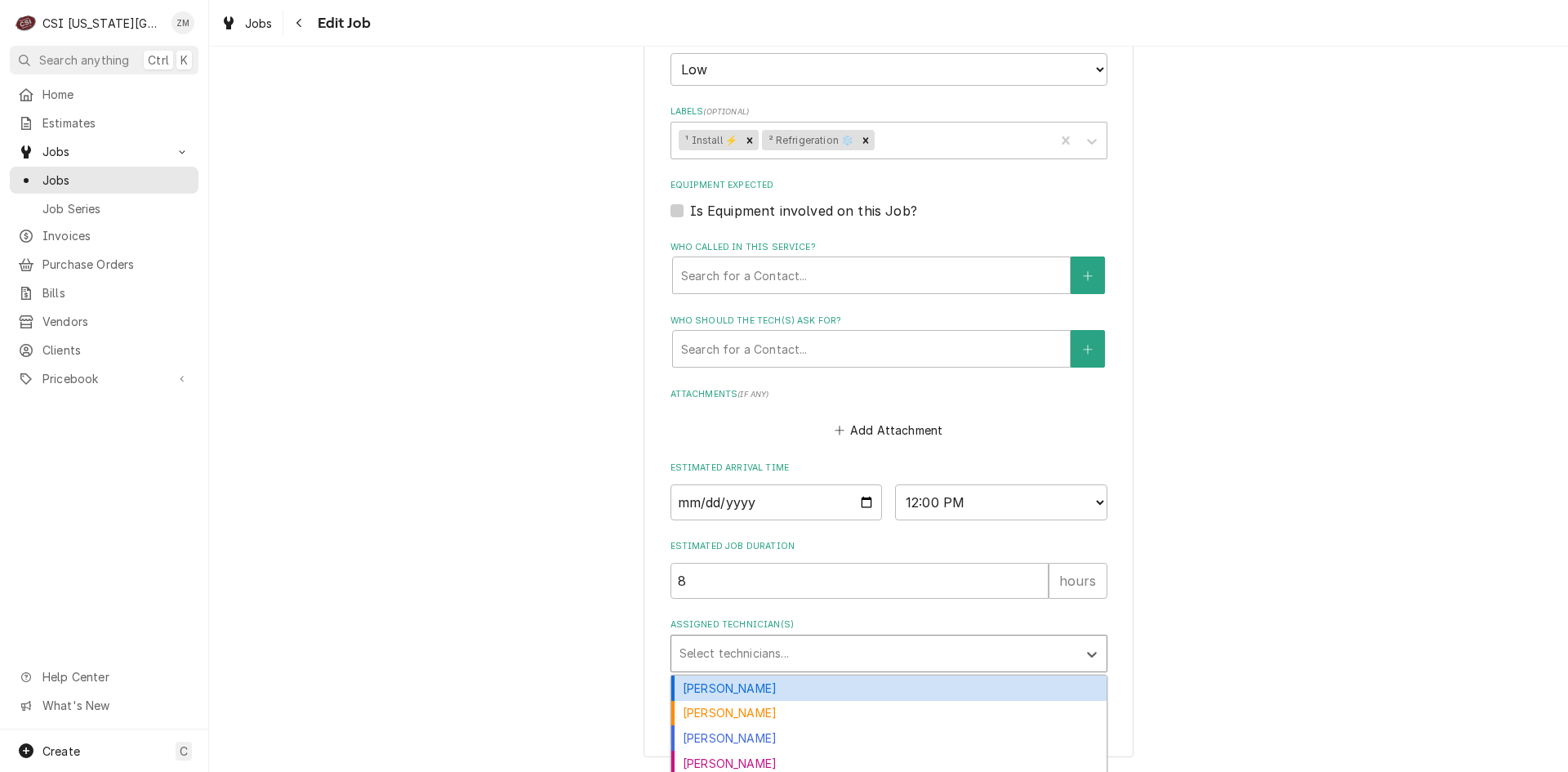
click at [690, 684] on div "Adam Goodrich" at bounding box center [889, 688] width 435 height 25
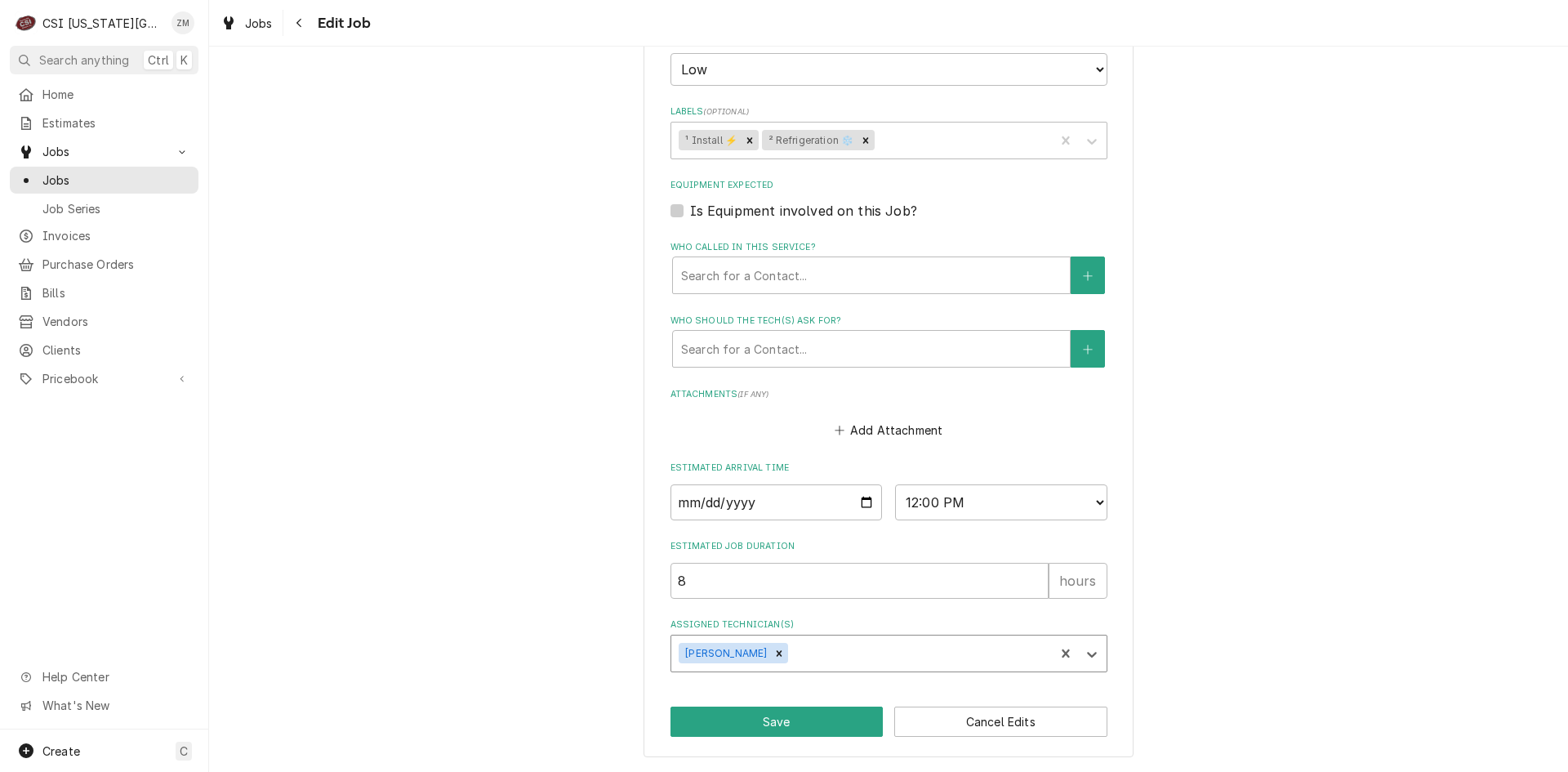
type textarea "x"
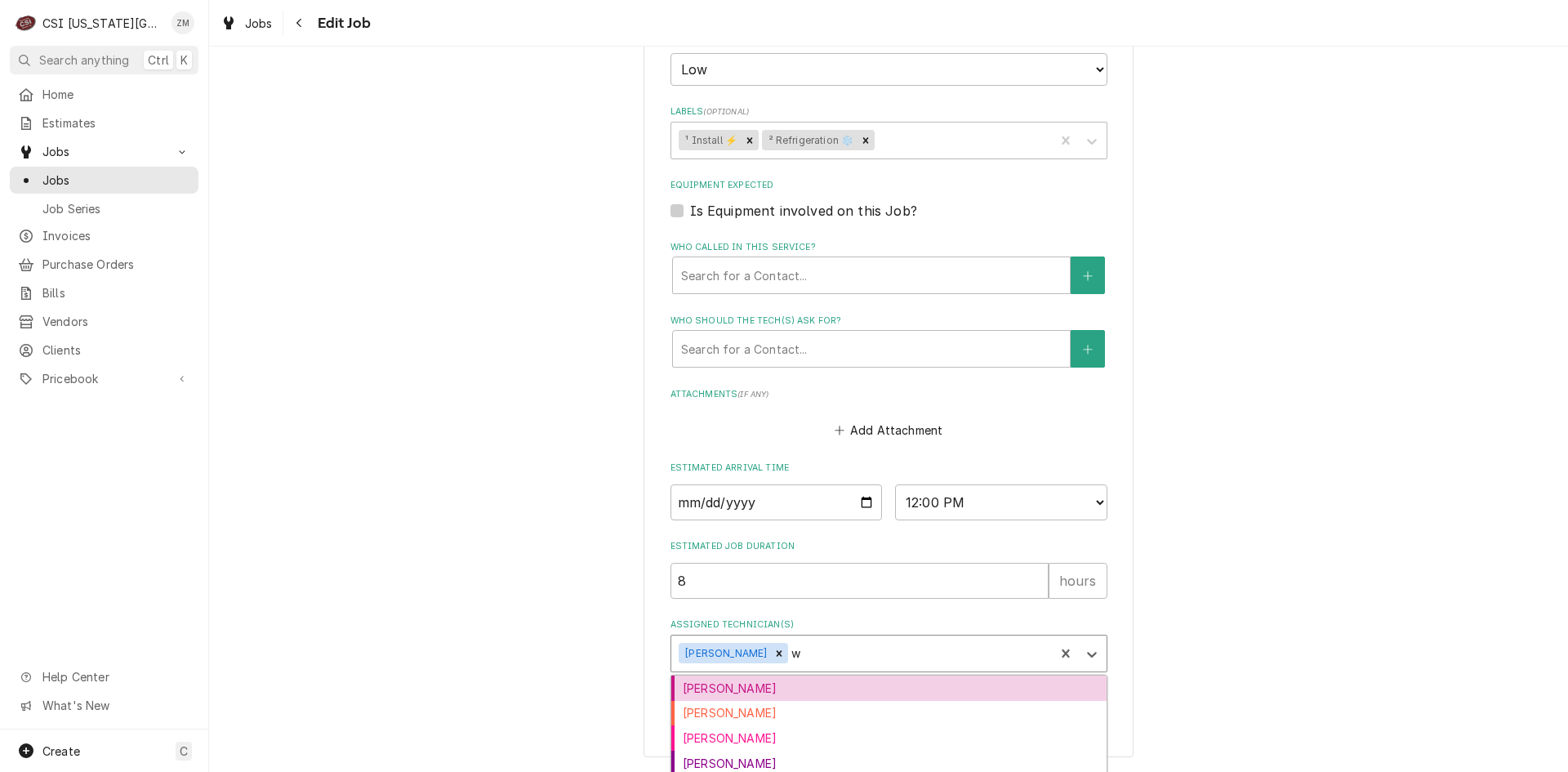
type input "wi"
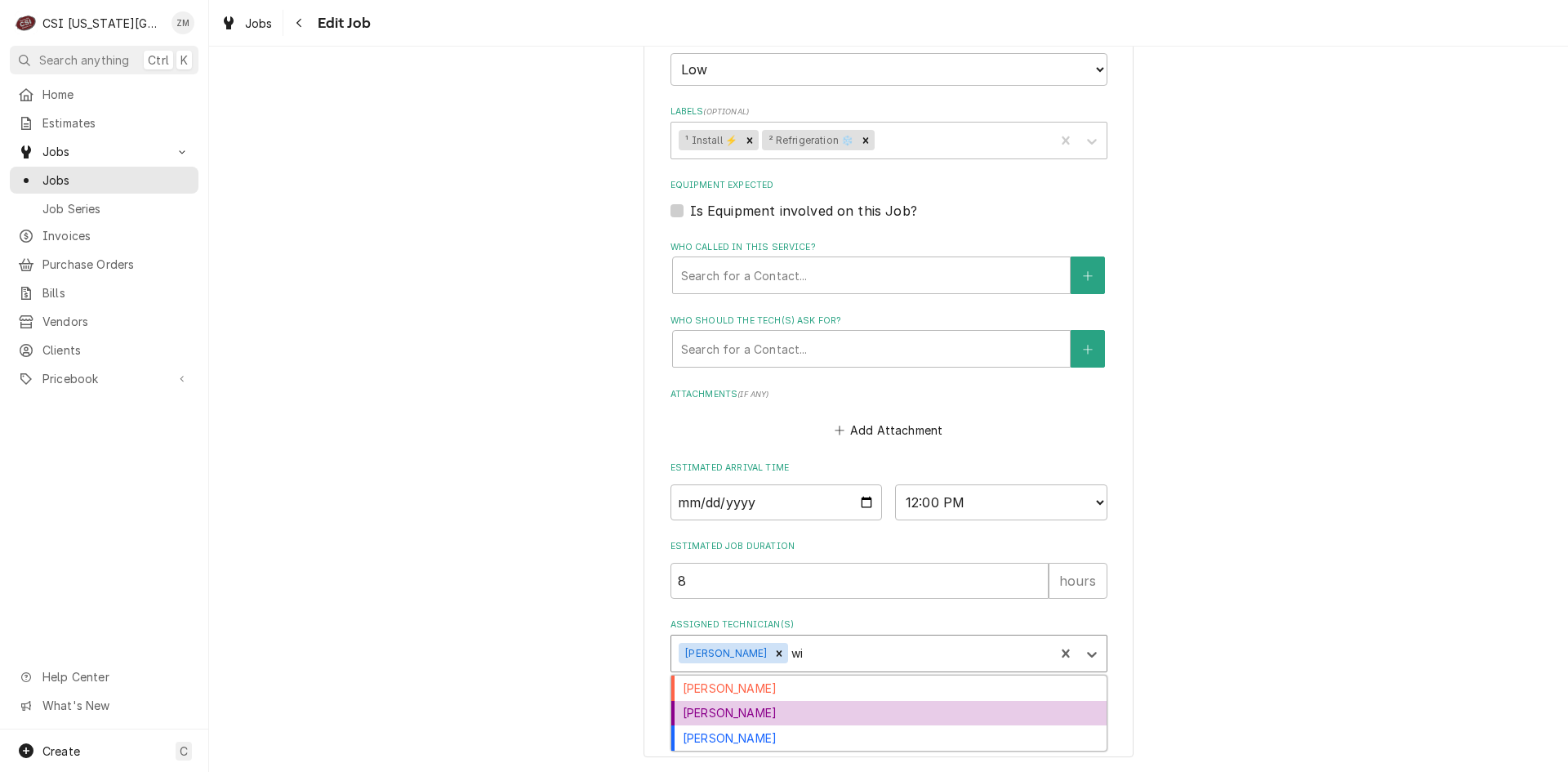
click at [717, 705] on div "Will Larsen" at bounding box center [889, 713] width 435 height 25
type textarea "x"
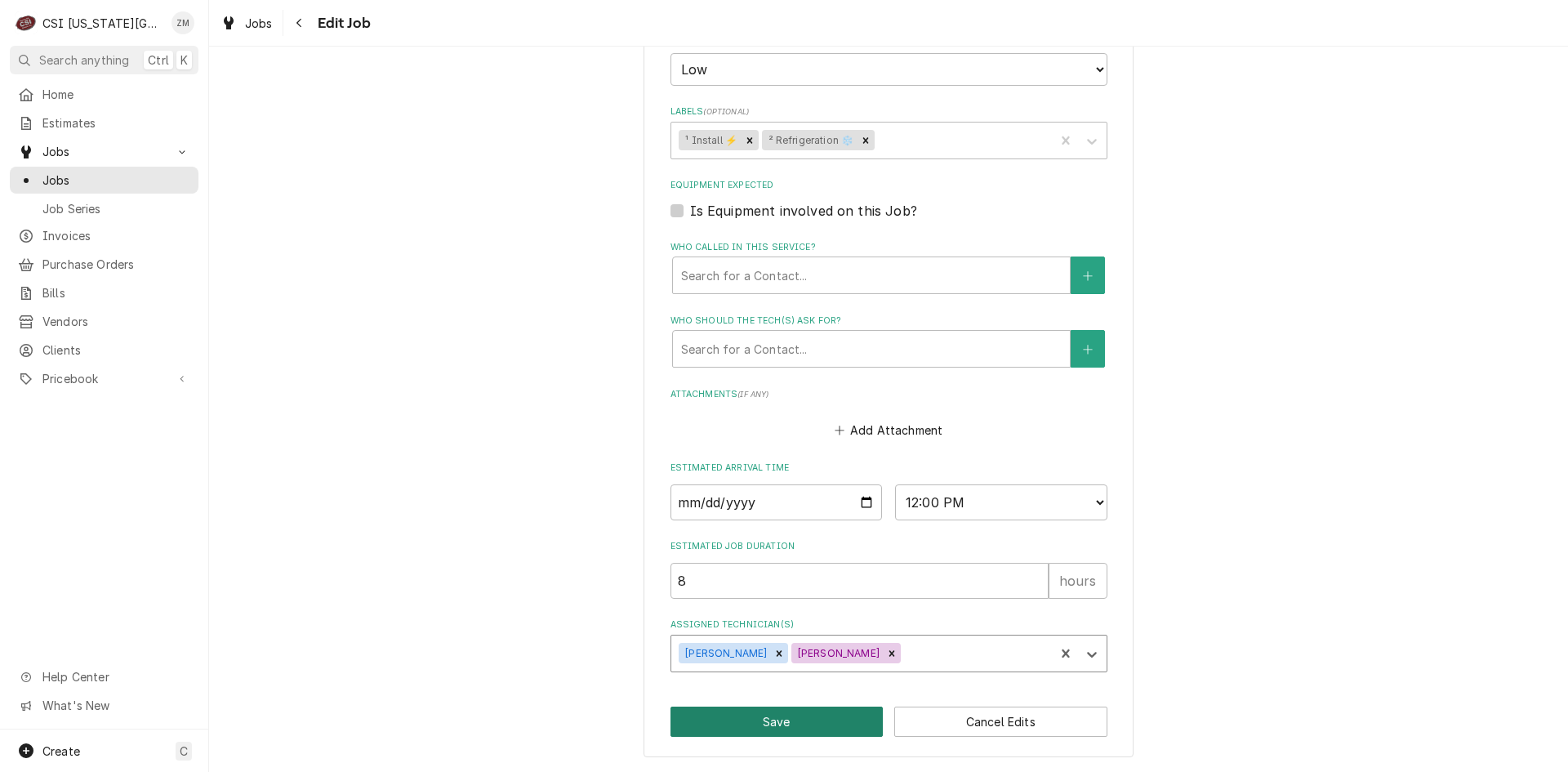
click at [780, 715] on button "Save" at bounding box center [777, 722] width 213 height 30
type textarea "x"
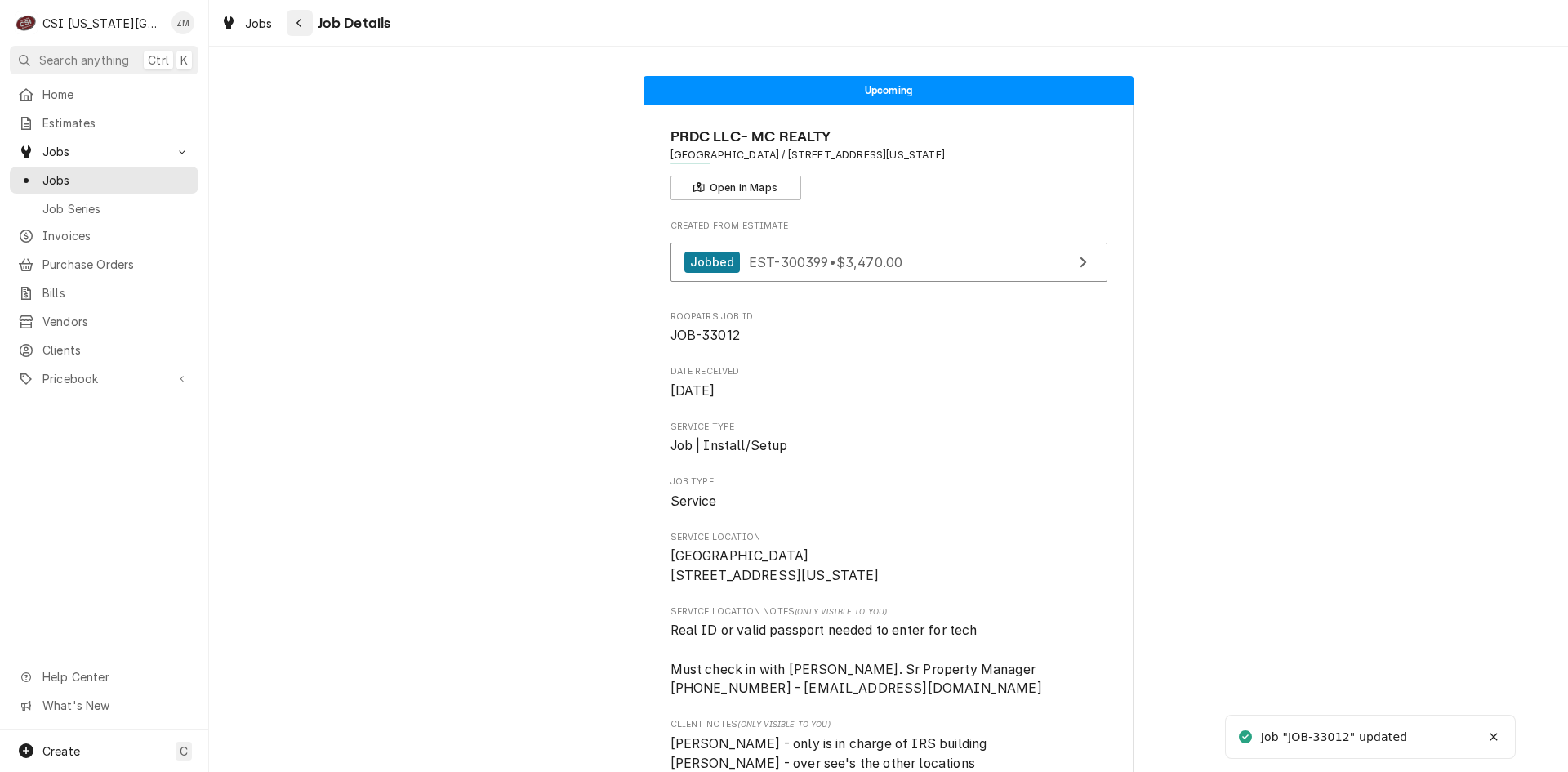
click at [302, 22] on icon "Navigate back" at bounding box center [299, 22] width 7 height 11
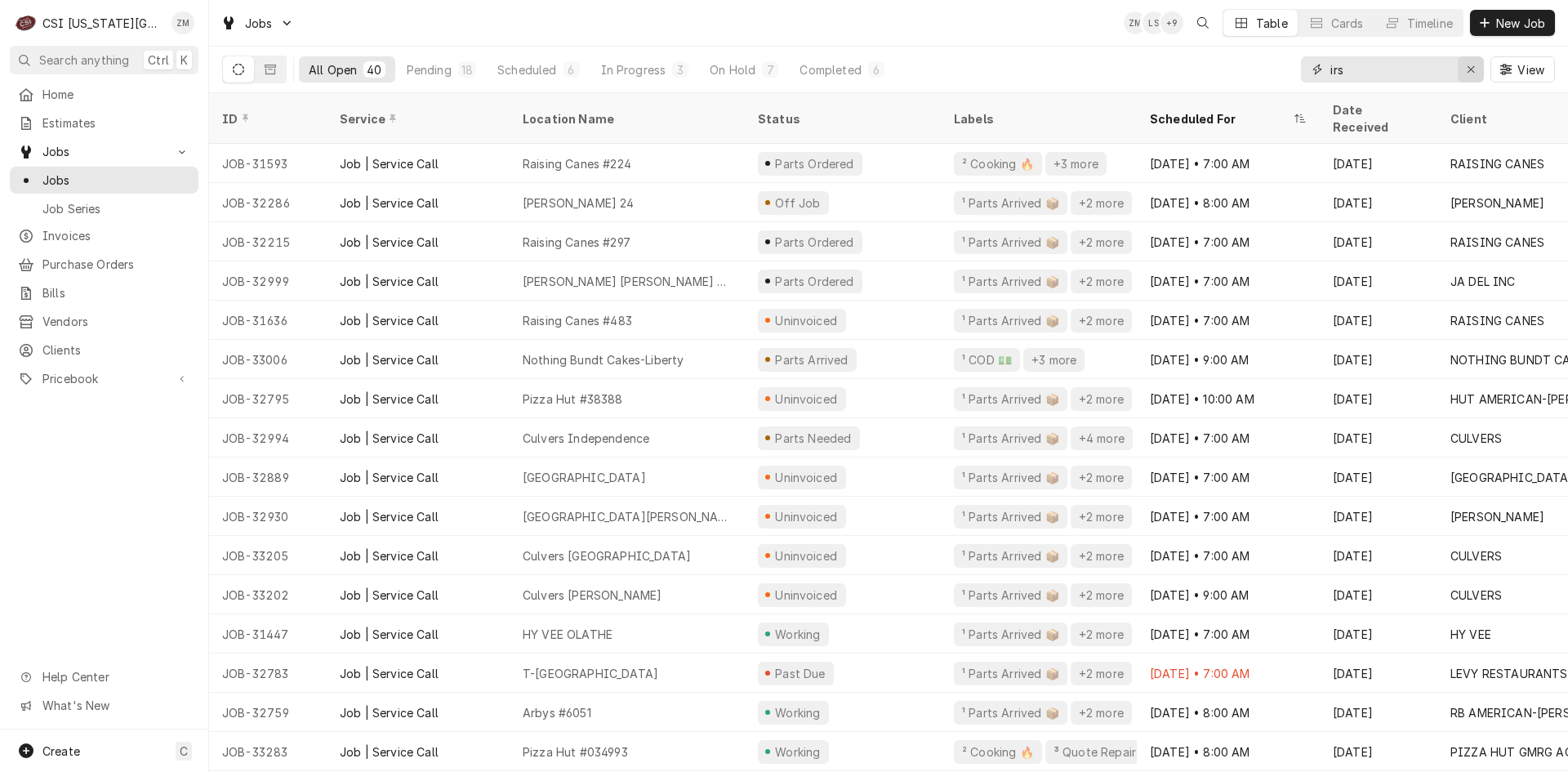
click at [1470, 71] on icon "Erase input" at bounding box center [1472, 69] width 9 height 11
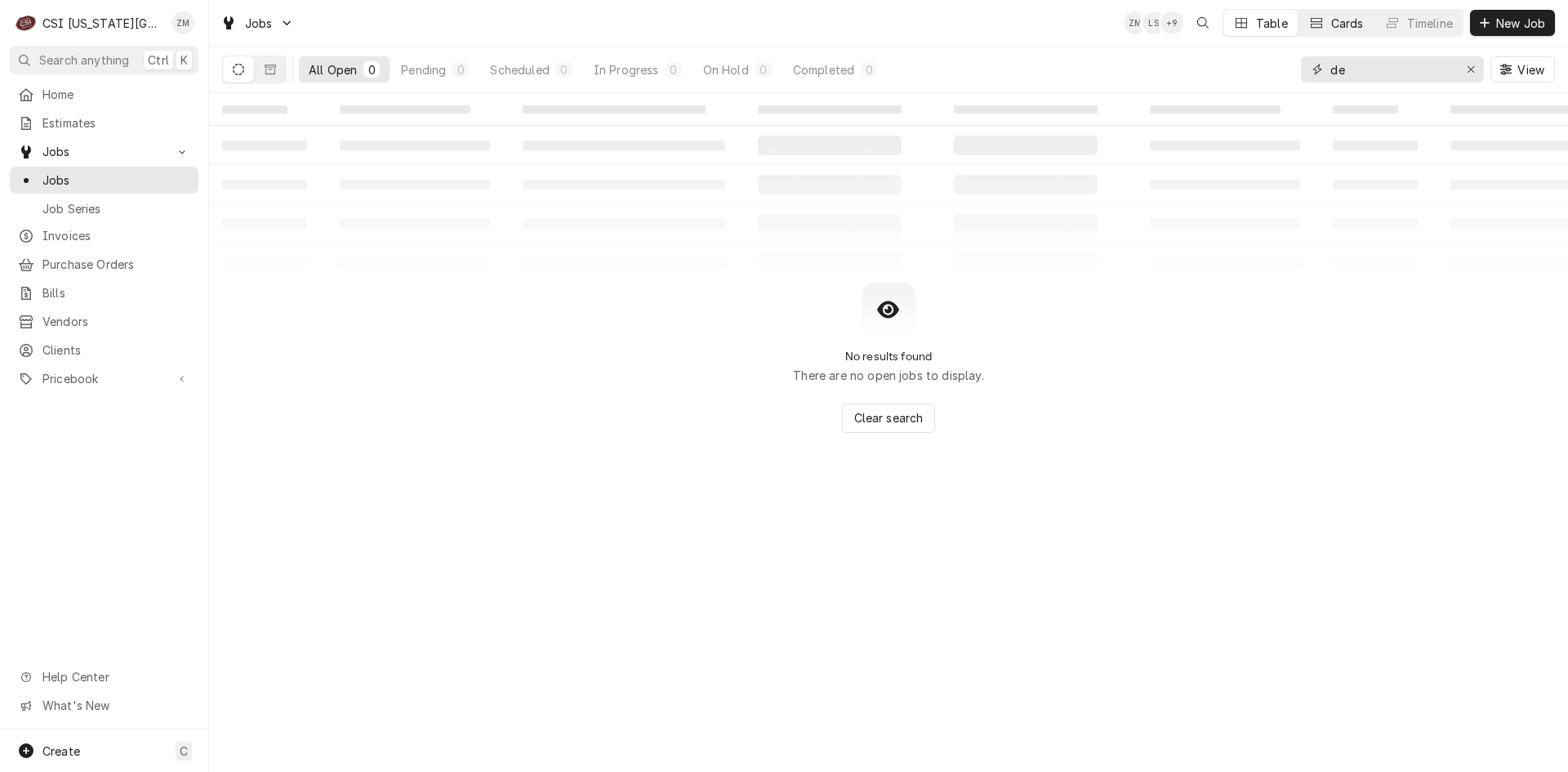
type input "d"
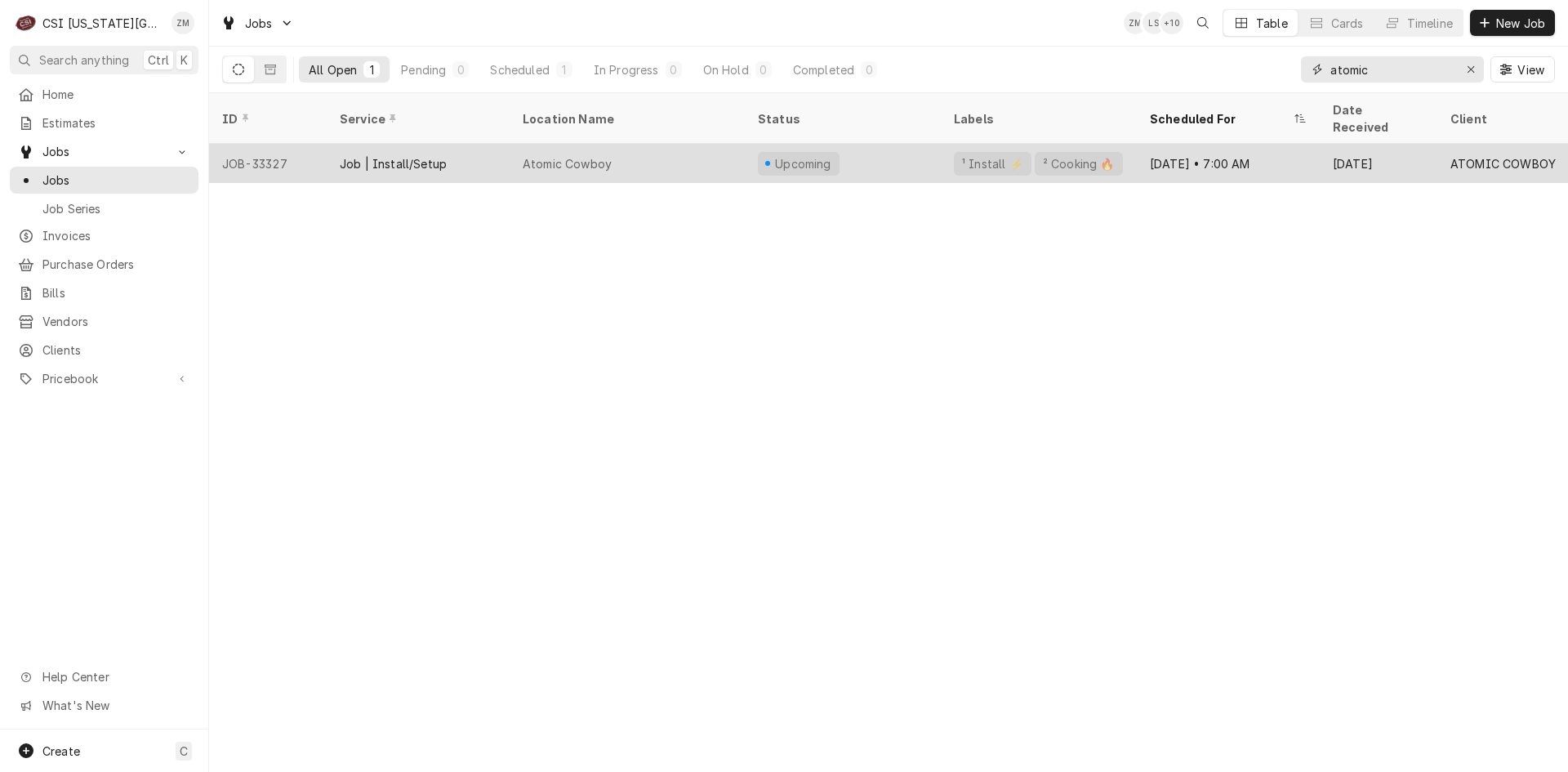
type input "atomic"
click at [918, 144] on div "Upcoming" at bounding box center [843, 164] width 196 height 39
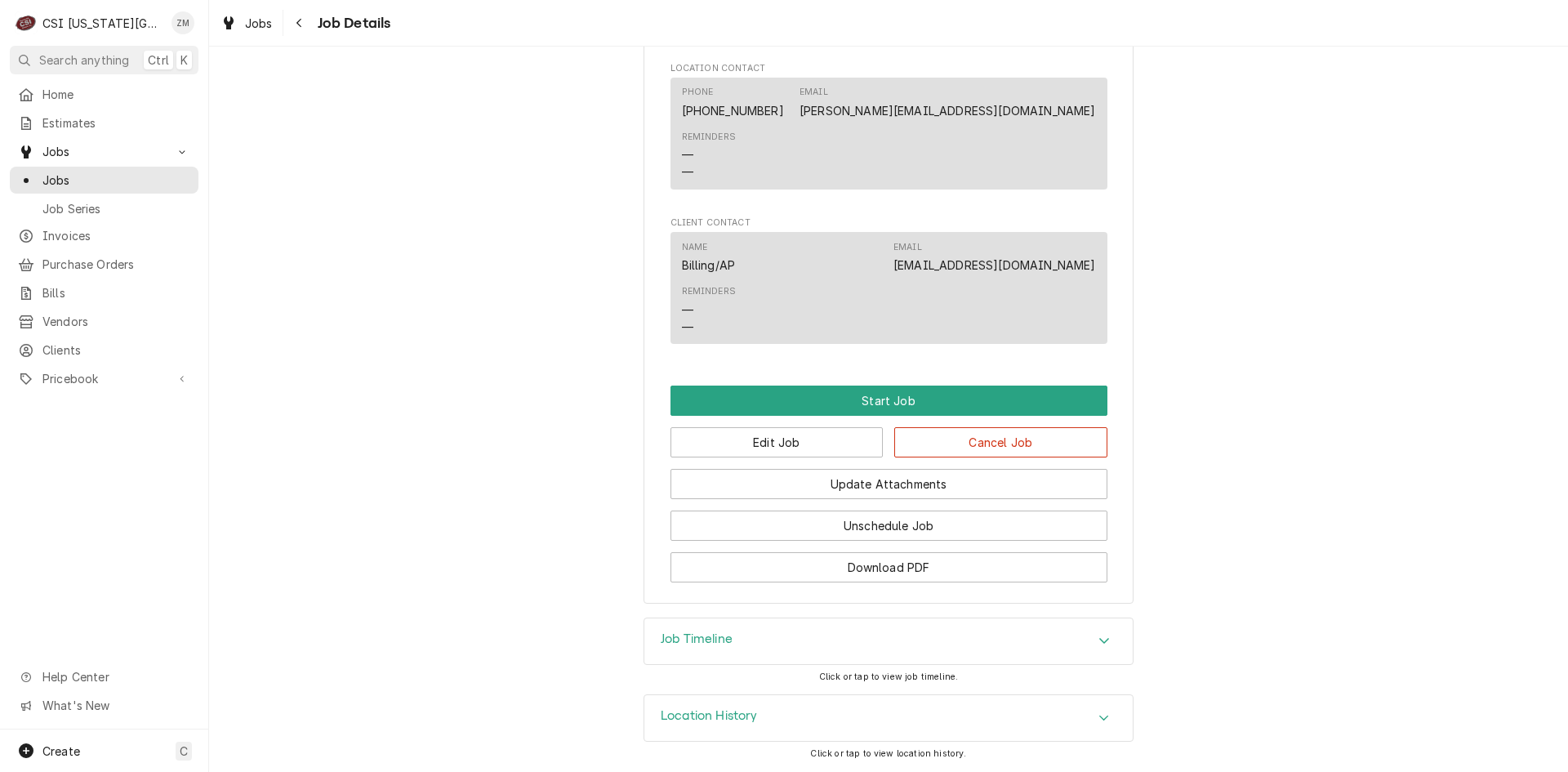
scroll to position [902, 0]
click at [748, 435] on button "Edit Job" at bounding box center [777, 442] width 213 height 30
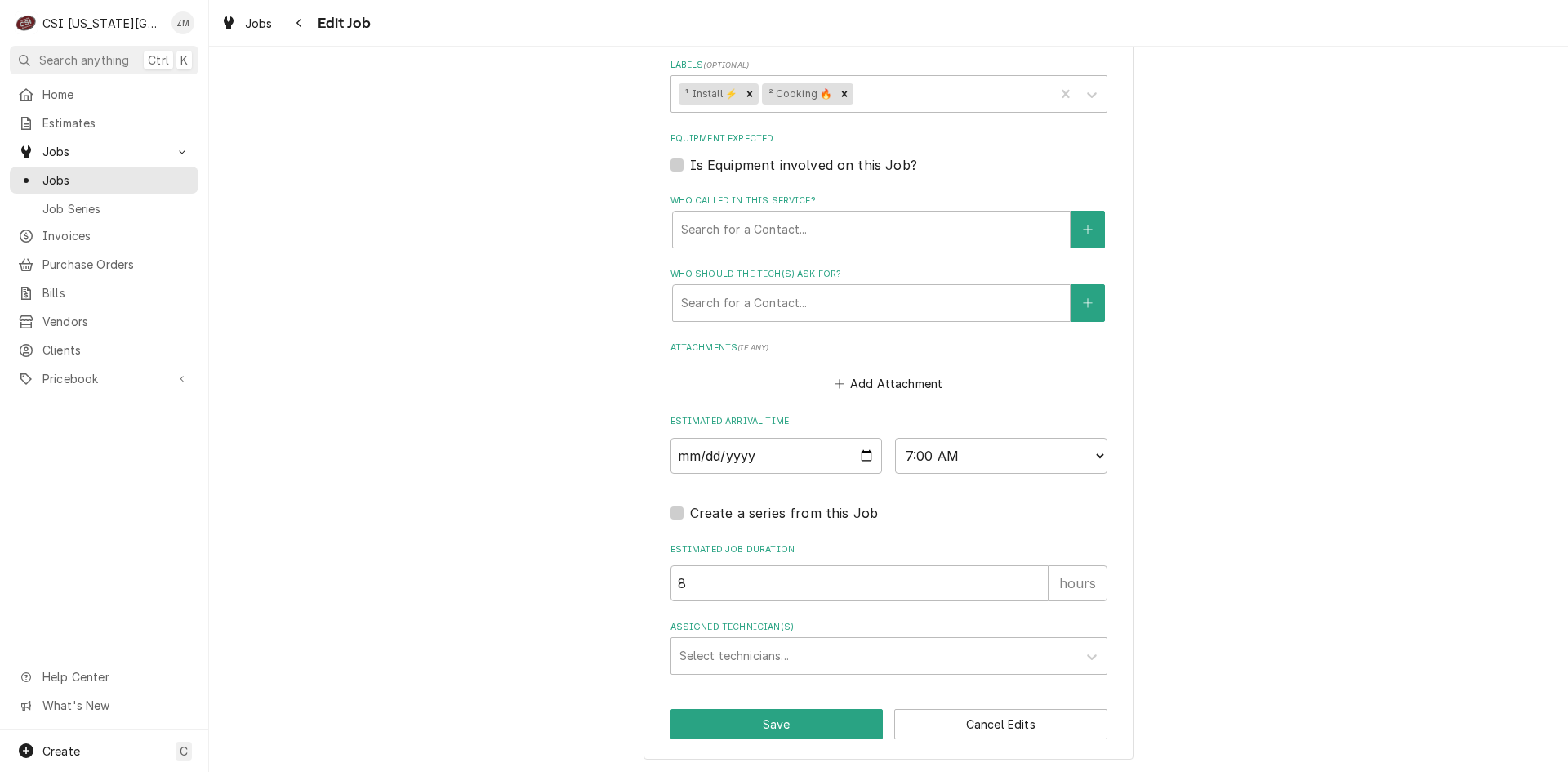
scroll to position [1008, 0]
click at [858, 455] on input "[DATE]" at bounding box center [776, 455] width 212 height 36
type textarea "x"
type input "[DATE]"
type textarea "x"
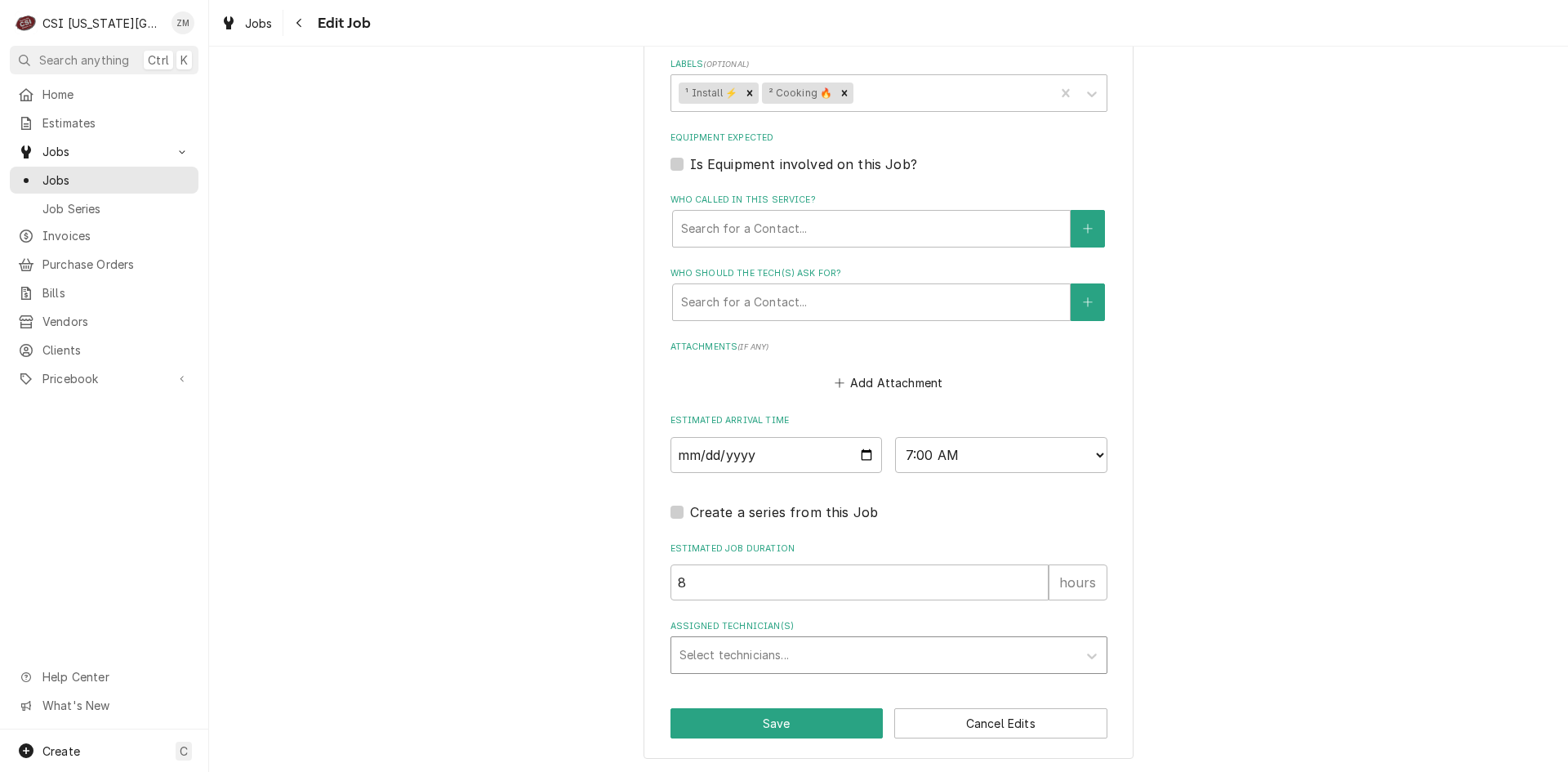
click at [761, 662] on div "Assigned Technician(s)" at bounding box center [874, 654] width 390 height 29
type input "trey"
type textarea "x"
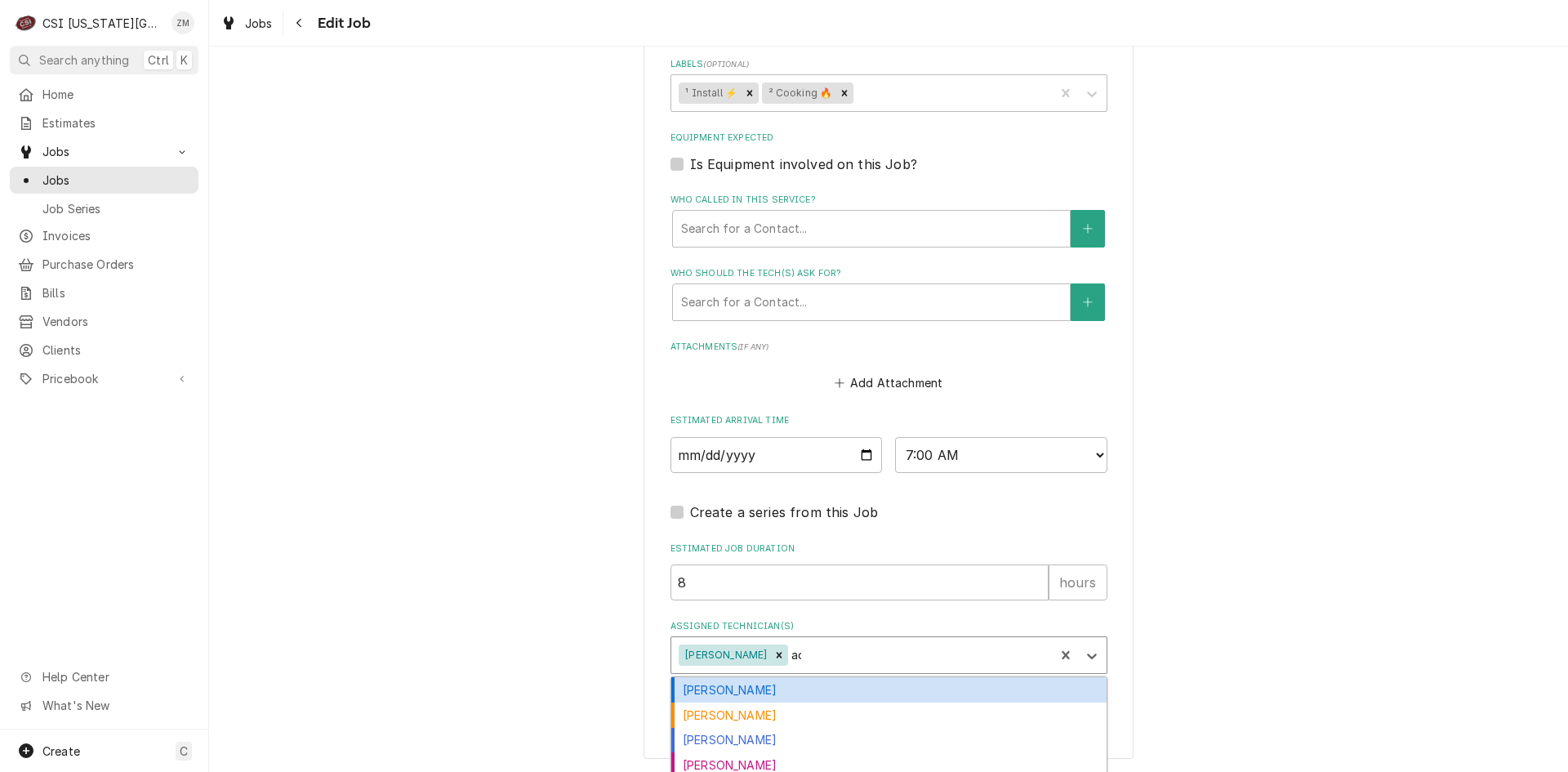
type input "ada"
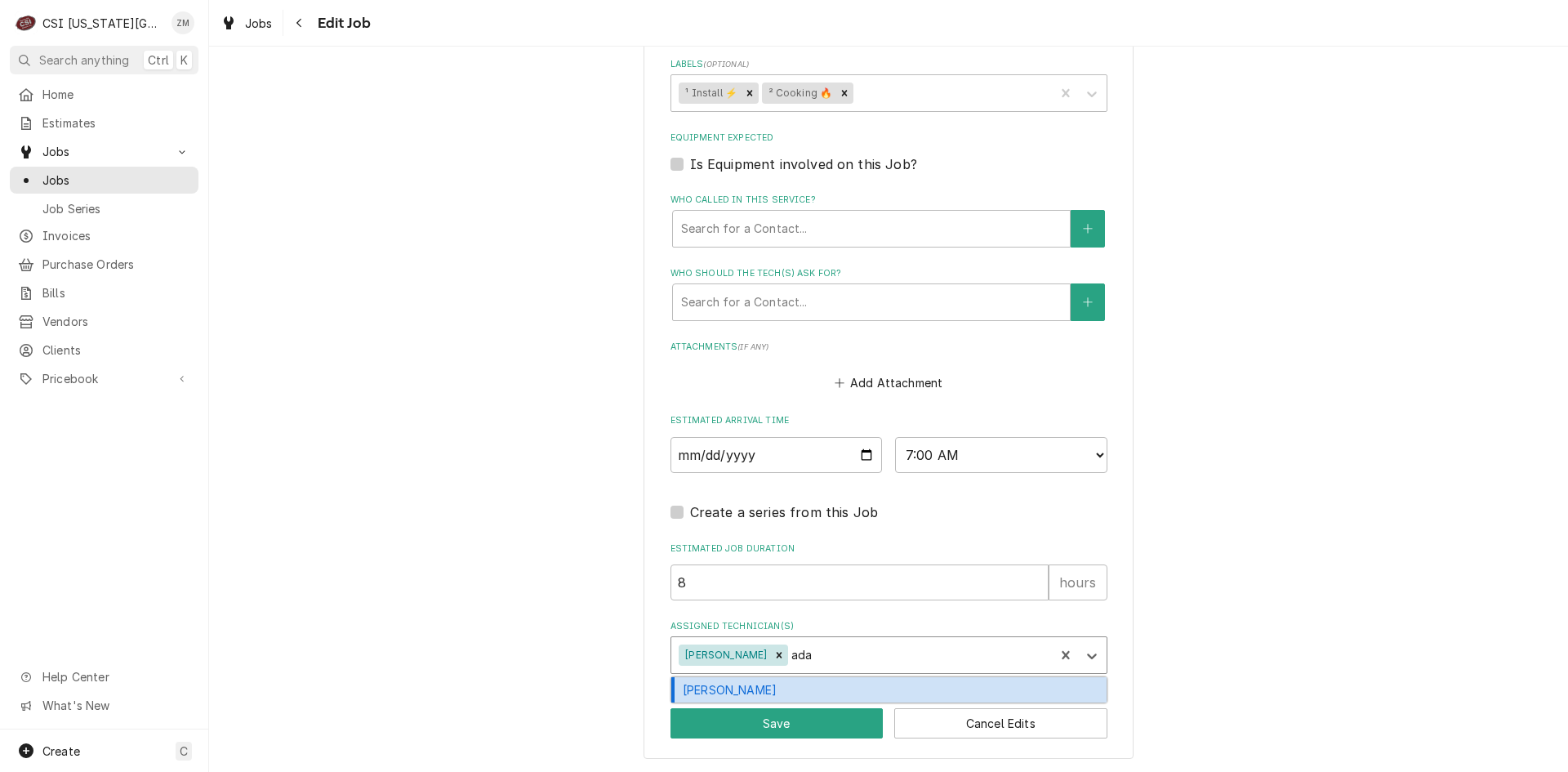
type textarea "x"
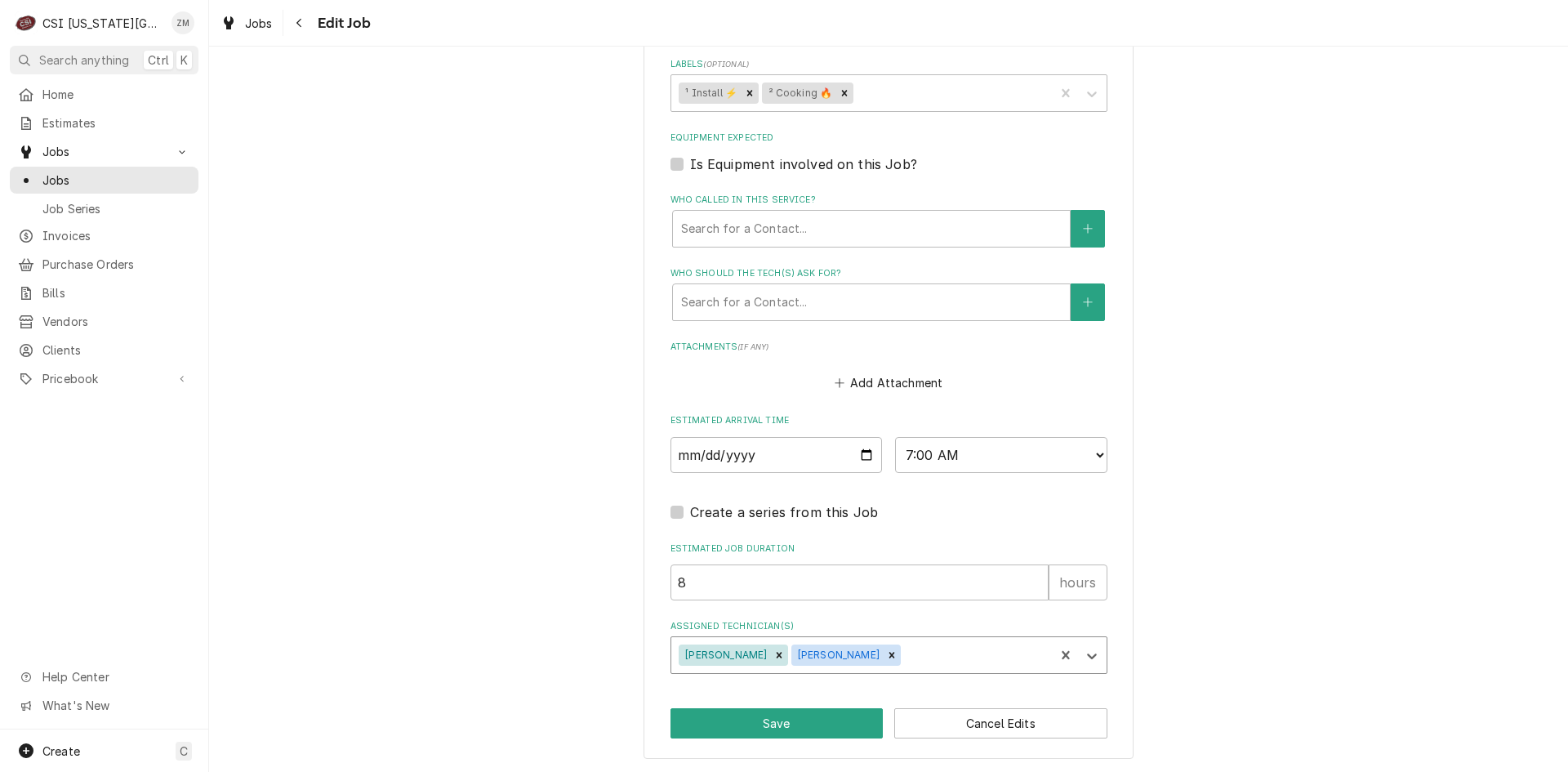
type textarea "x"
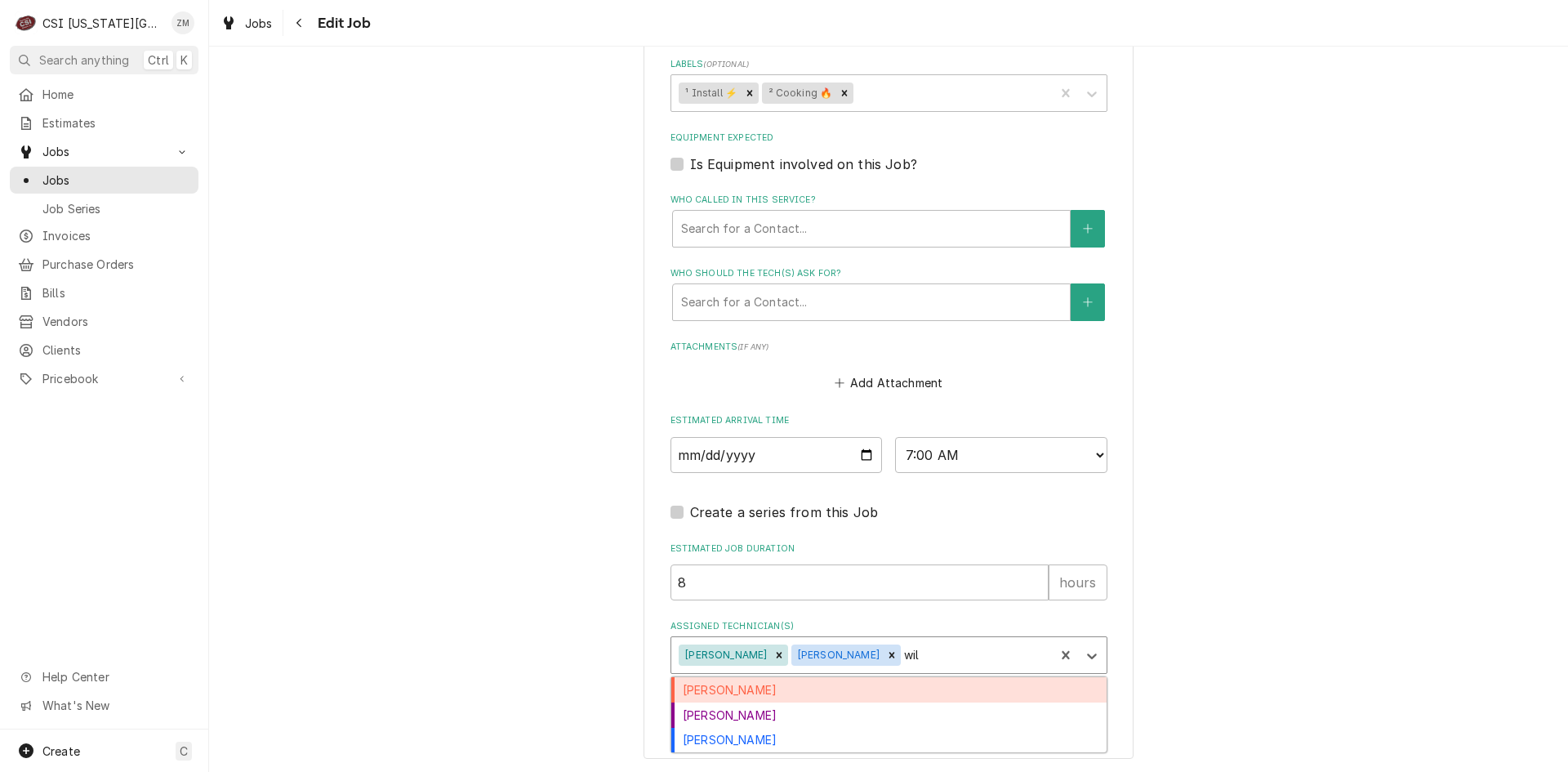
type input "will"
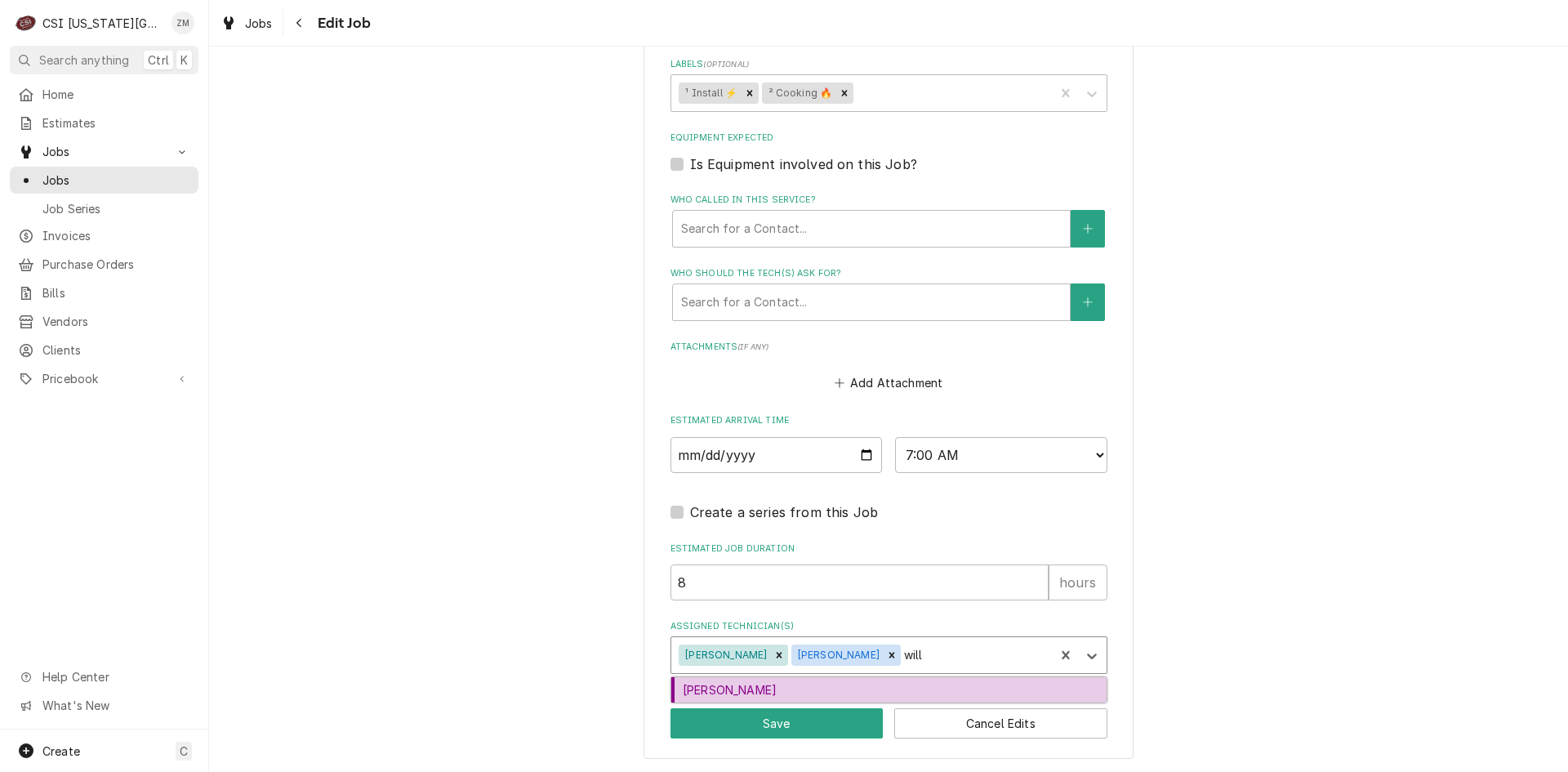
type textarea "x"
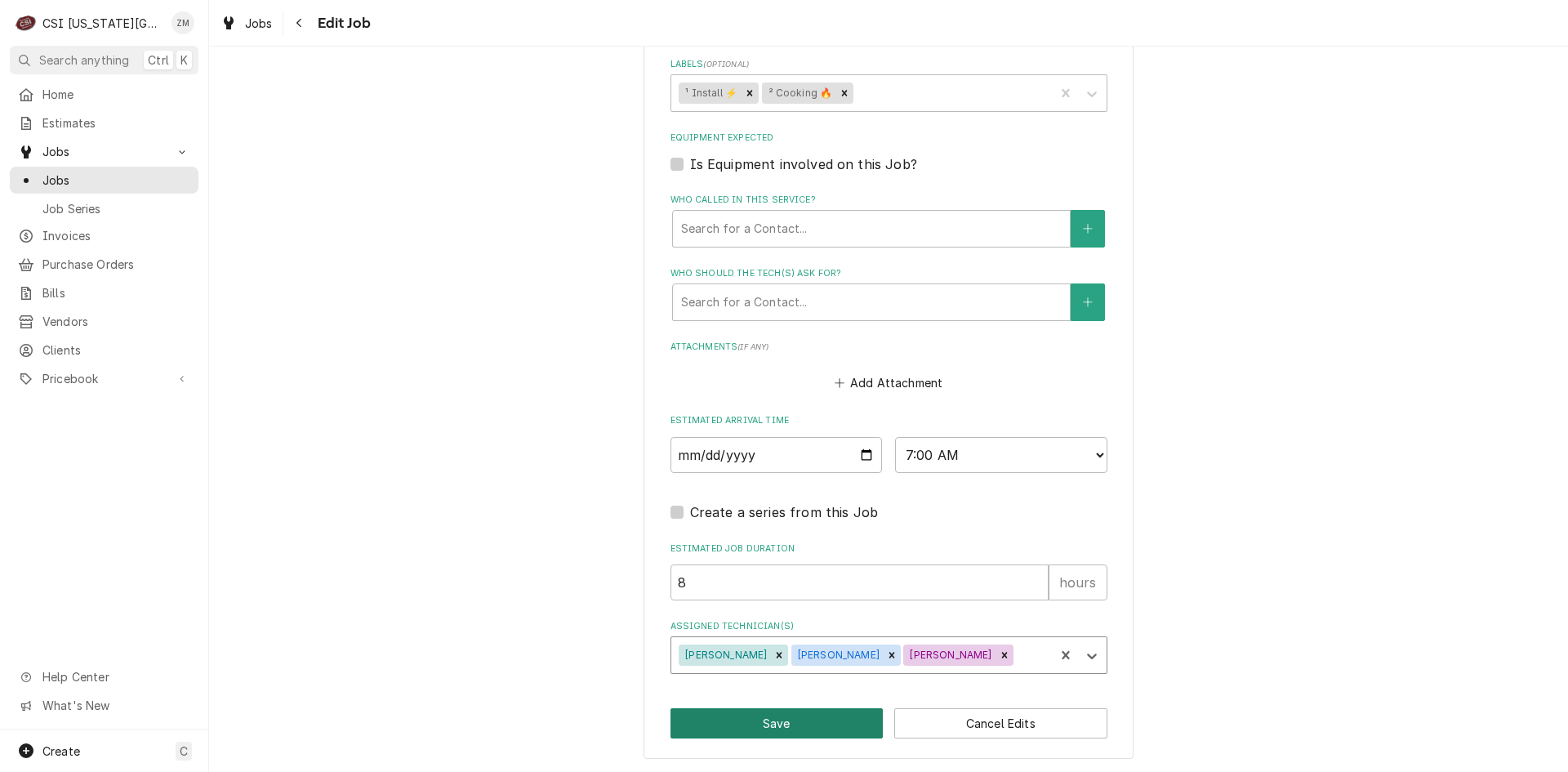
click at [751, 723] on button "Save" at bounding box center [777, 723] width 213 height 30
type textarea "x"
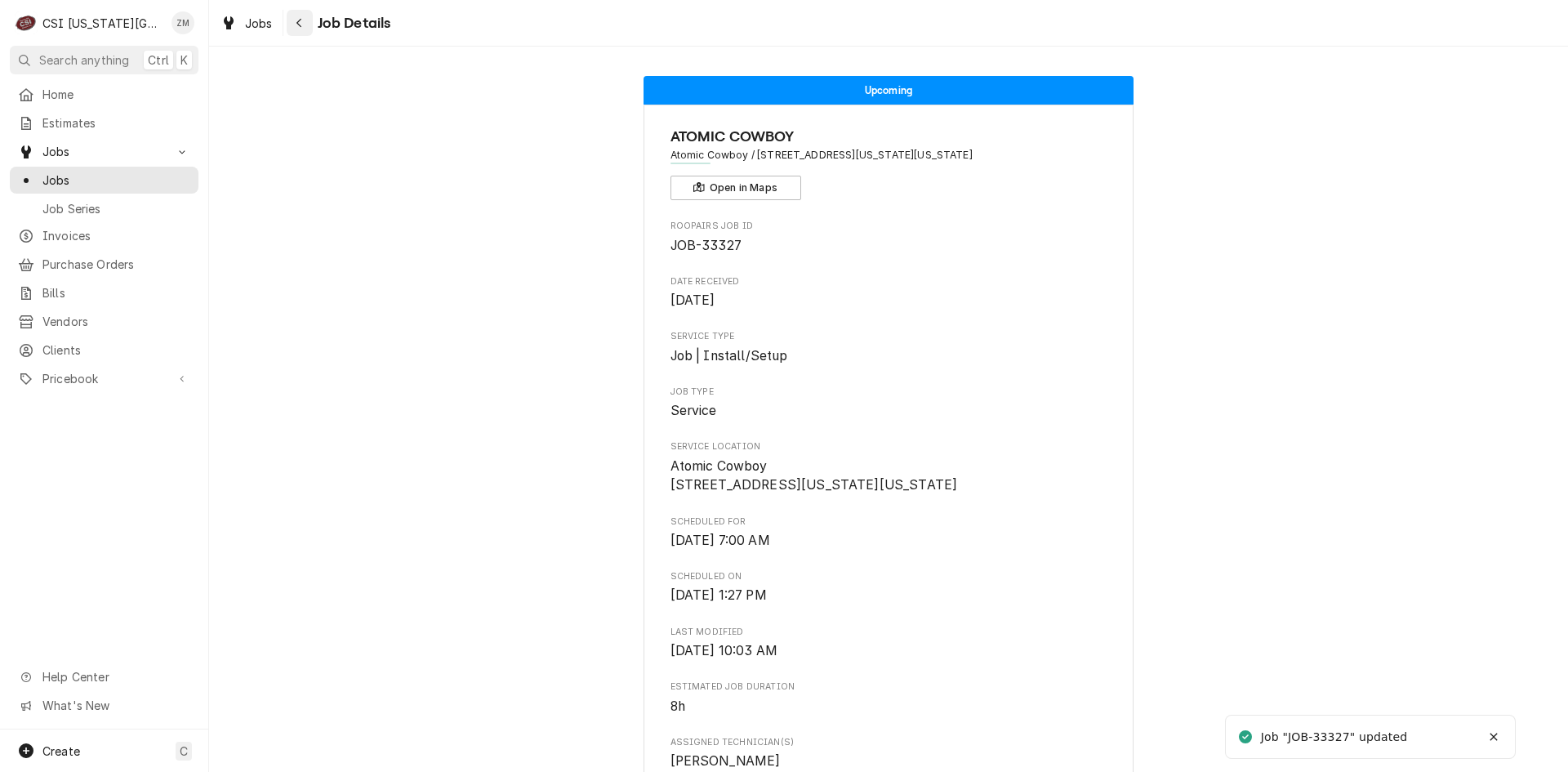
click at [301, 25] on icon "Navigate back" at bounding box center [299, 22] width 7 height 11
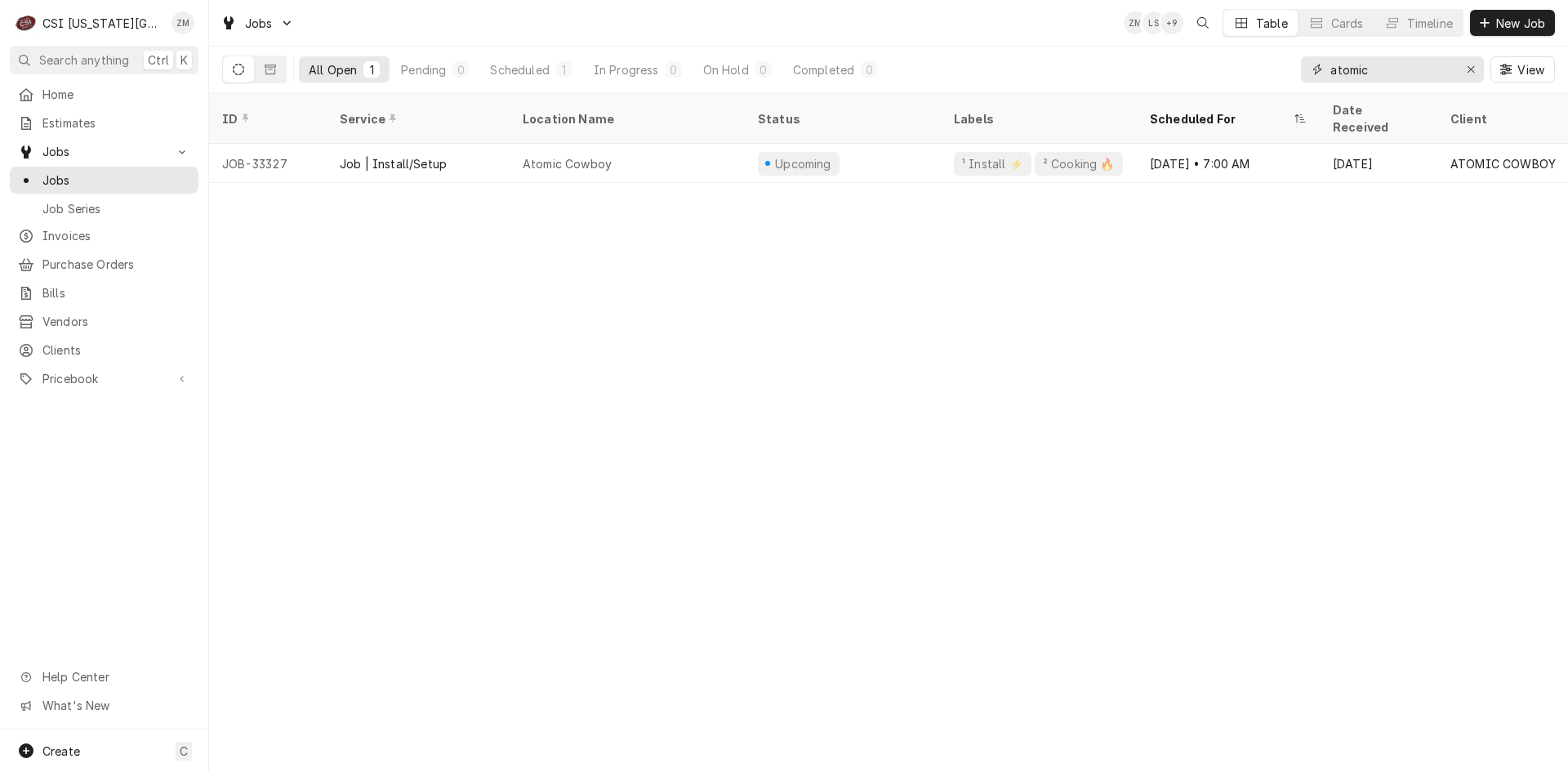
click at [1392, 73] on input "atomic" at bounding box center [1391, 69] width 122 height 26
type input "a"
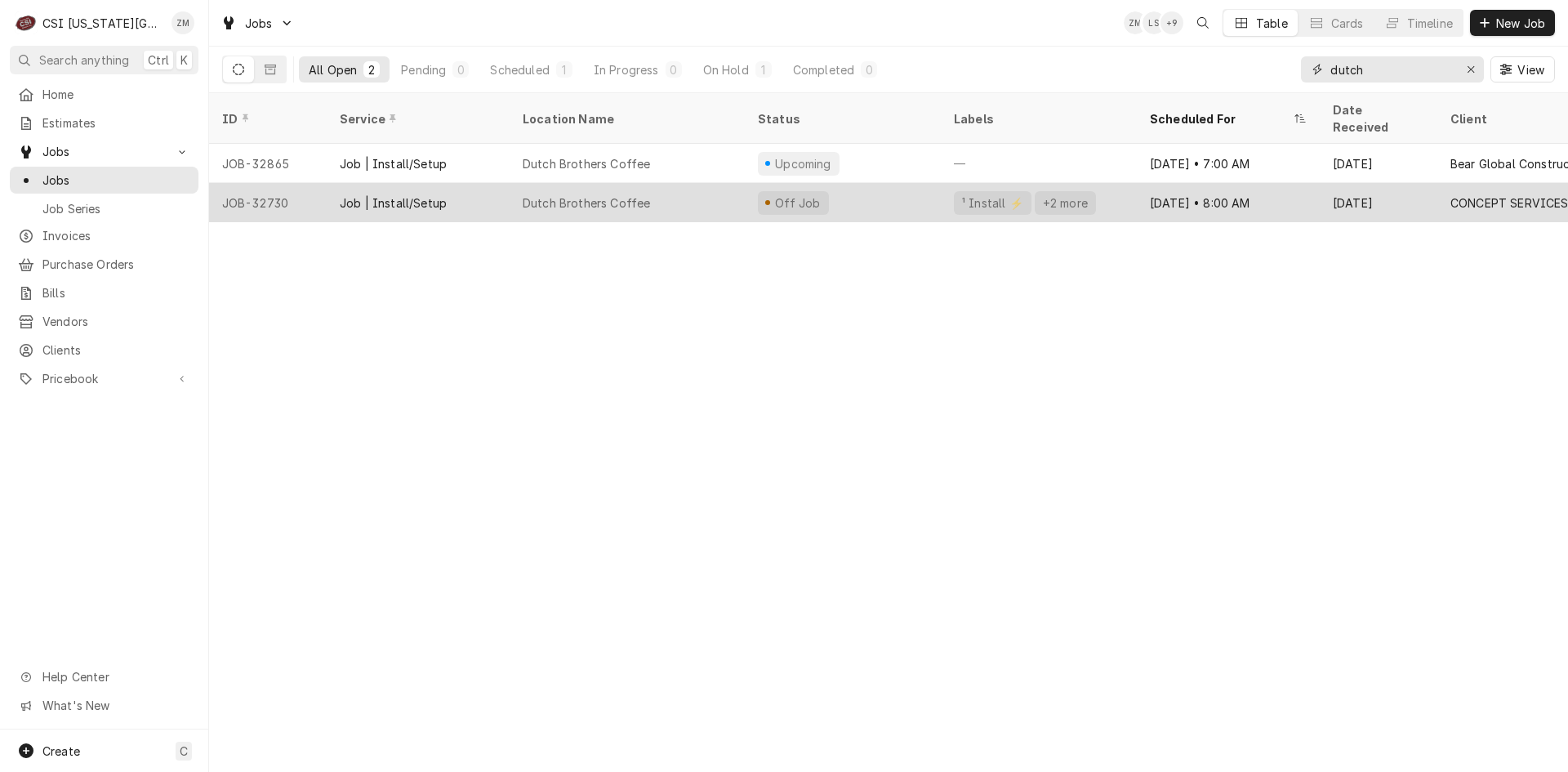
type input "dutch"
click at [735, 193] on div "Dutch Brothers Coffee" at bounding box center [627, 203] width 235 height 39
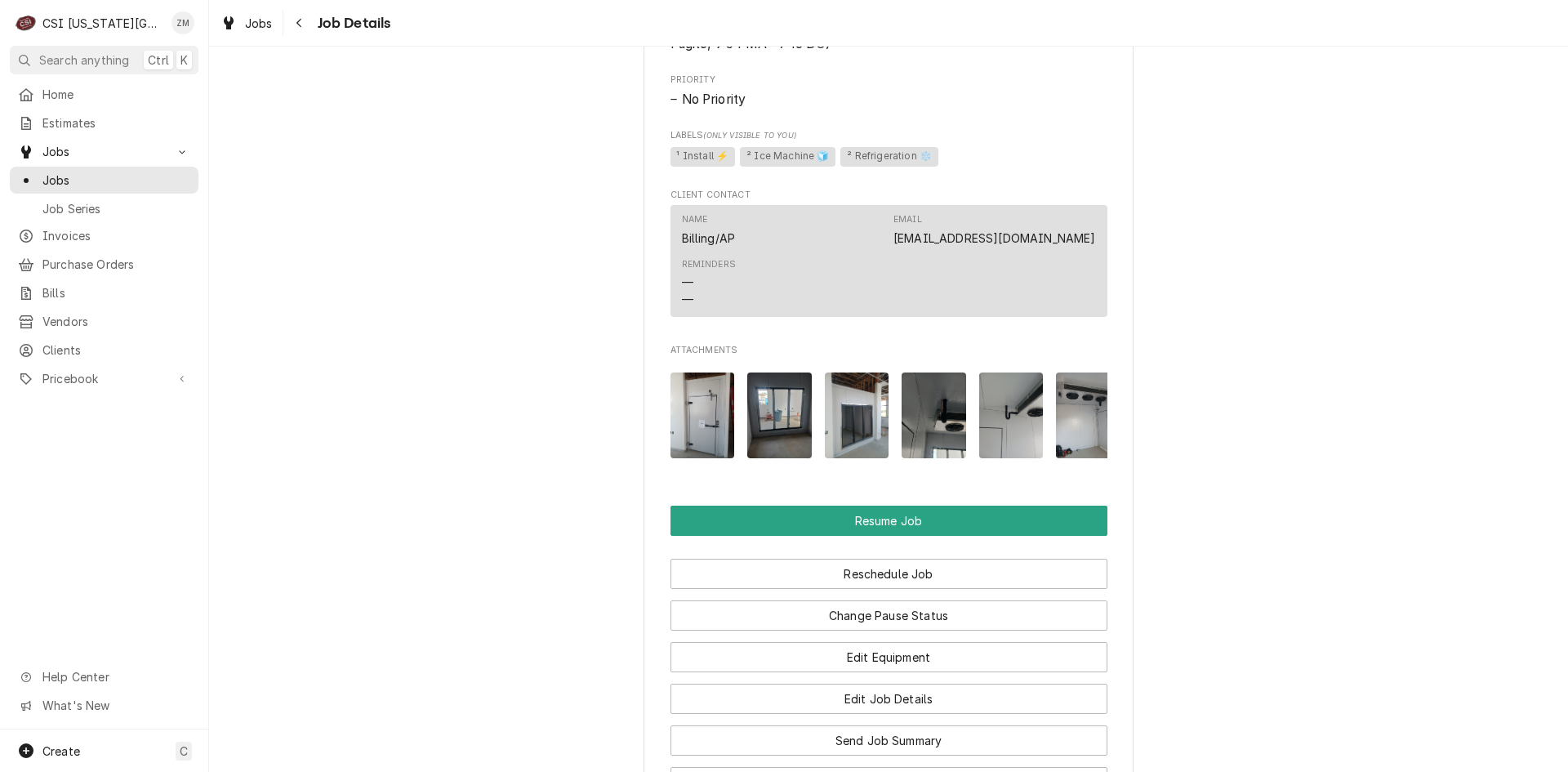
scroll to position [2438, 0]
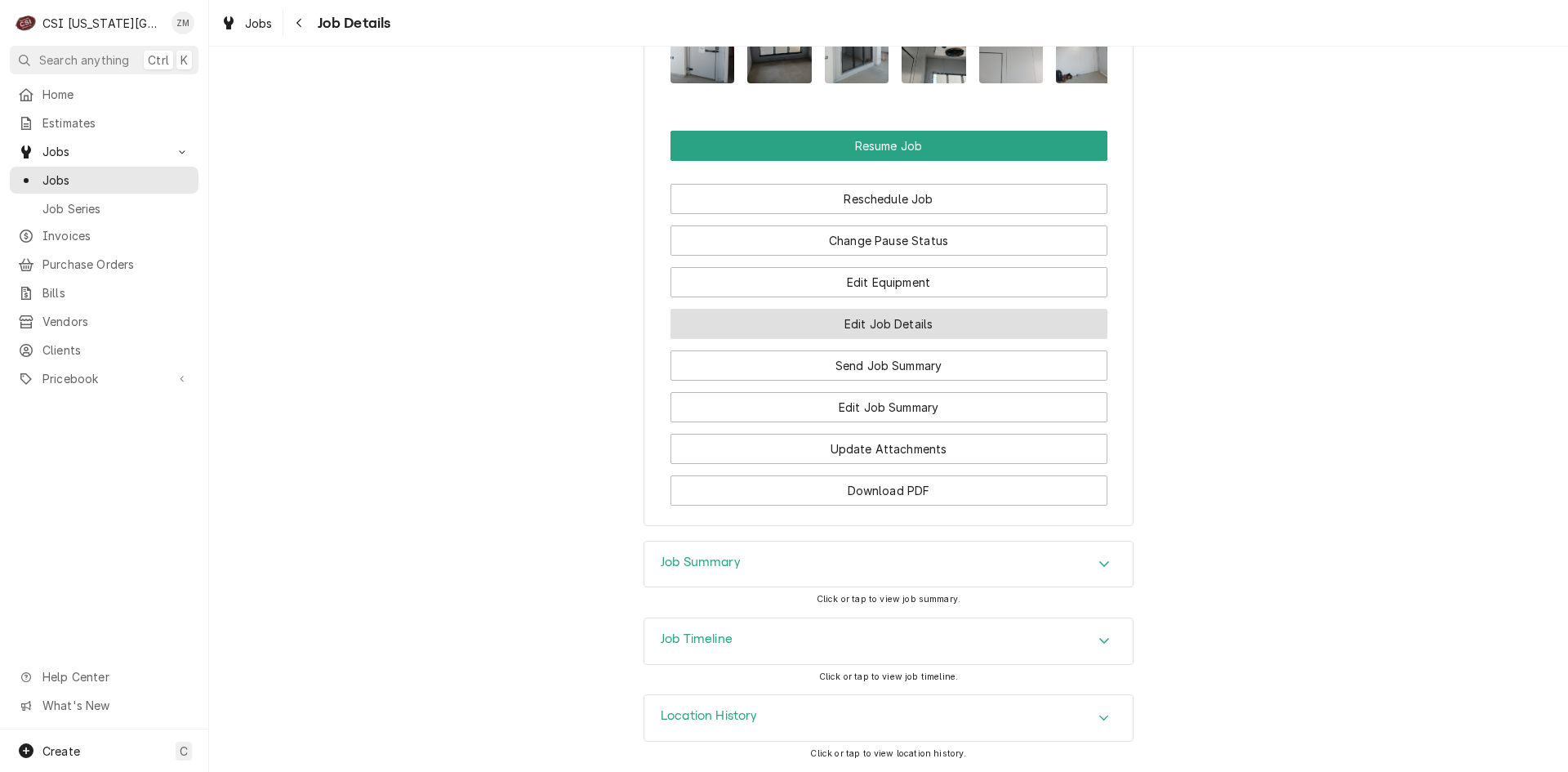
click at [933, 324] on button "Edit Job Details" at bounding box center [889, 323] width 437 height 30
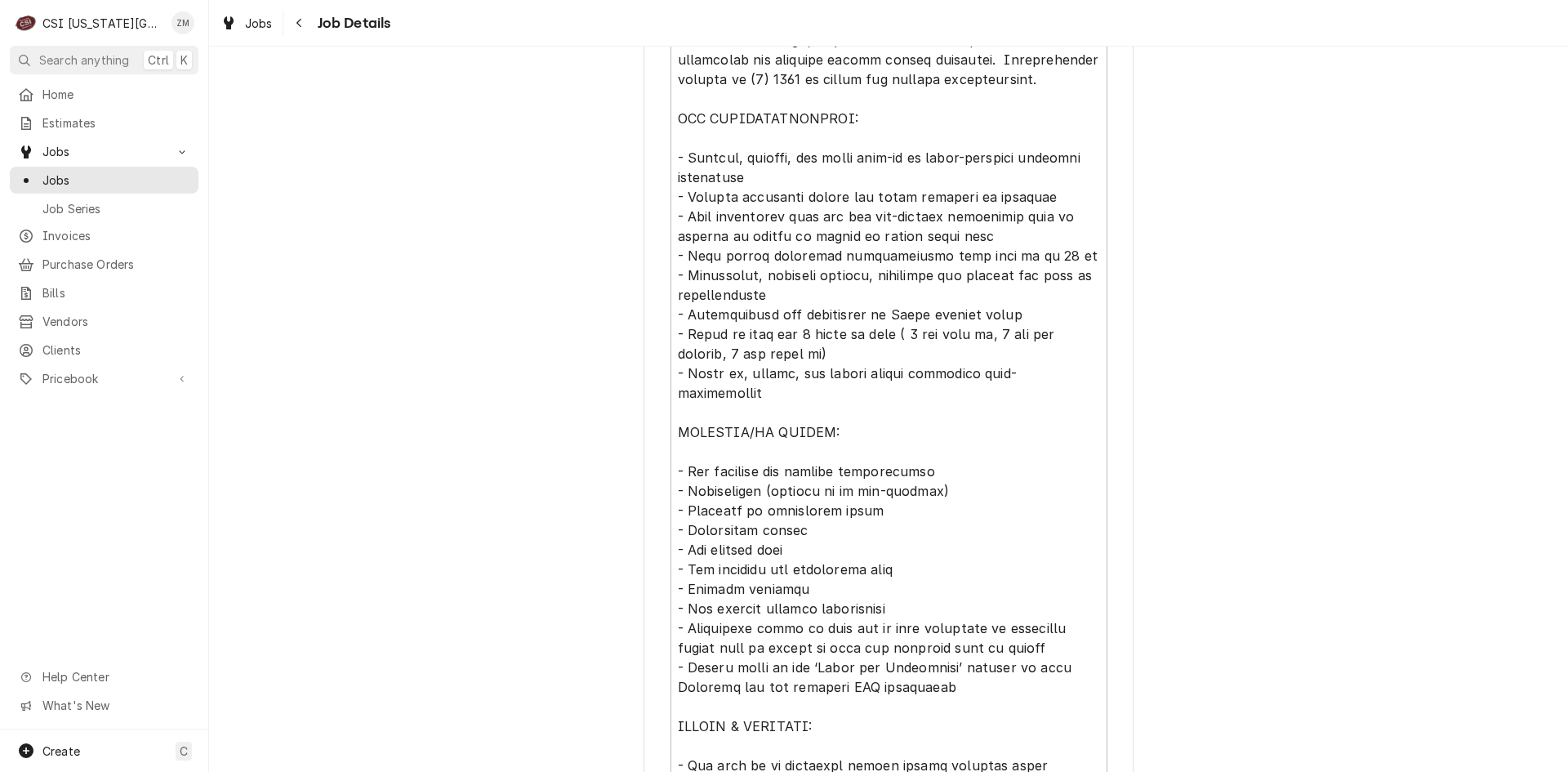
type textarea "x"
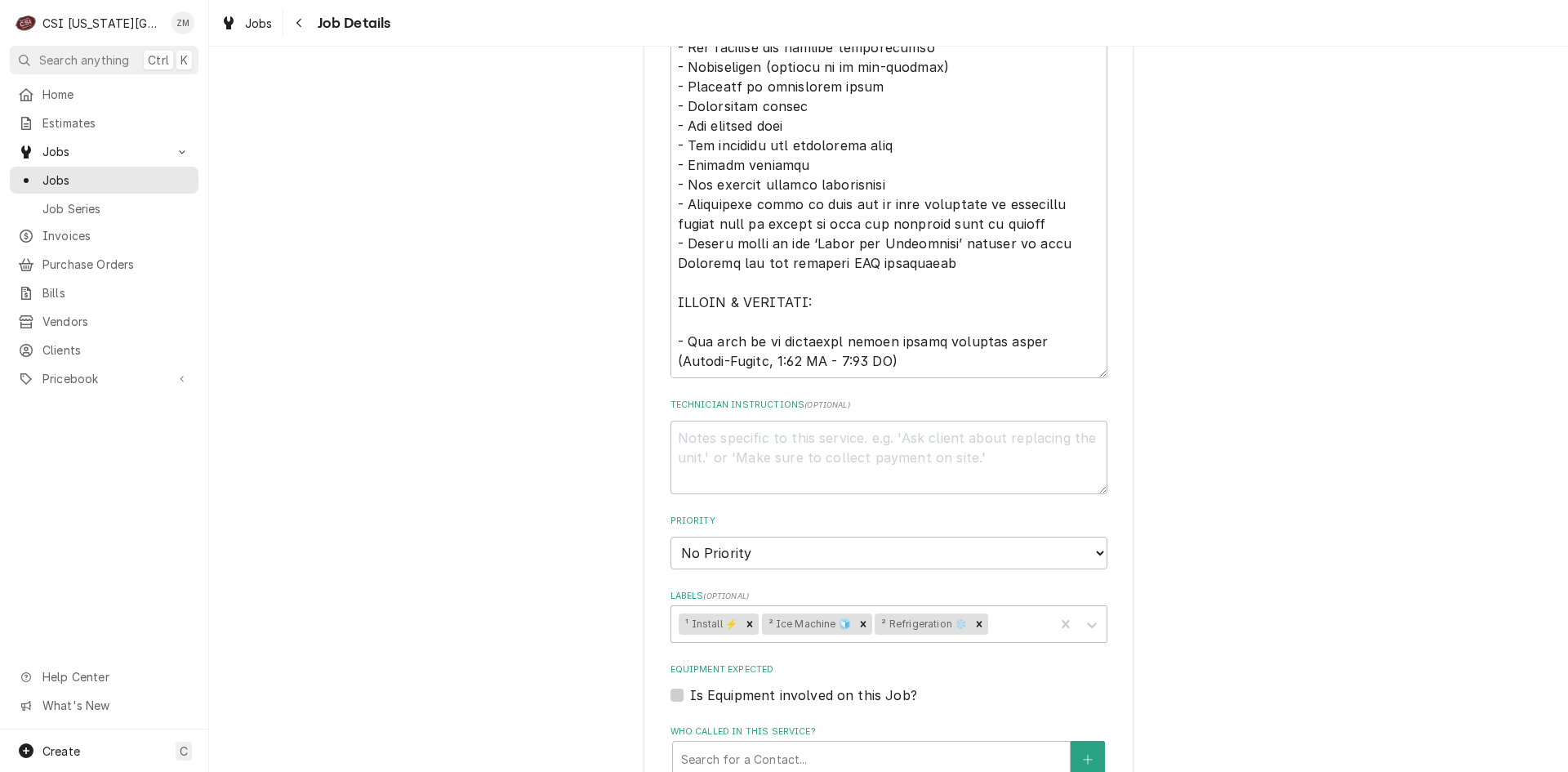
scroll to position [1415, 0]
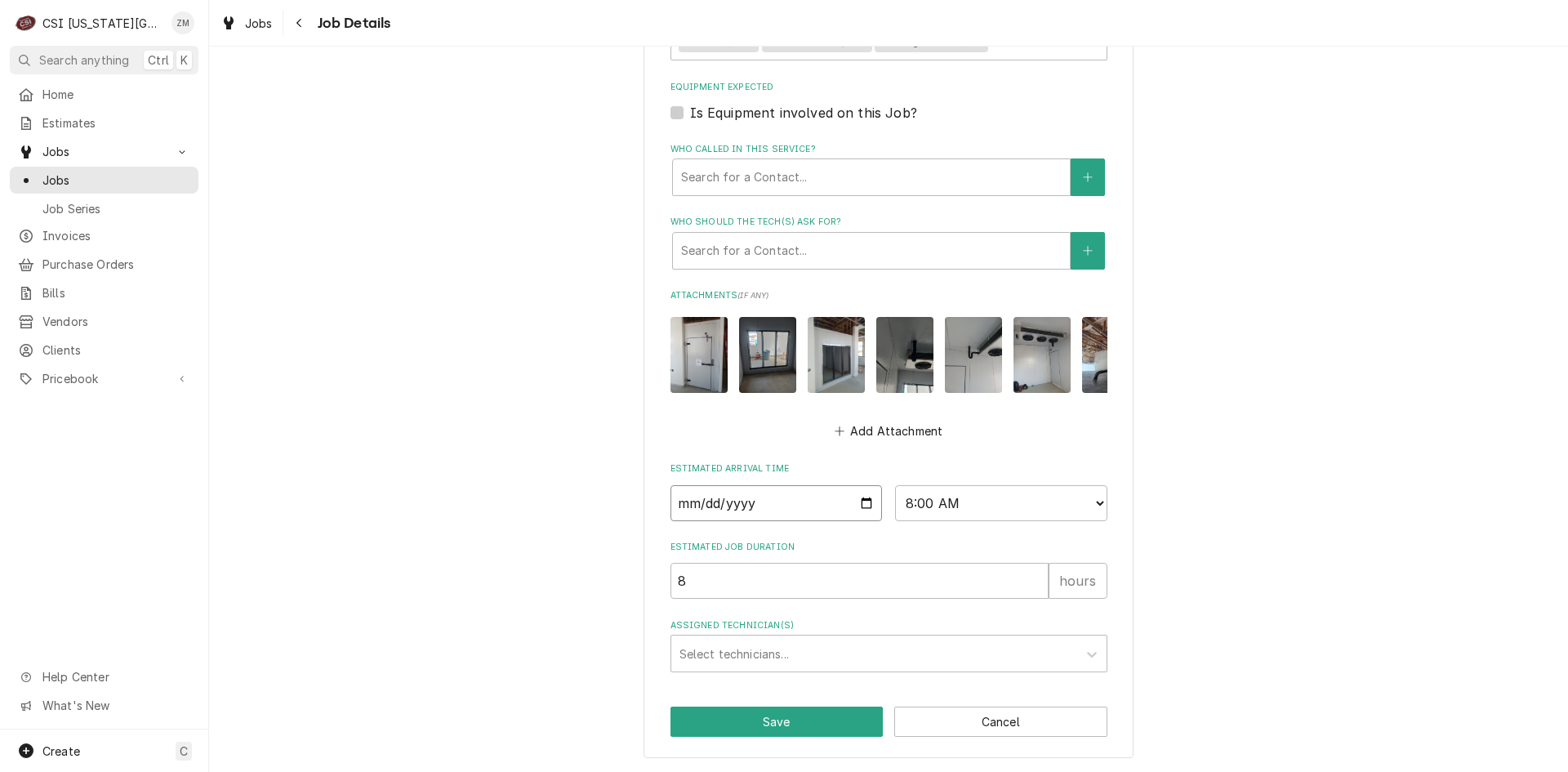
click at [858, 509] on input "[DATE]" at bounding box center [776, 503] width 212 height 36
type input "[DATE]"
click at [754, 665] on div "Assigned Technician(s)" at bounding box center [874, 652] width 390 height 29
type textarea "x"
type input "wi"
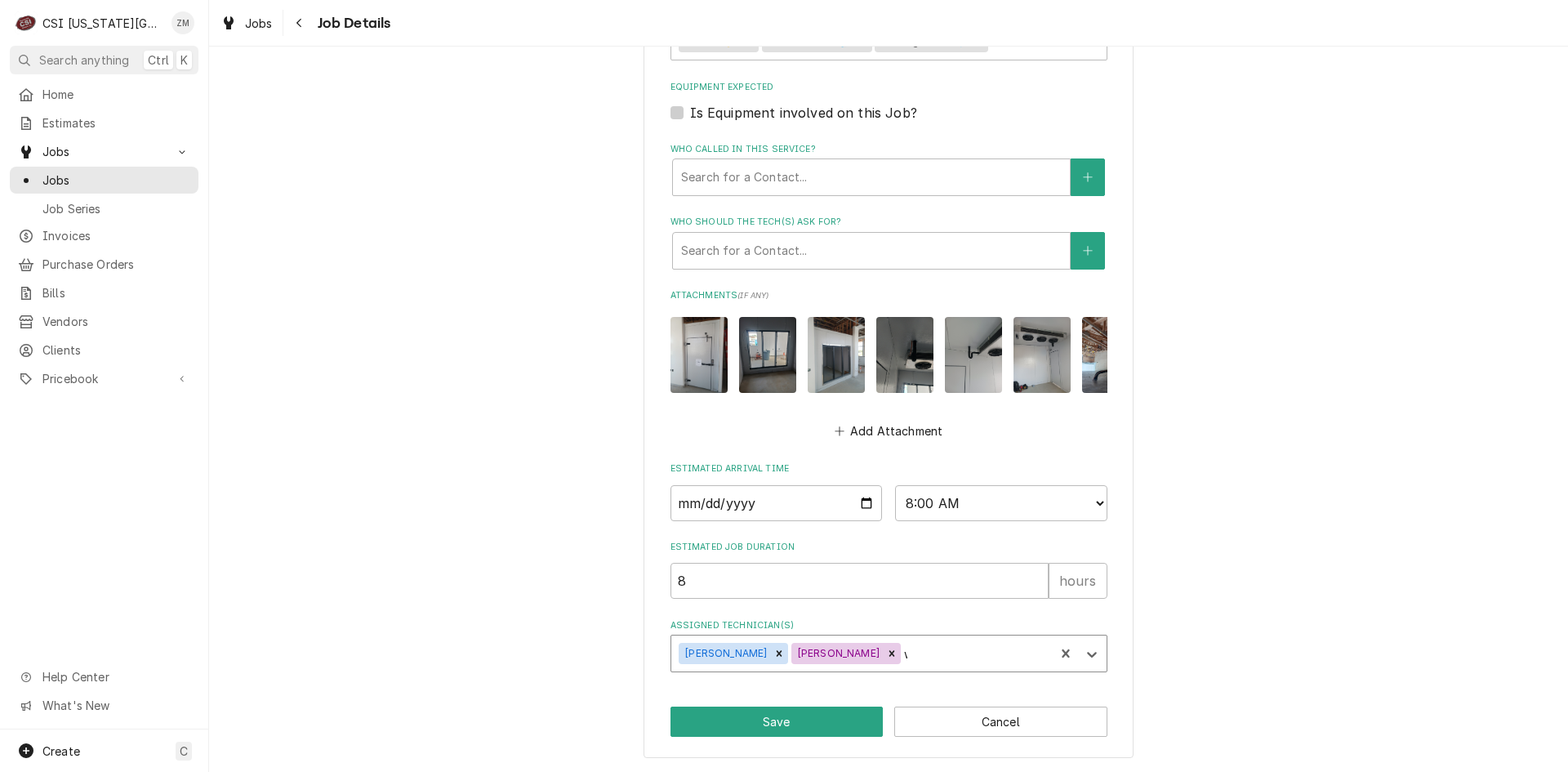
type textarea "x"
click at [752, 715] on button "Save" at bounding box center [777, 722] width 213 height 30
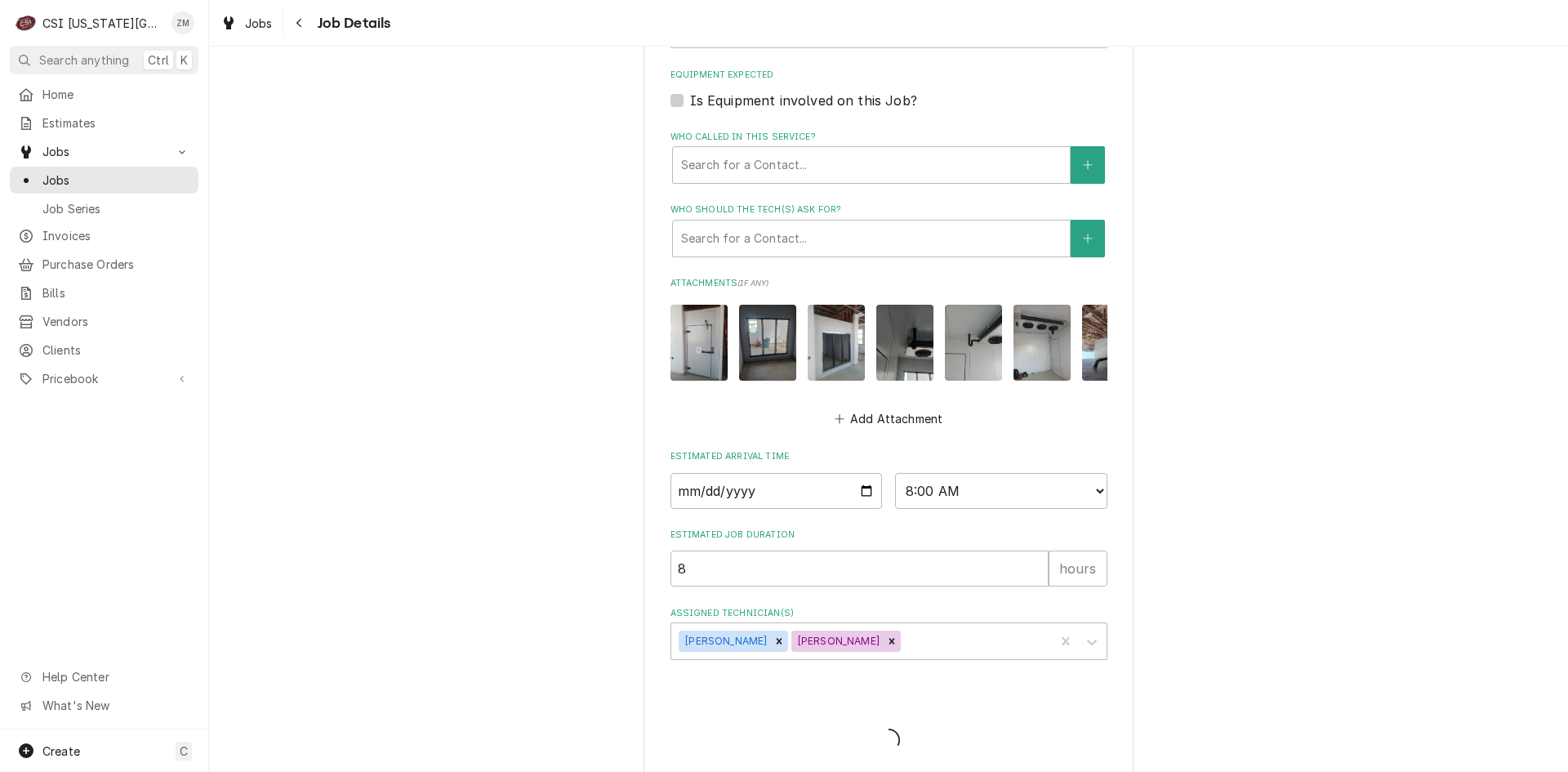
type textarea "x"
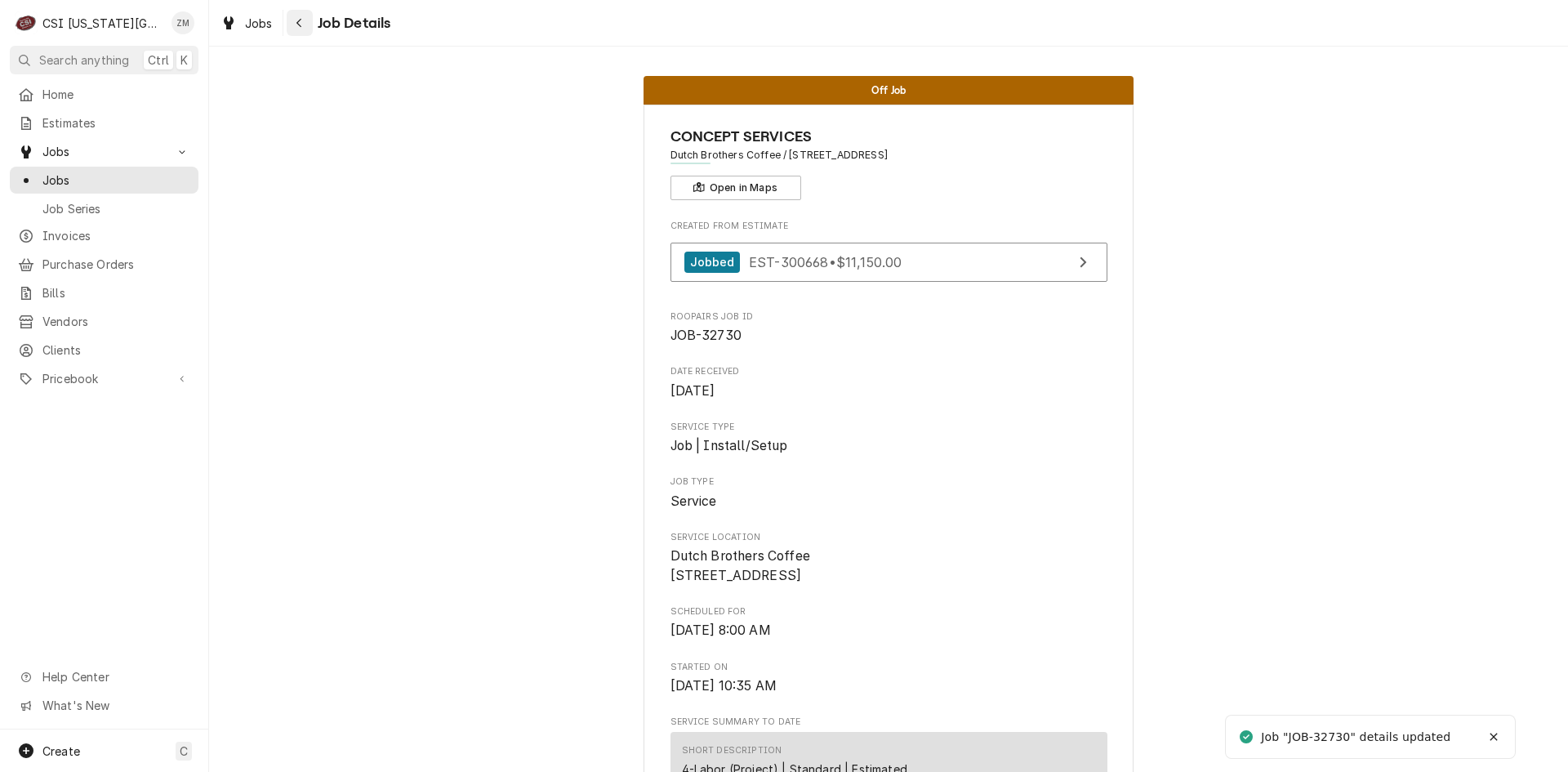
click at [302, 25] on icon "Navigate back" at bounding box center [299, 22] width 7 height 11
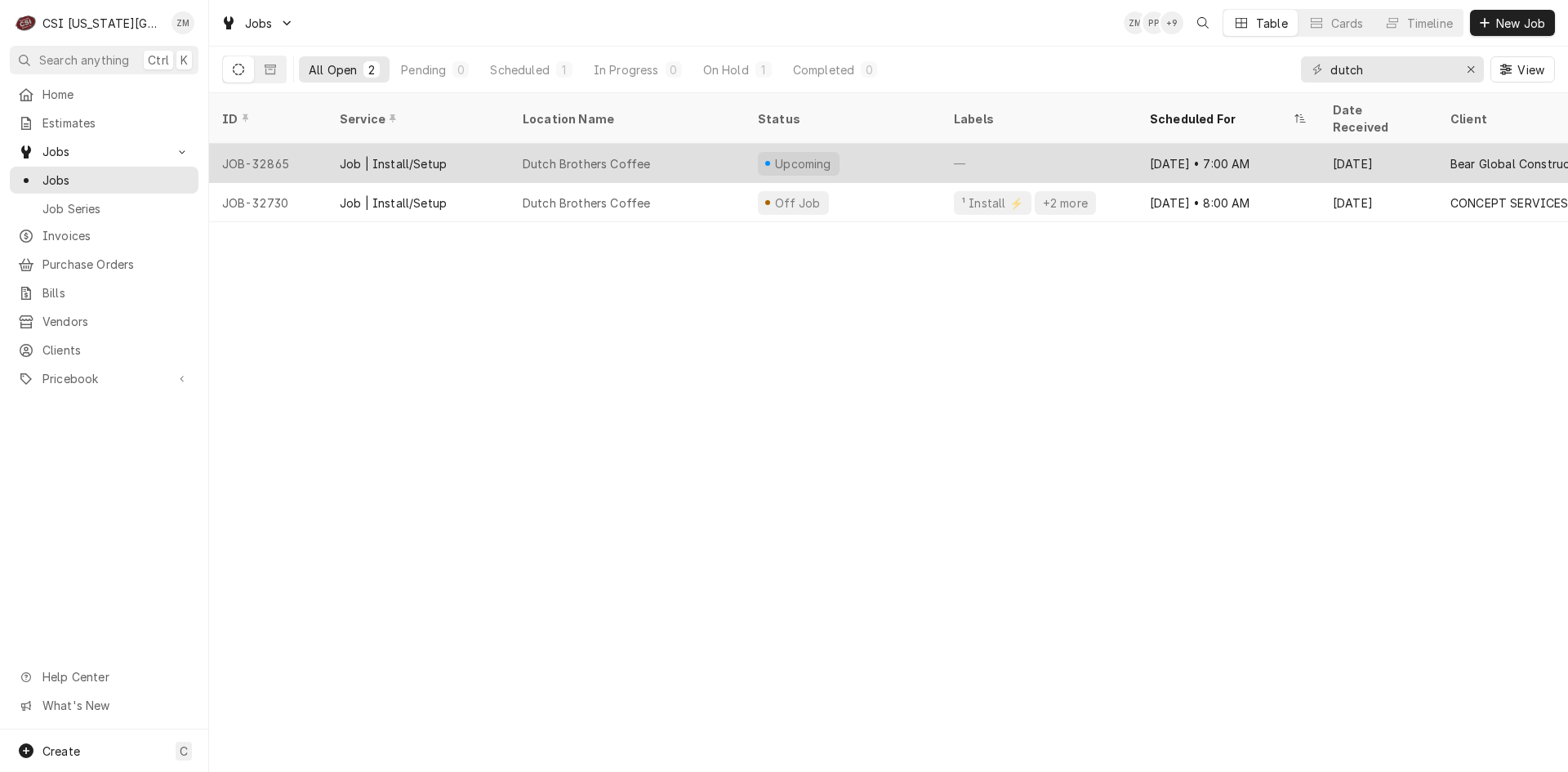
click at [669, 144] on div "Dutch Brothers Coffee" at bounding box center [627, 164] width 235 height 39
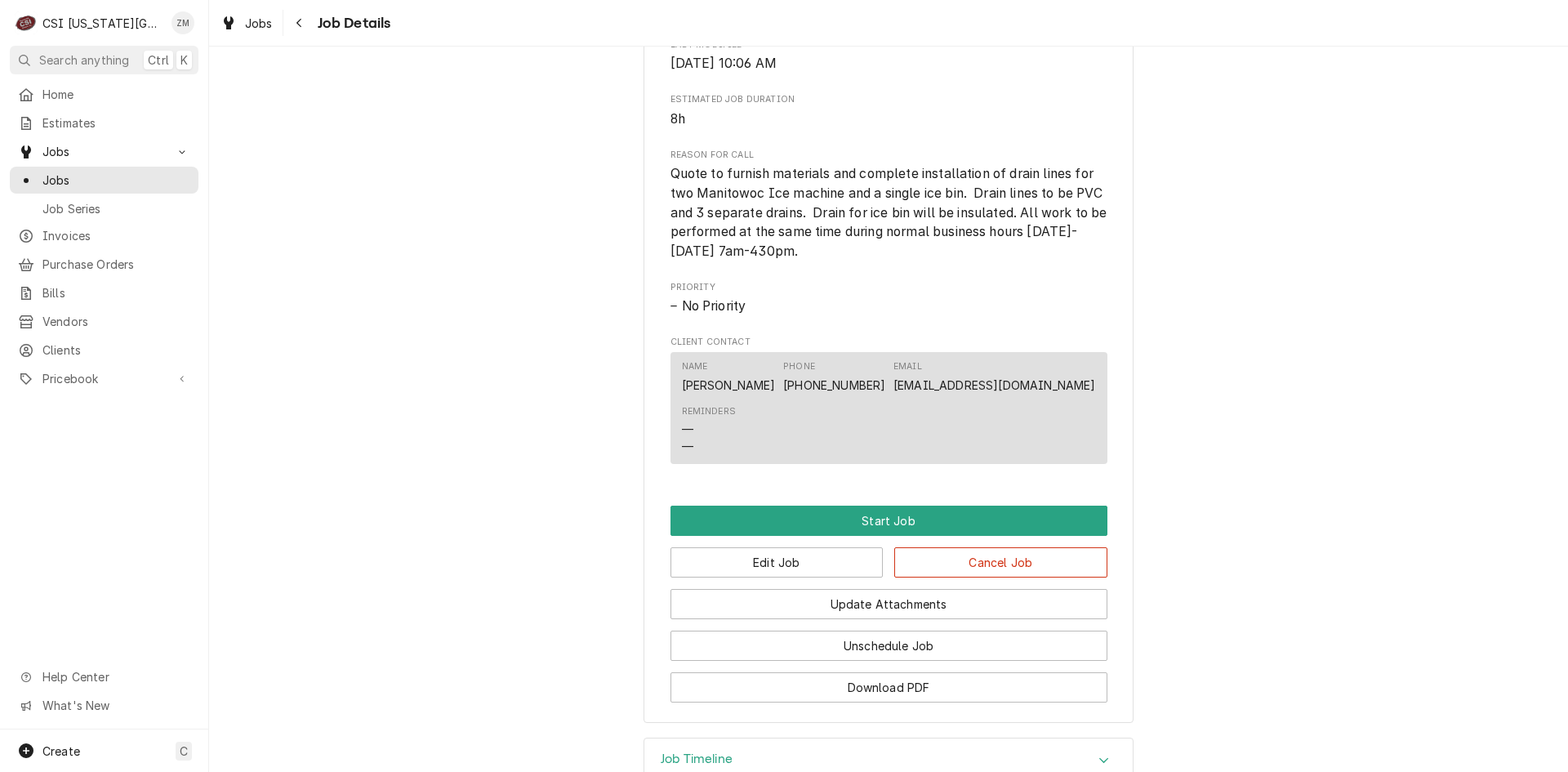
scroll to position [968, 0]
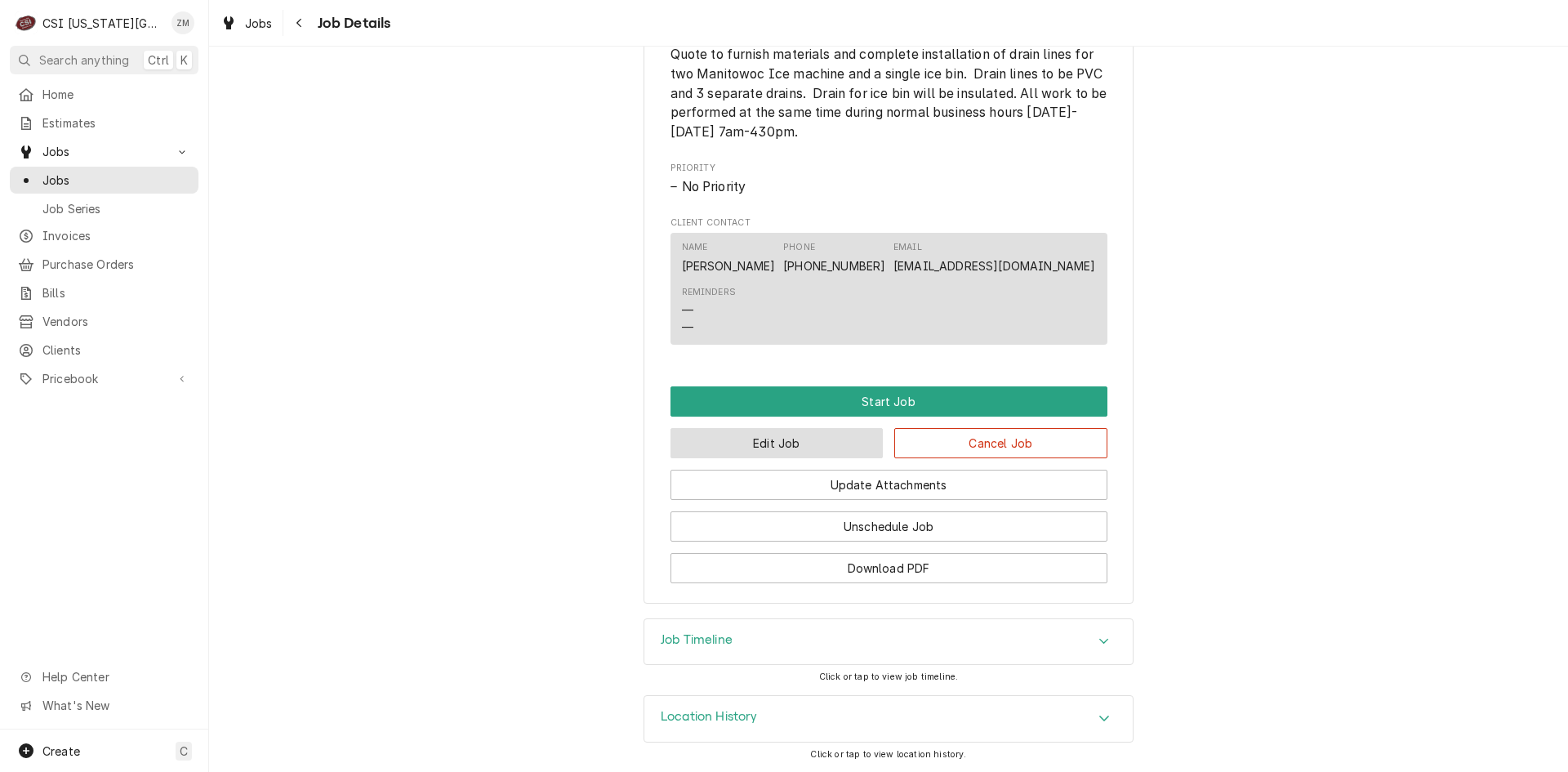
click at [768, 448] on button "Edit Job" at bounding box center [777, 443] width 213 height 30
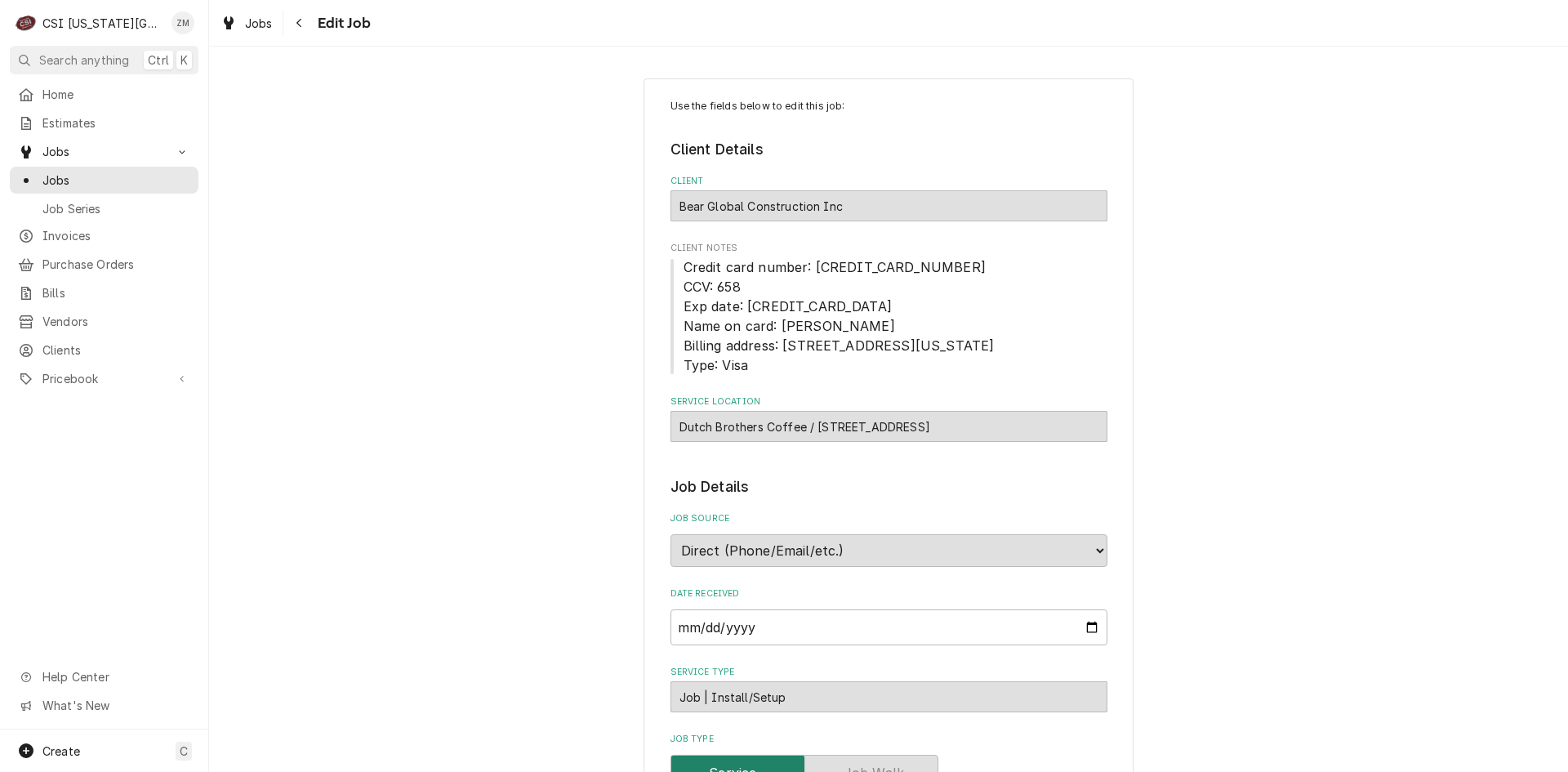
type textarea "x"
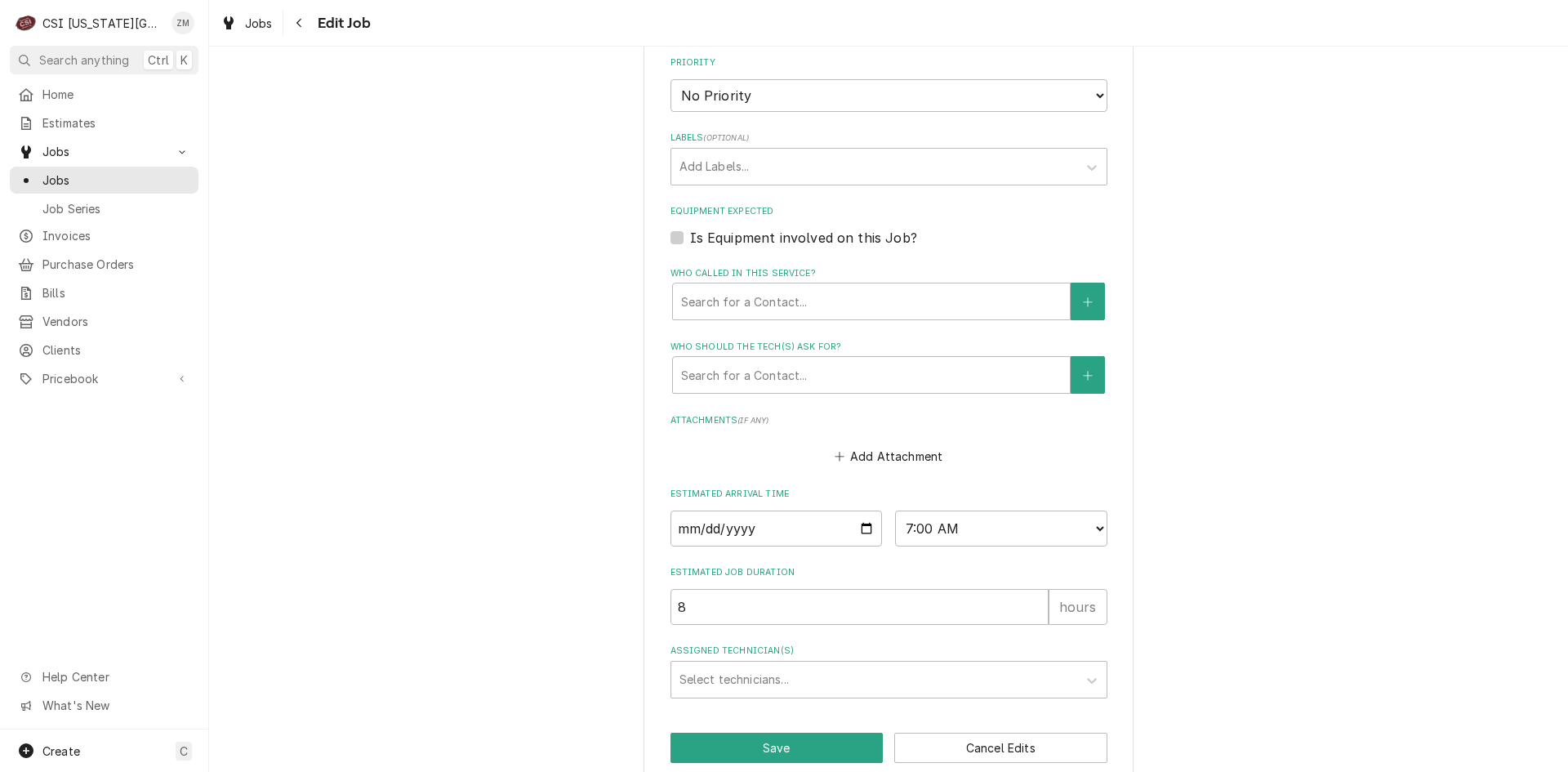
scroll to position [1051, 0]
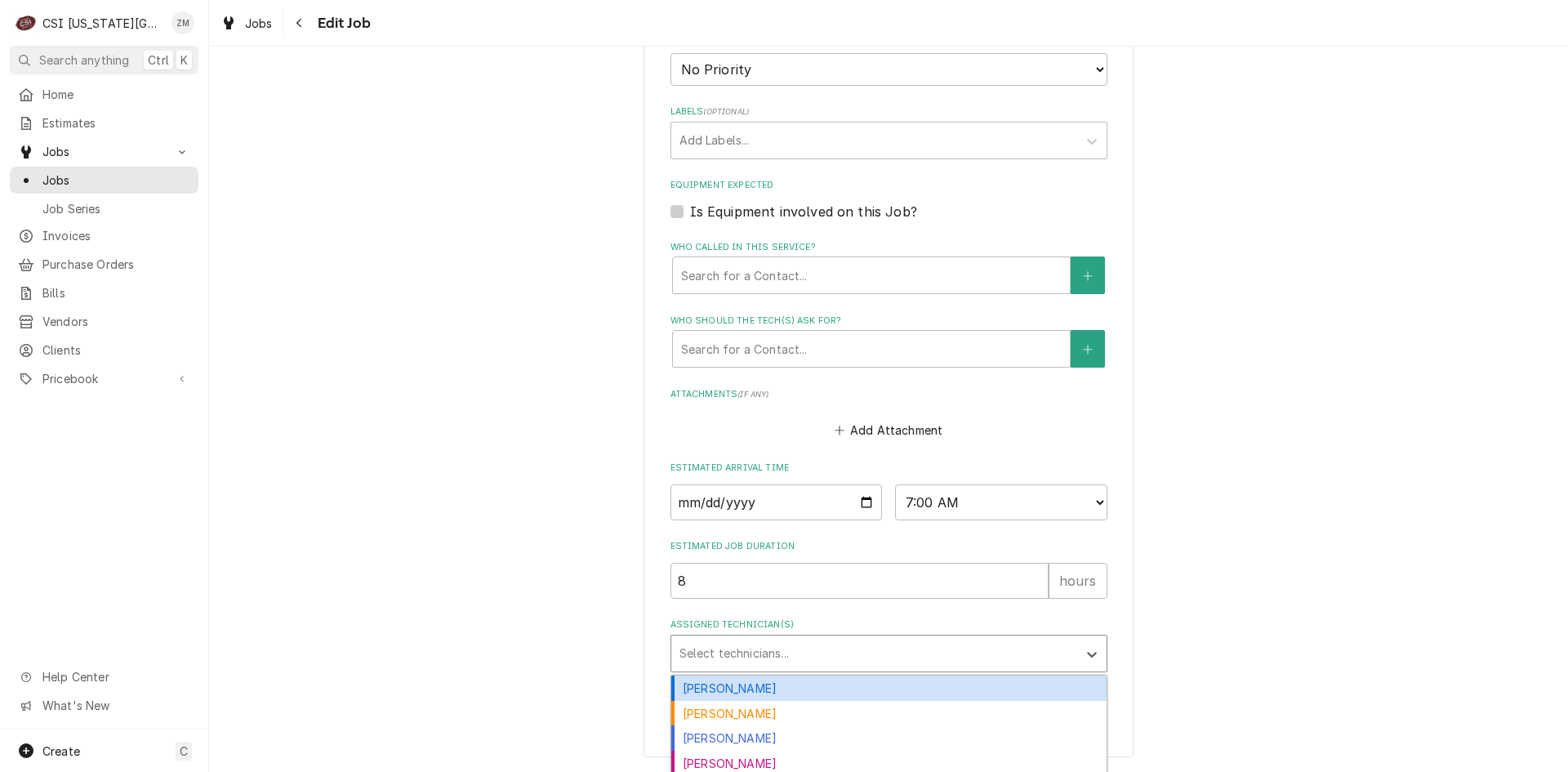
click at [732, 660] on div "Assigned Technician(s)" at bounding box center [874, 652] width 390 height 29
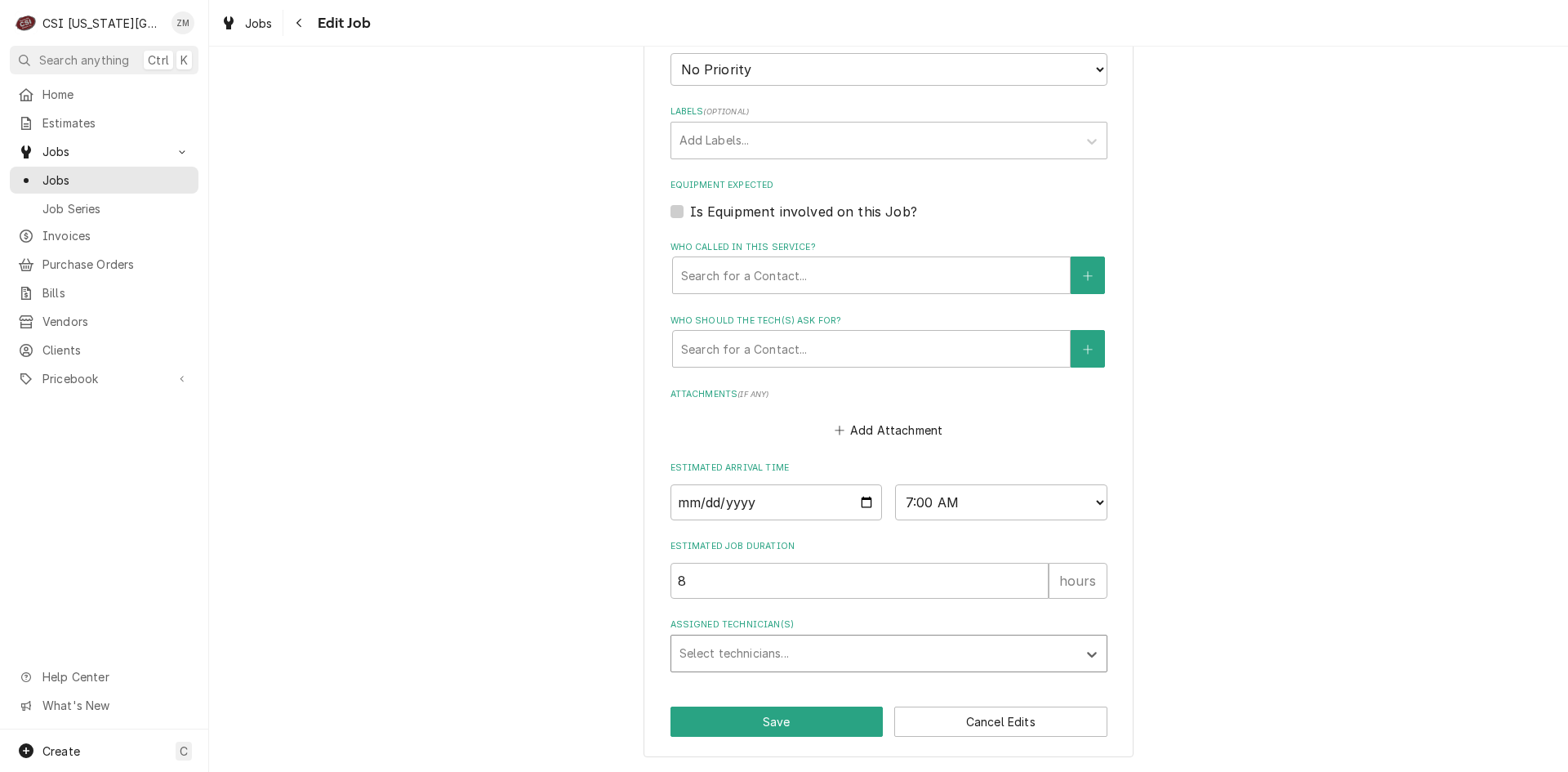
click at [732, 660] on div "Assigned Technician(s)" at bounding box center [874, 652] width 390 height 29
type input "a"
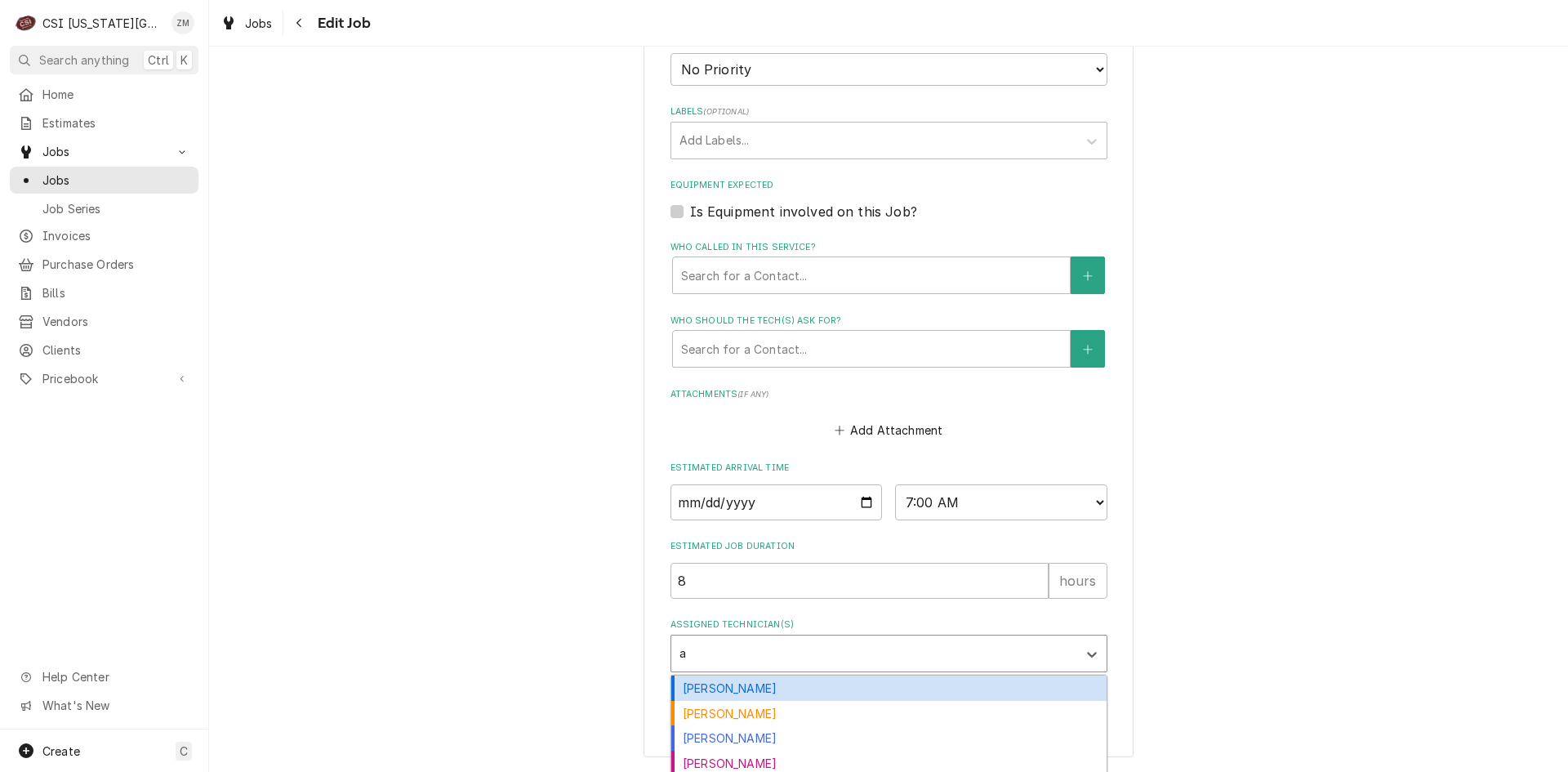
type textarea "x"
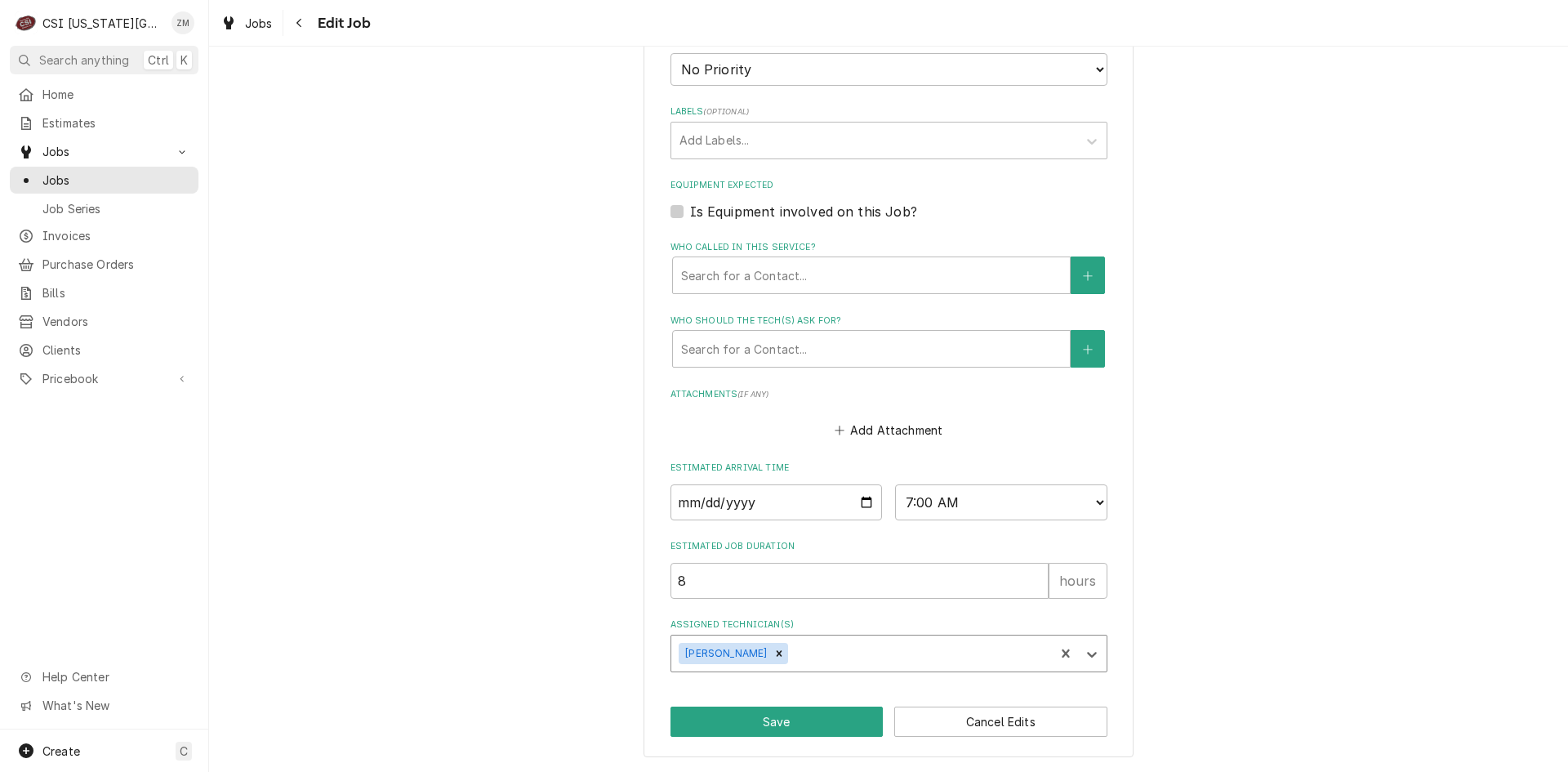
type textarea "x"
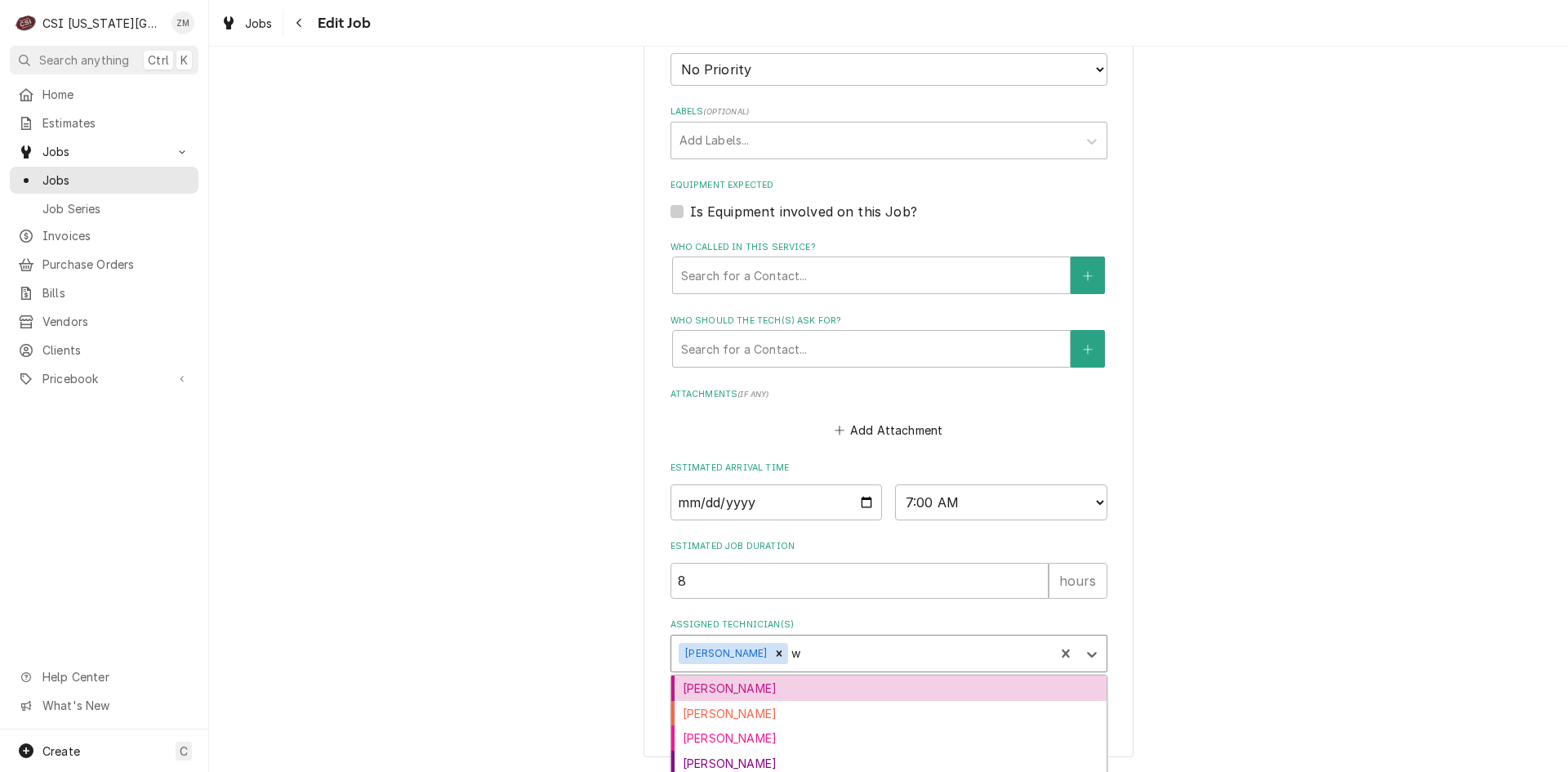
type input "wi"
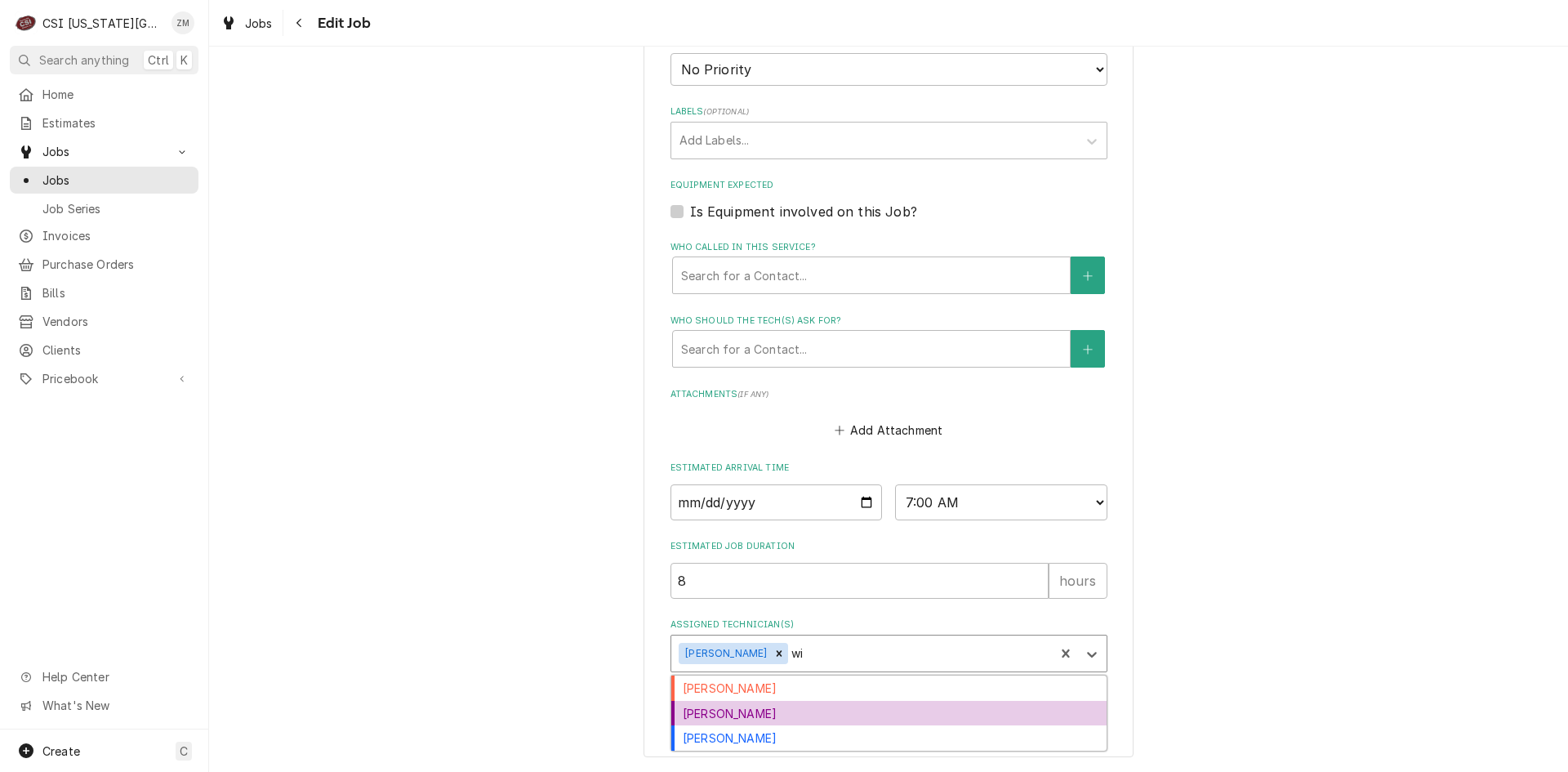
type textarea "x"
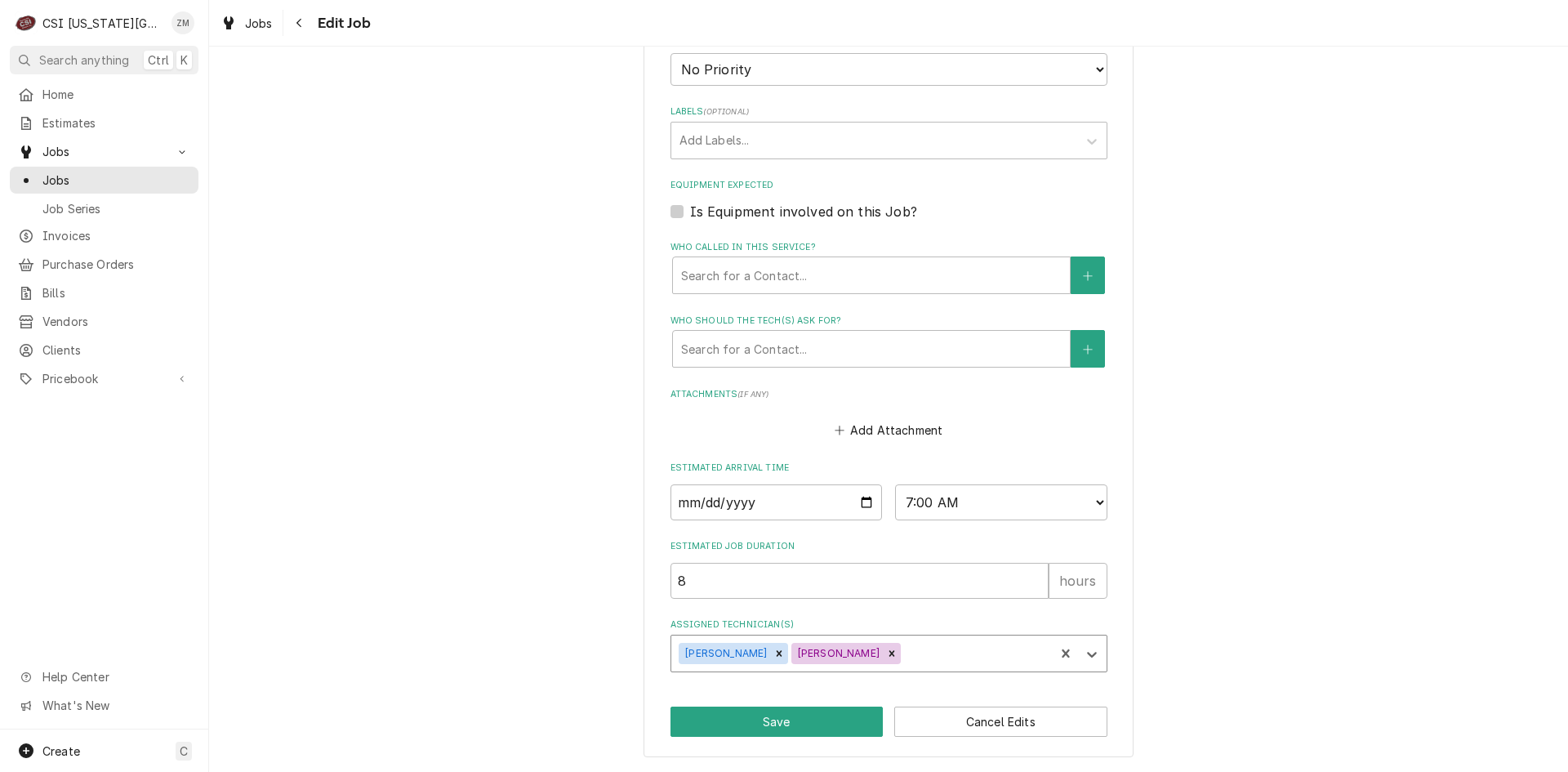
type textarea "x"
click at [862, 503] on input "2025-10-13" at bounding box center [776, 502] width 212 height 36
type input "2025-10-15"
click at [759, 722] on button "Save" at bounding box center [777, 722] width 213 height 30
type textarea "x"
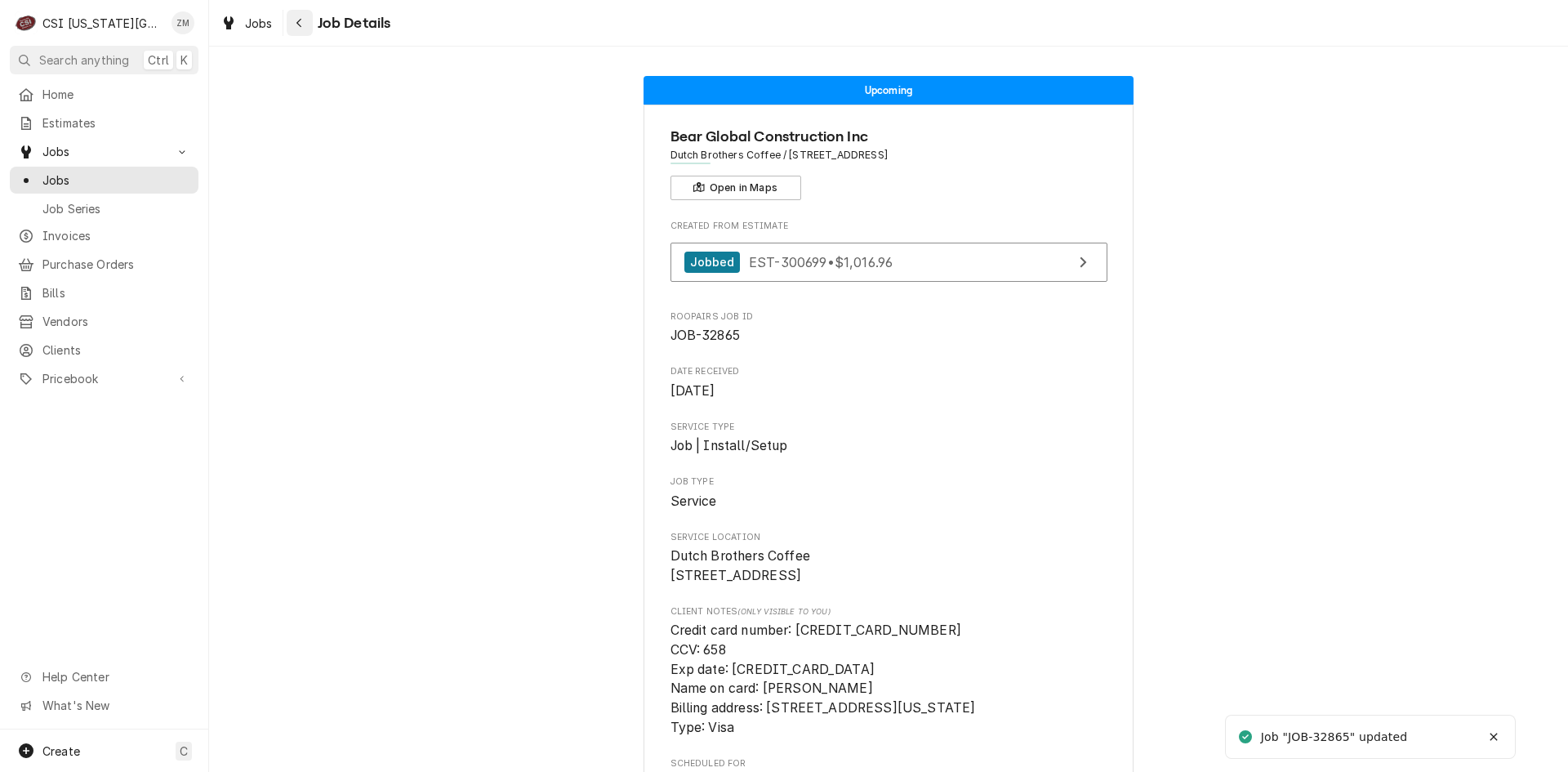
click at [296, 21] on icon "Navigate back" at bounding box center [299, 22] width 7 height 11
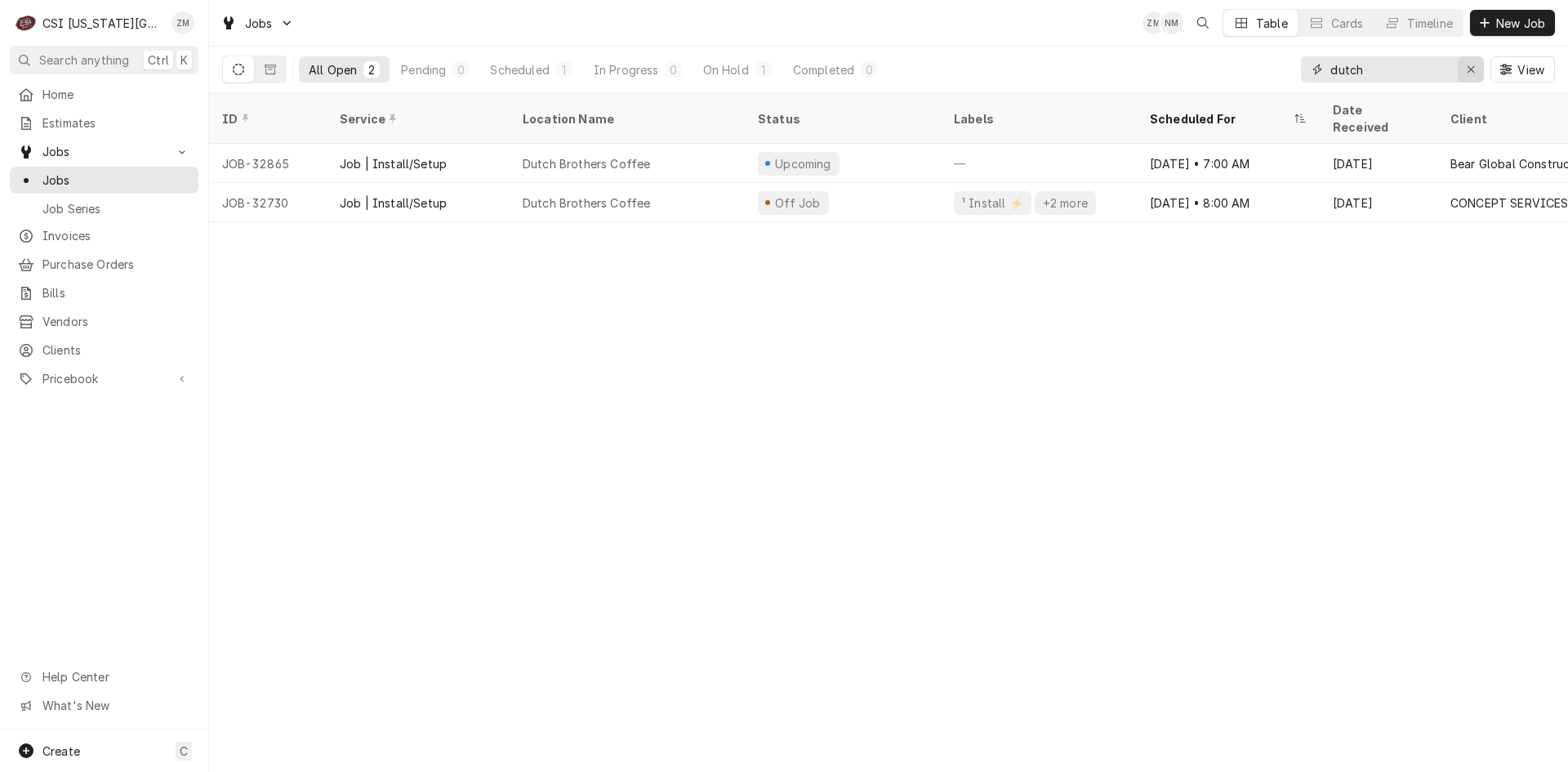
click at [1475, 65] on div "Erase input" at bounding box center [1470, 69] width 16 height 16
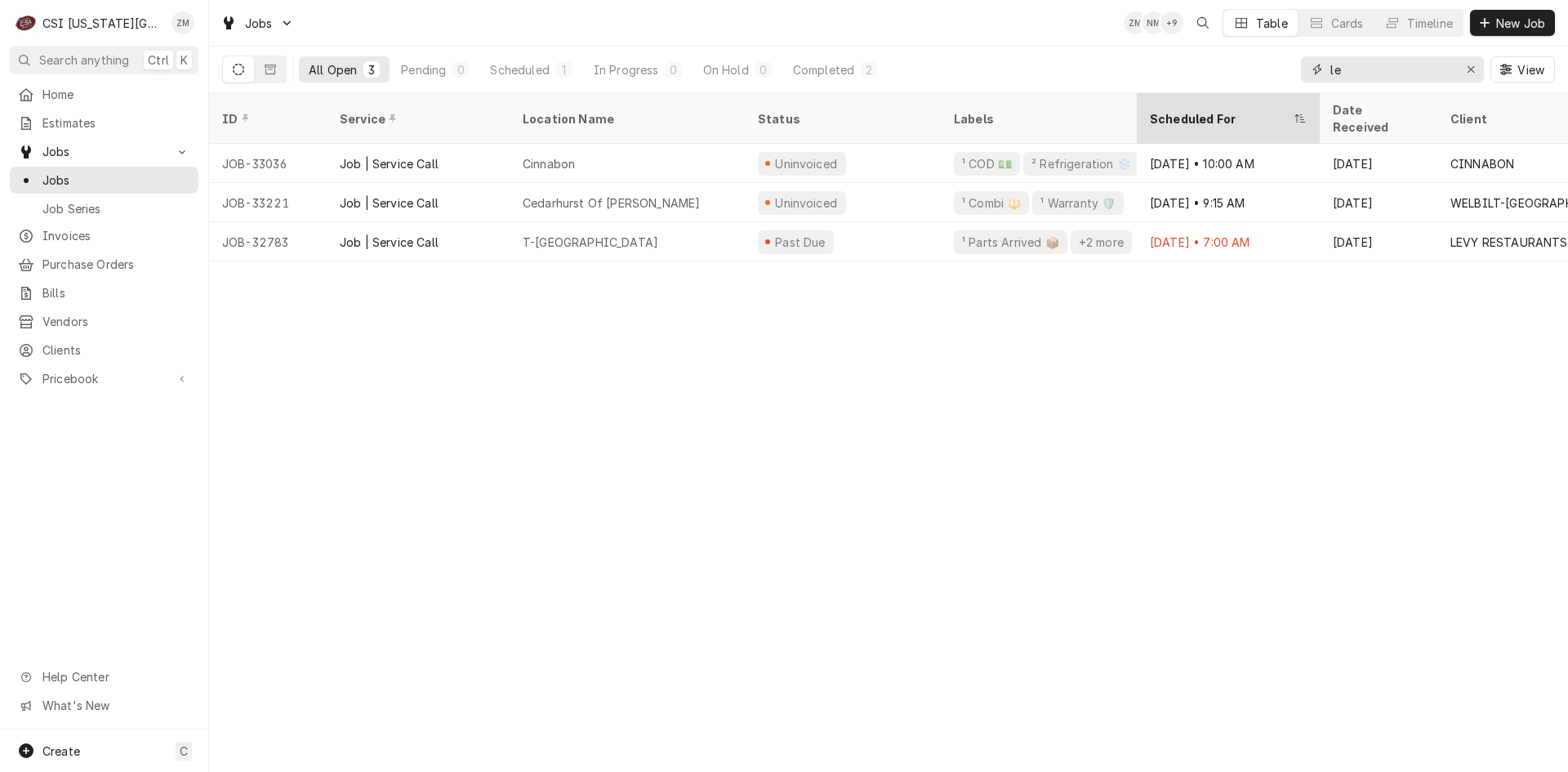
type input "l"
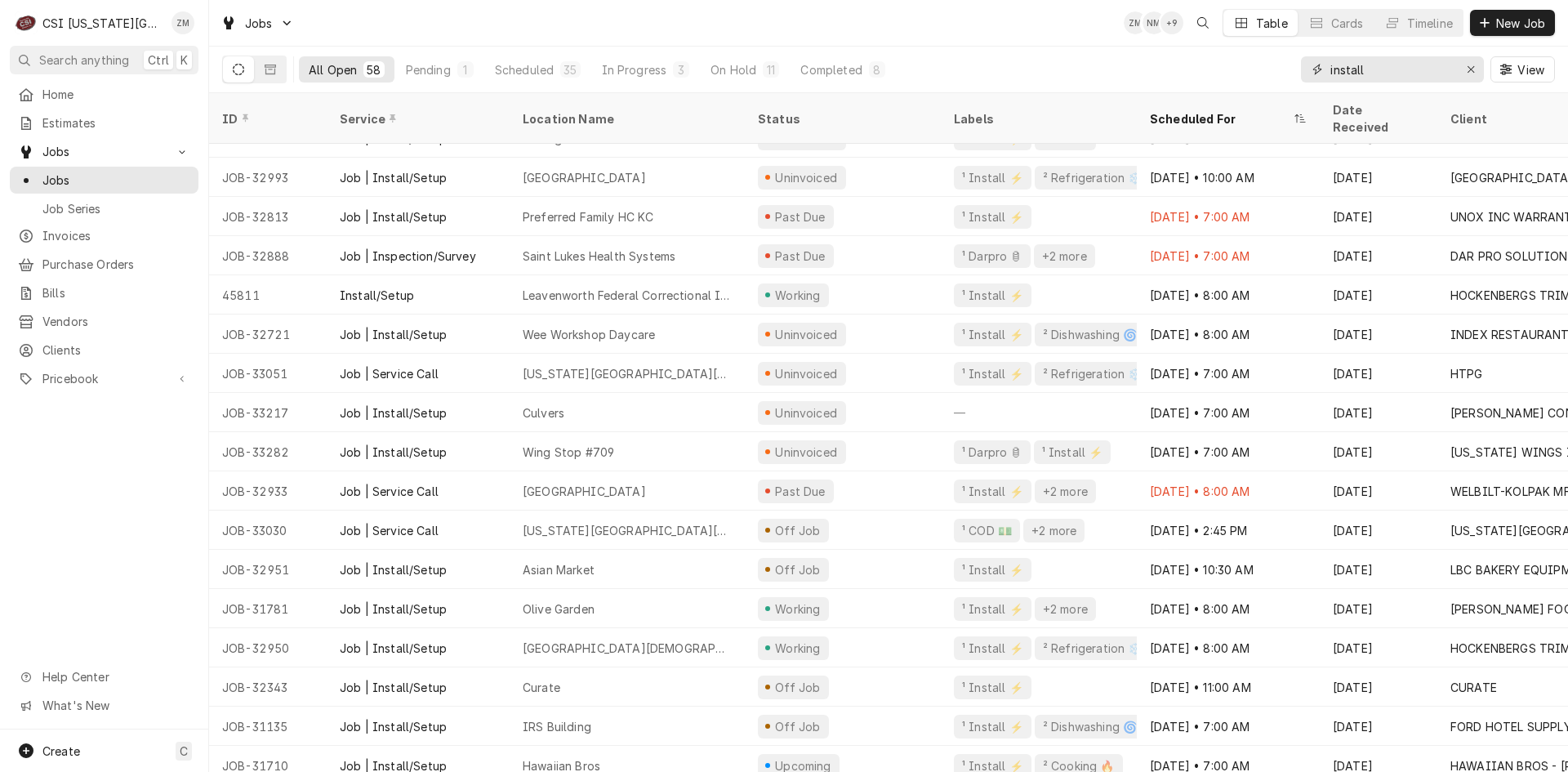
scroll to position [145, 0]
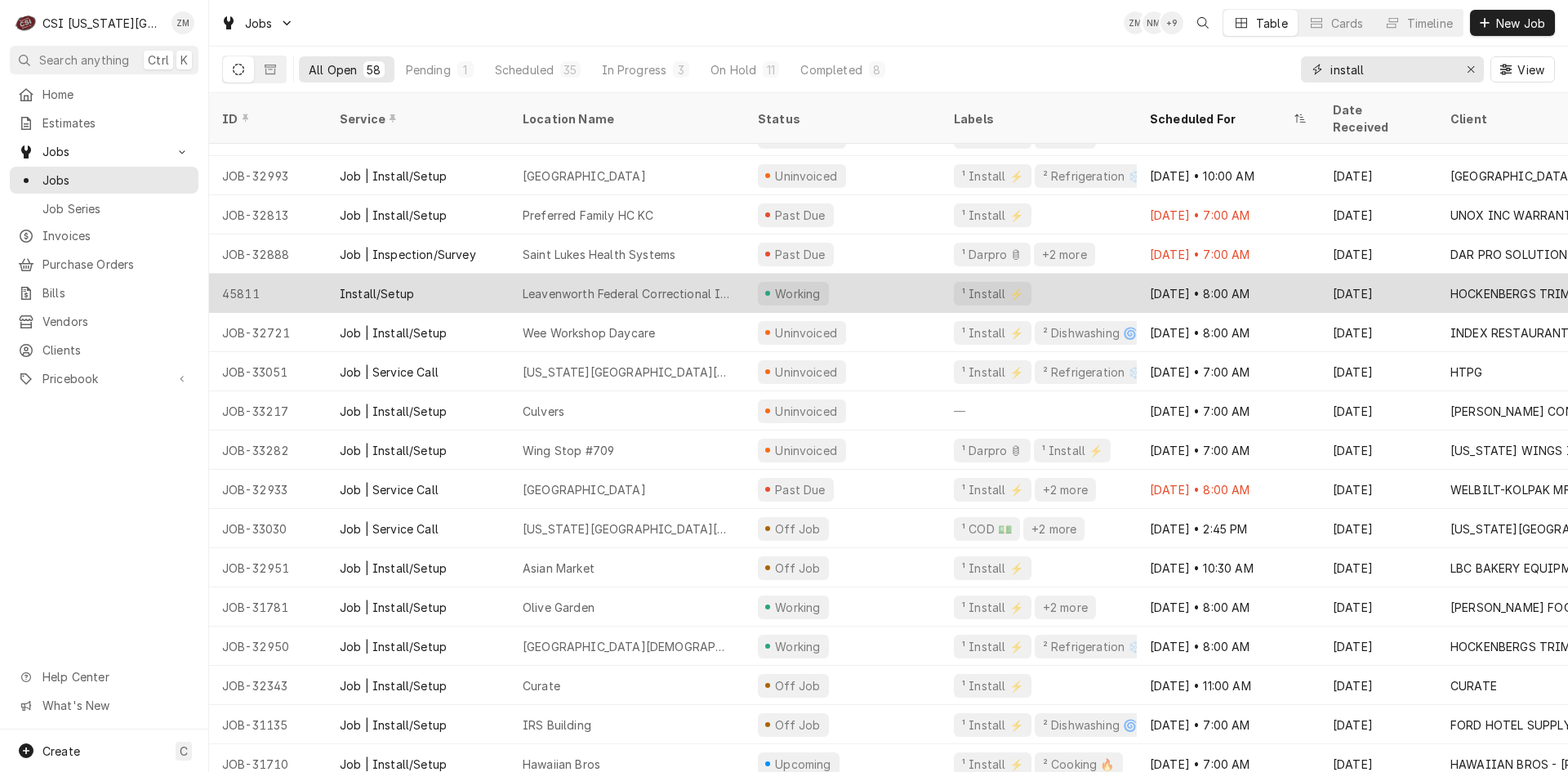
type input "install"
click at [947, 274] on div "¹ Install ⚡️" at bounding box center [1039, 293] width 196 height 39
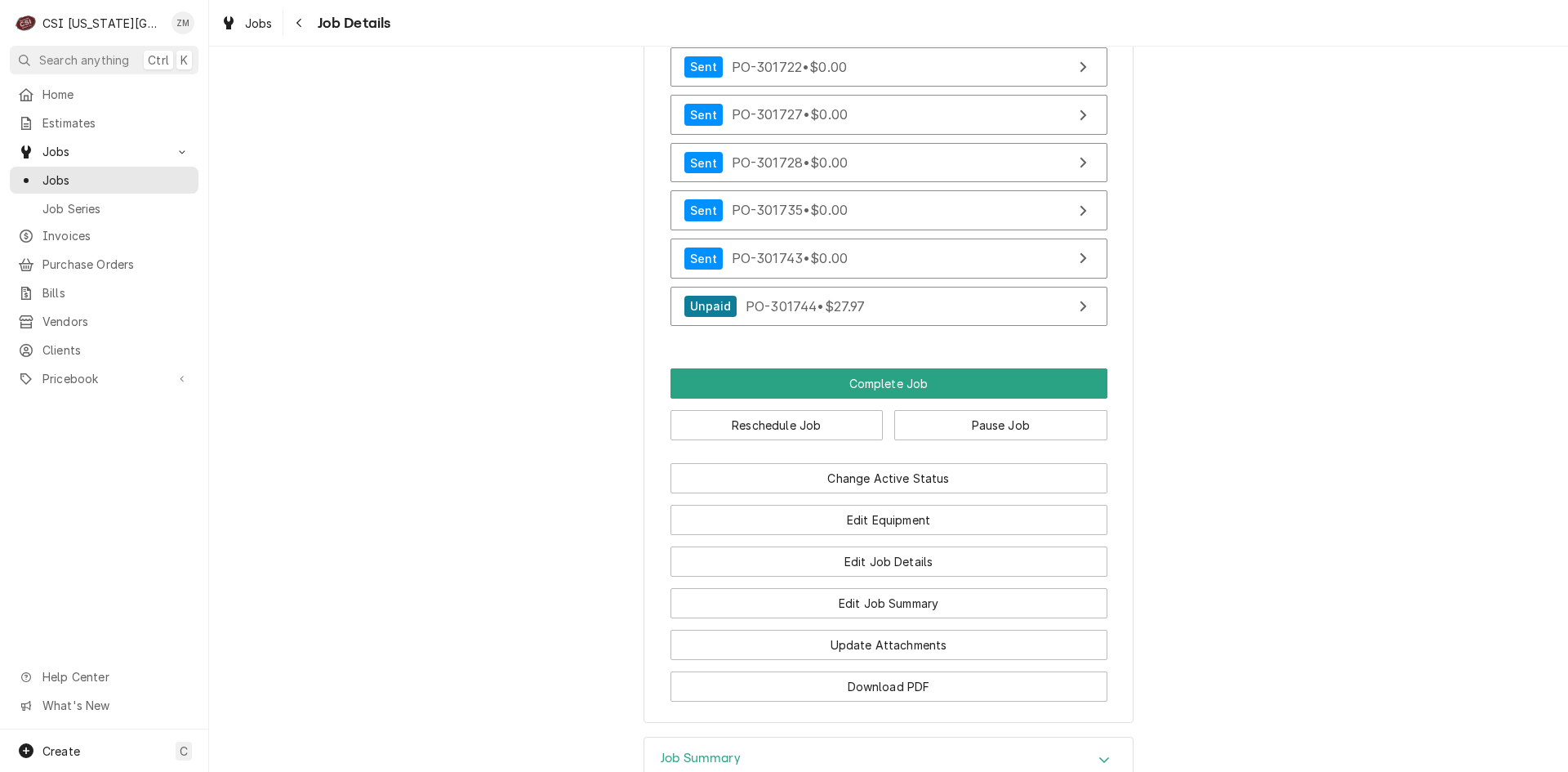
scroll to position [11912, 0]
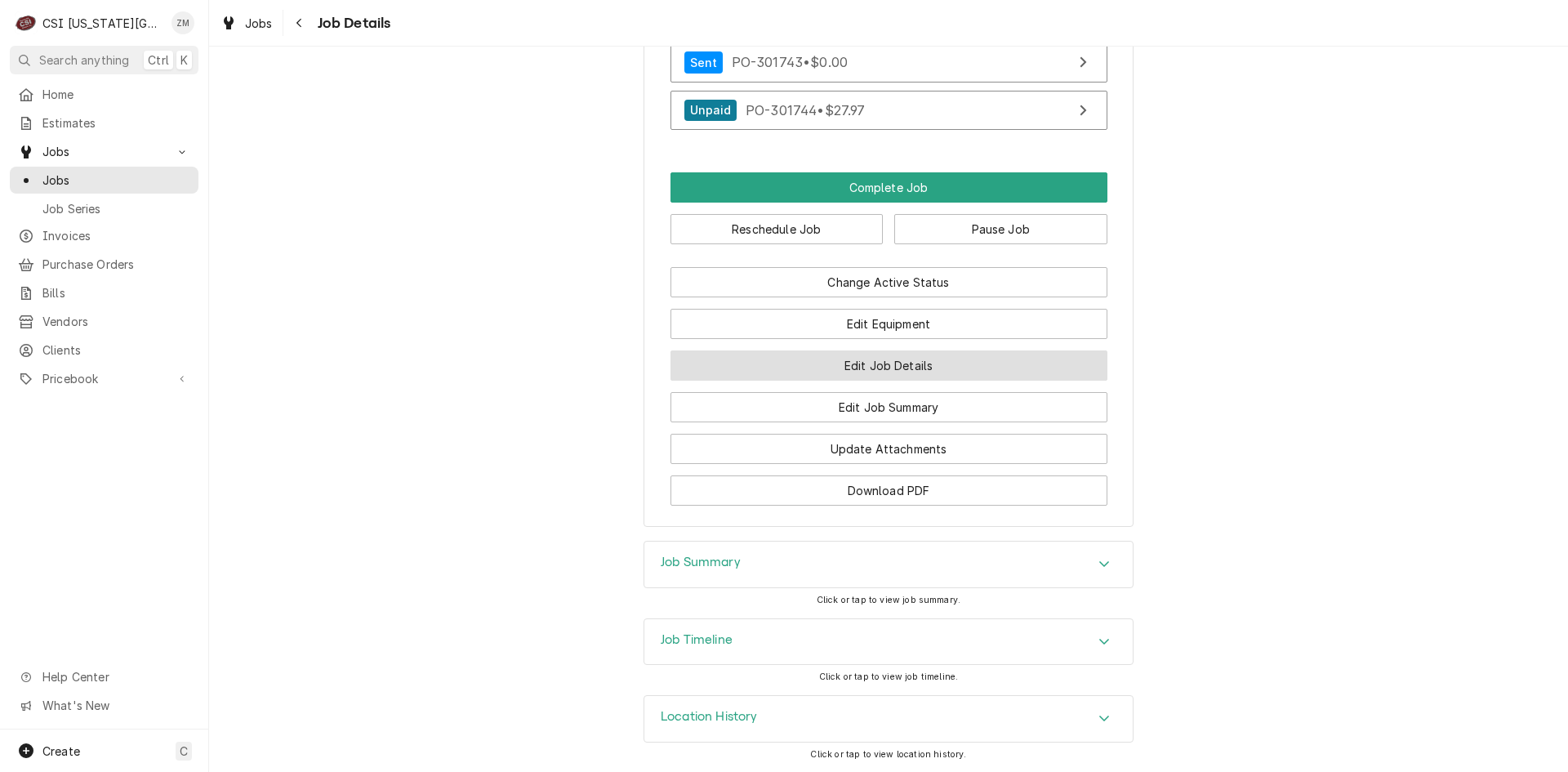
click at [919, 365] on button "Edit Job Details" at bounding box center [889, 365] width 437 height 30
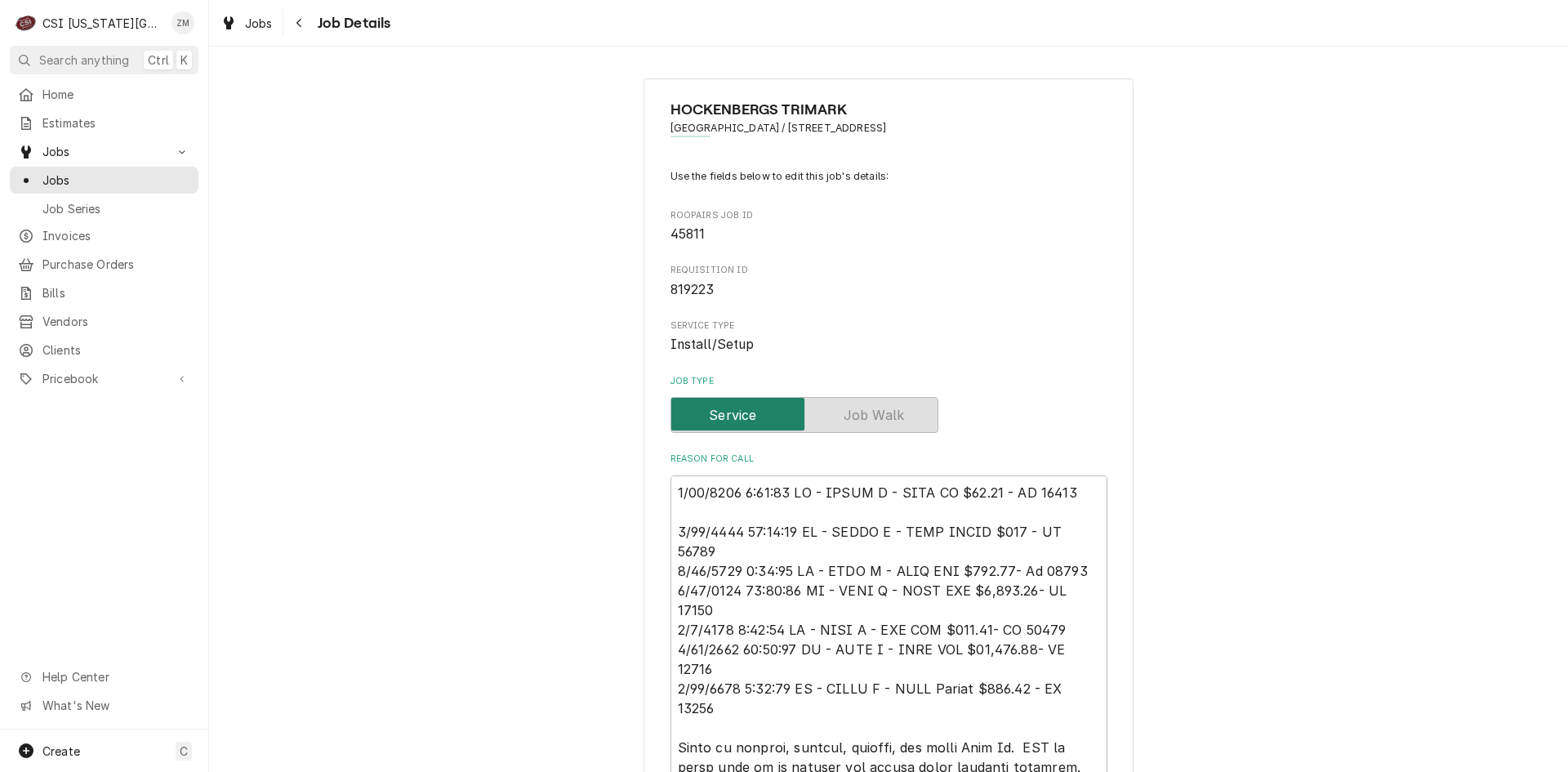
type textarea "x"
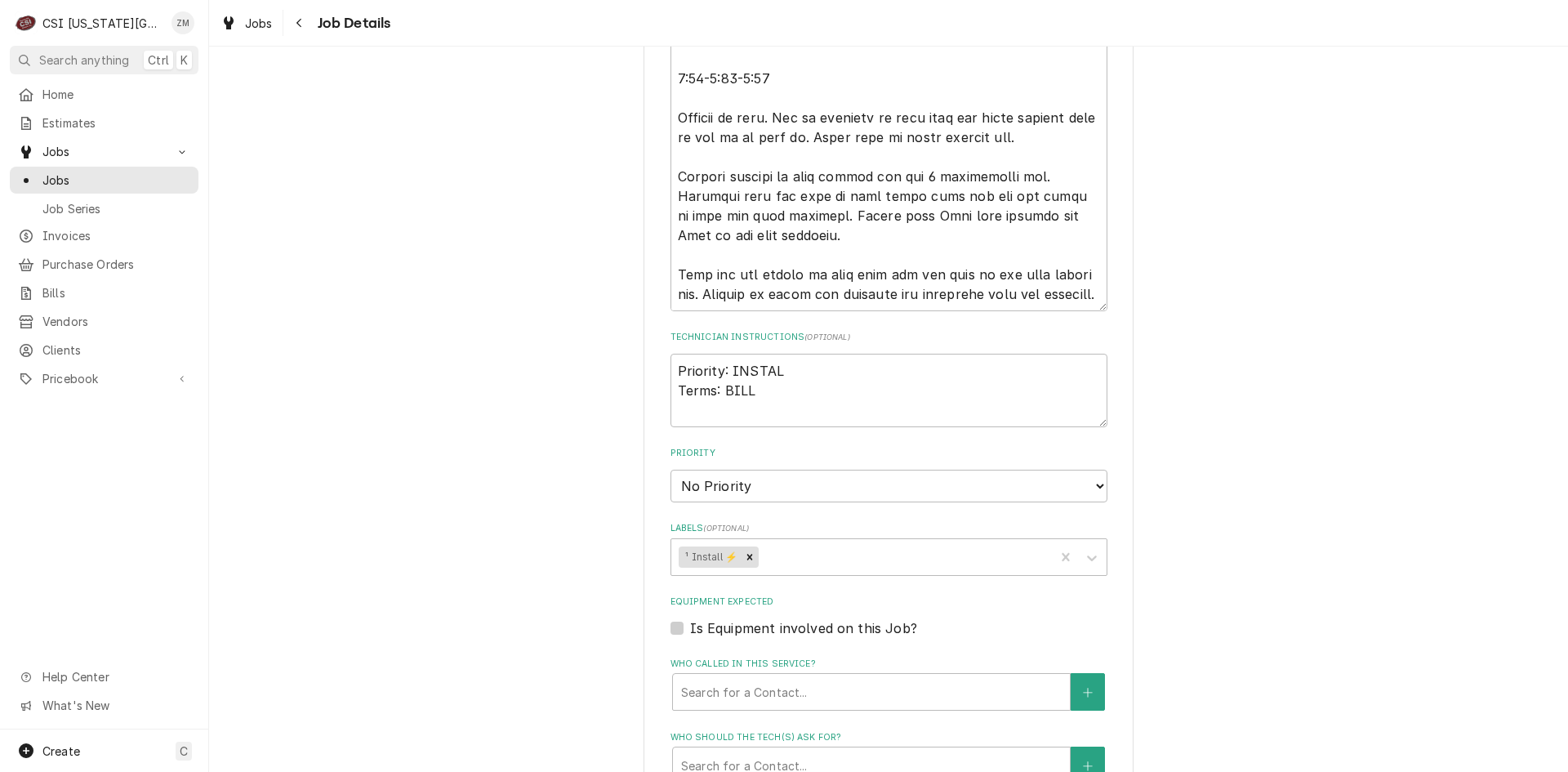
scroll to position [9392, 0]
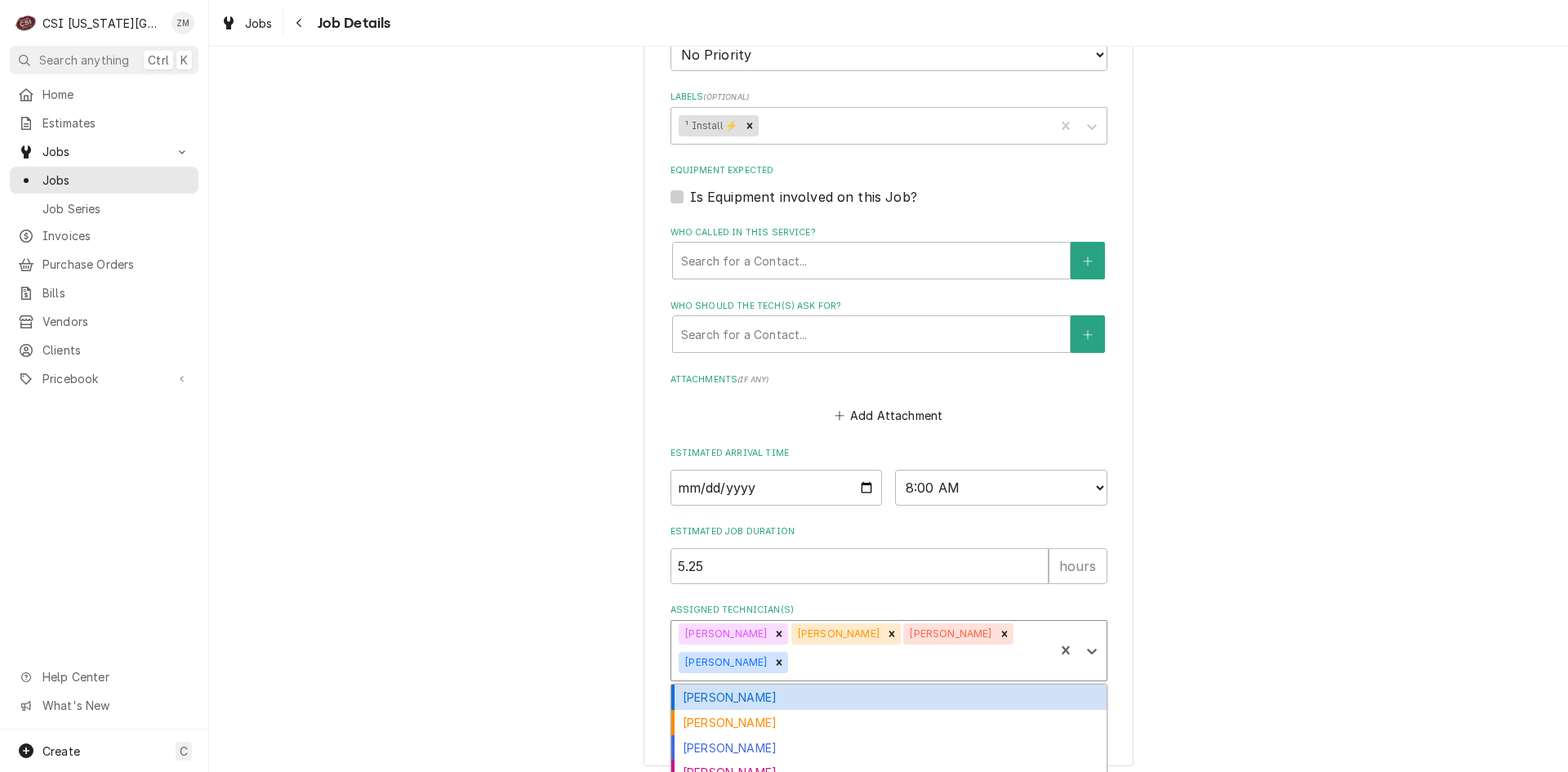
click at [1032, 658] on div "Assigned Technician(s)" at bounding box center [919, 662] width 255 height 29
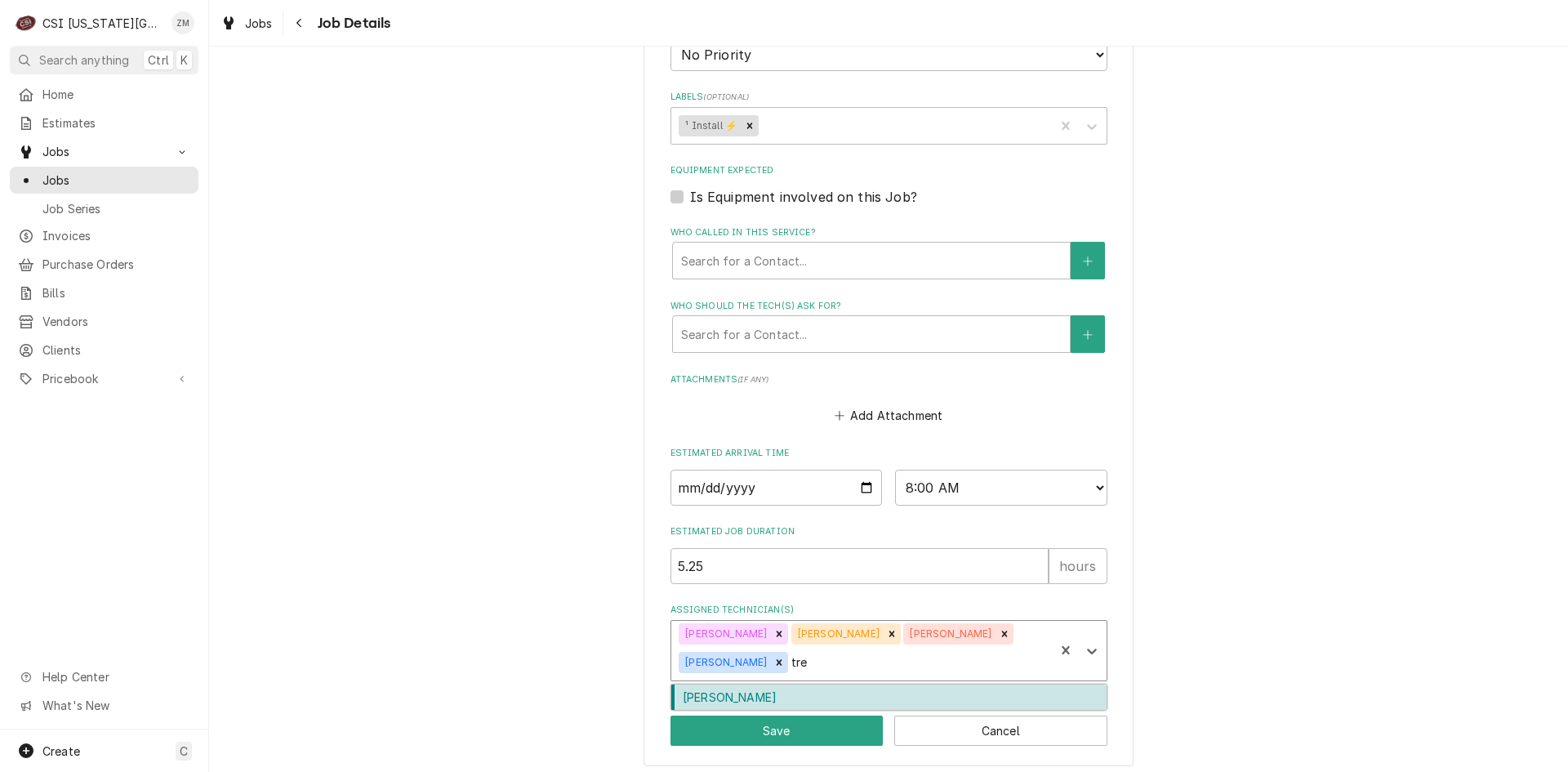
type input "trey"
type textarea "x"
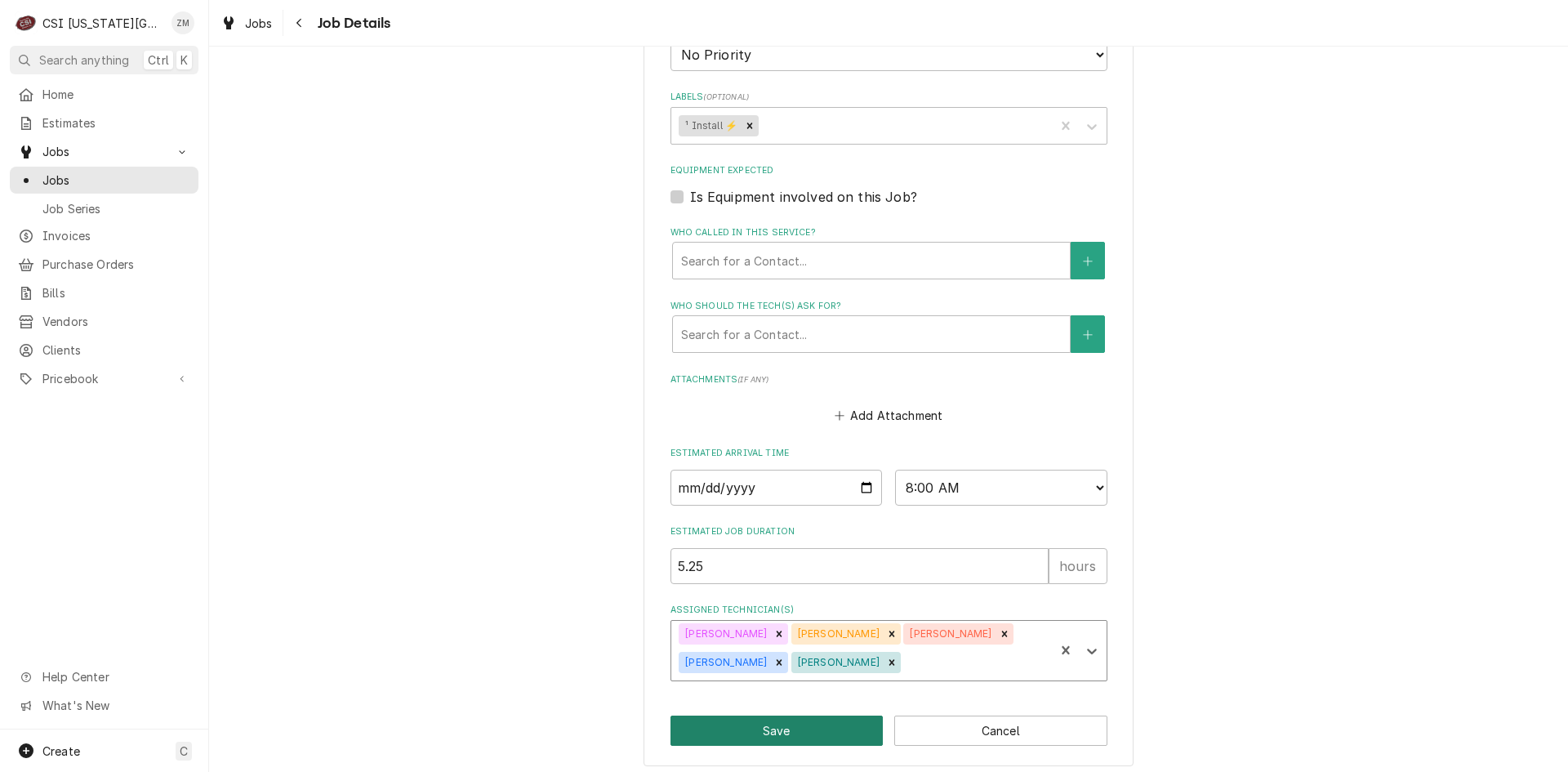
click at [819, 746] on button "Save" at bounding box center [777, 731] width 213 height 30
type textarea "x"
